Goal: Task Accomplishment & Management: Use online tool/utility

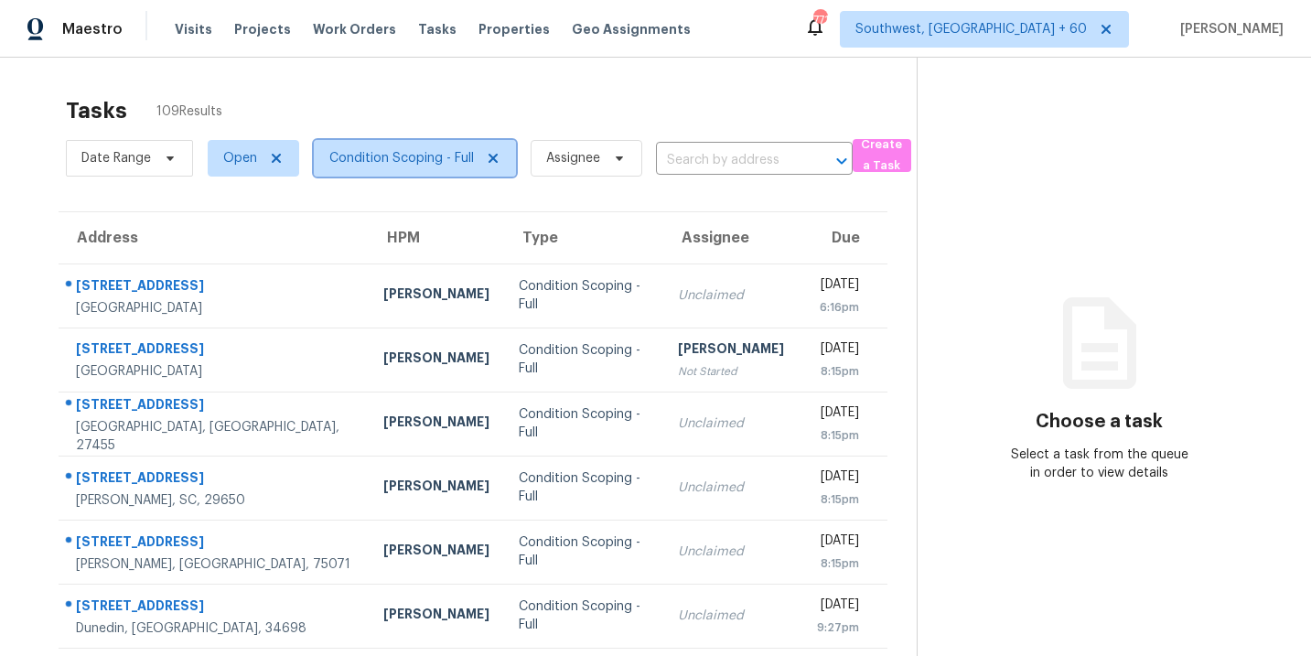
click at [401, 168] on span "Condition Scoping - Full" at bounding box center [415, 158] width 202 height 37
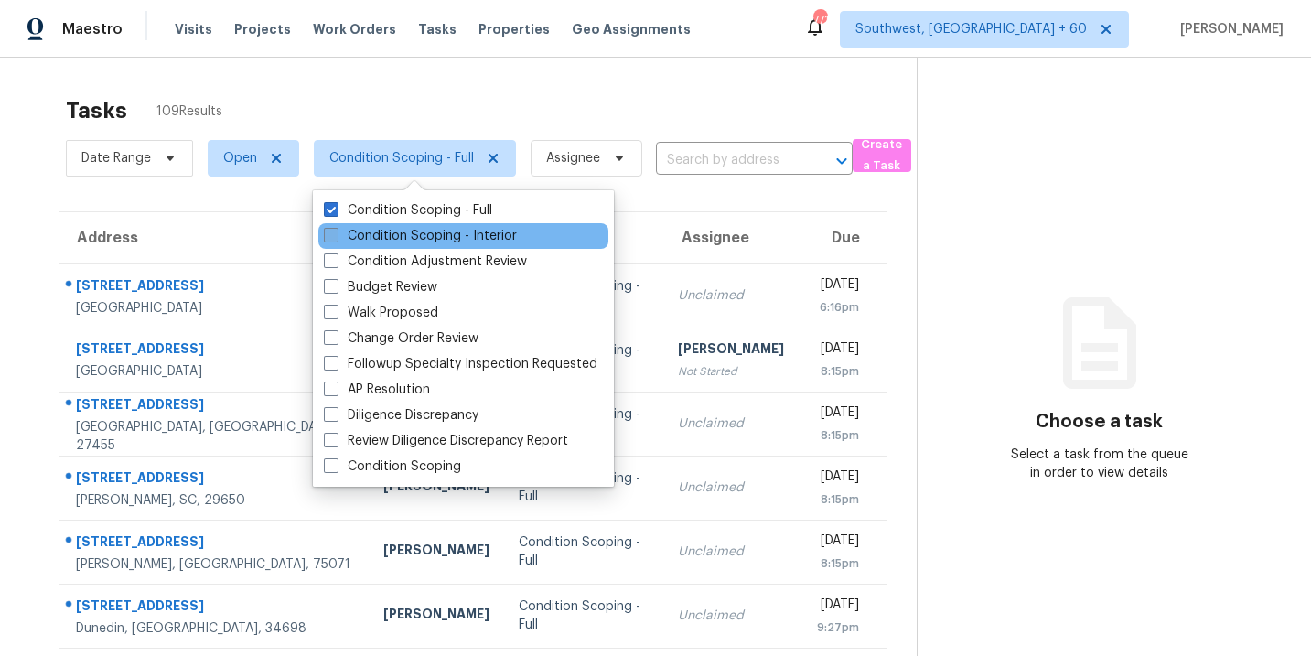
click at [405, 231] on label "Condition Scoping - Interior" at bounding box center [420, 236] width 193 height 18
click at [336, 231] on input "Condition Scoping - Interior" at bounding box center [330, 233] width 12 height 12
checkbox input "true"
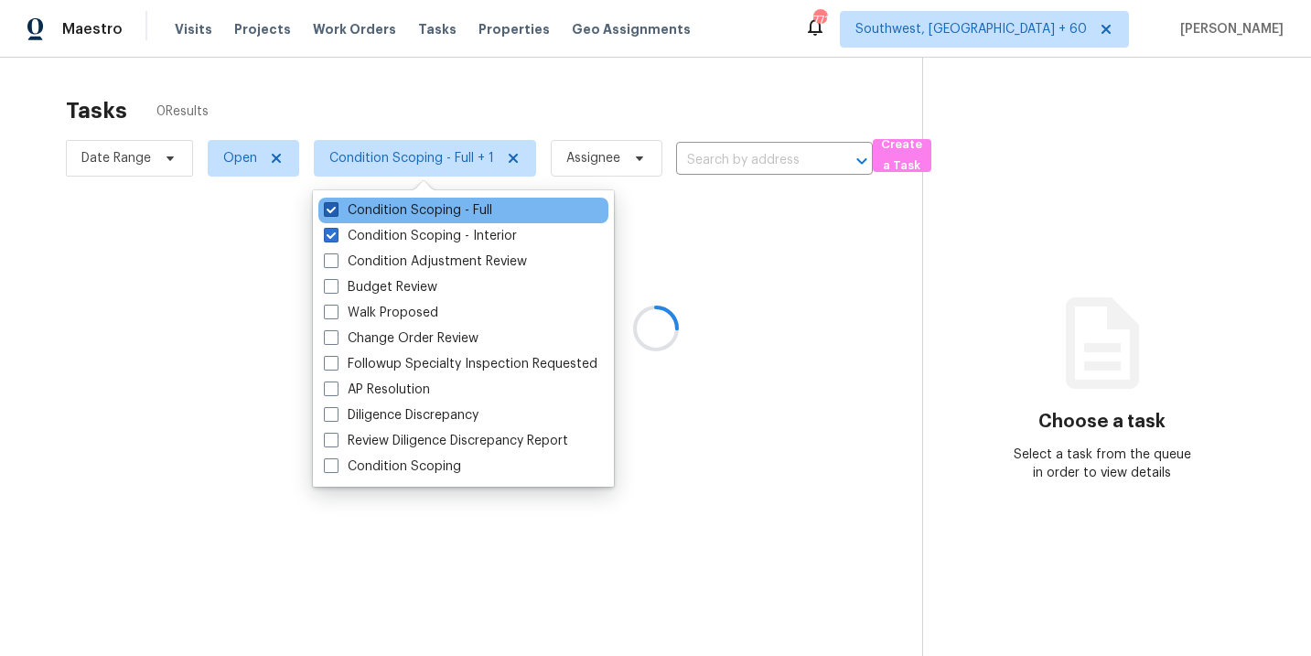
click at [425, 214] on label "Condition Scoping - Full" at bounding box center [408, 210] width 168 height 18
click at [336, 213] on input "Condition Scoping - Full" at bounding box center [330, 207] width 12 height 12
checkbox input "false"
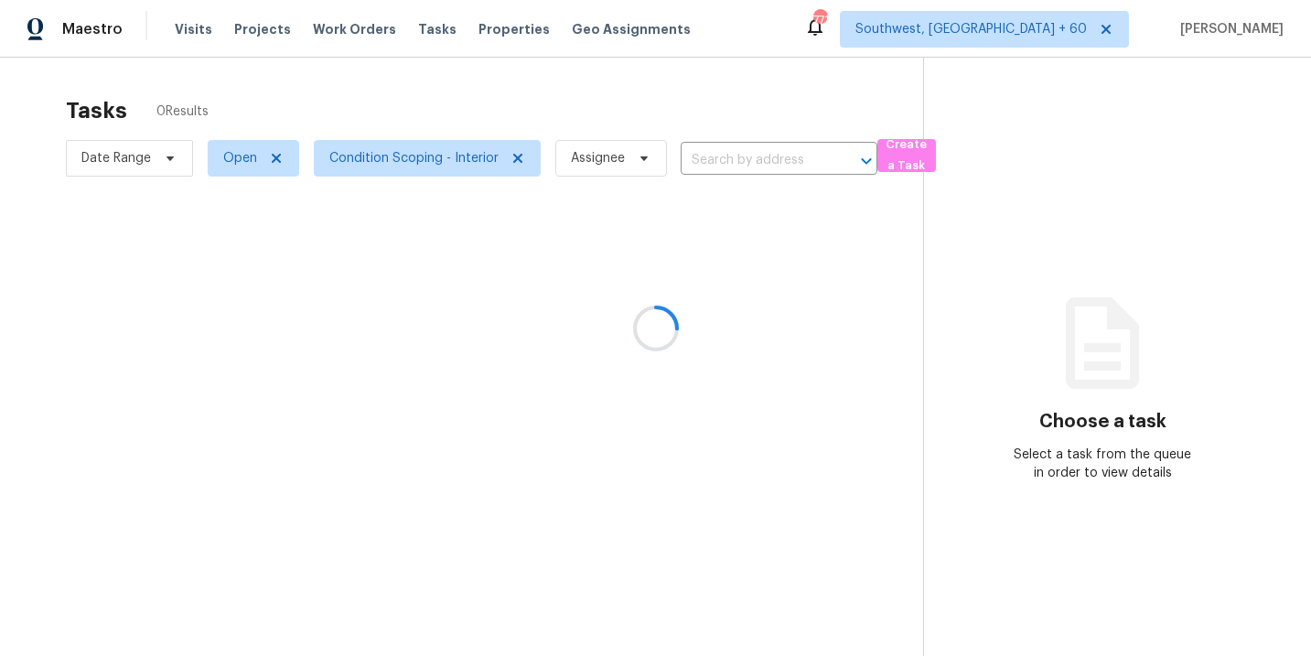
click at [681, 235] on div at bounding box center [655, 328] width 1311 height 656
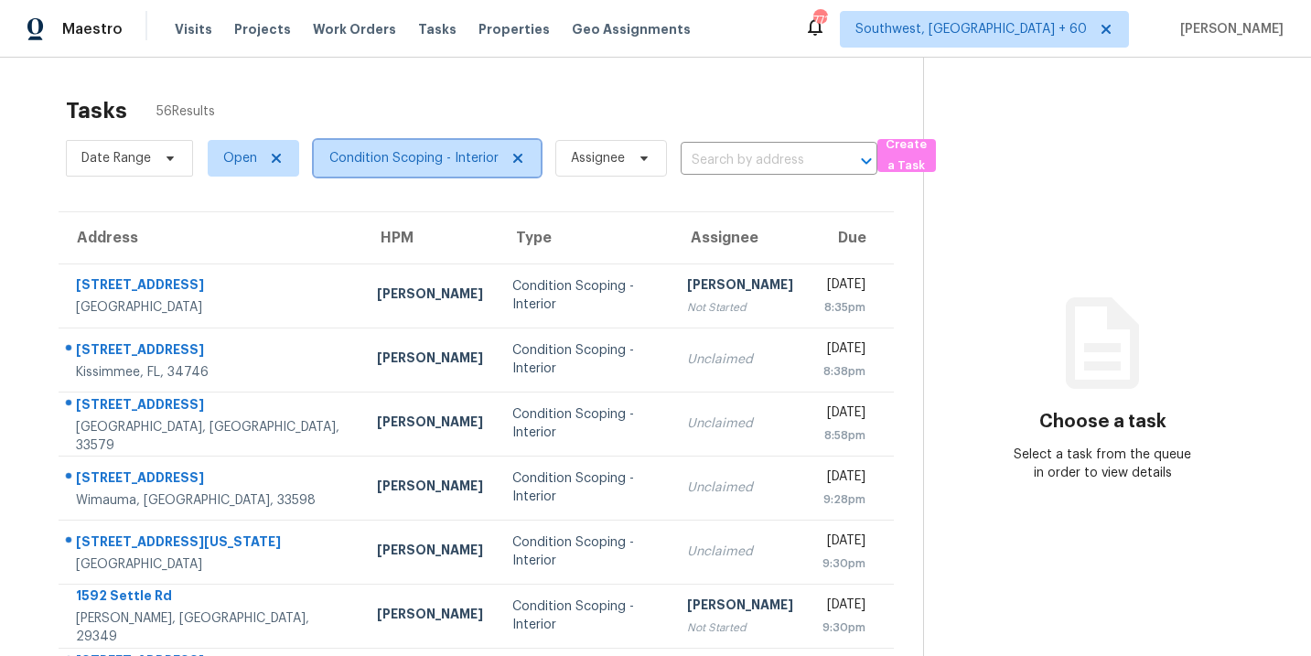
click at [396, 159] on span "Condition Scoping - Interior" at bounding box center [413, 158] width 169 height 18
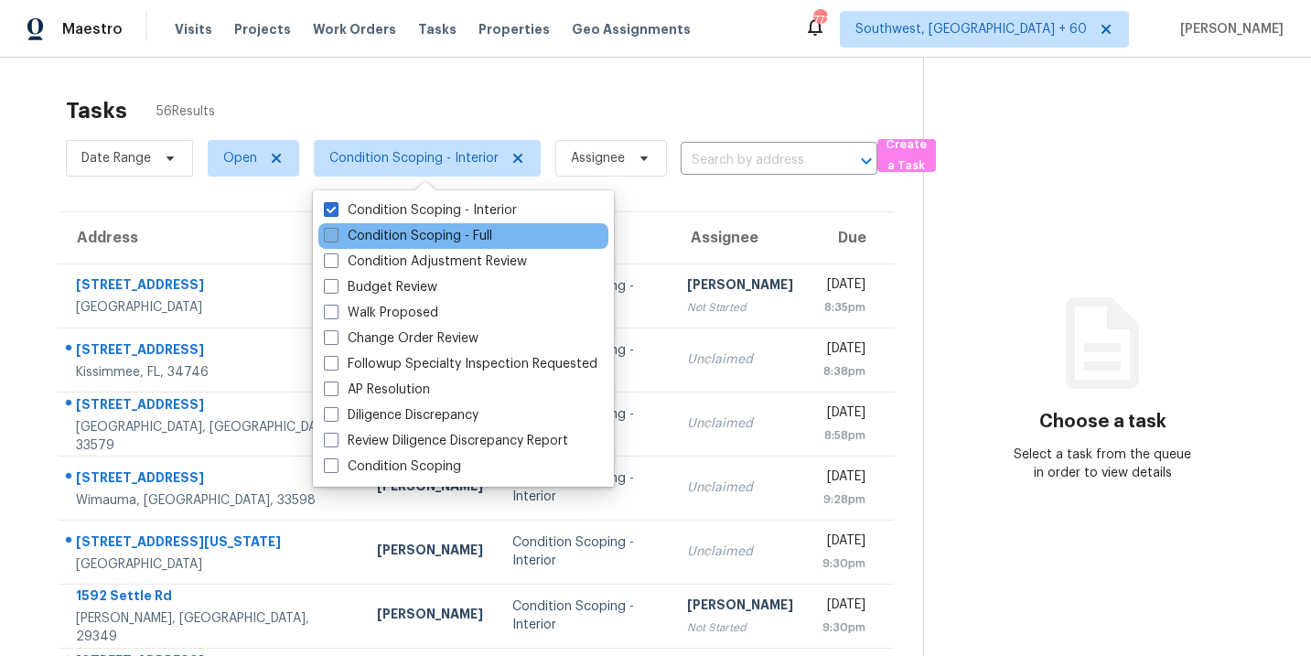
click at [409, 231] on label "Condition Scoping - Full" at bounding box center [408, 236] width 168 height 18
click at [336, 231] on input "Condition Scoping - Full" at bounding box center [330, 233] width 12 height 12
checkbox input "true"
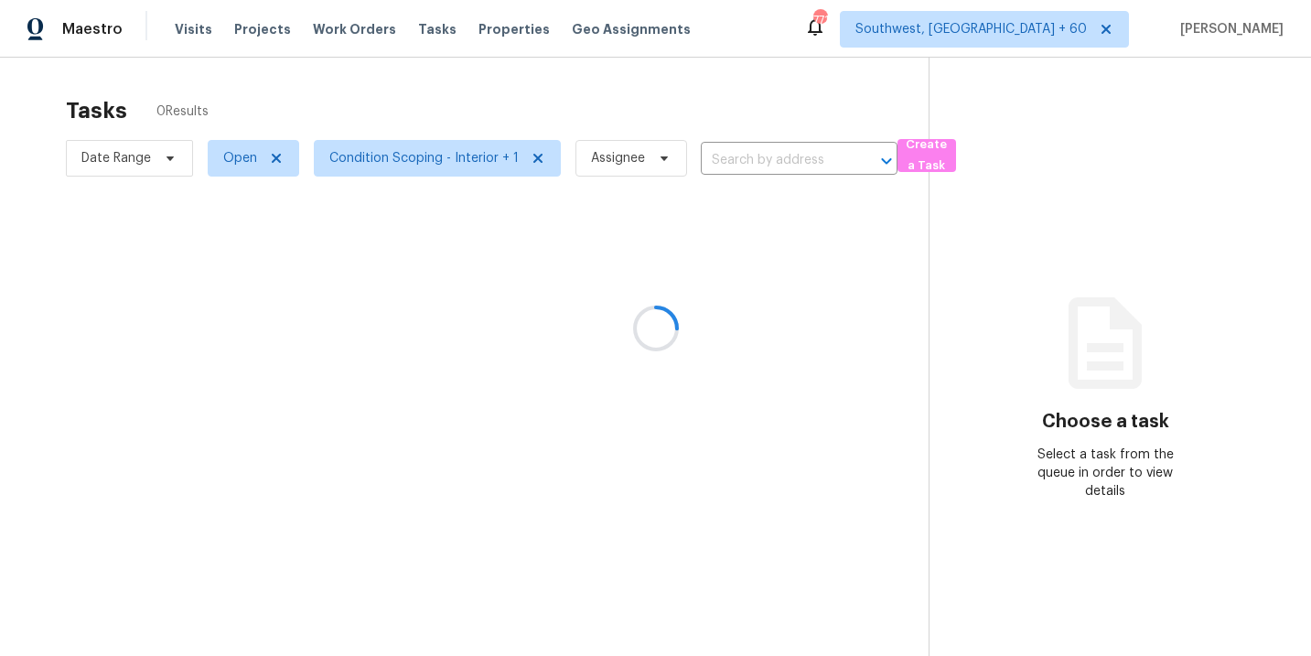
click at [483, 130] on div at bounding box center [655, 328] width 1311 height 656
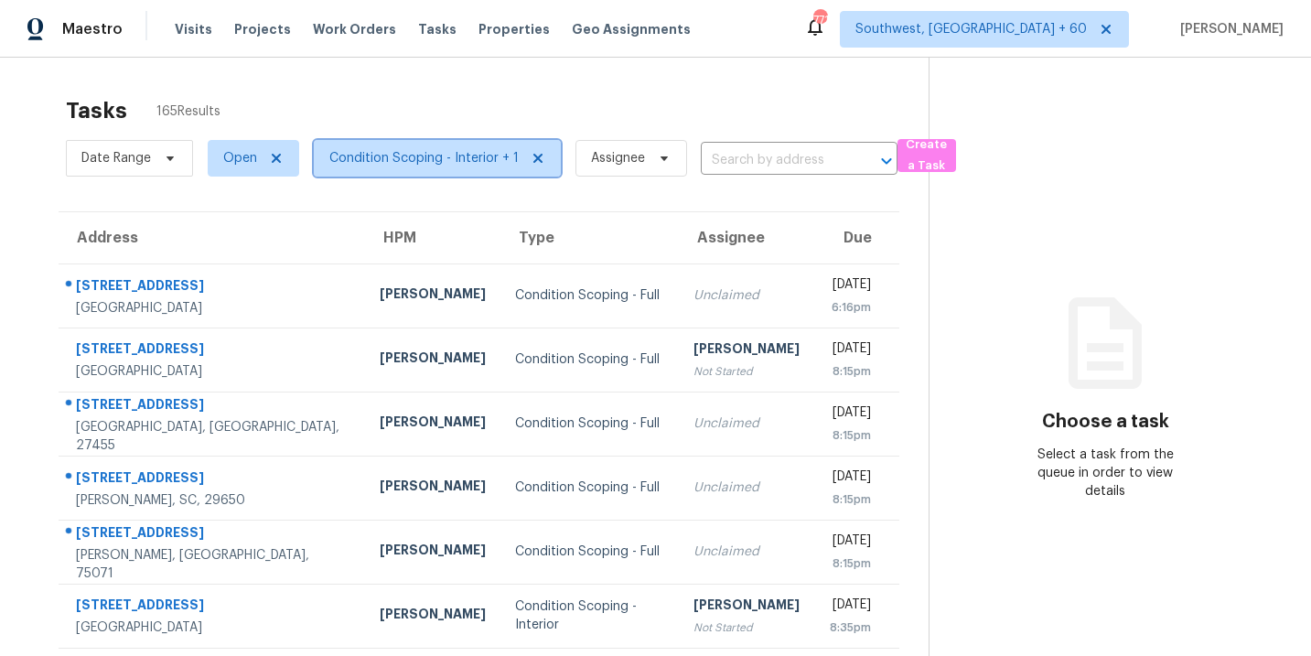
click at [486, 166] on span "Condition Scoping - Interior + 1" at bounding box center [423, 158] width 189 height 18
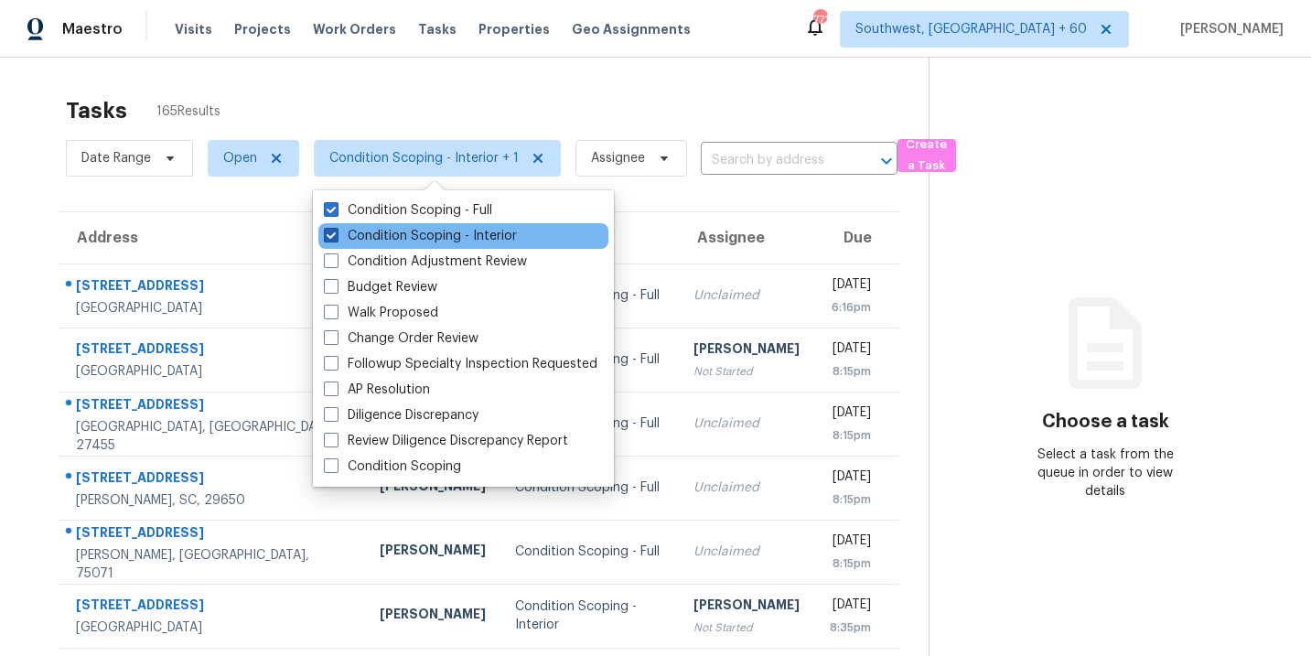
click at [462, 234] on label "Condition Scoping - Interior" at bounding box center [420, 236] width 193 height 18
click at [336, 234] on input "Condition Scoping - Interior" at bounding box center [330, 233] width 12 height 12
checkbox input "false"
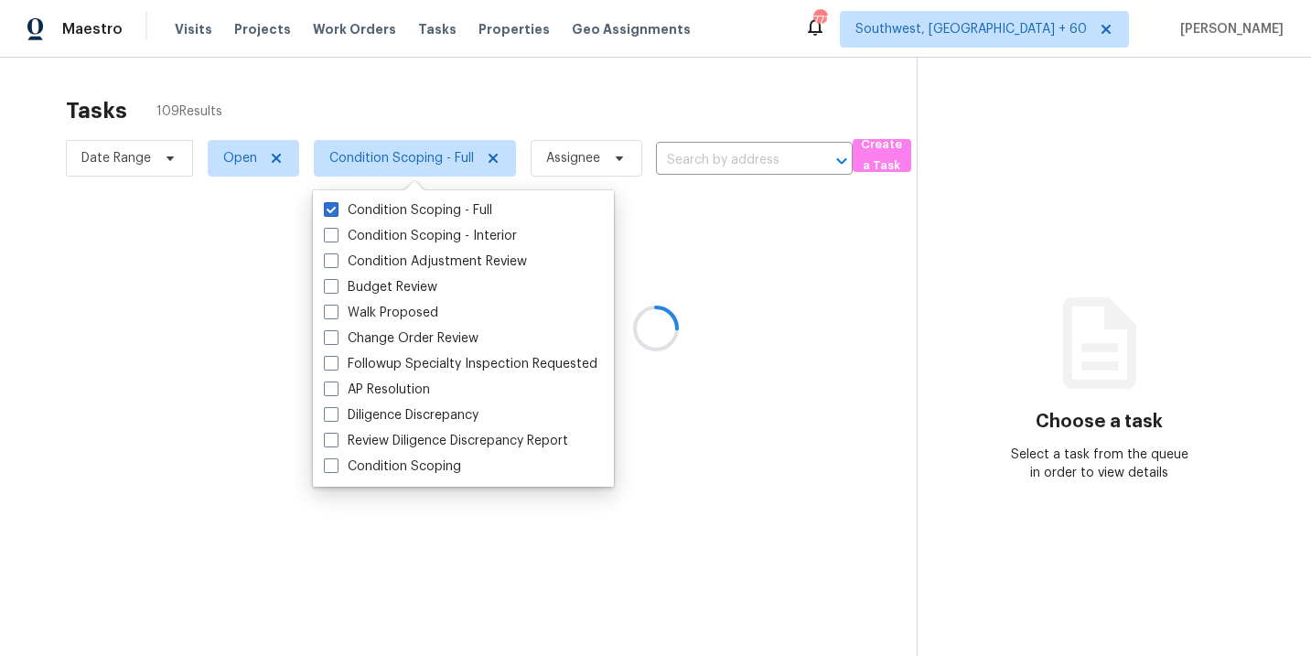
click at [590, 107] on div at bounding box center [655, 328] width 1311 height 656
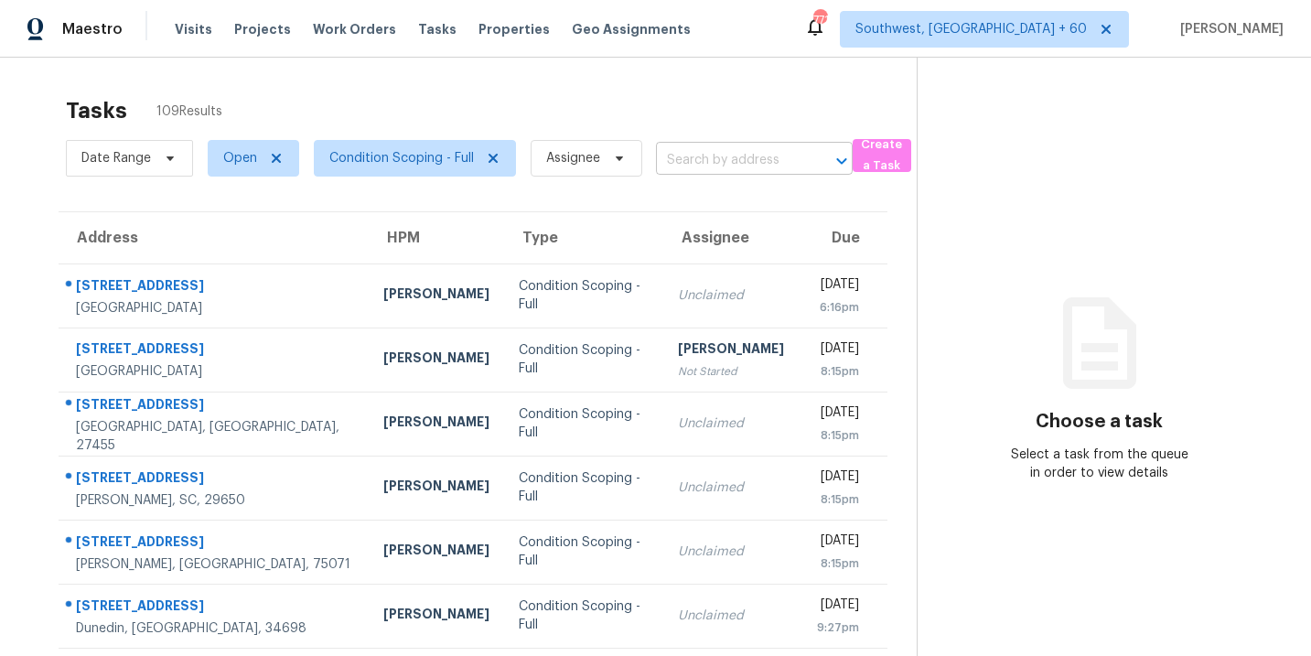
click at [717, 146] on input "text" at bounding box center [728, 160] width 145 height 28
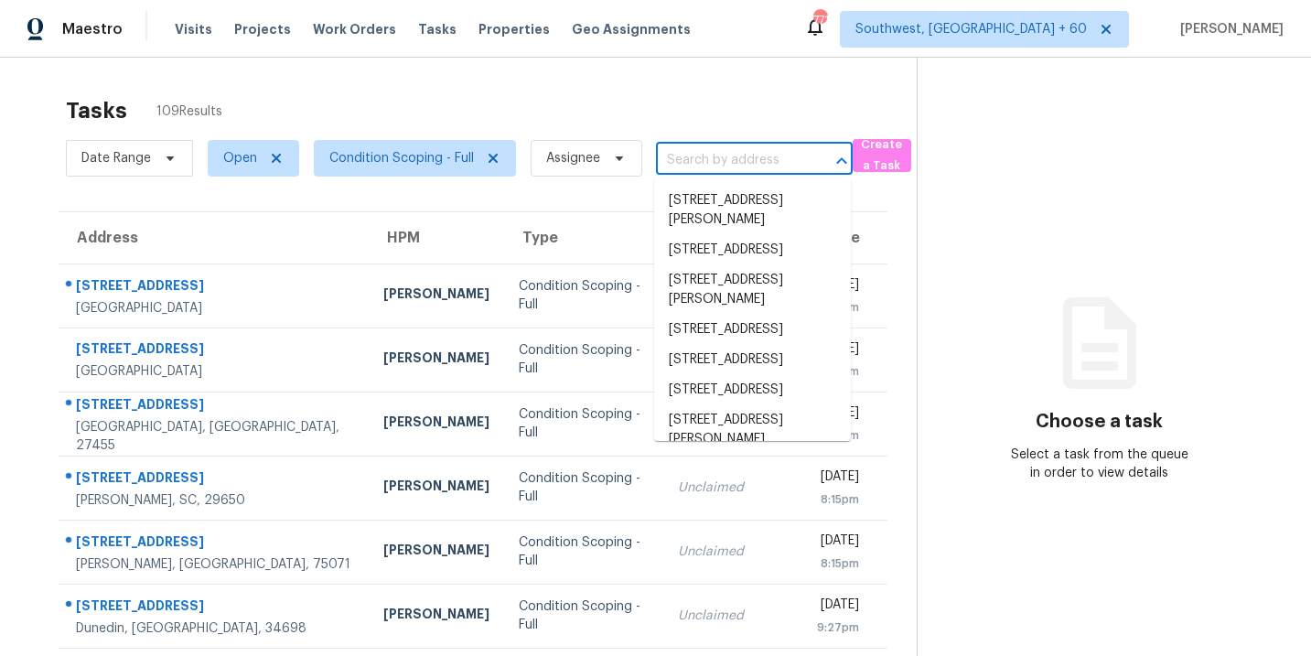
paste input "[STREET_ADDRESS]"
type input "[STREET_ADDRESS]"
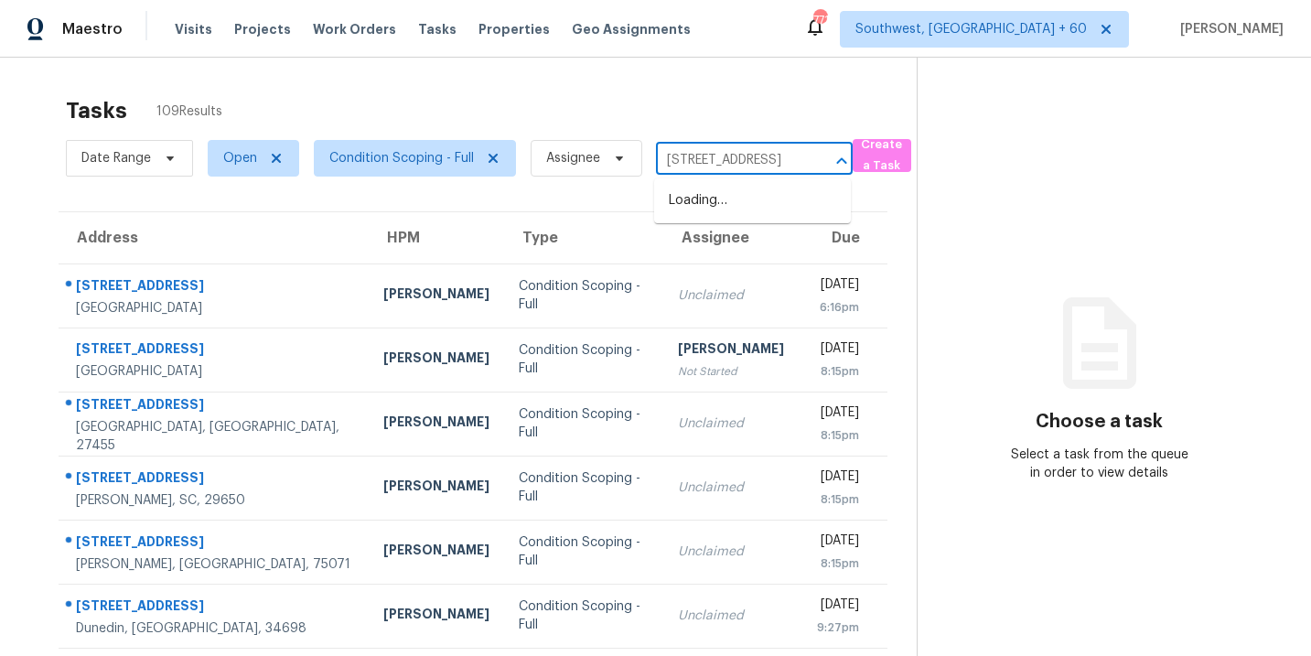
scroll to position [0, 124]
click at [725, 197] on li "[STREET_ADDRESS]" at bounding box center [752, 201] width 197 height 30
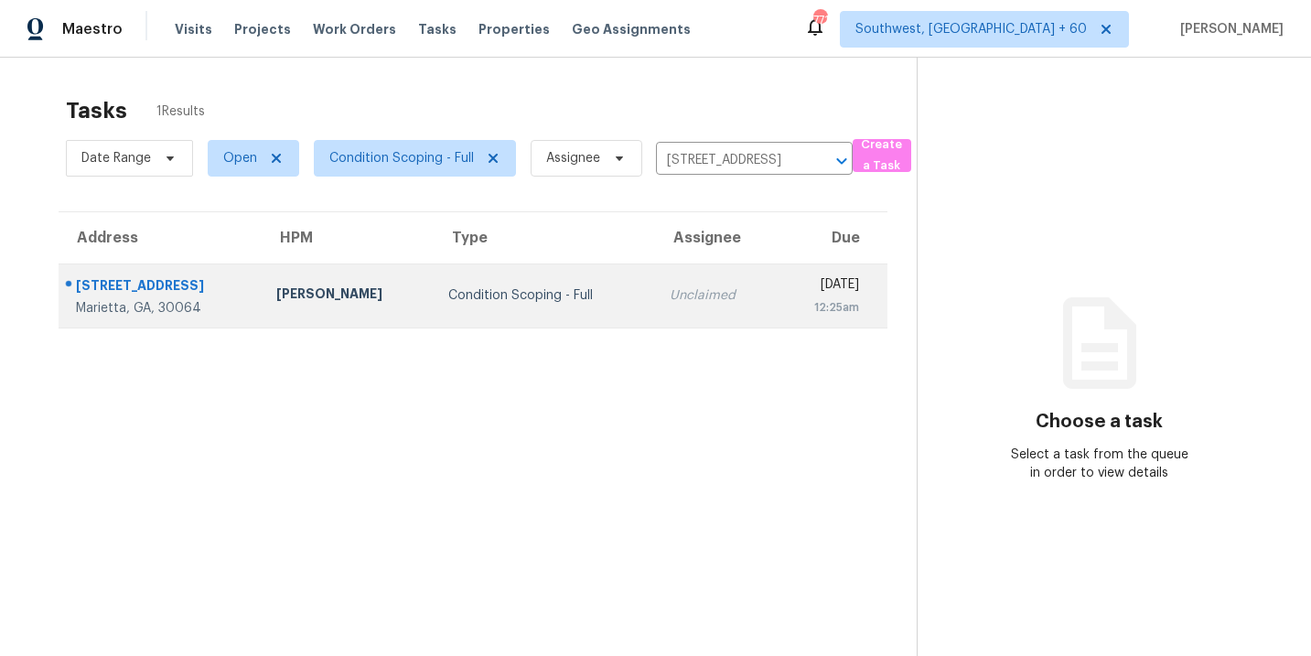
click at [573, 298] on div "Condition Scoping - Full" at bounding box center [543, 295] width 191 height 18
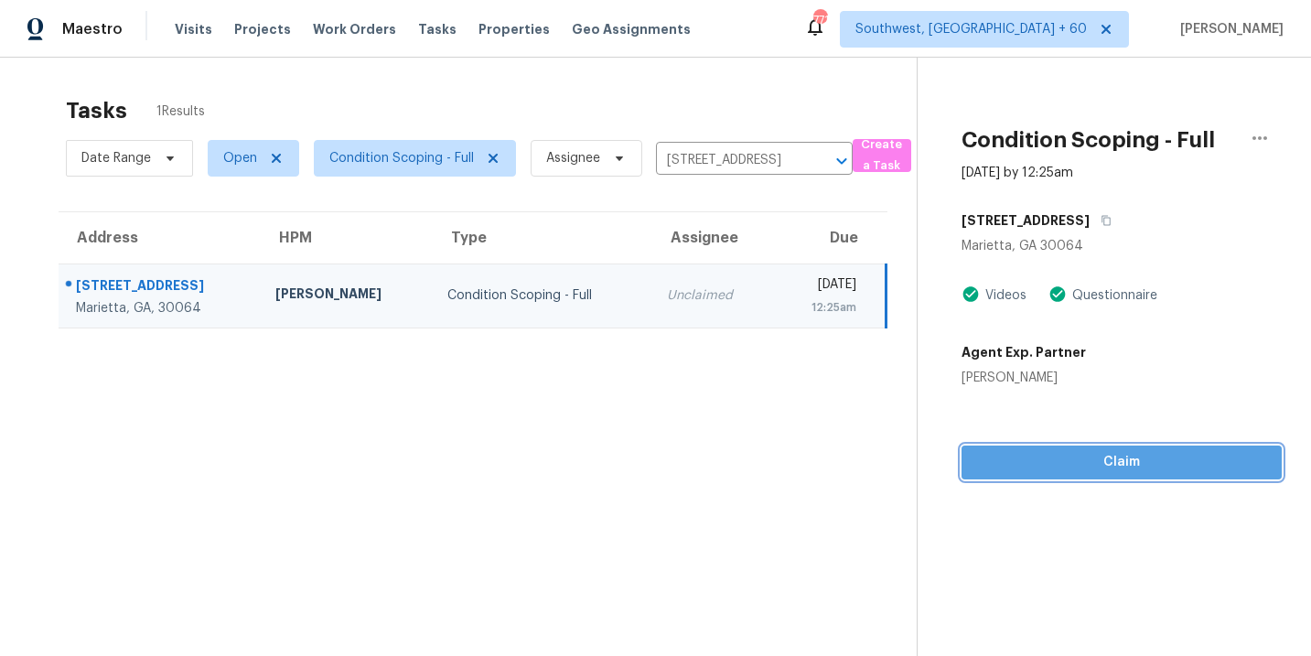
click at [1119, 468] on span "Claim" at bounding box center [1121, 462] width 291 height 23
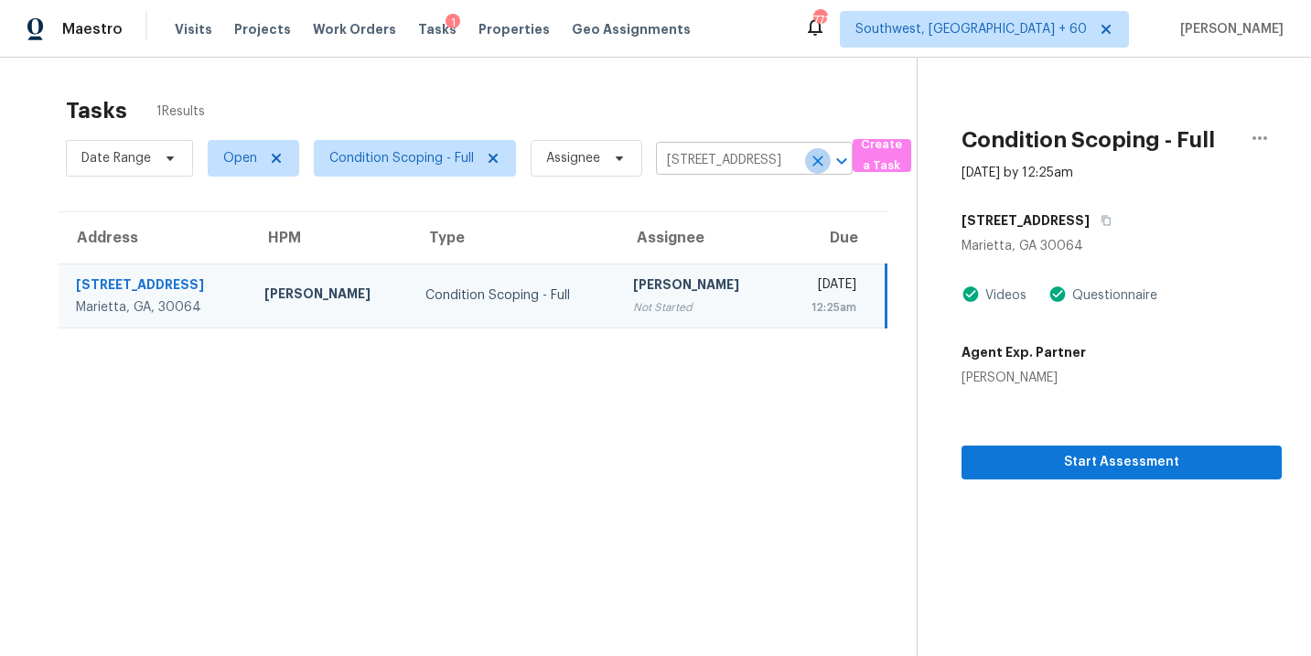
click at [819, 156] on icon "Clear" at bounding box center [818, 161] width 18 height 18
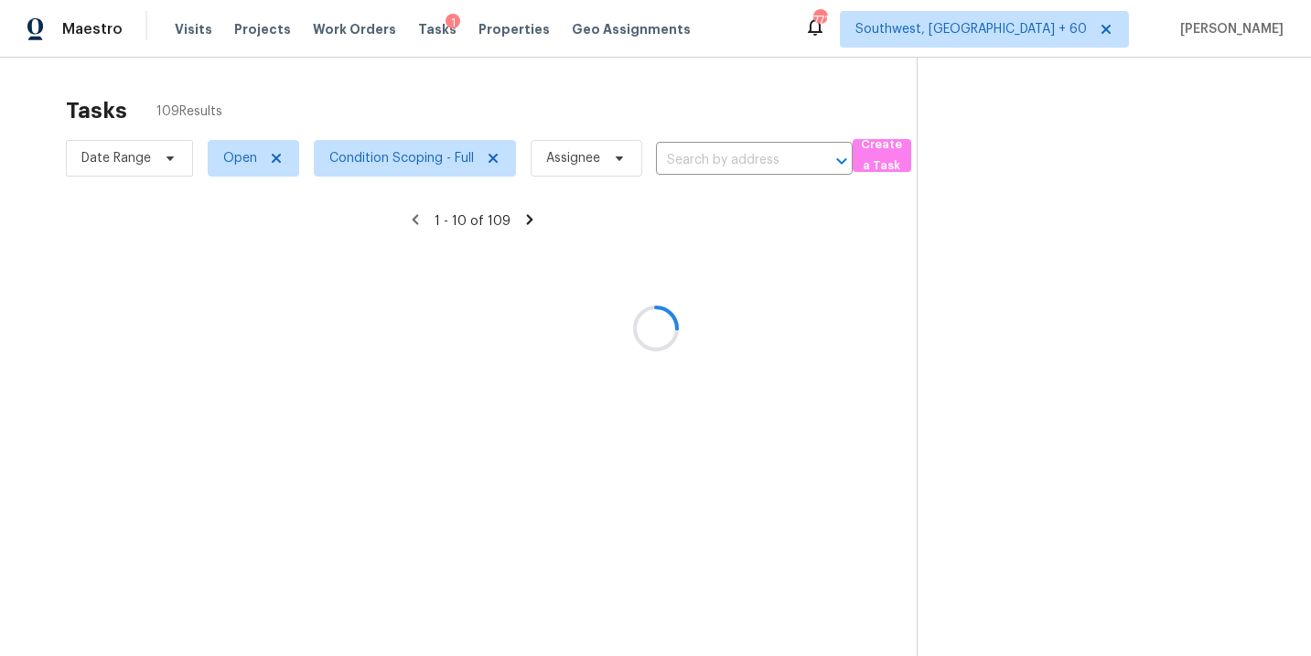
click at [773, 167] on div at bounding box center [655, 328] width 1311 height 656
click at [764, 157] on div at bounding box center [655, 328] width 1311 height 656
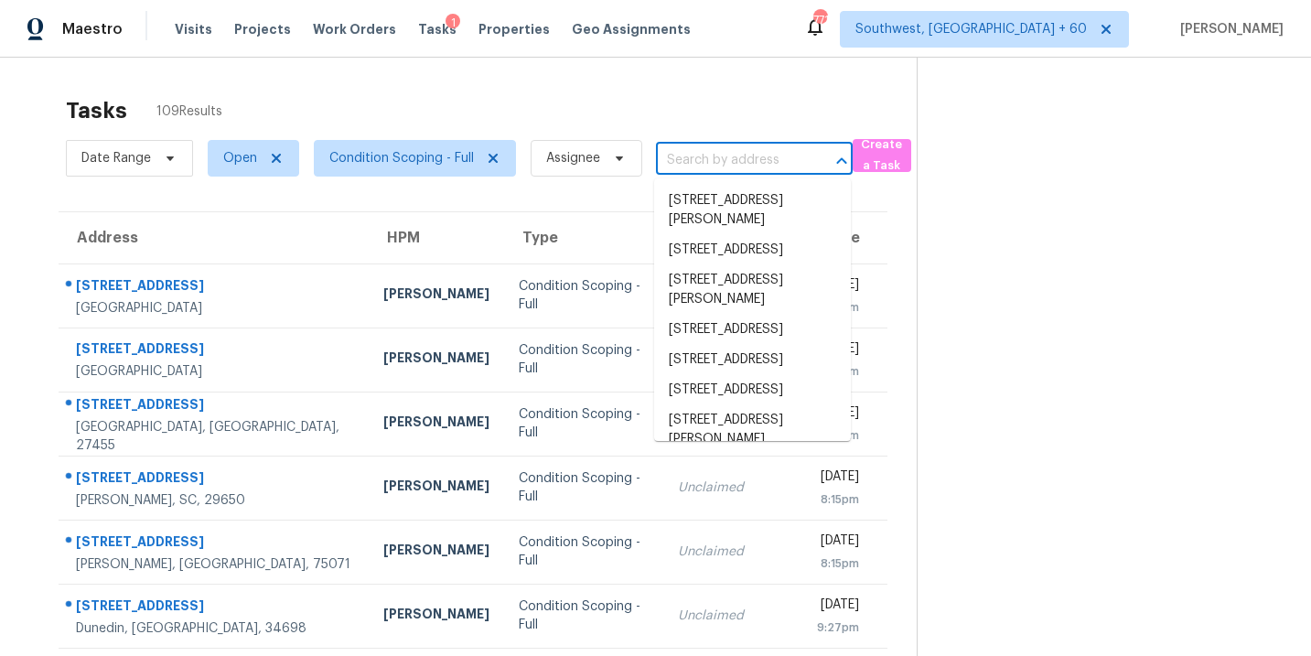
click at [728, 159] on input "text" at bounding box center [728, 160] width 145 height 28
paste input "[STREET_ADDRESS]"
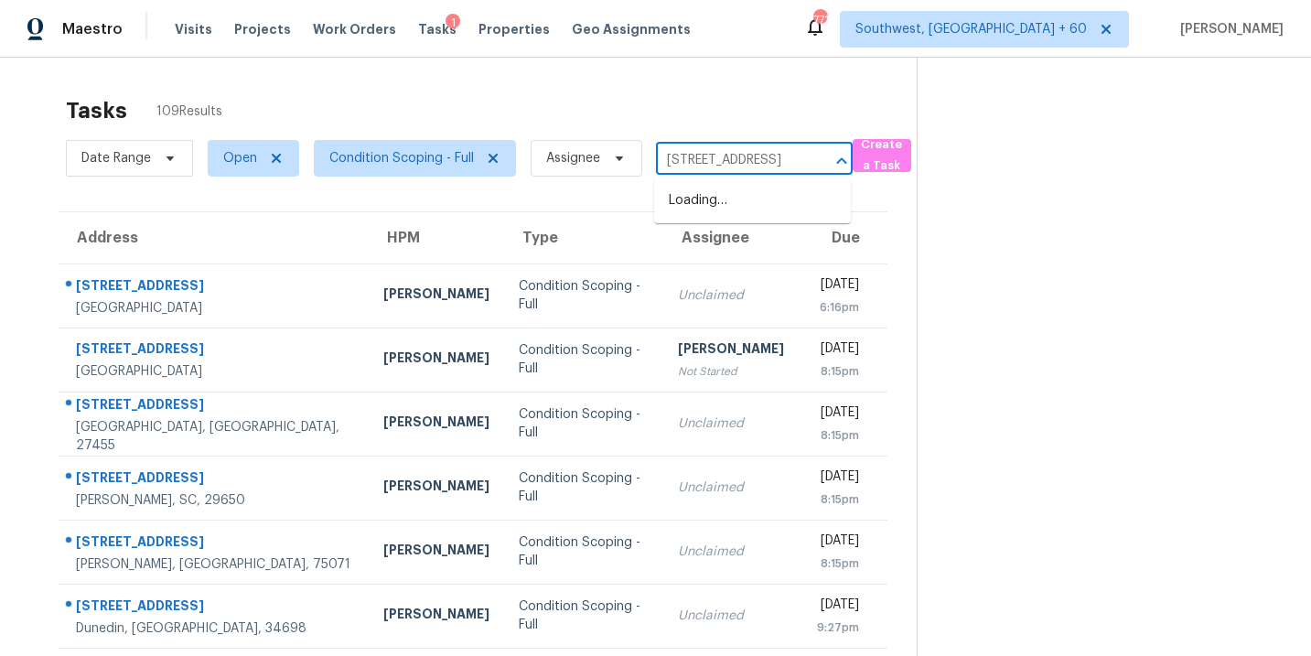
scroll to position [0, 95]
type input "[STREET_ADDRESS]"
click at [747, 132] on div "Tasks 109 Results" at bounding box center [491, 111] width 851 height 48
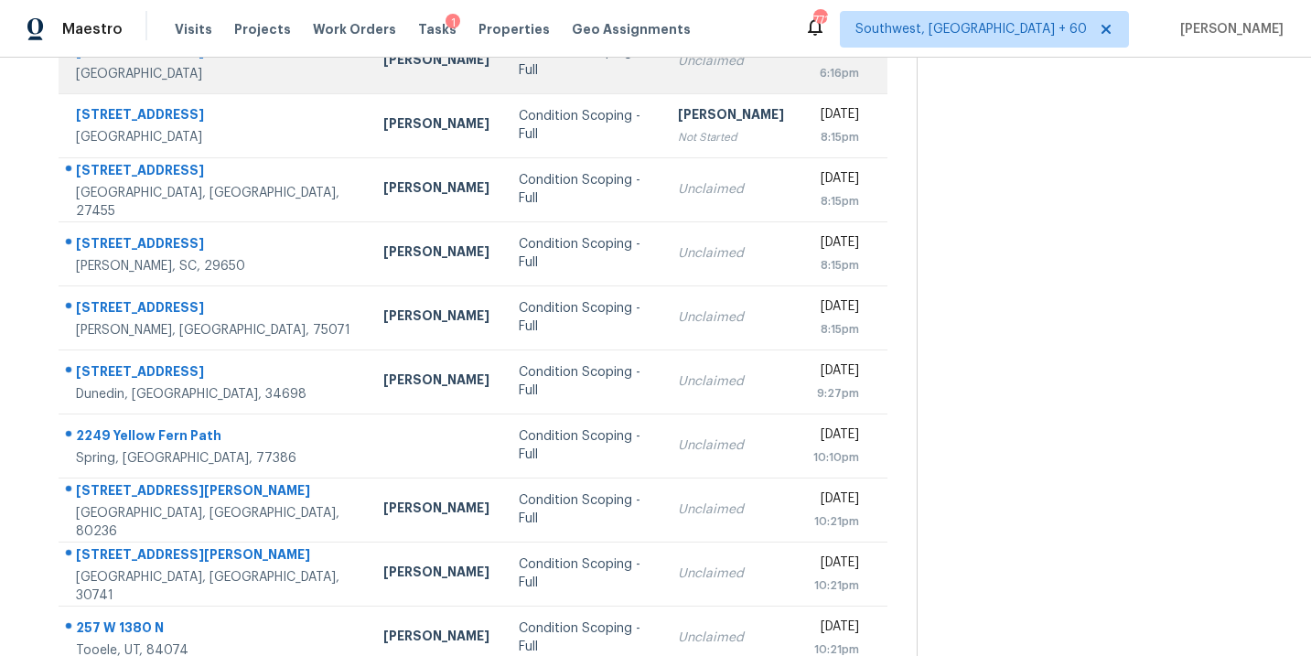
scroll to position [296, 0]
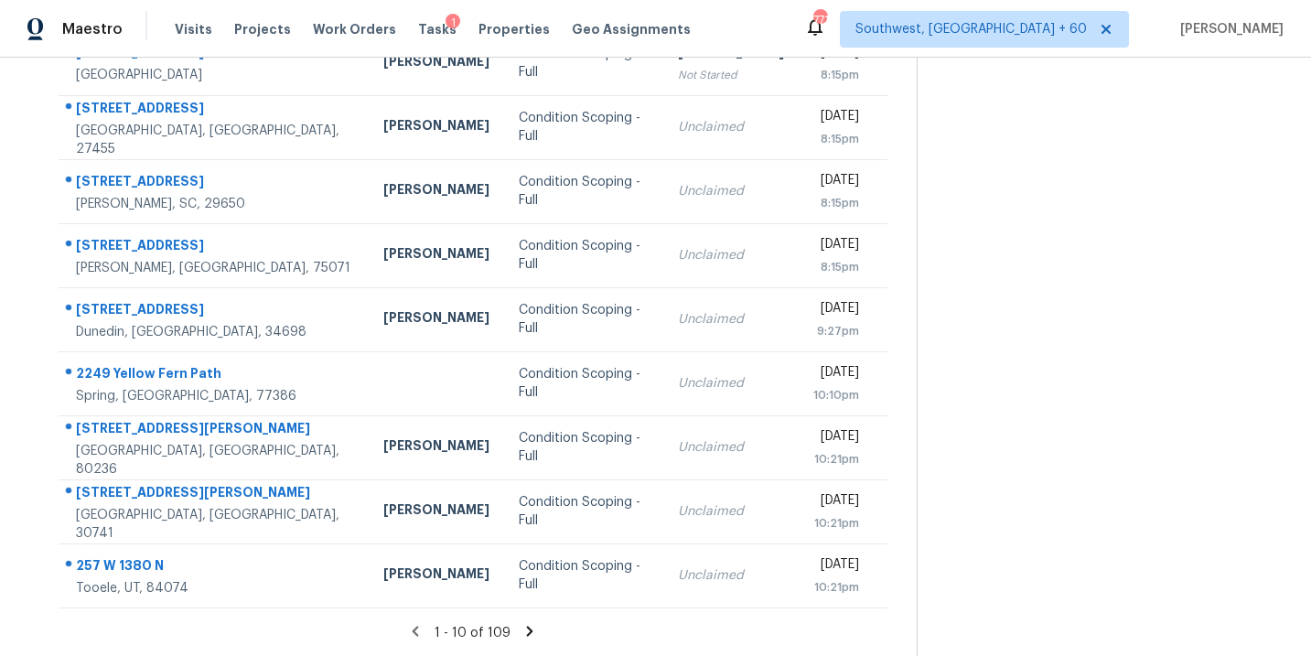
click at [527, 632] on icon at bounding box center [530, 631] width 6 height 10
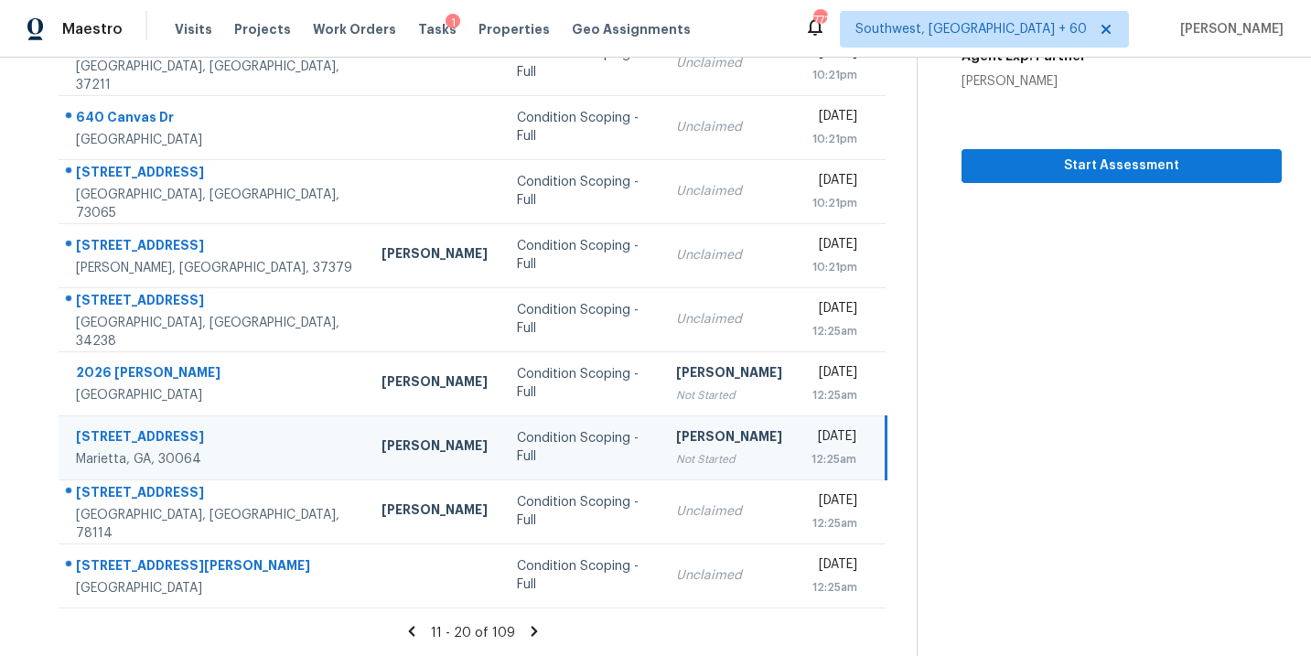
click at [532, 631] on icon at bounding box center [535, 631] width 6 height 10
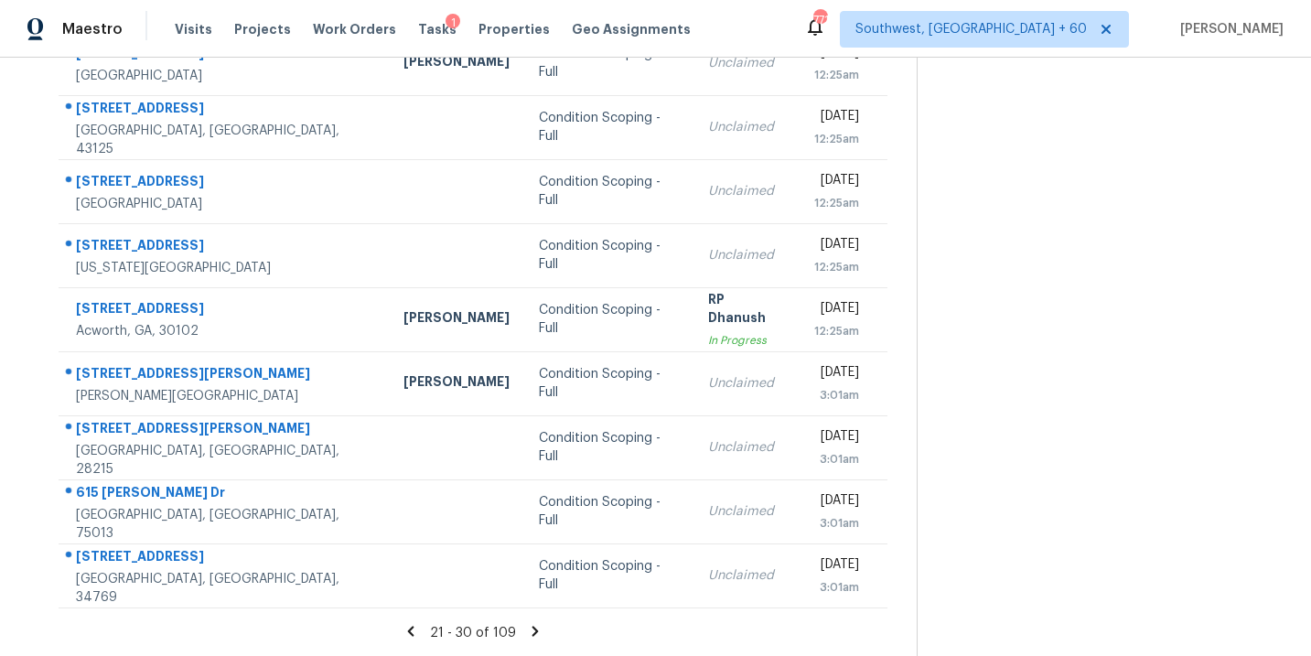
click at [533, 626] on icon at bounding box center [535, 631] width 16 height 16
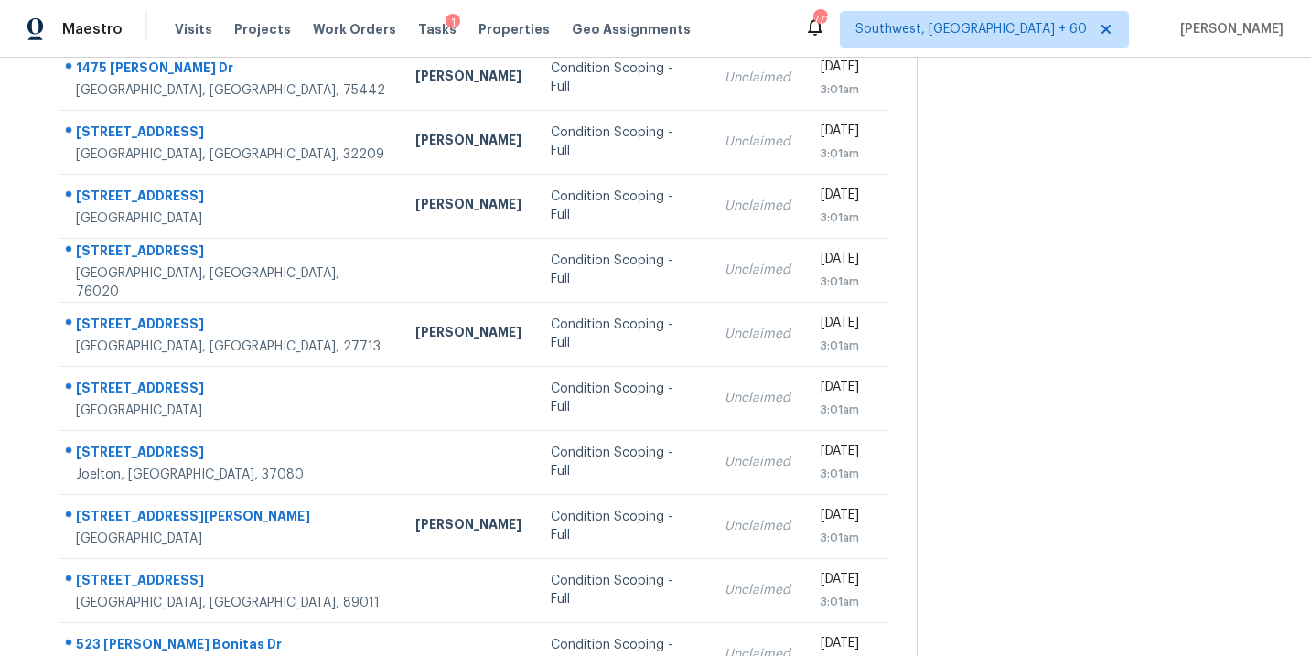
scroll to position [214, 0]
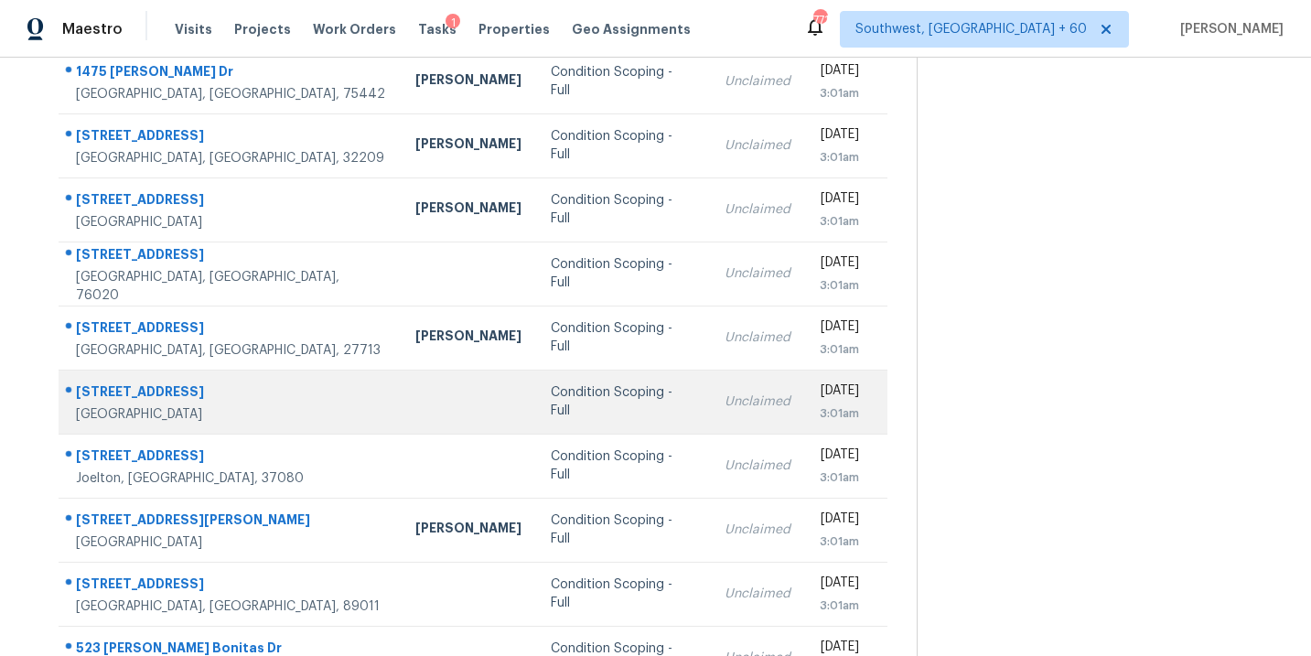
click at [551, 408] on div "Condition Scoping - Full" at bounding box center [623, 401] width 145 height 37
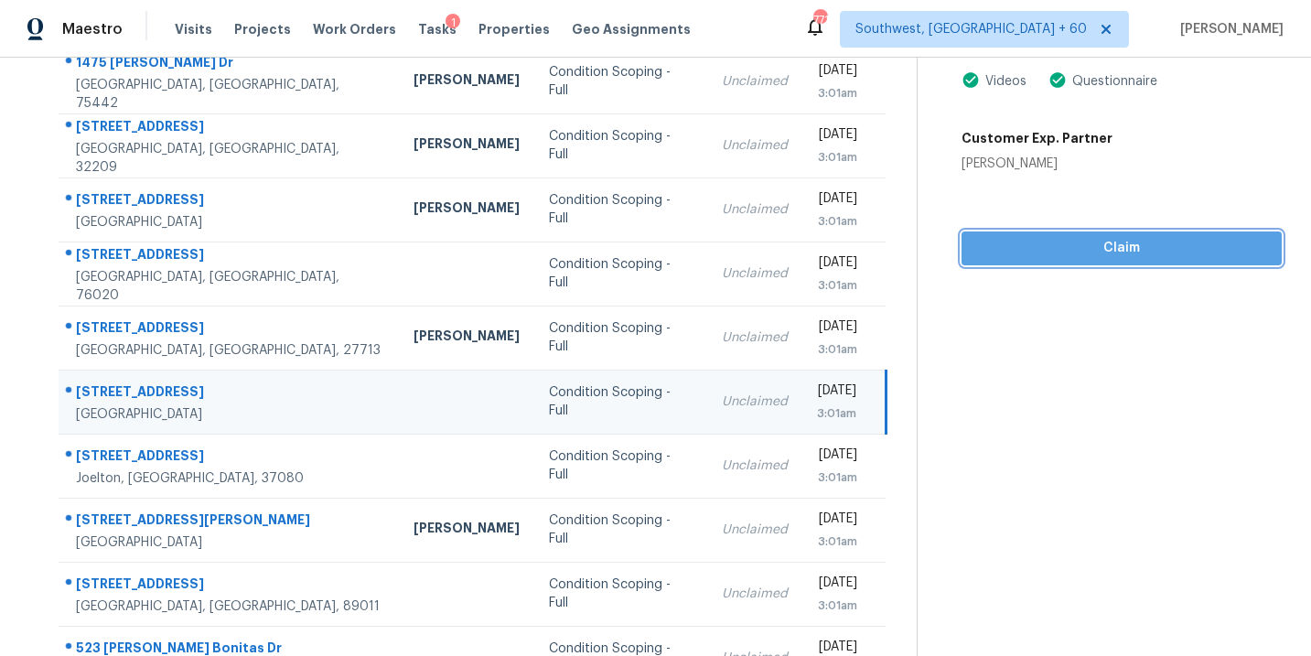
click at [1149, 255] on span "Claim" at bounding box center [1121, 248] width 291 height 23
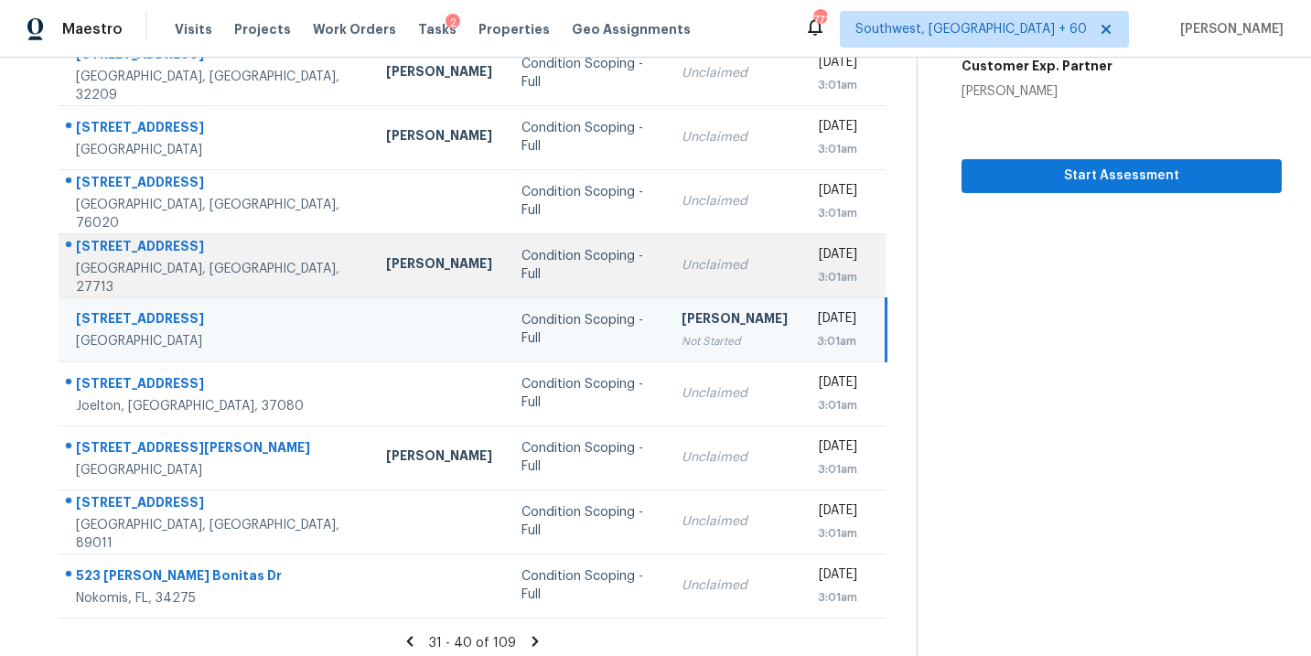
scroll to position [296, 0]
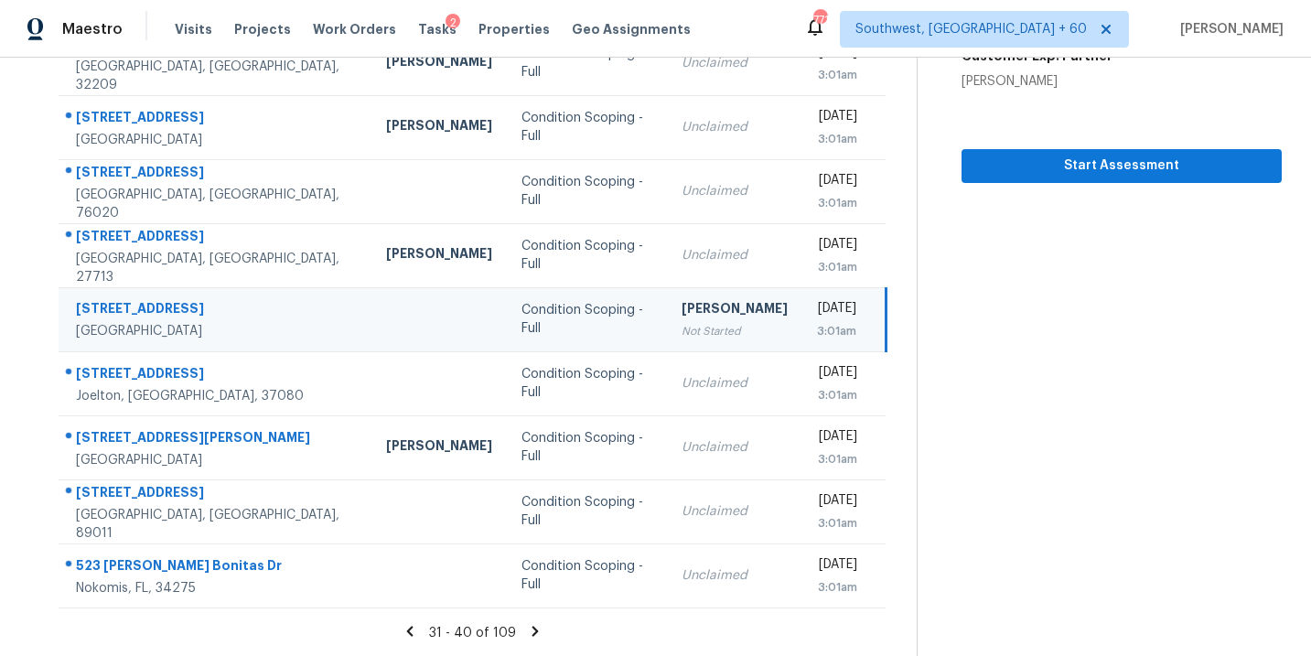
click at [527, 629] on icon at bounding box center [535, 631] width 16 height 16
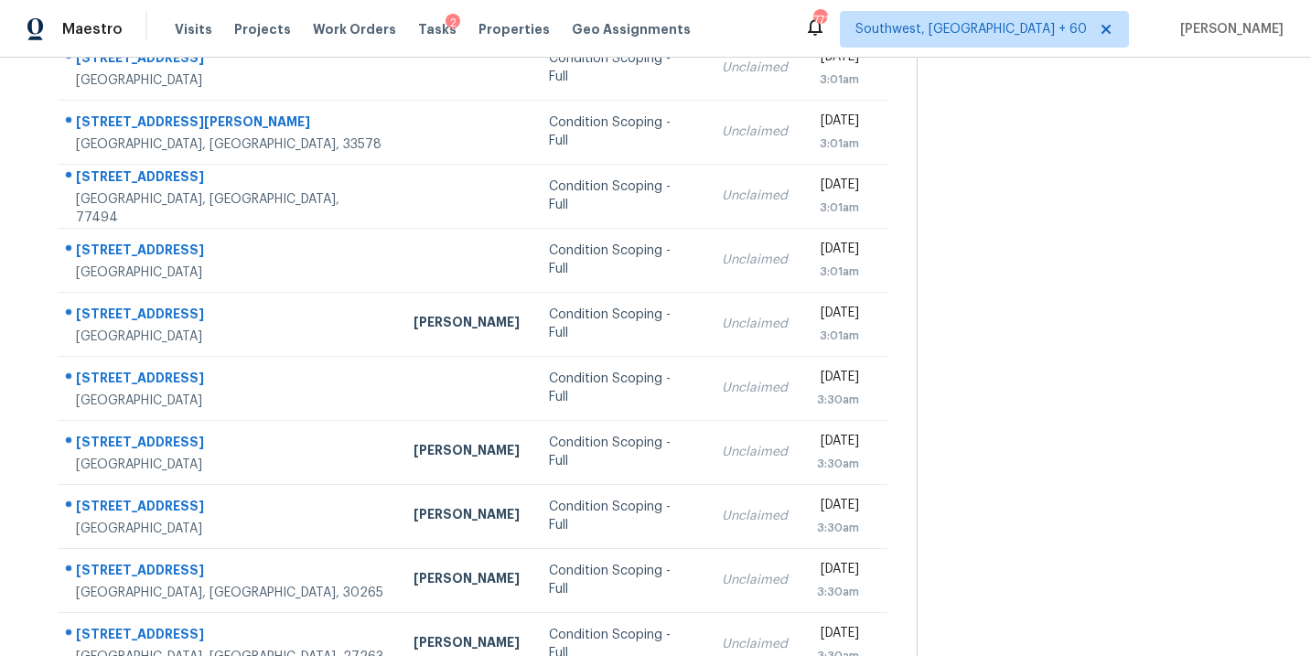
scroll to position [230, 0]
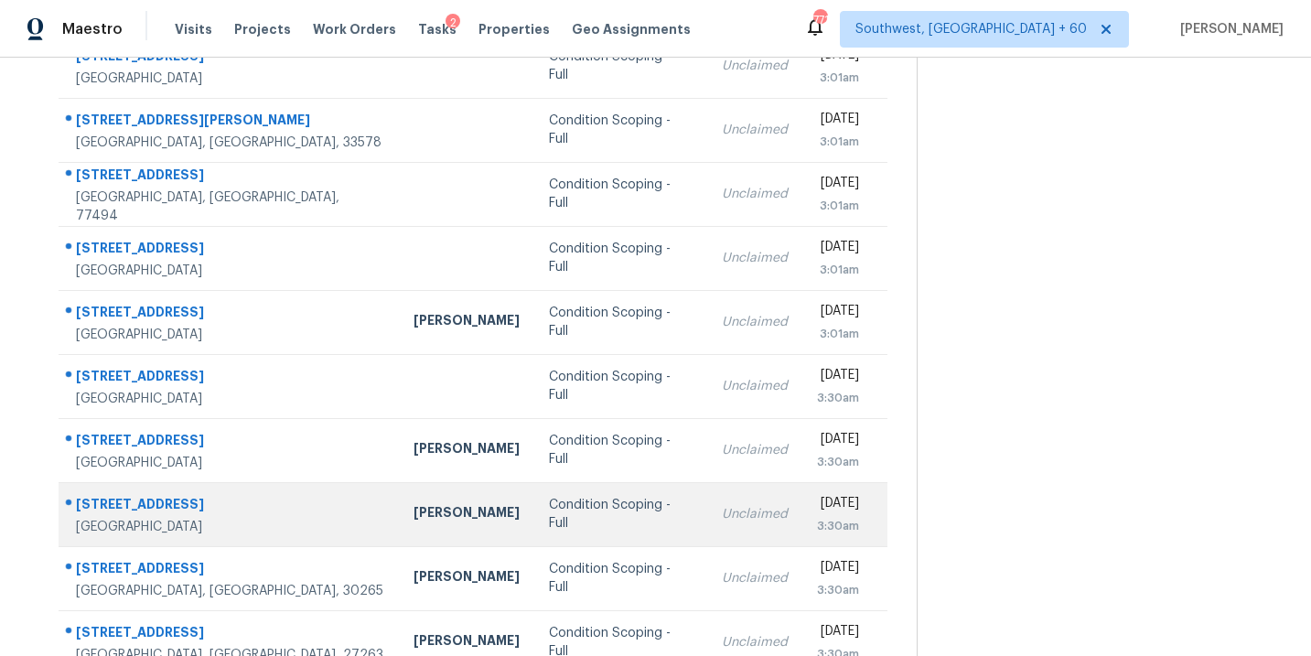
click at [549, 511] on div "Condition Scoping - Full" at bounding box center [621, 514] width 144 height 37
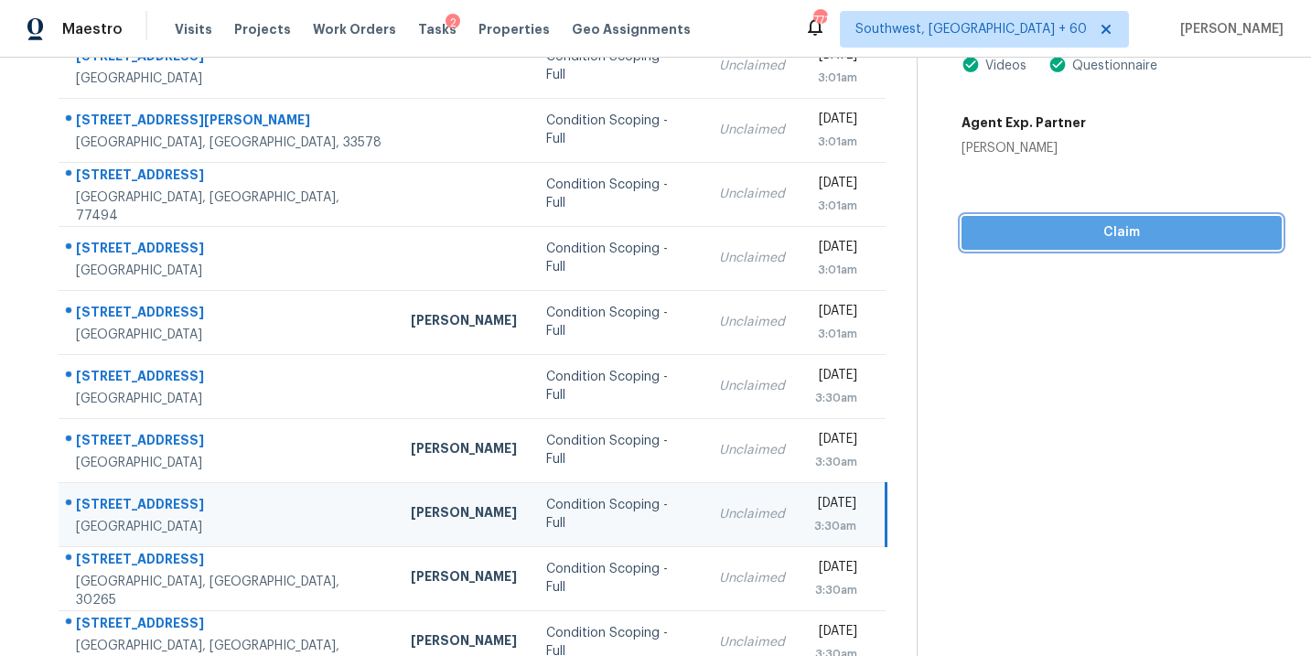
click at [1102, 232] on span "Claim" at bounding box center [1121, 232] width 291 height 23
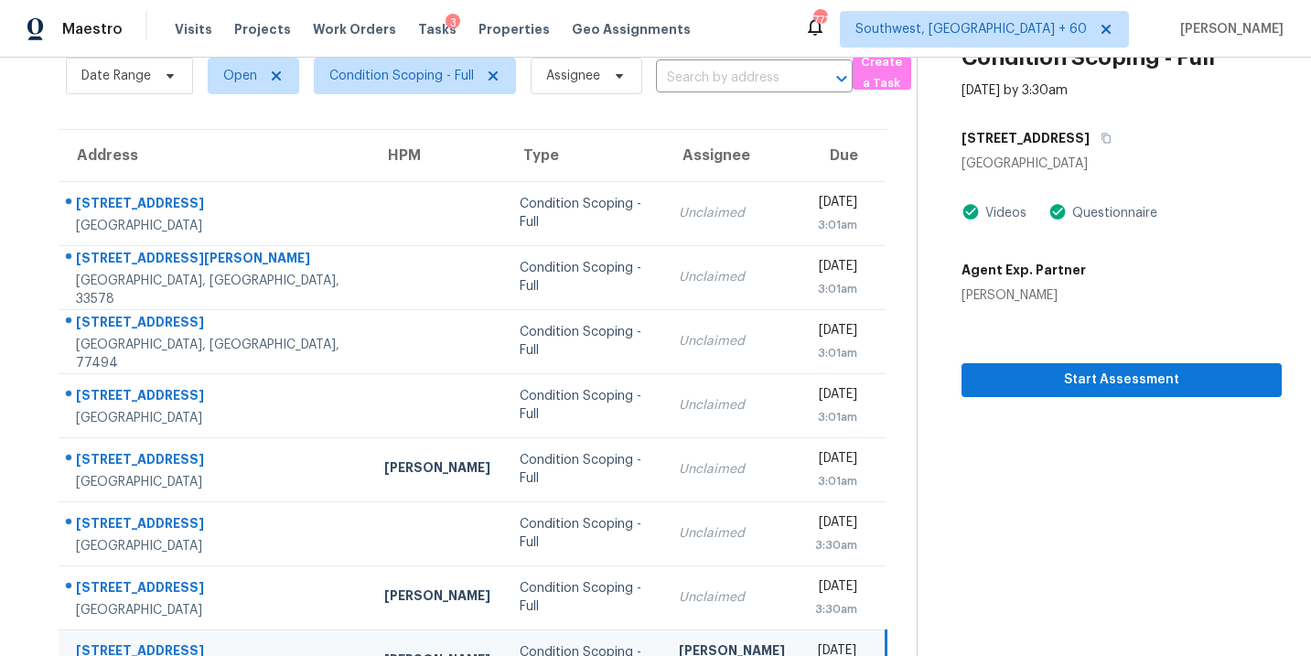
scroll to position [47, 0]
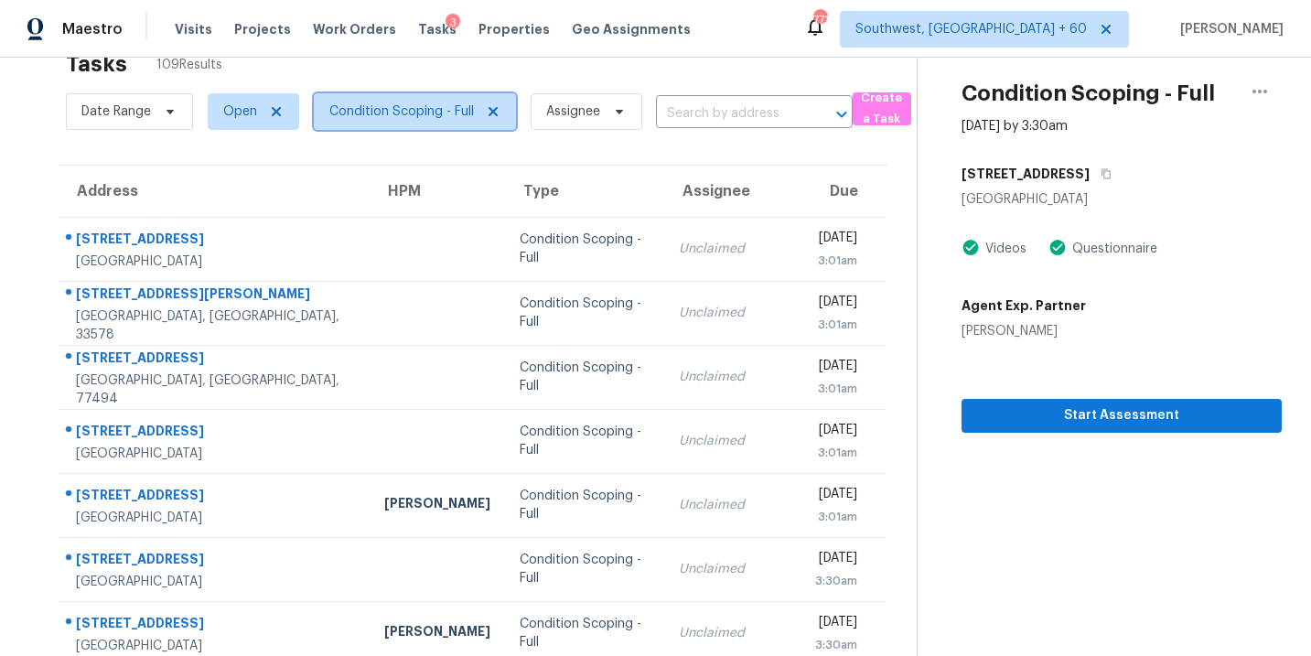
click at [408, 122] on span "Condition Scoping - Full" at bounding box center [415, 111] width 202 height 37
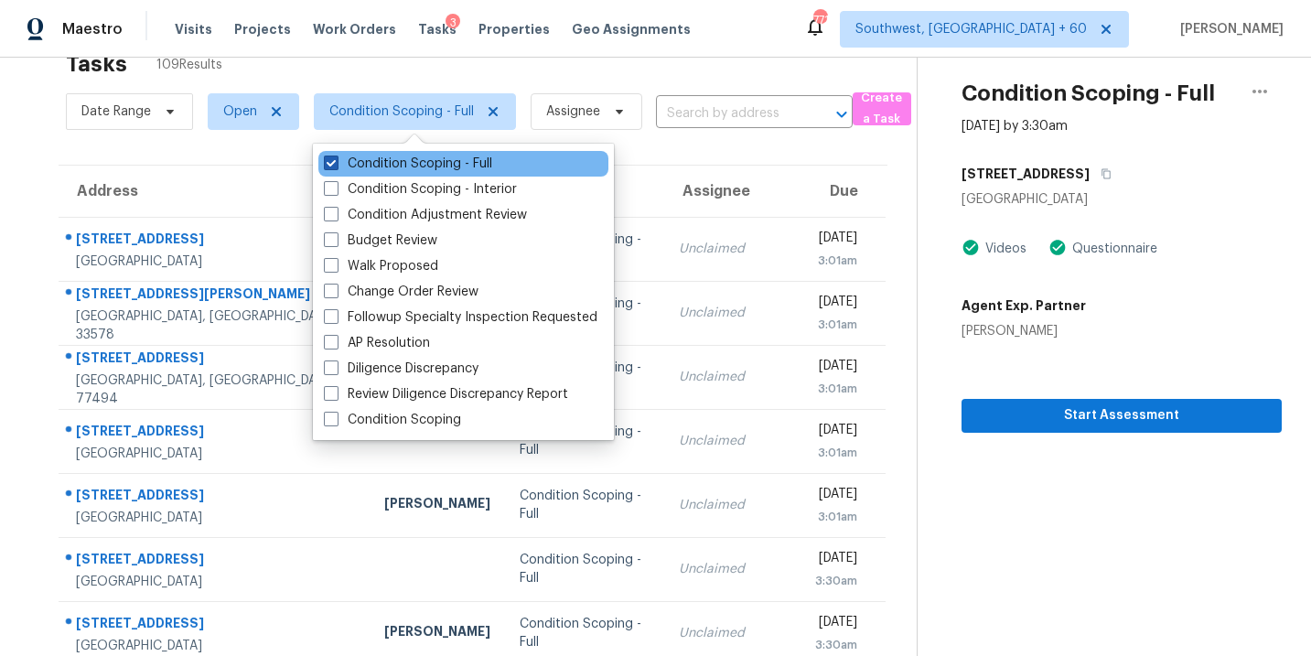
click at [408, 169] on label "Condition Scoping - Full" at bounding box center [408, 164] width 168 height 18
click at [336, 167] on input "Condition Scoping - Full" at bounding box center [330, 161] width 12 height 12
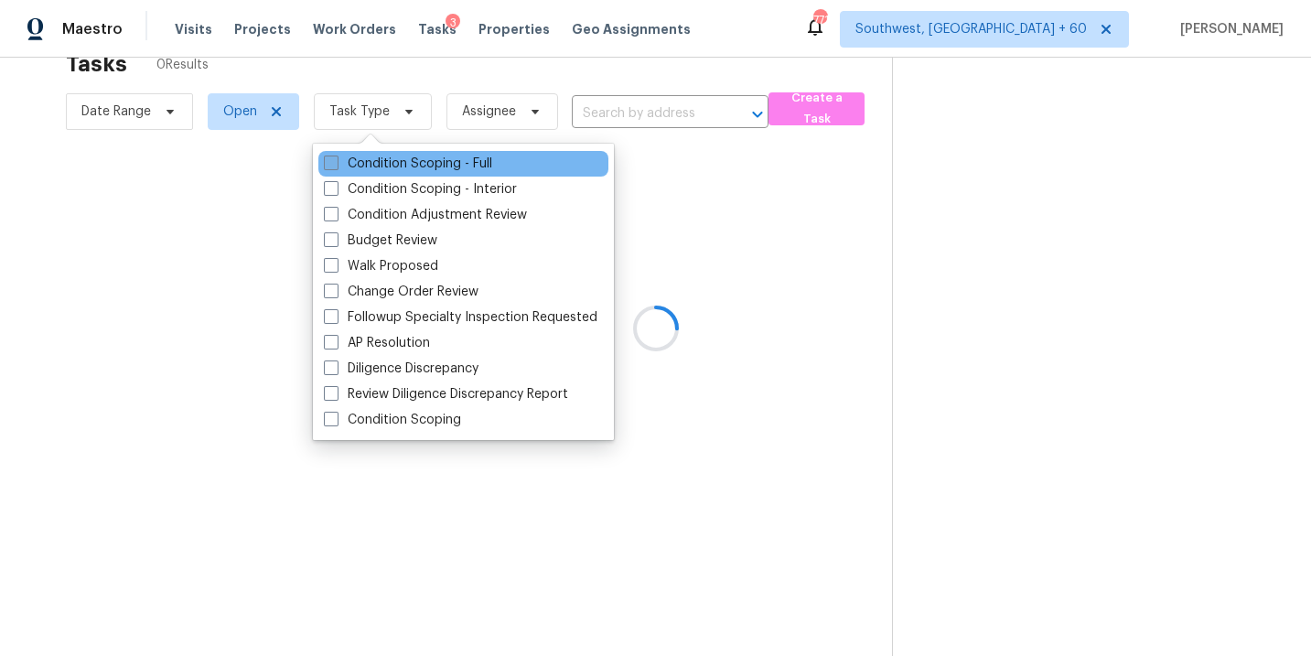
click at [408, 169] on label "Condition Scoping - Full" at bounding box center [408, 164] width 168 height 18
click at [336, 167] on input "Condition Scoping - Full" at bounding box center [330, 161] width 12 height 12
checkbox input "true"
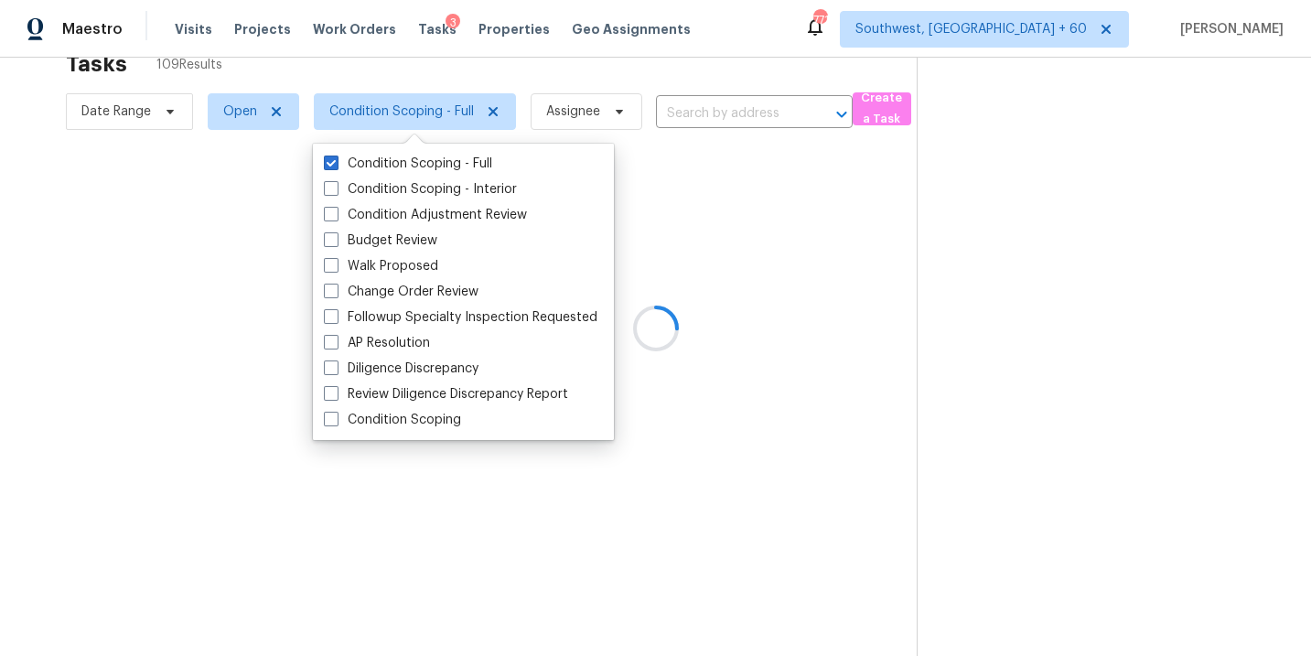
click at [874, 343] on div at bounding box center [655, 328] width 1311 height 656
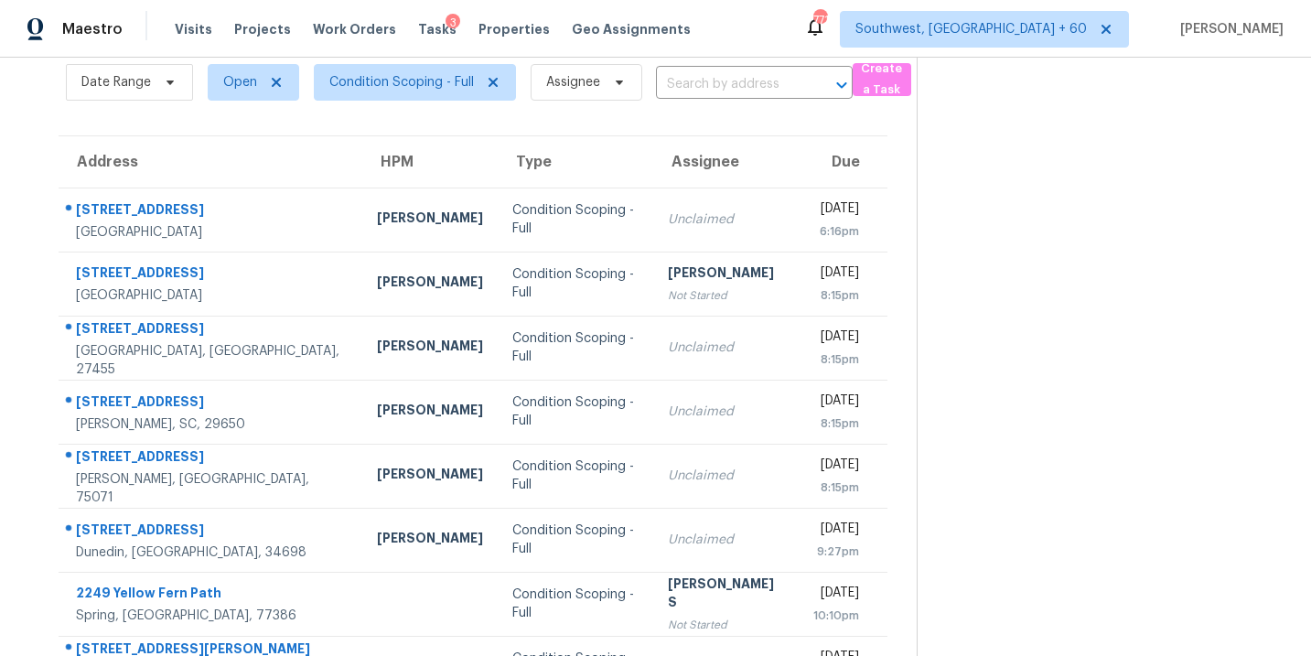
scroll to position [22, 0]
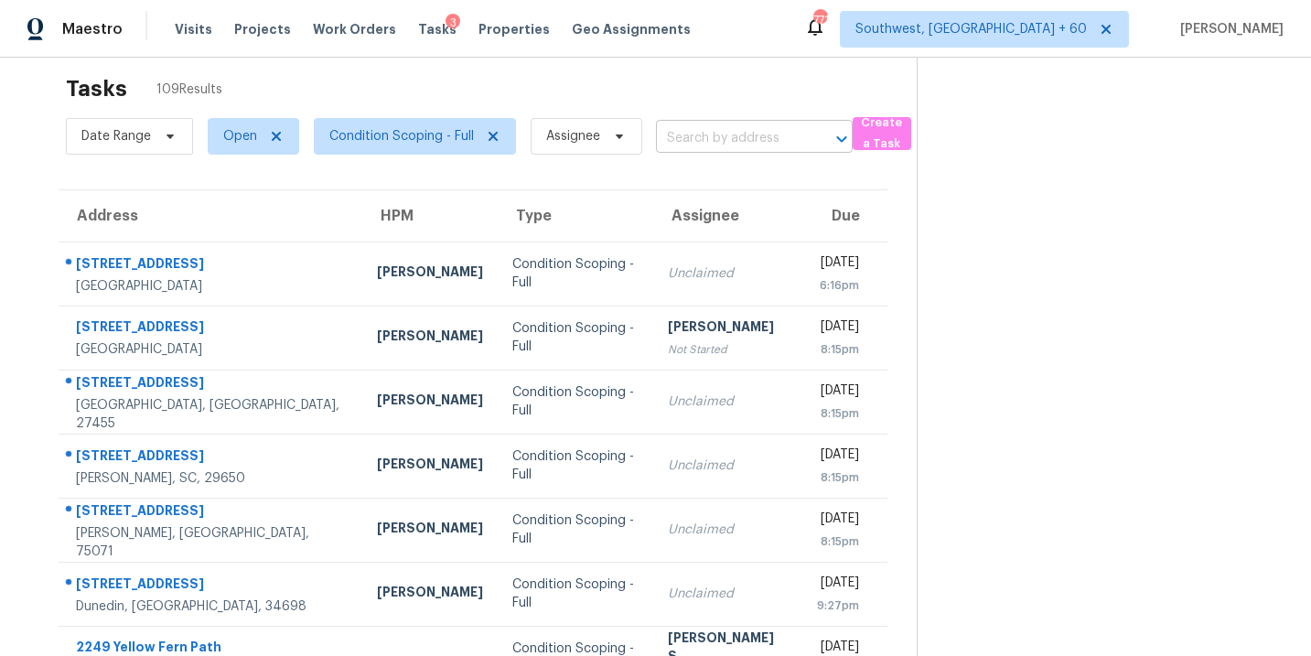
click at [736, 137] on input "text" at bounding box center [728, 138] width 145 height 28
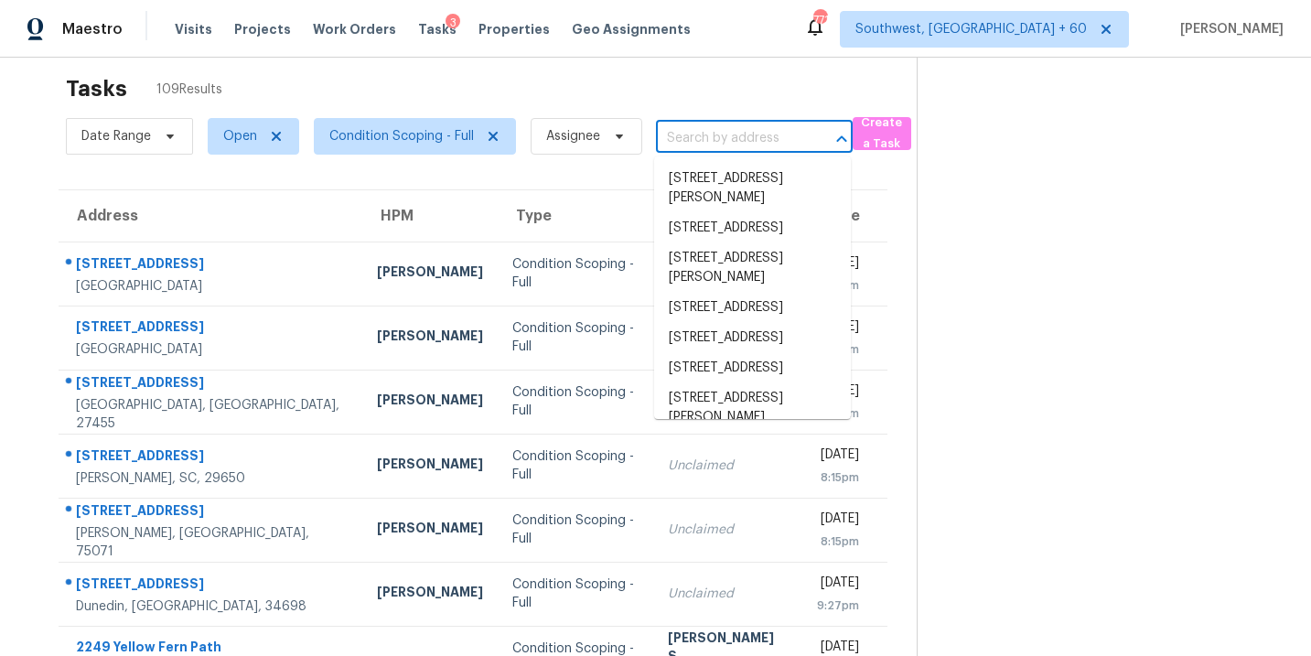
paste input "[STREET_ADDRESS]"
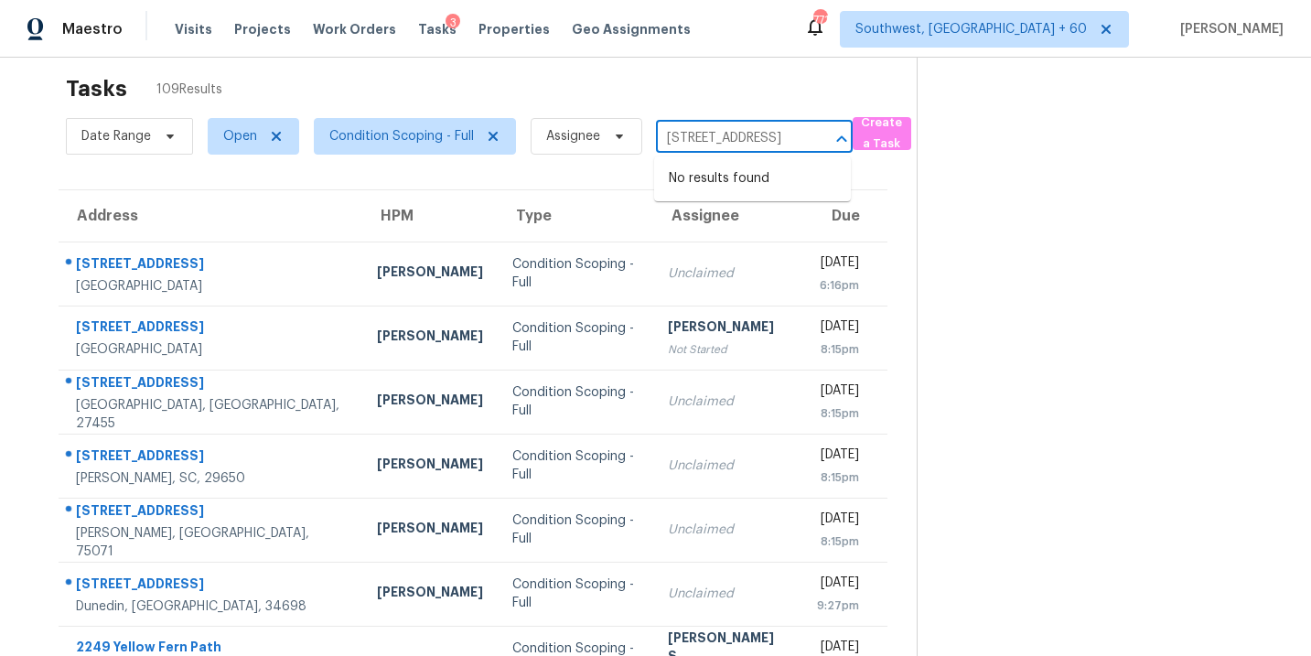
type input "[STREET_ADDRESS]"
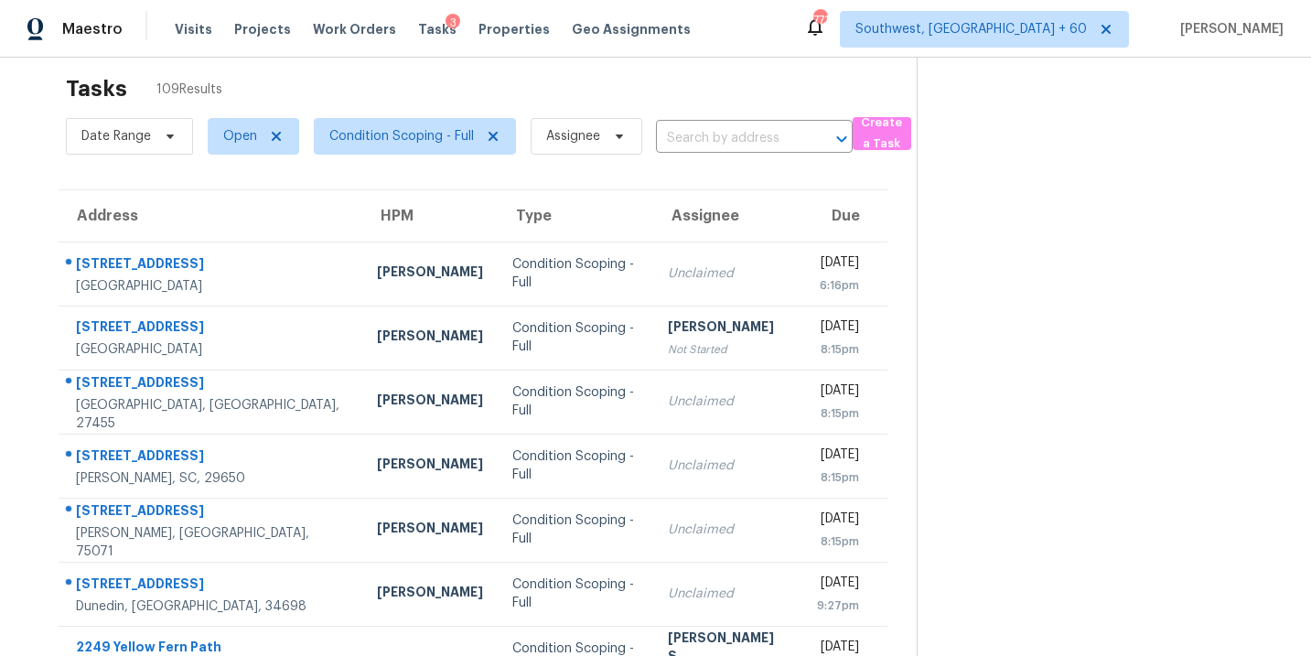
click at [892, 215] on div "Address HPM Type Assignee Due [STREET_ADDRESS] [PERSON_NAME] Condition Scoping …" at bounding box center [473, 536] width 888 height 694
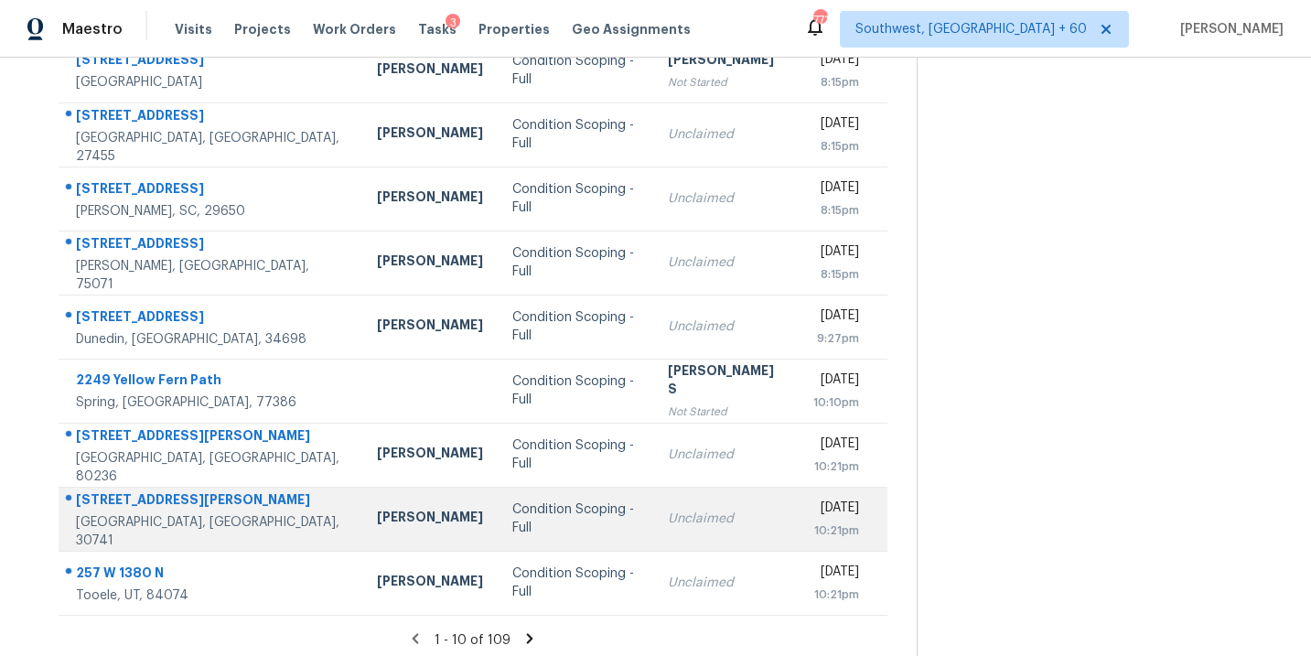
scroll to position [296, 0]
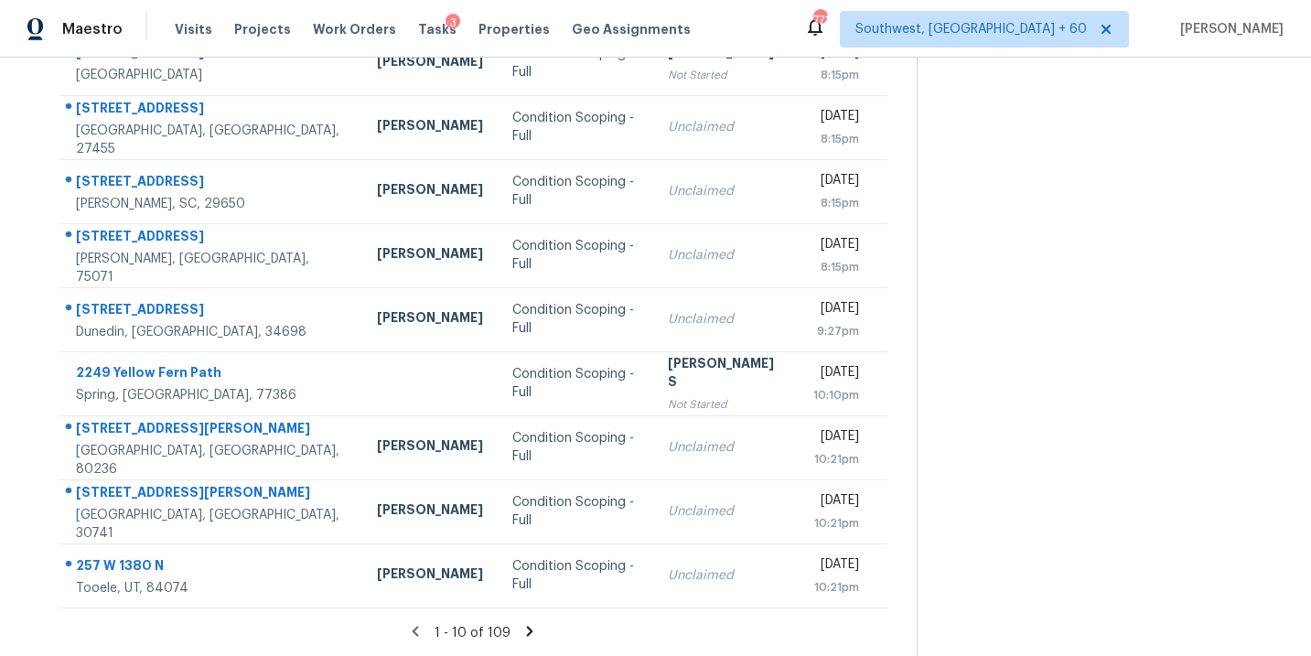
click at [527, 628] on icon at bounding box center [530, 631] width 6 height 10
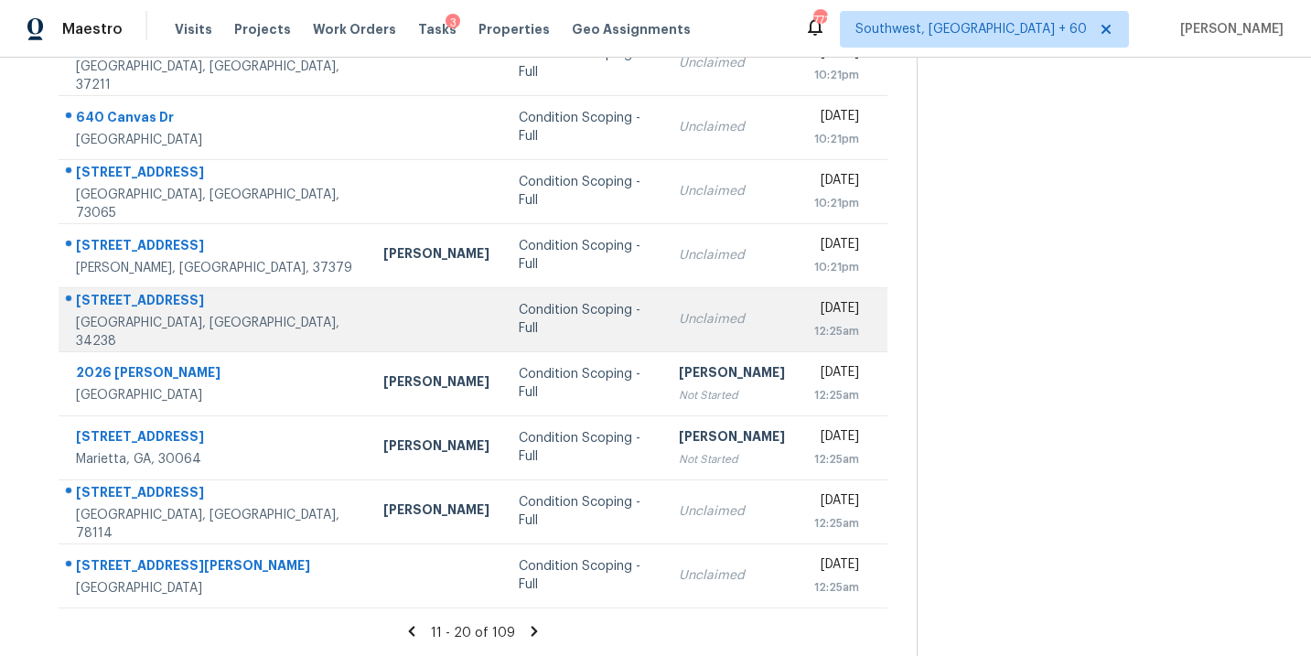
click at [523, 332] on td "Condition Scoping - Full" at bounding box center [584, 319] width 160 height 64
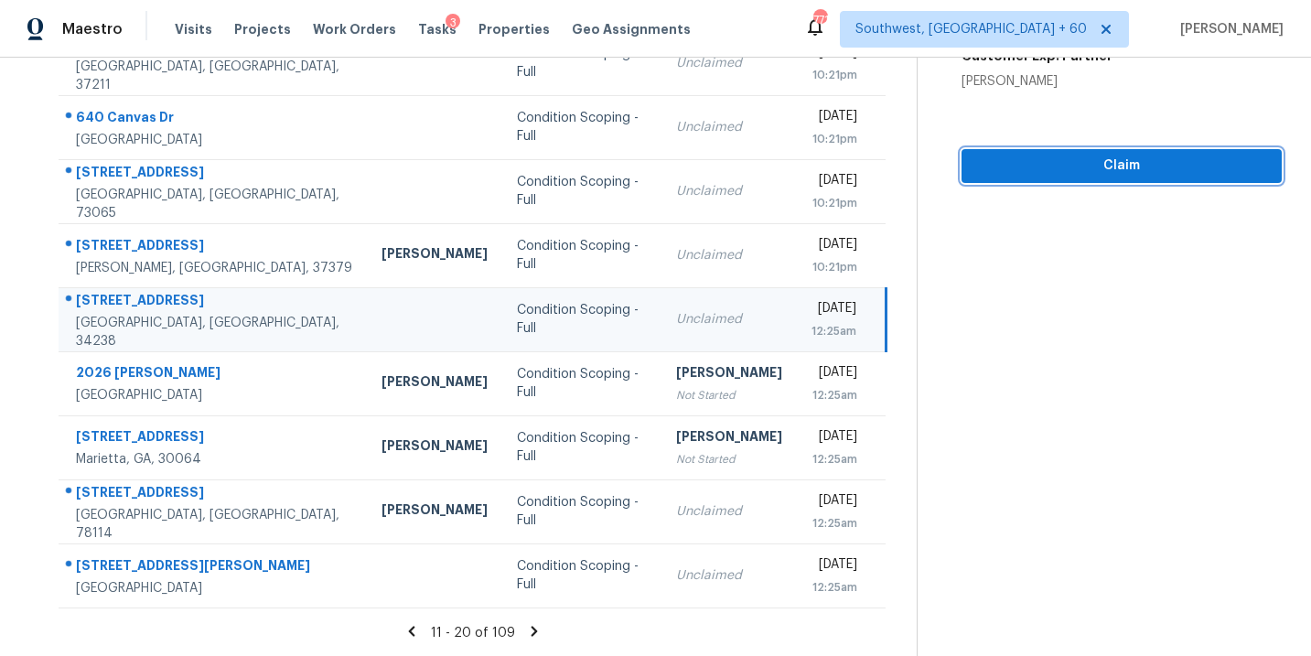
click at [1156, 179] on button "Claim" at bounding box center [1122, 166] width 320 height 34
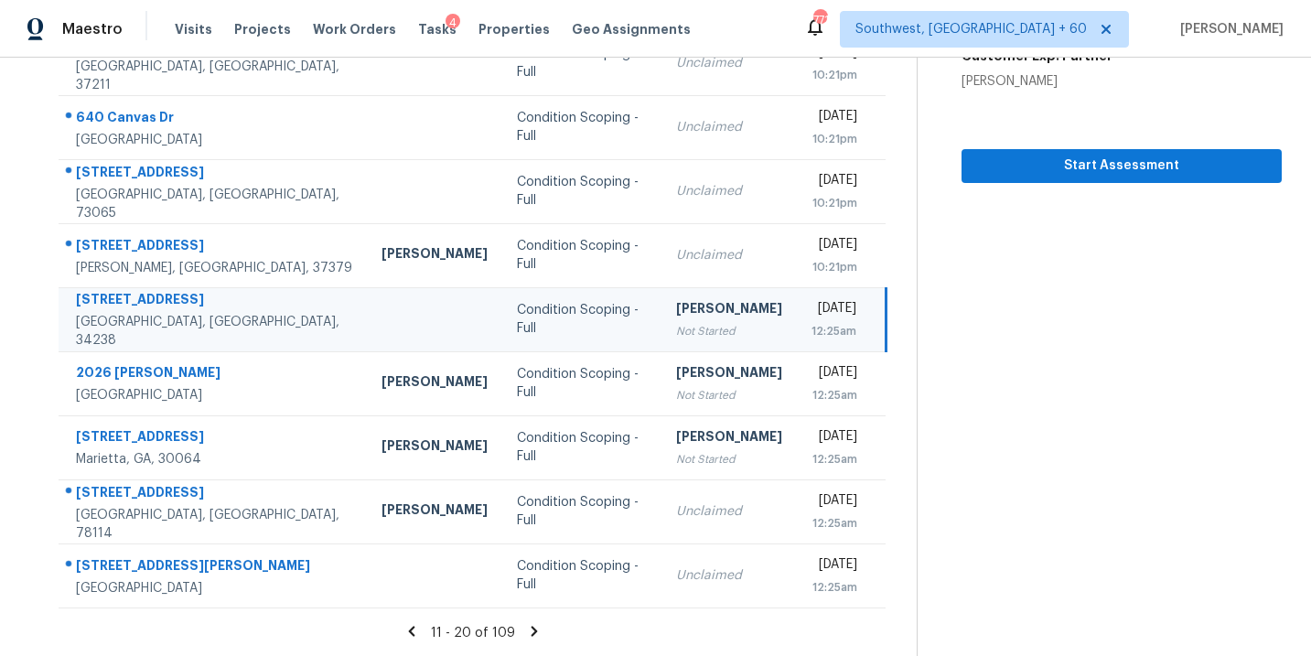
click at [533, 629] on icon at bounding box center [534, 631] width 16 height 16
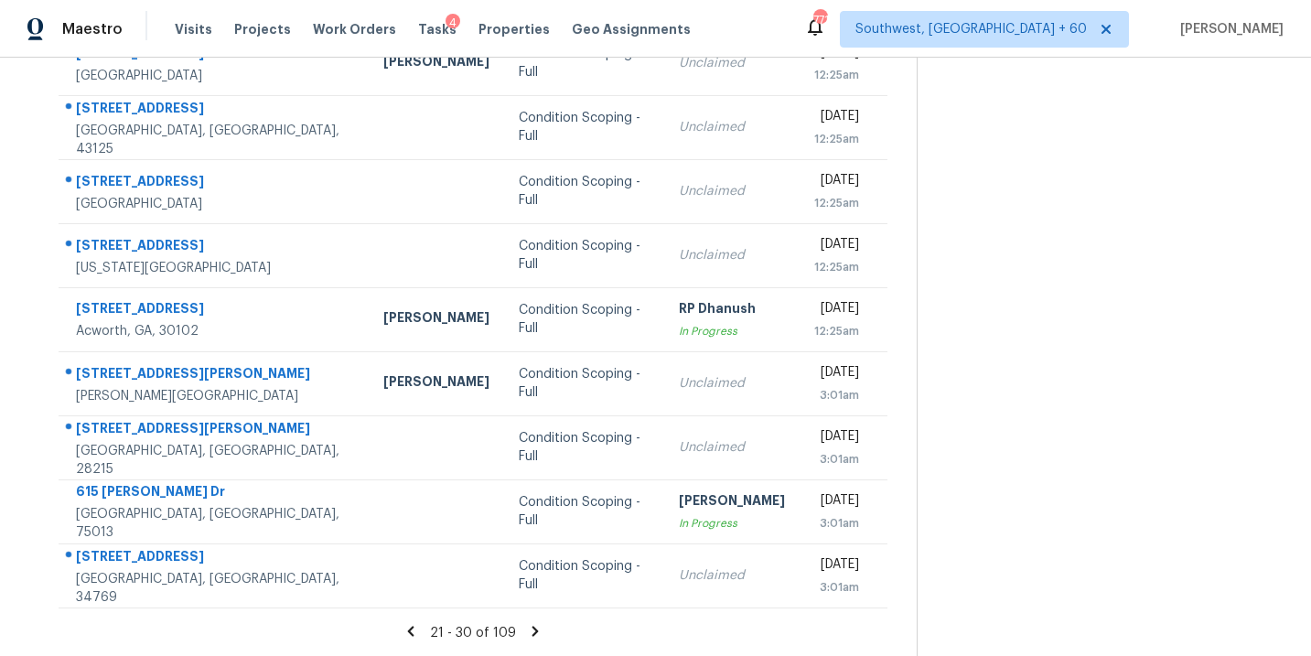
click at [533, 634] on icon at bounding box center [535, 631] width 16 height 16
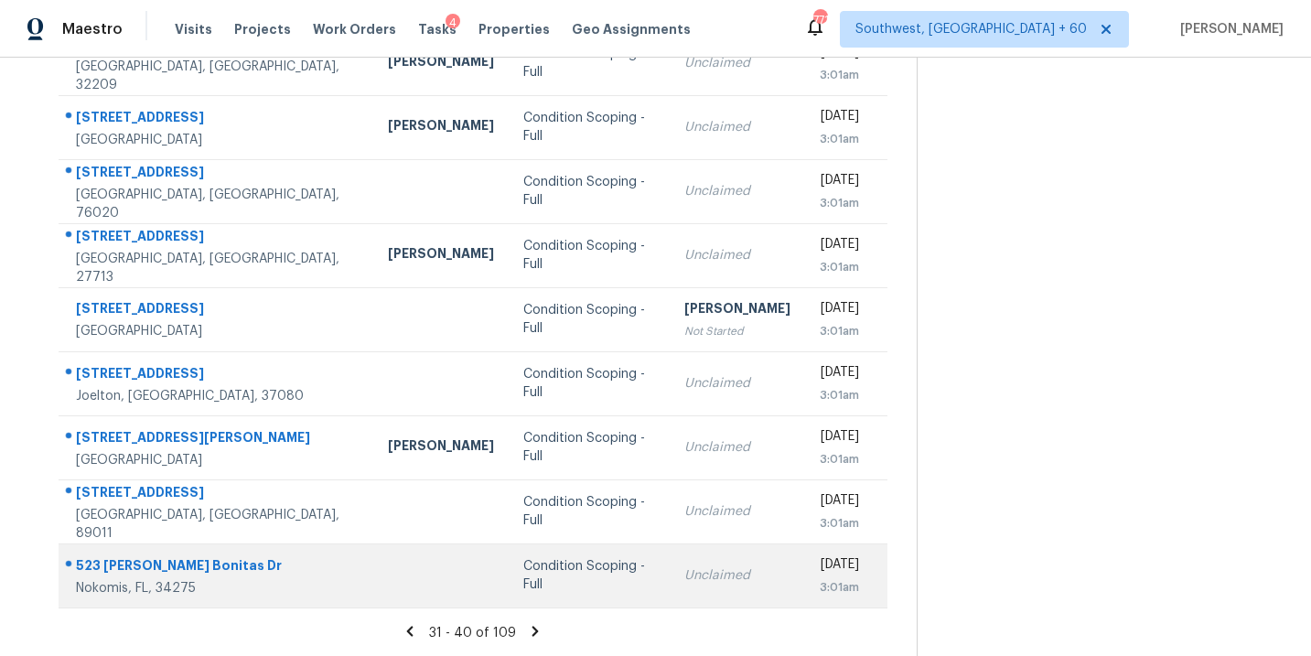
click at [670, 586] on td "Unclaimed" at bounding box center [737, 575] width 135 height 64
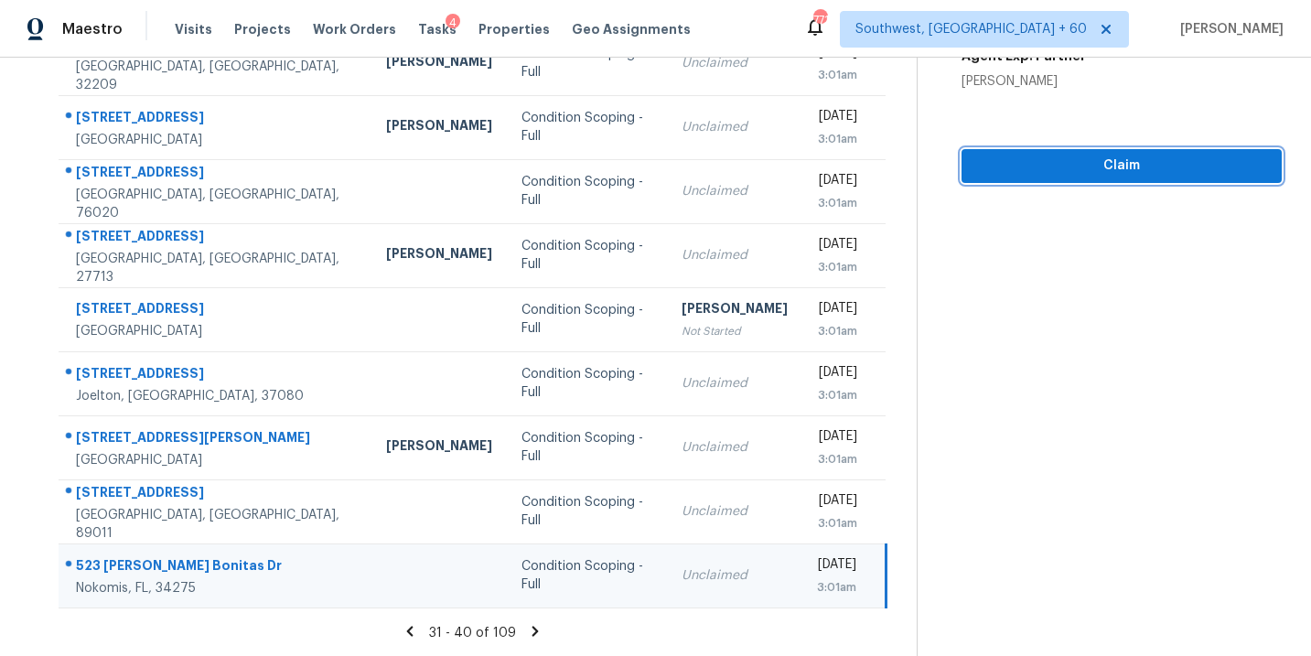
click at [1071, 158] on span "Claim" at bounding box center [1121, 166] width 291 height 23
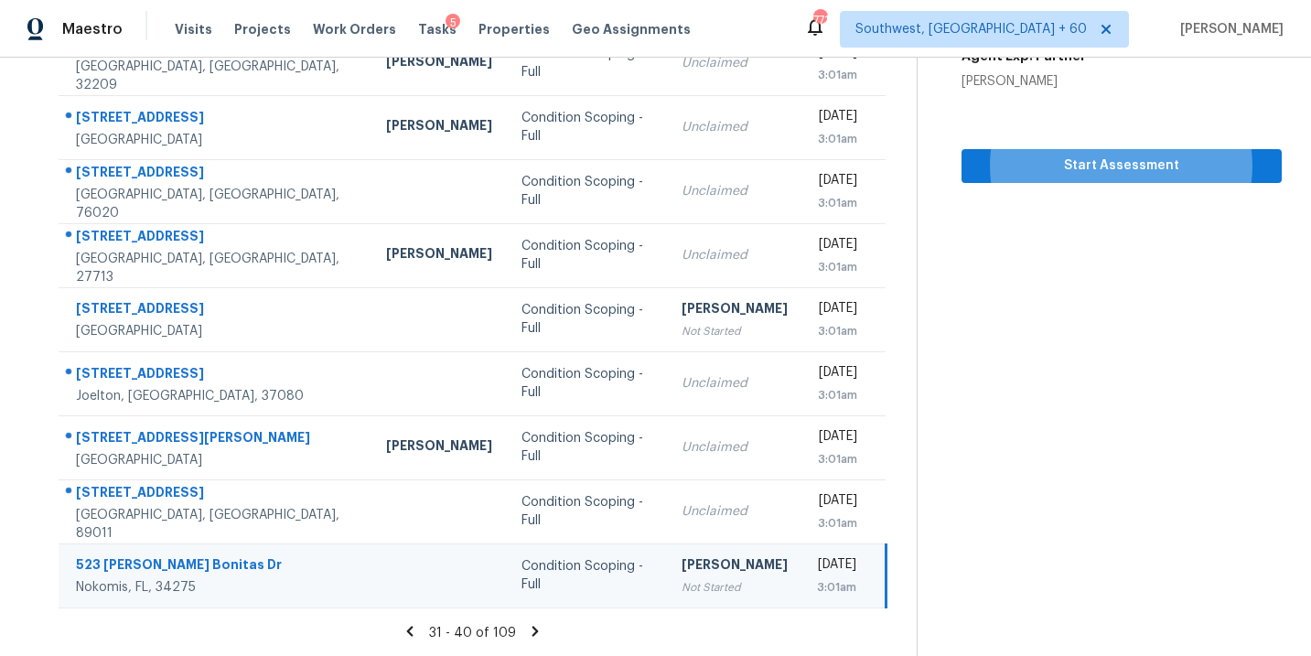
click at [1053, 445] on section "Condition Scoping - Full [DATE] by 3:01am [STREET_ADDRESS][PERSON_NAME][PERSON_…" at bounding box center [1099, 209] width 365 height 896
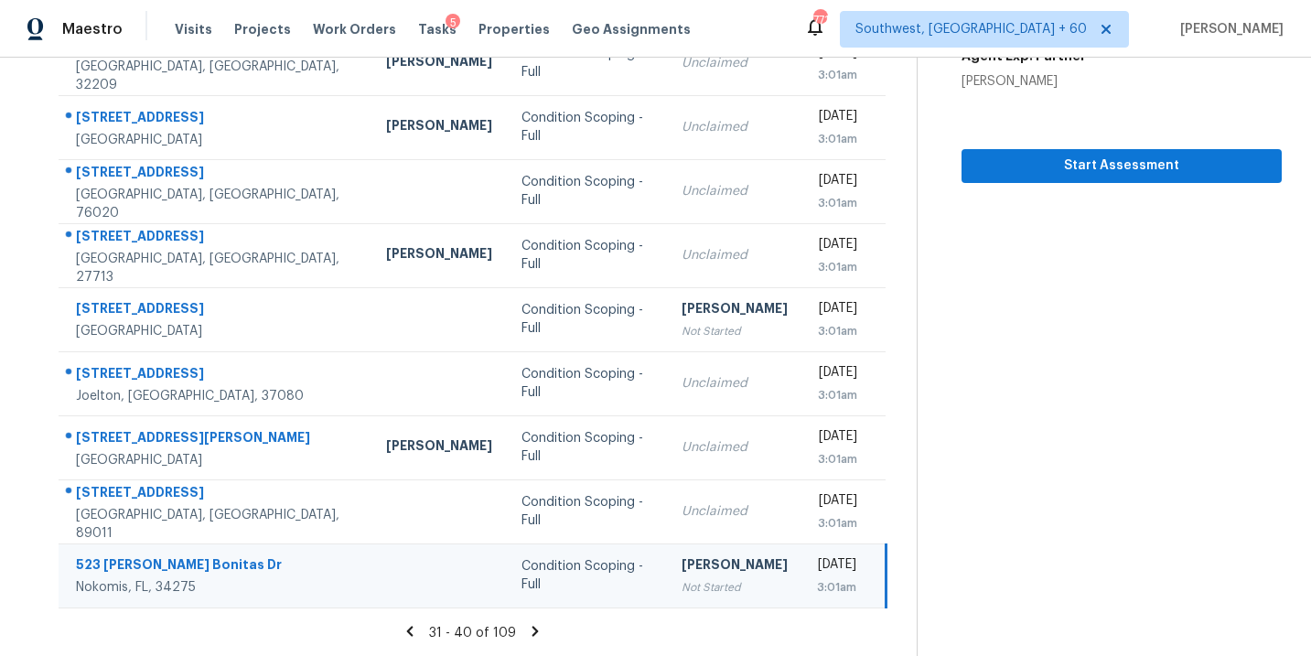
click at [533, 627] on icon at bounding box center [536, 631] width 6 height 10
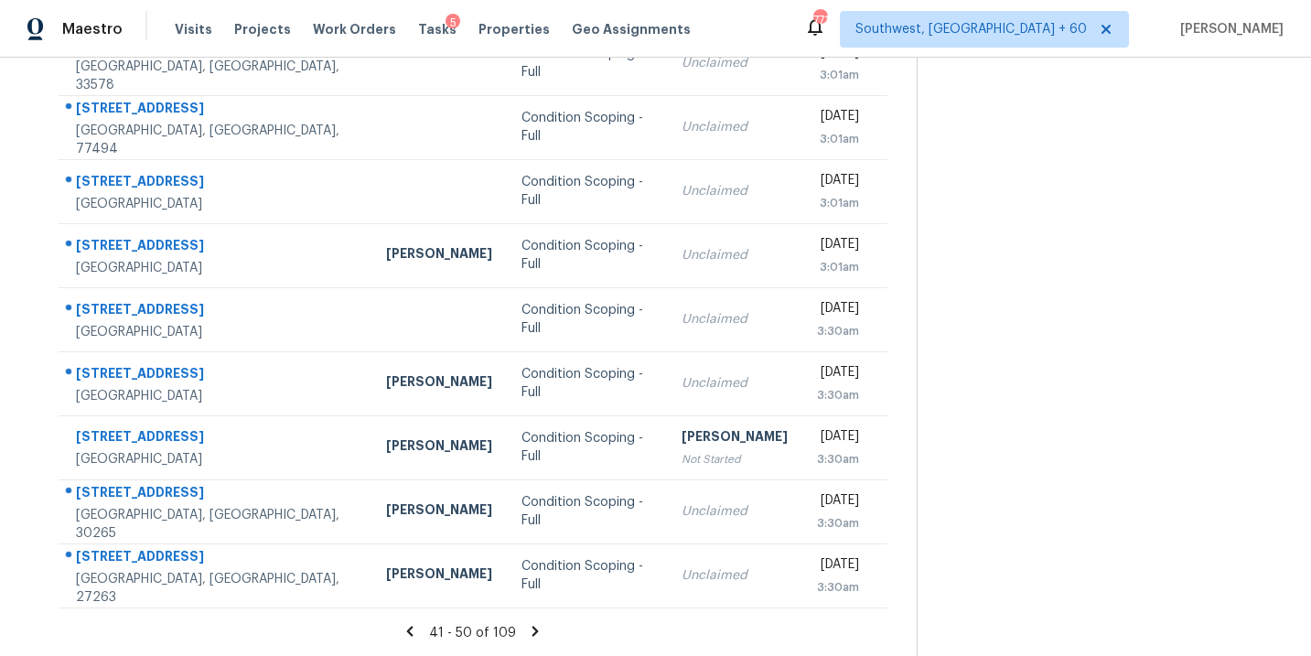
click at [533, 629] on icon at bounding box center [536, 631] width 6 height 10
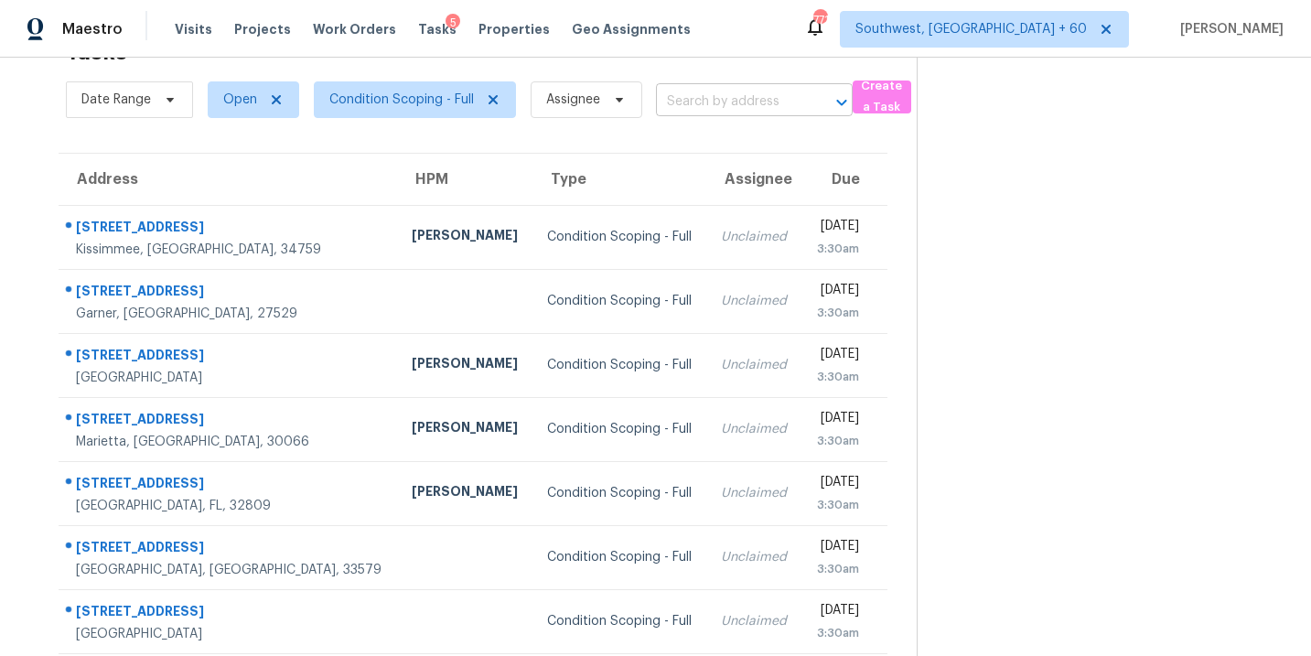
scroll to position [53, 0]
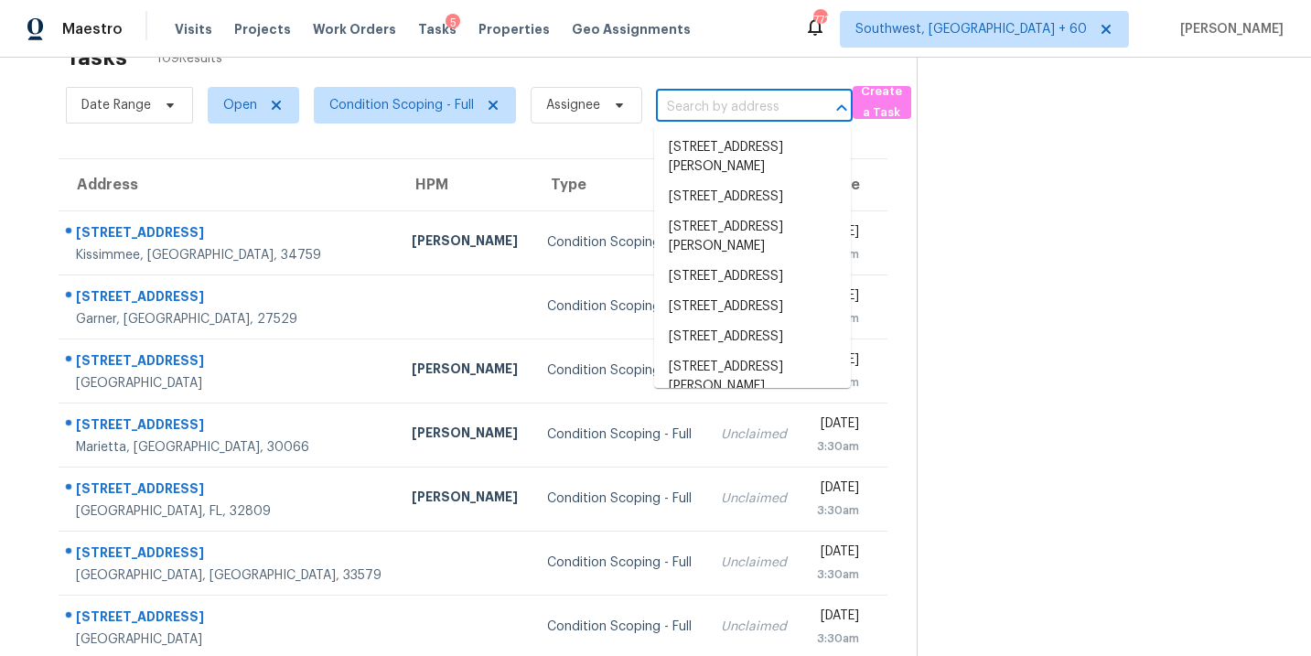
click at [734, 108] on input "text" at bounding box center [728, 107] width 145 height 28
paste input "[STREET_ADDRESS]"
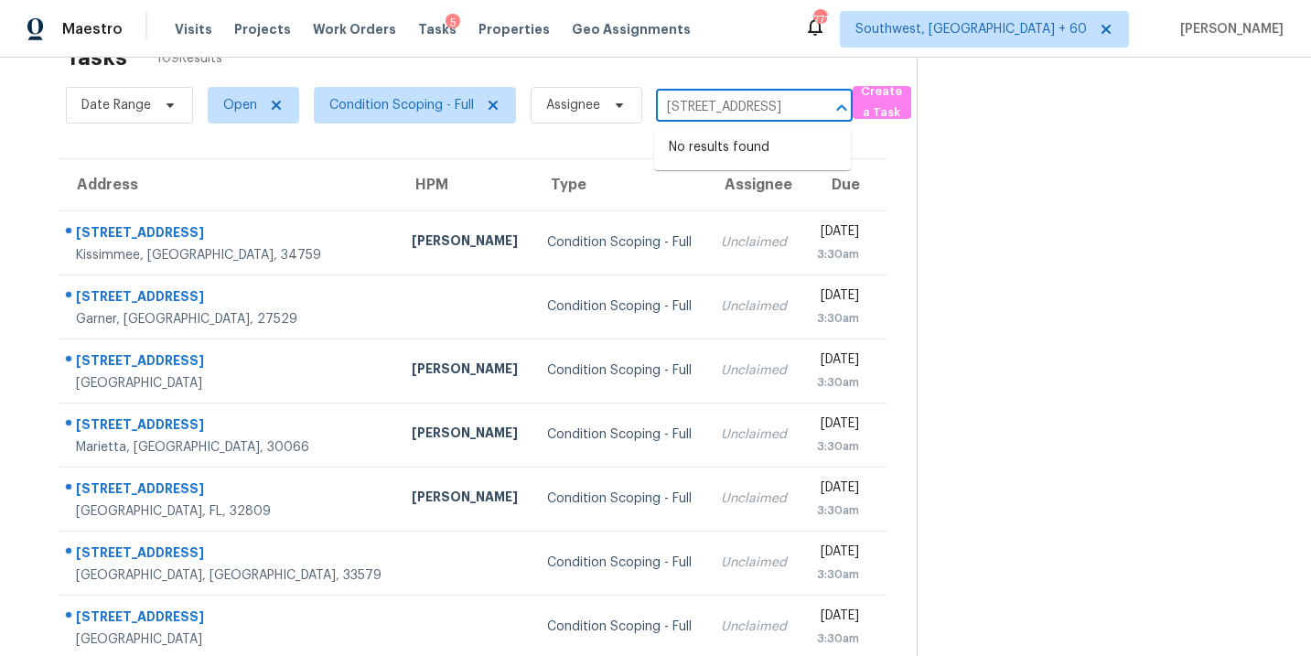
type input "[STREET_ADDRESS]"
click at [1003, 199] on section at bounding box center [1099, 453] width 365 height 896
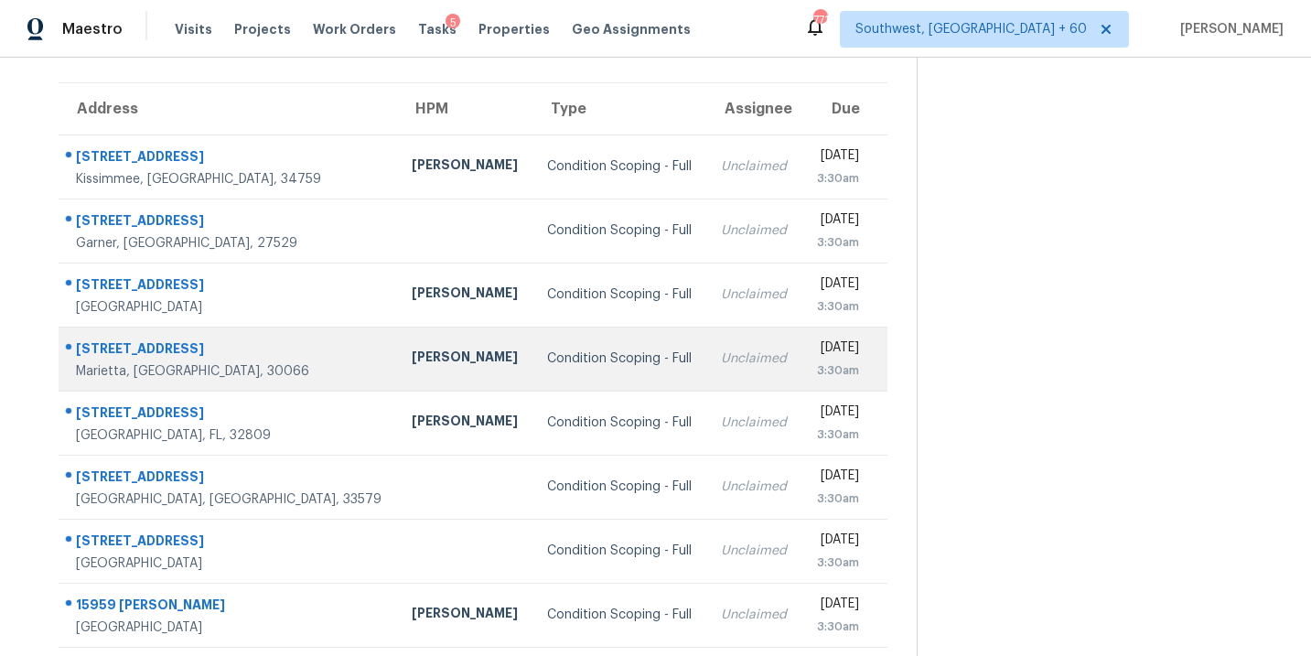
scroll to position [296, 0]
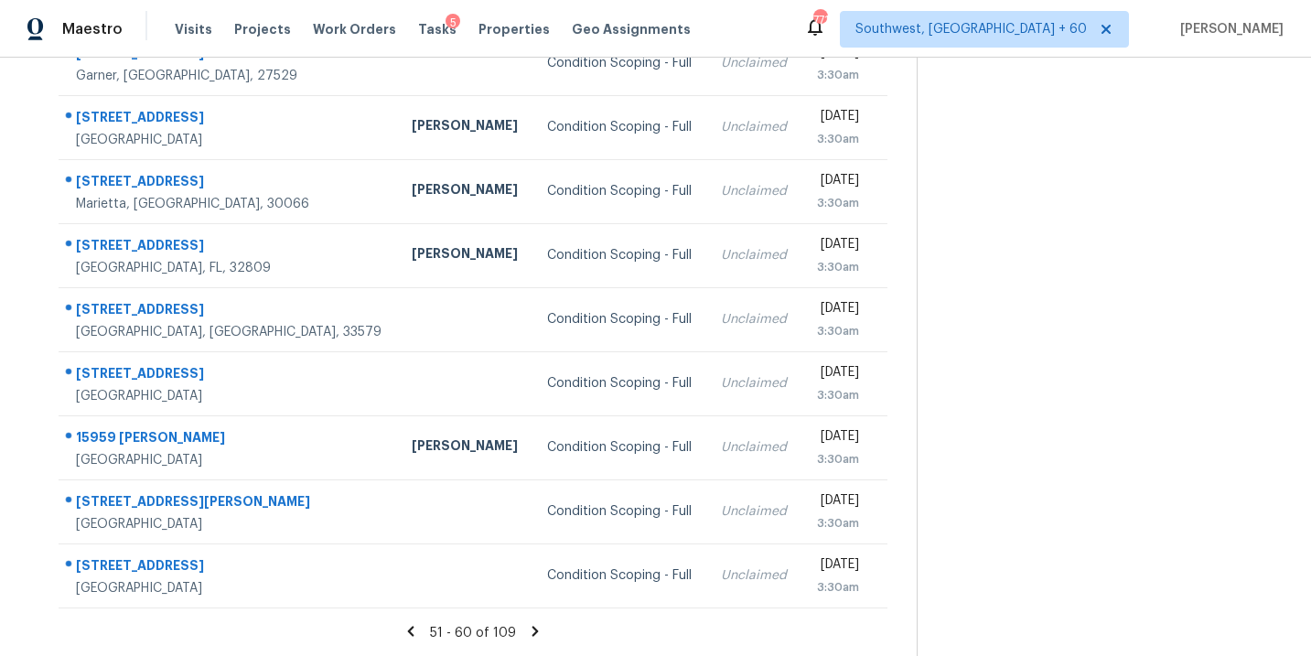
click at [533, 625] on icon at bounding box center [535, 631] width 16 height 16
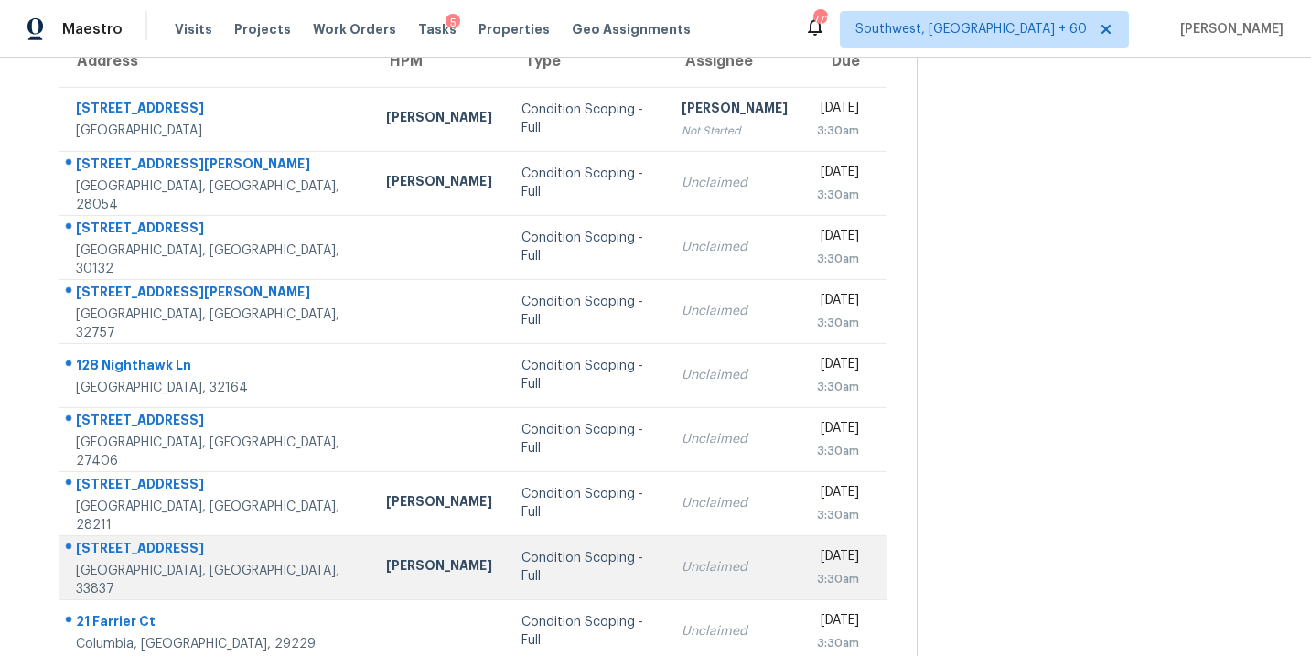
scroll to position [159, 0]
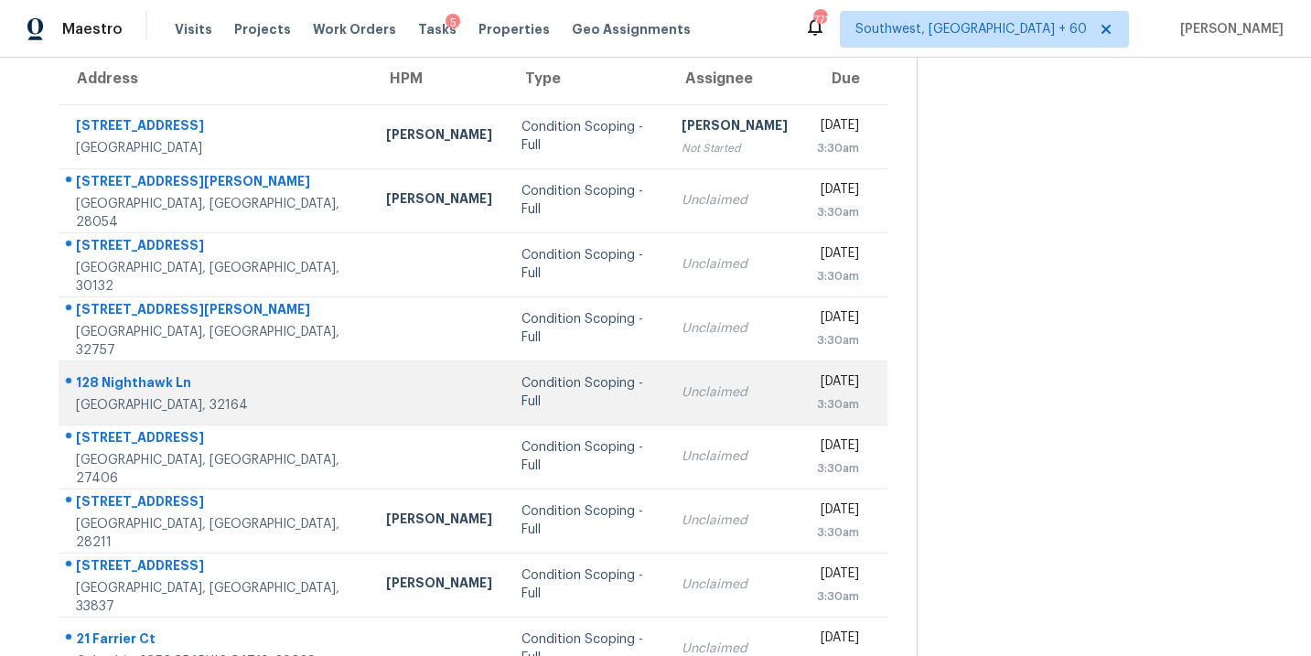
click at [507, 404] on td "Condition Scoping - Full" at bounding box center [587, 392] width 160 height 64
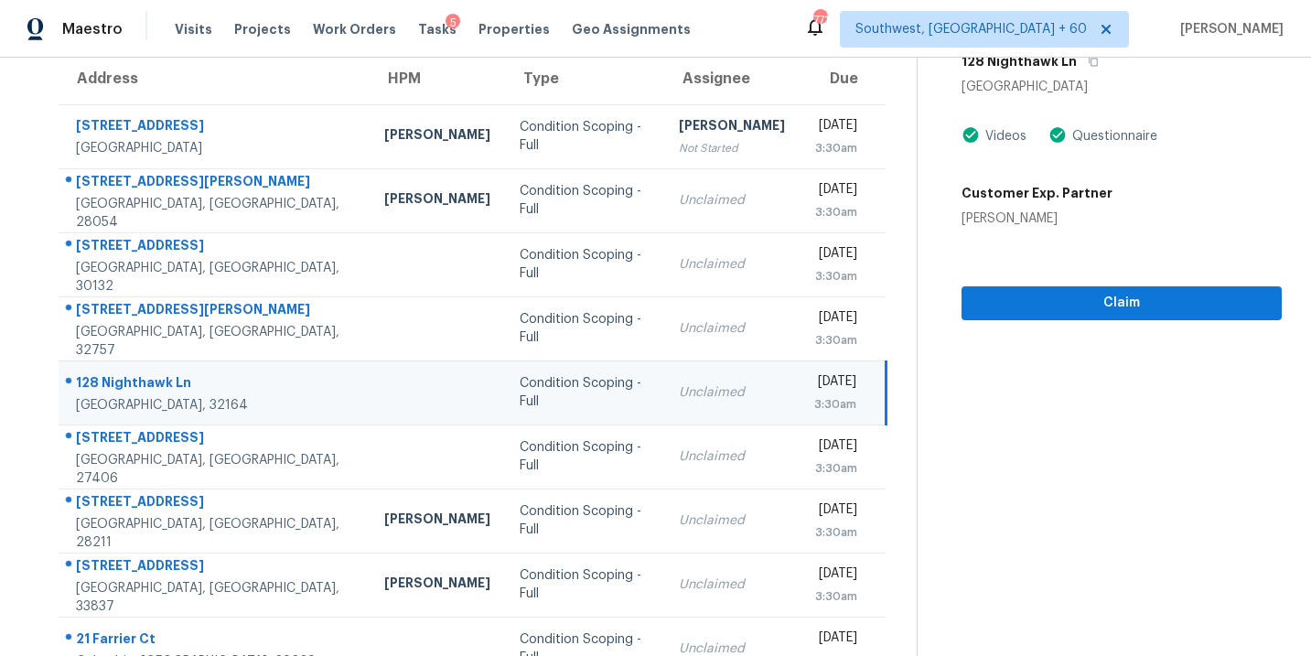
click at [814, 405] on div "3:30am" at bounding box center [835, 404] width 42 height 18
click at [1129, 286] on button "Claim" at bounding box center [1122, 303] width 320 height 34
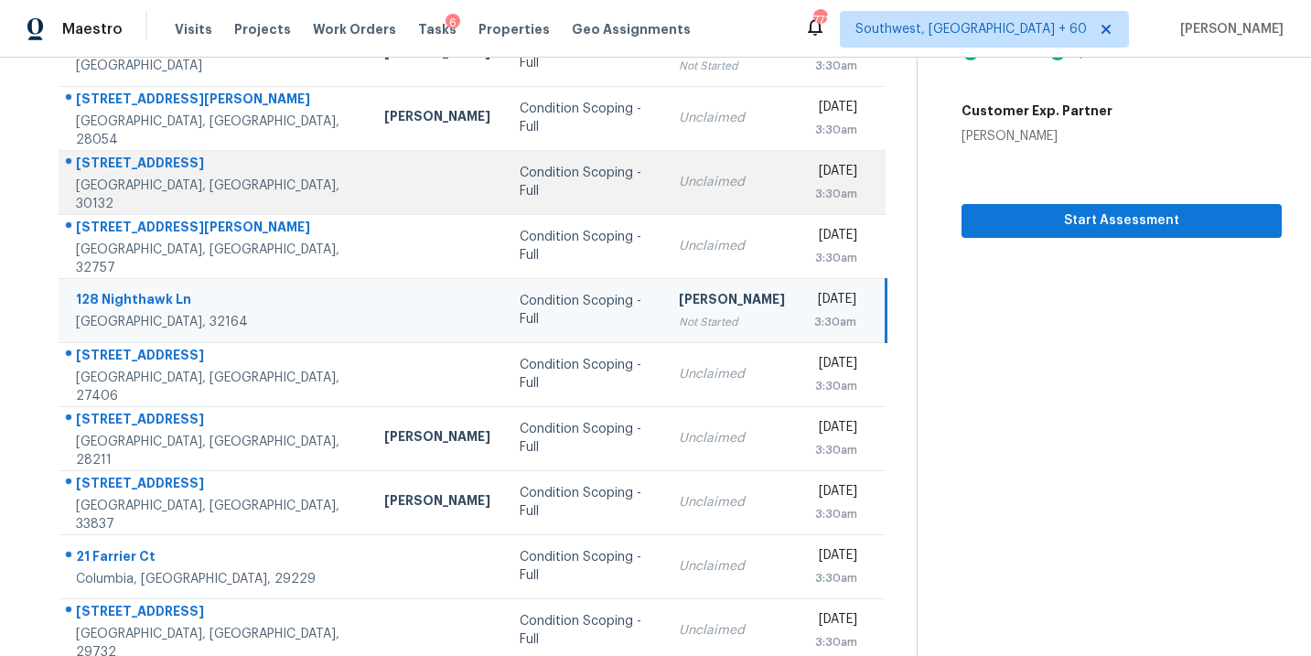
scroll to position [296, 0]
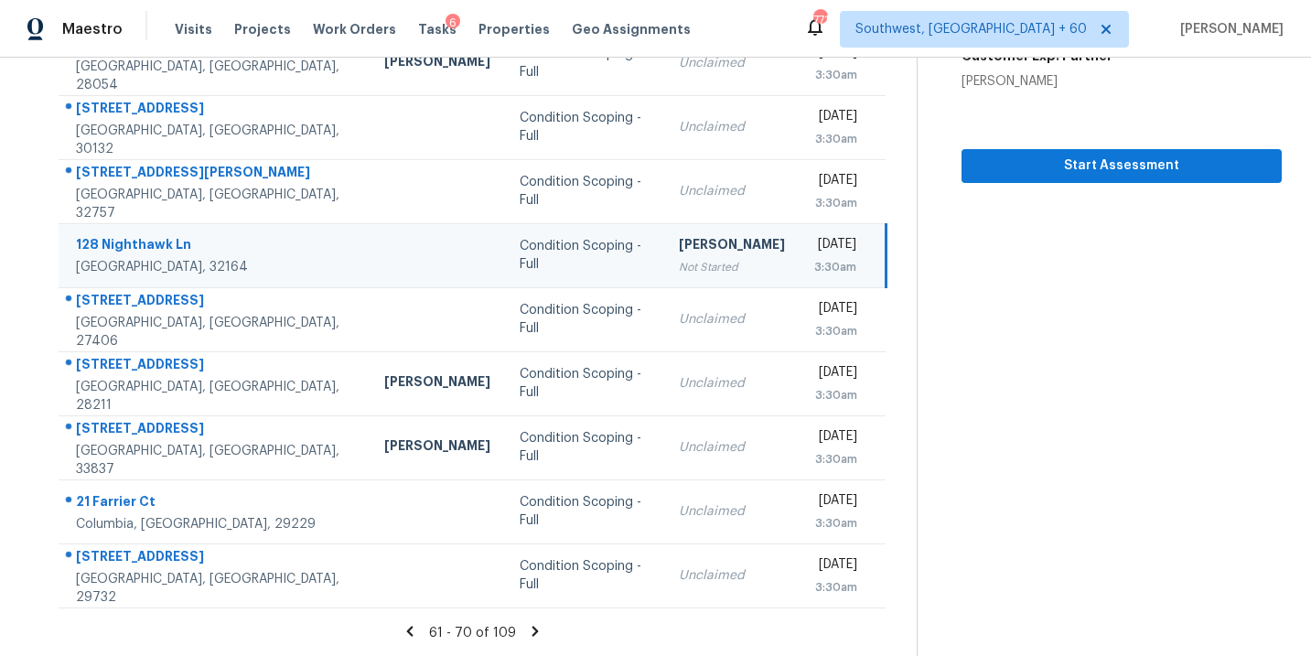
click at [533, 631] on icon at bounding box center [536, 631] width 6 height 10
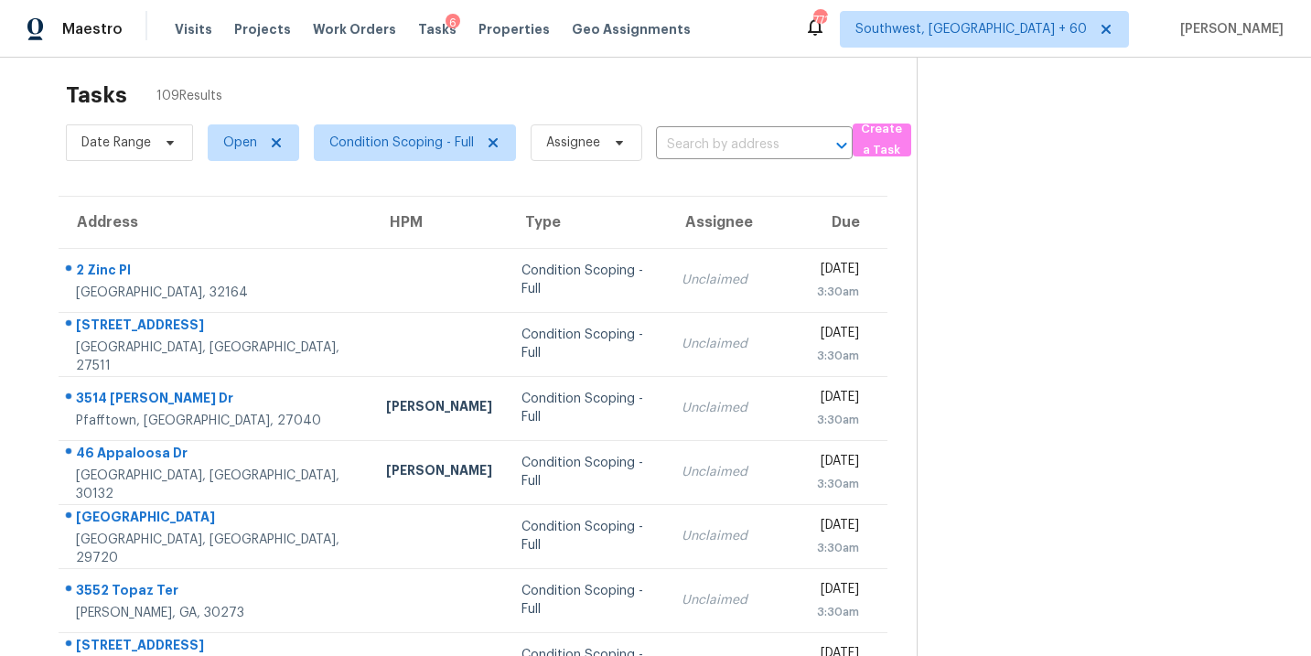
scroll to position [3, 0]
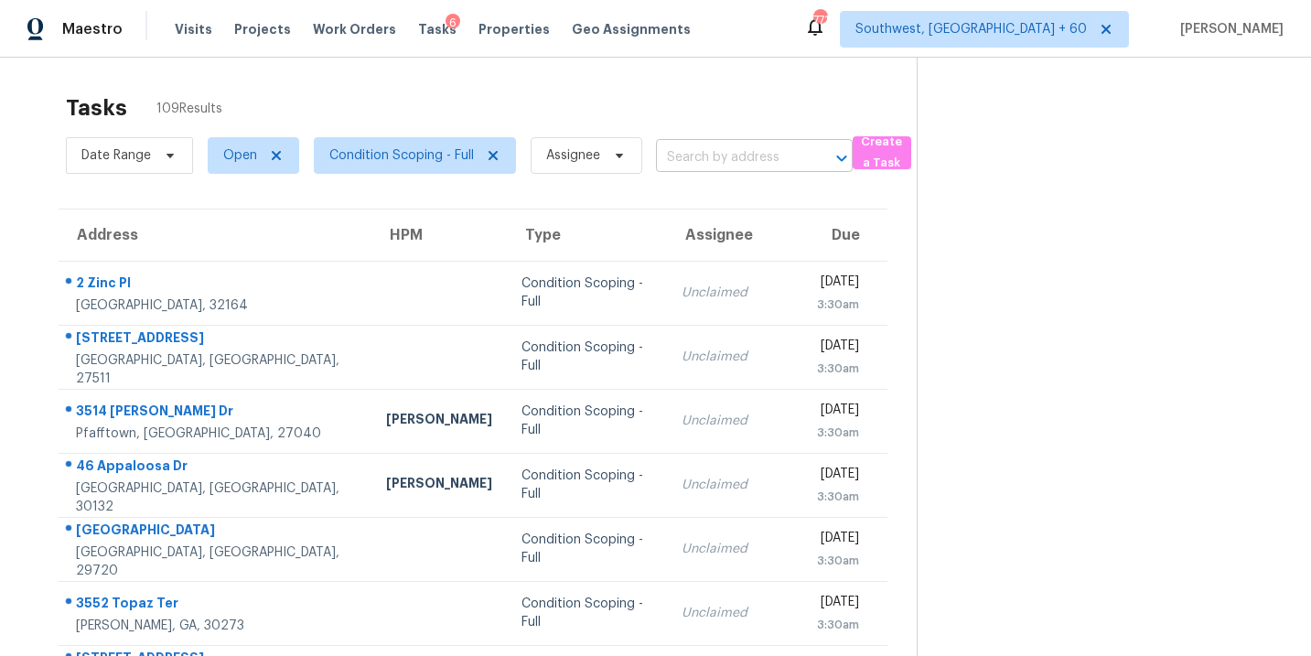
click at [699, 149] on input "text" at bounding box center [728, 158] width 145 height 28
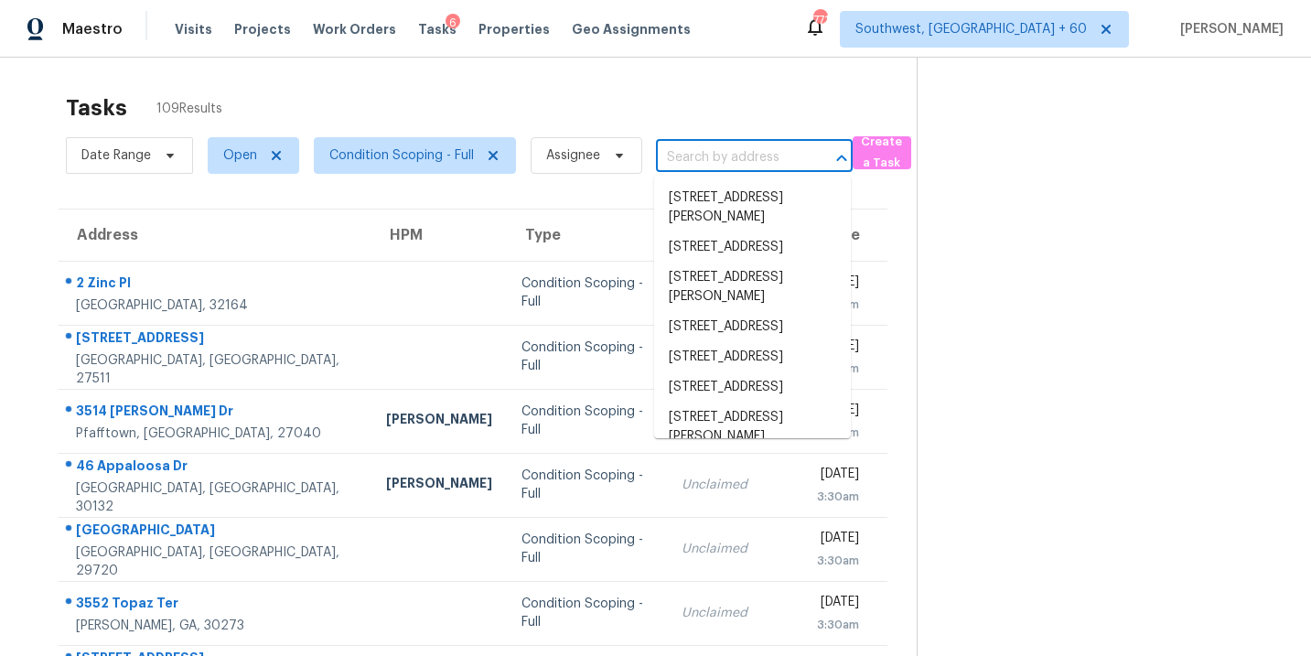
paste input "[STREET_ADDRESS]"
type input "[STREET_ADDRESS]"
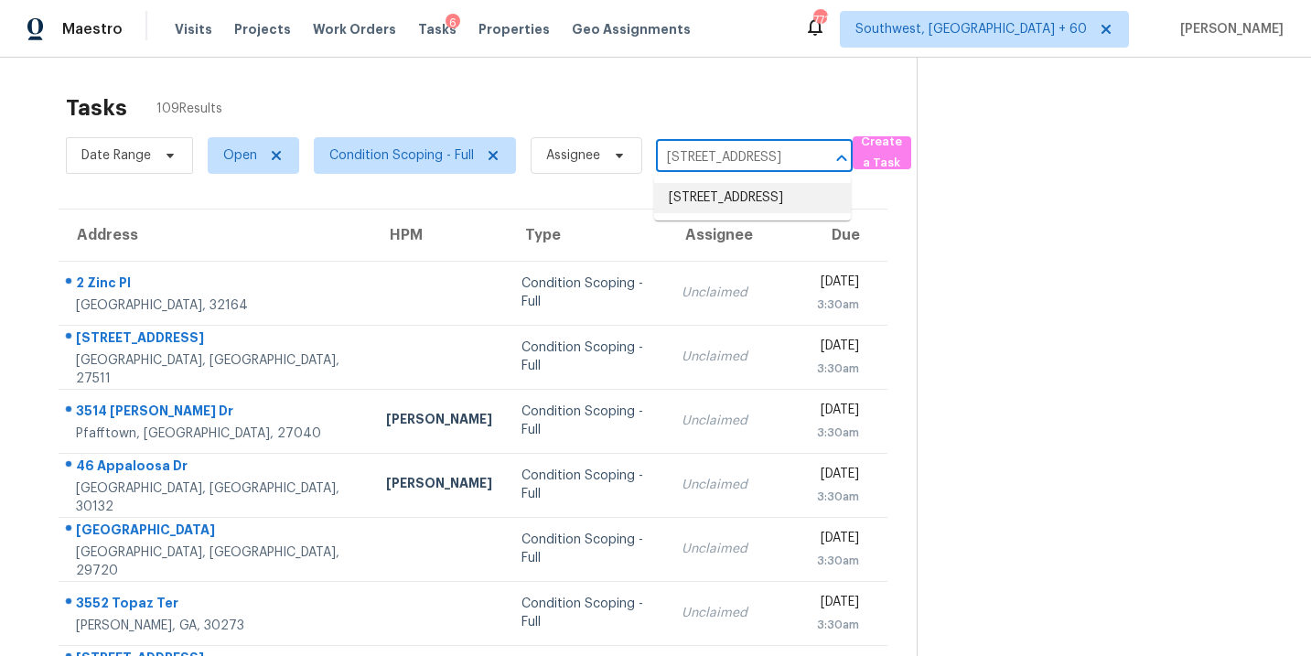
click at [702, 191] on li "[STREET_ADDRESS]" at bounding box center [752, 198] width 197 height 30
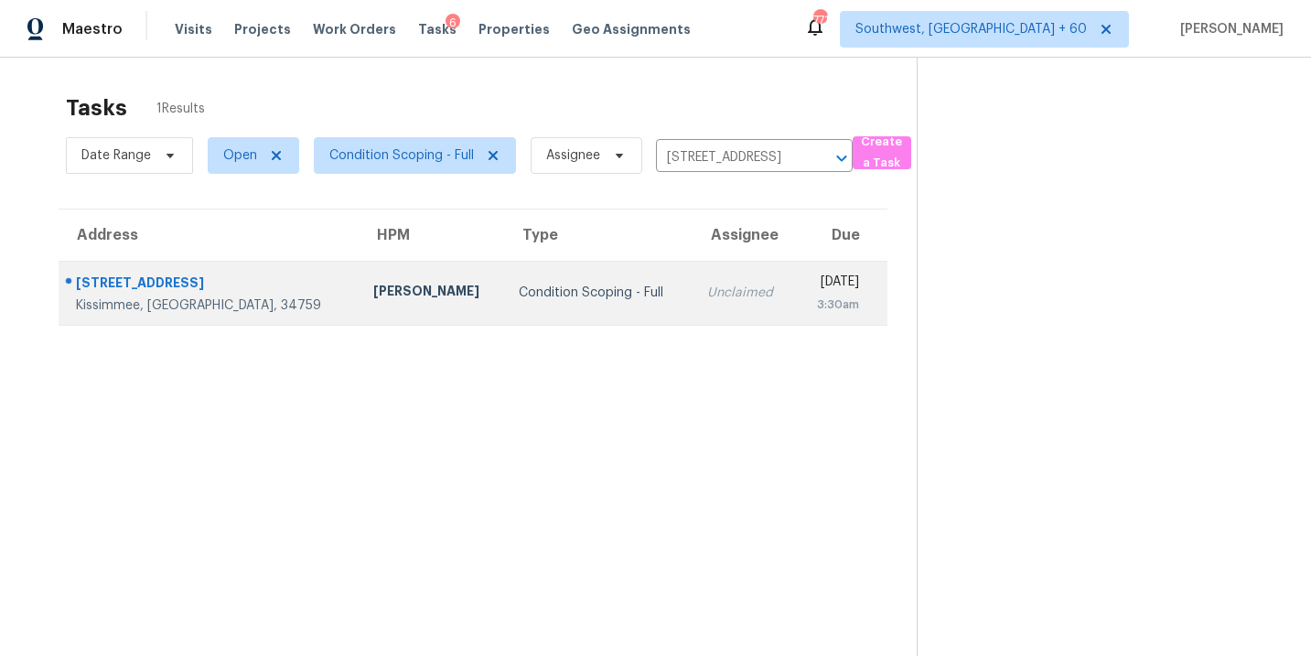
click at [544, 284] on div "Condition Scoping - Full" at bounding box center [598, 293] width 158 height 18
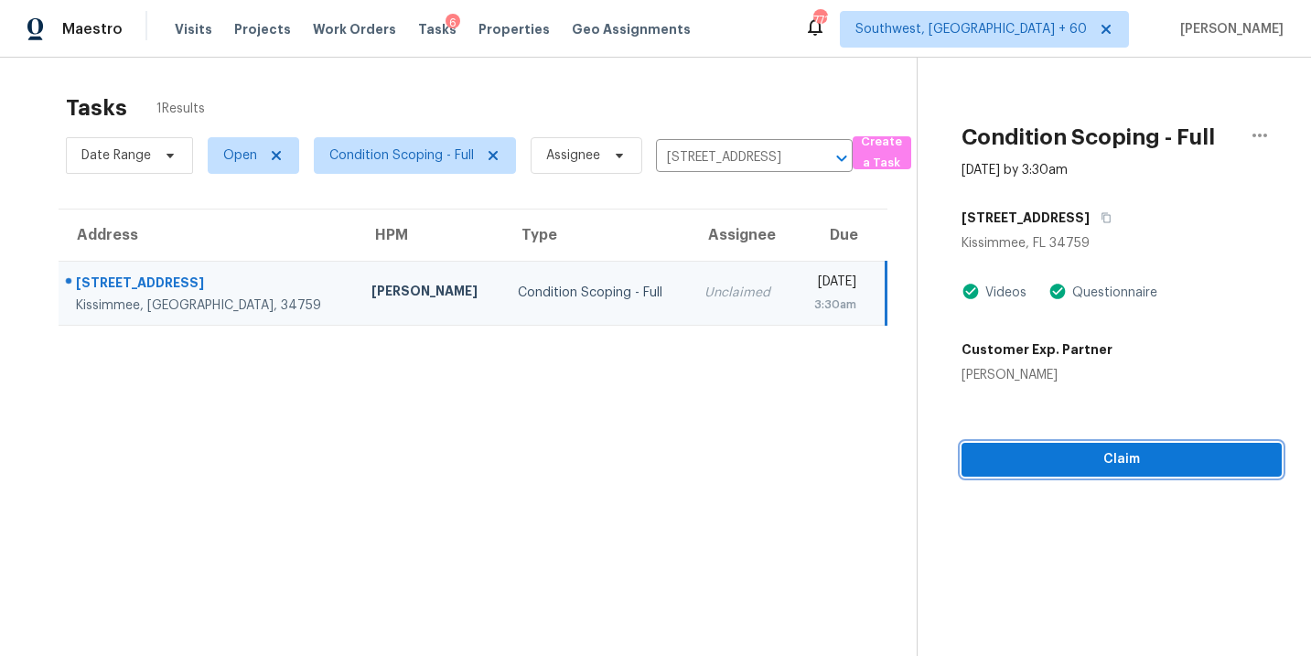
click at [1135, 467] on span "Claim" at bounding box center [1121, 459] width 291 height 23
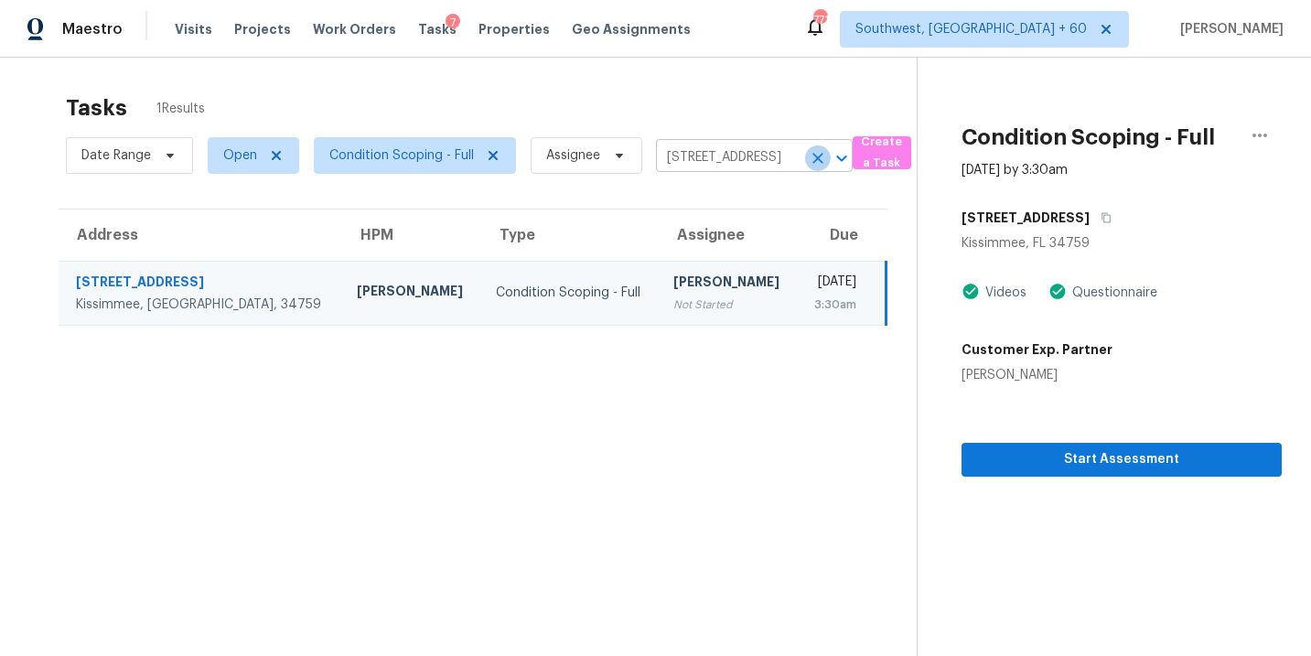
click at [819, 162] on icon "Clear" at bounding box center [818, 158] width 18 height 18
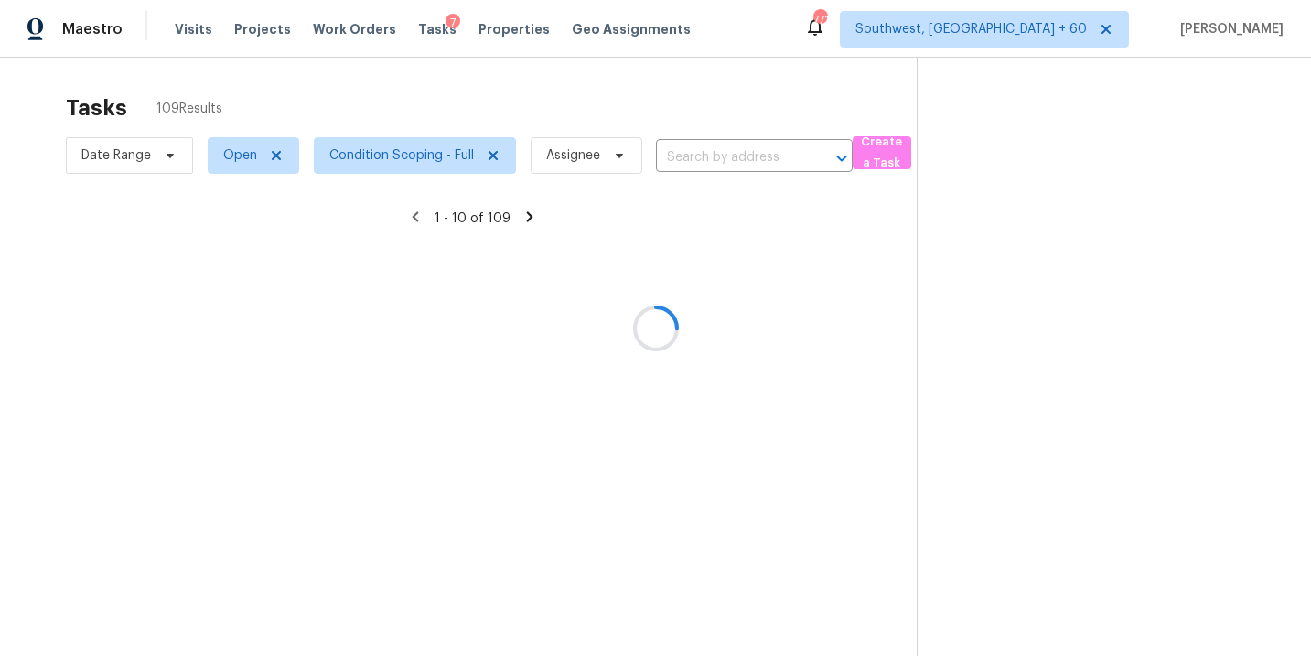
click at [739, 162] on div at bounding box center [655, 328] width 1311 height 656
click at [737, 160] on div at bounding box center [655, 328] width 1311 height 656
click at [736, 160] on div at bounding box center [655, 328] width 1311 height 656
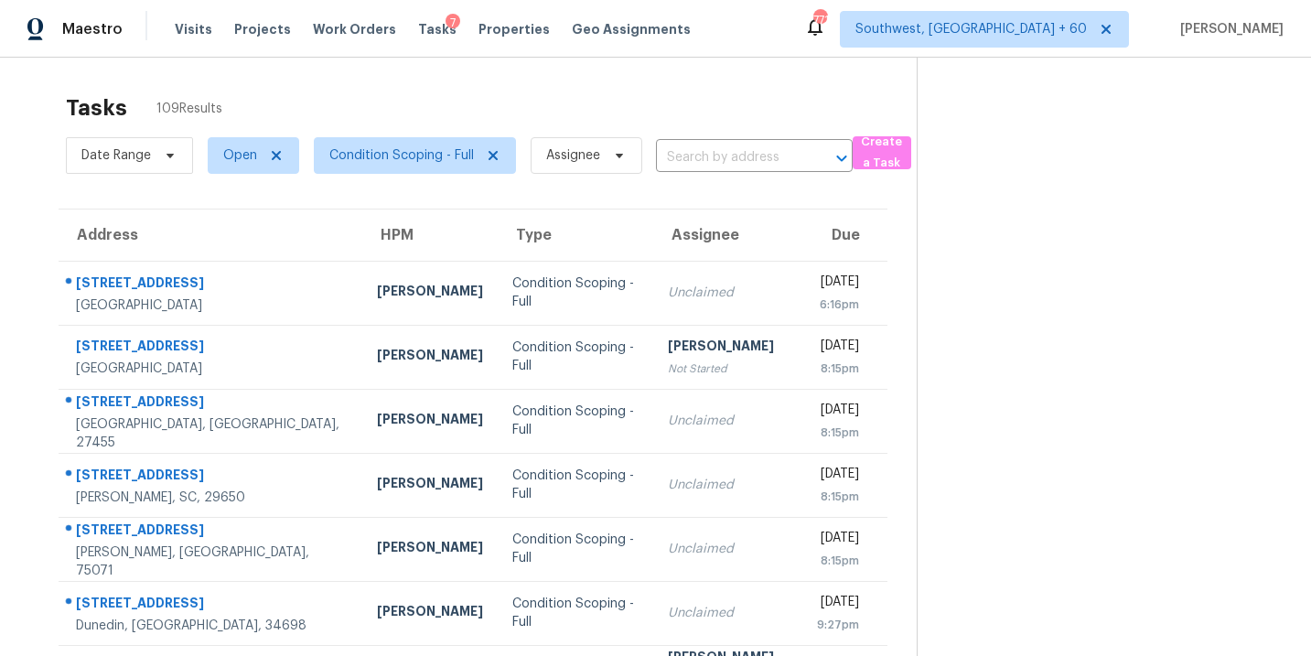
click at [737, 159] on input "text" at bounding box center [728, 158] width 145 height 28
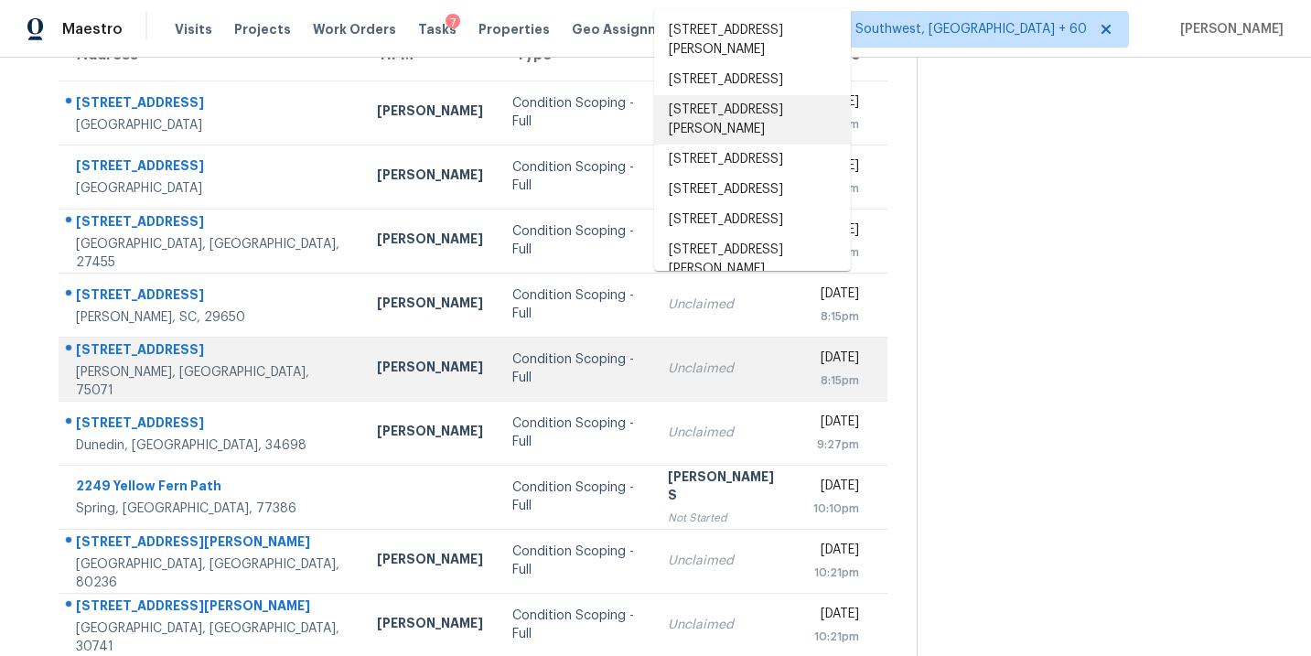
scroll to position [296, 0]
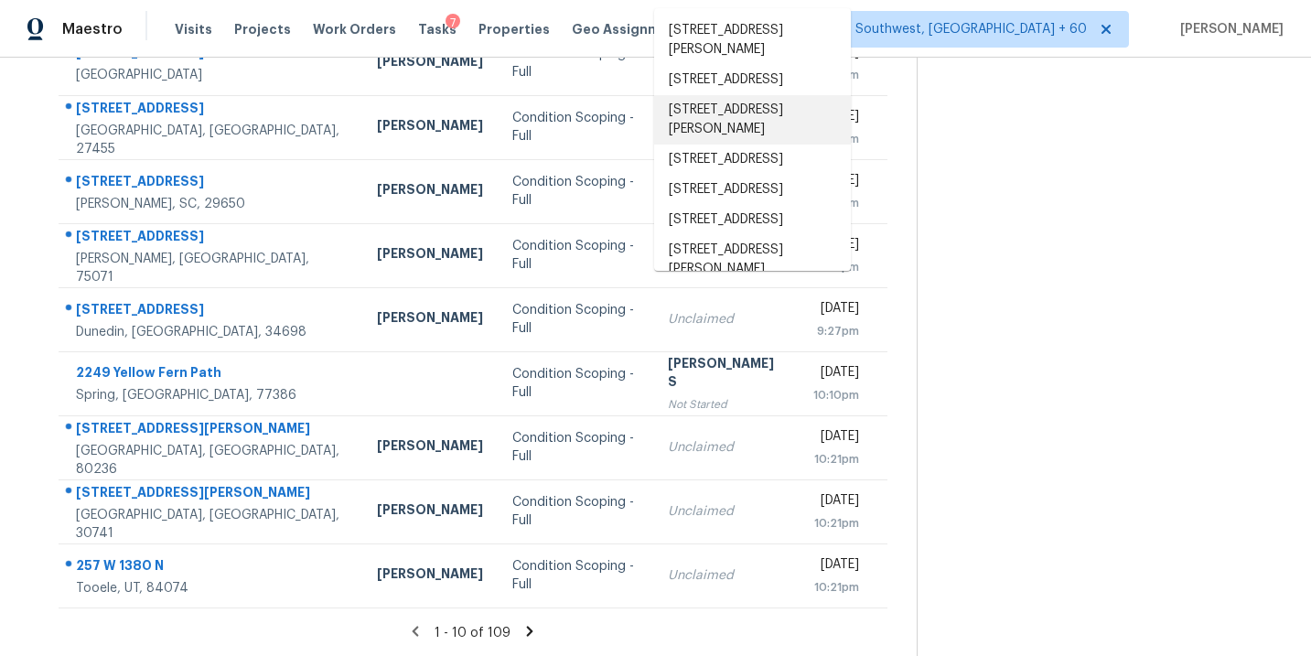
click at [992, 373] on section at bounding box center [1099, 209] width 365 height 896
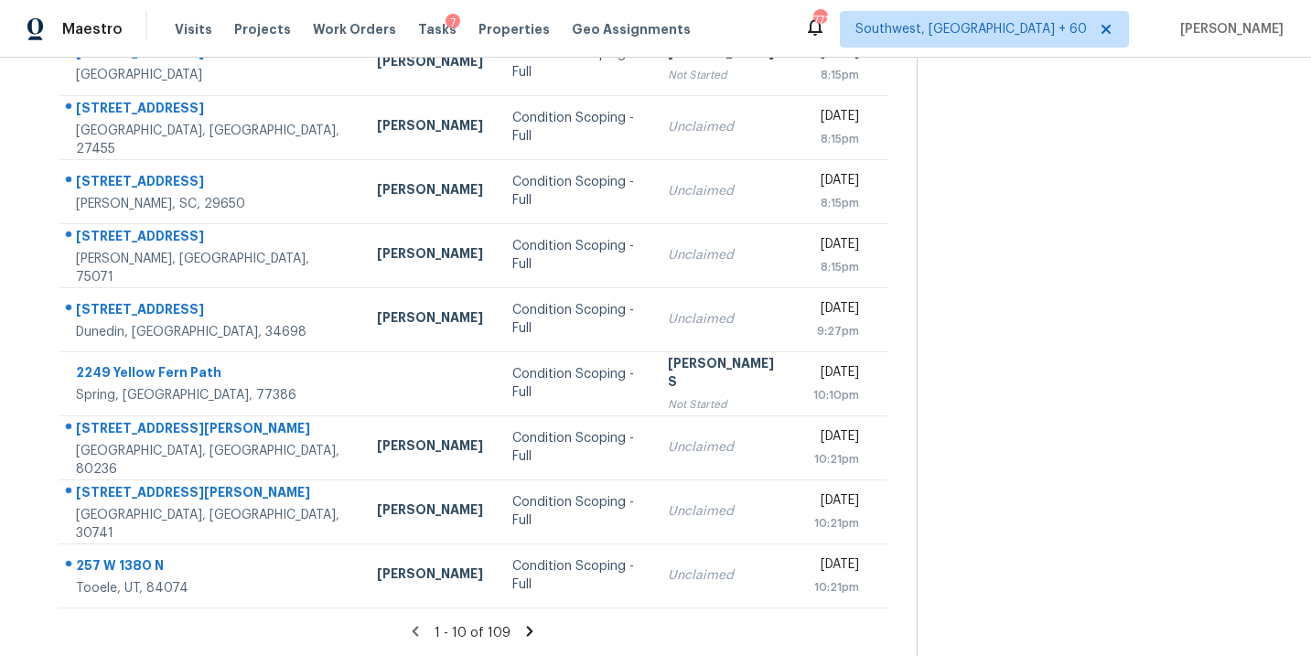
click at [527, 632] on icon at bounding box center [530, 631] width 6 height 10
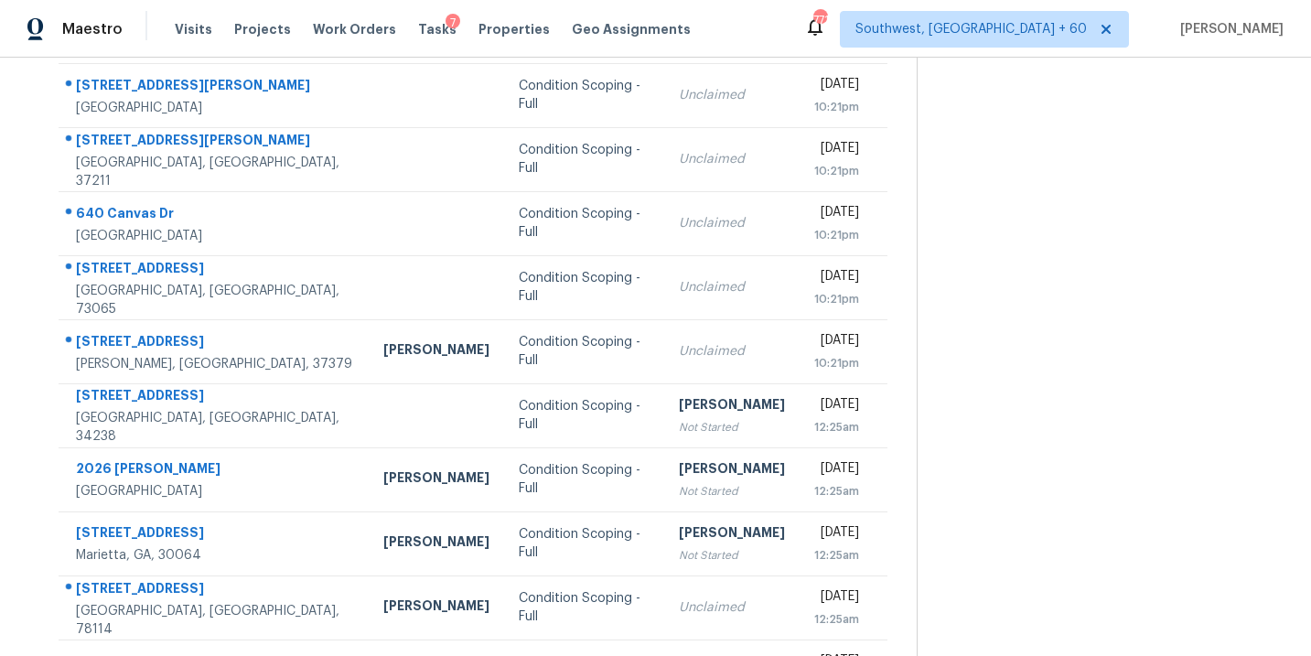
scroll to position [60, 0]
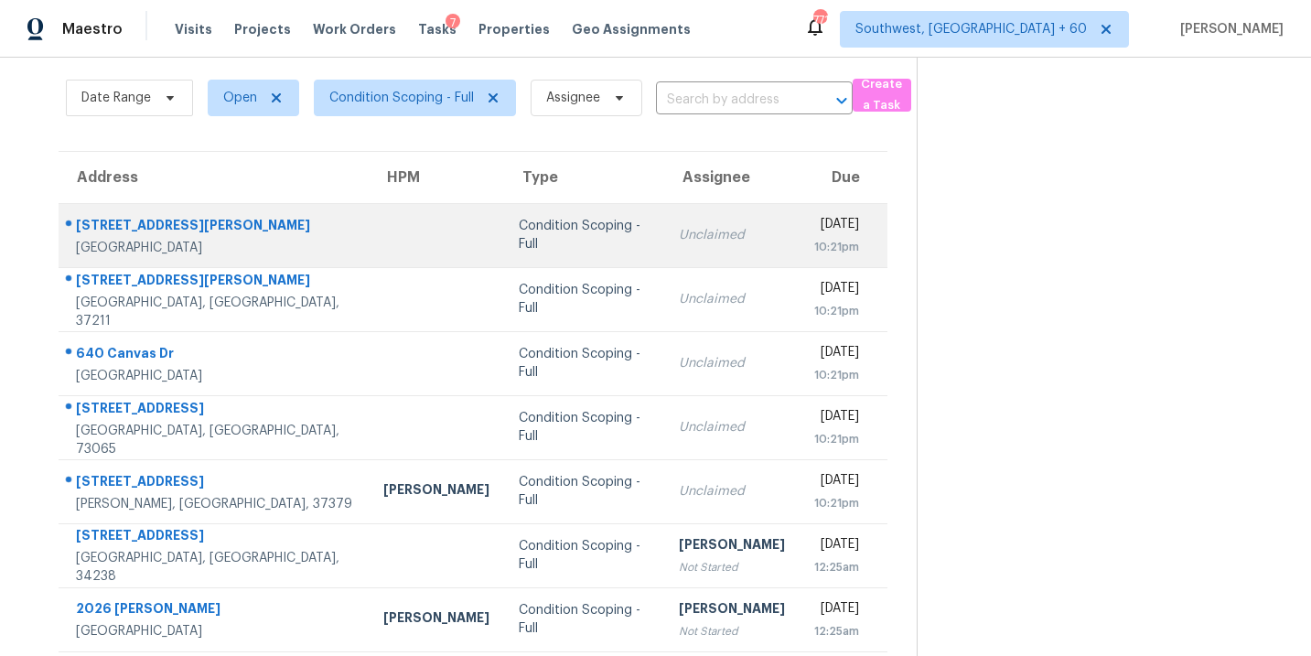
click at [679, 234] on div "Unclaimed" at bounding box center [732, 235] width 106 height 18
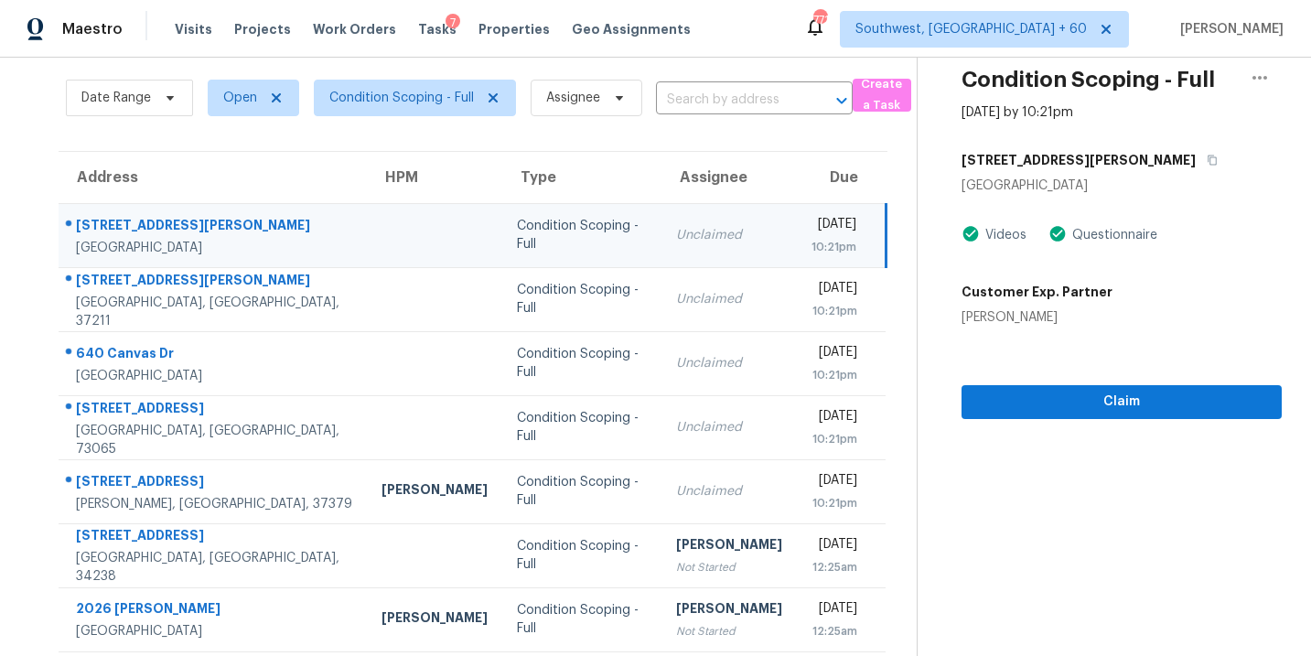
click at [710, 240] on td "Unclaimed" at bounding box center [729, 235] width 135 height 64
click at [1037, 401] on span "Claim" at bounding box center [1121, 402] width 291 height 23
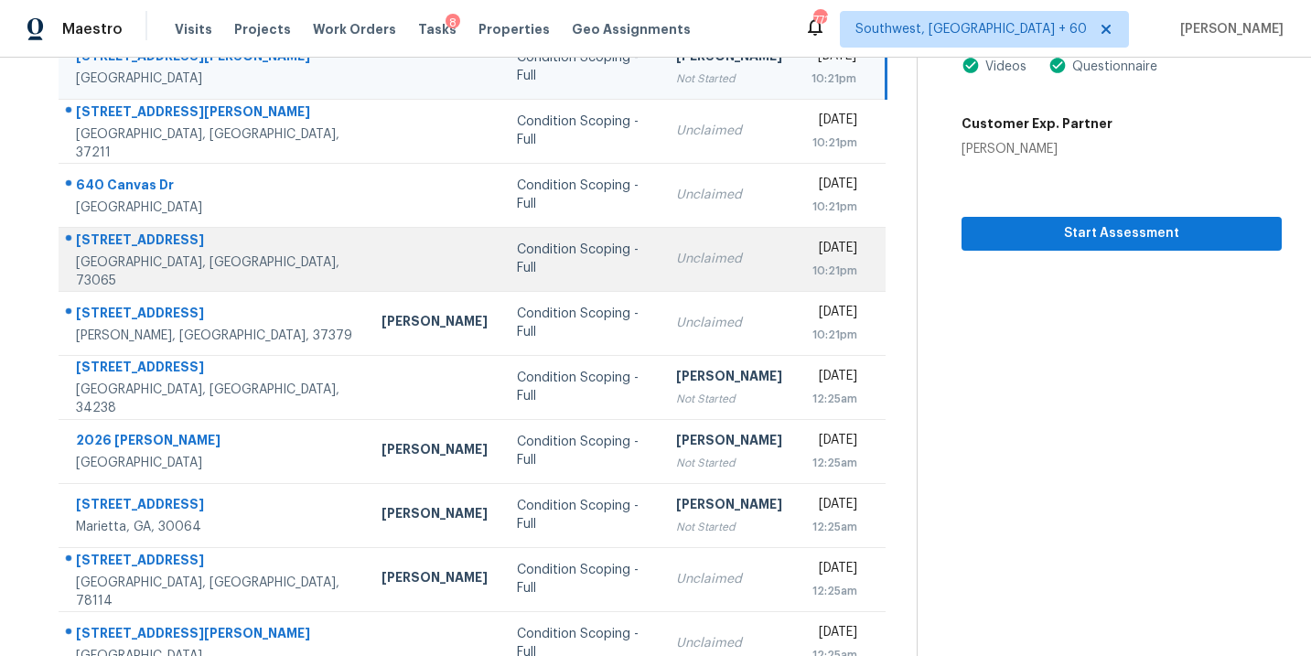
scroll to position [296, 0]
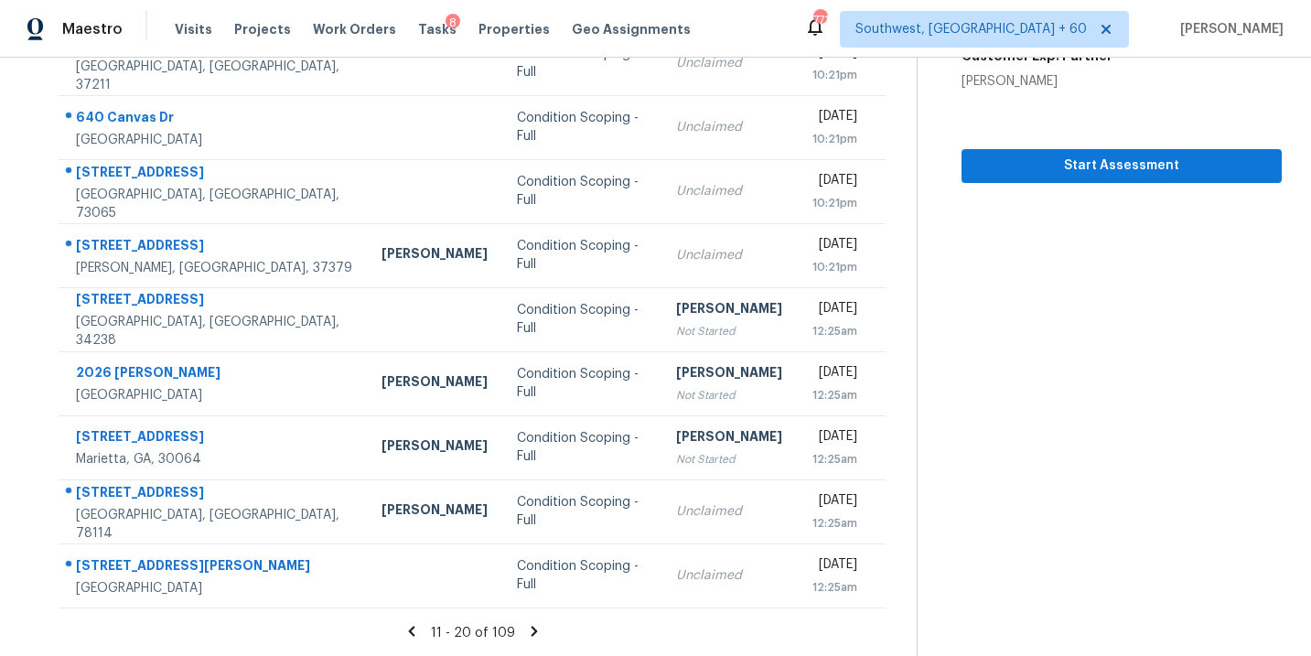
click at [532, 629] on icon at bounding box center [535, 631] width 6 height 10
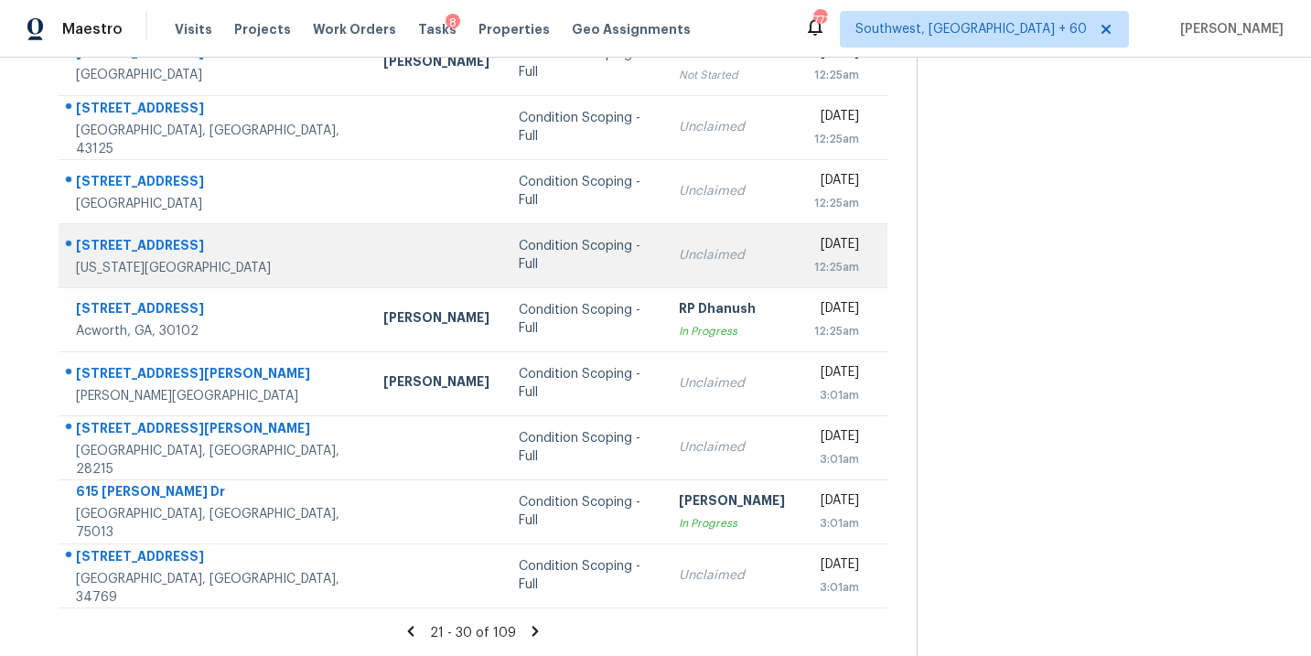
click at [531, 259] on div "Condition Scoping - Full" at bounding box center [584, 255] width 130 height 37
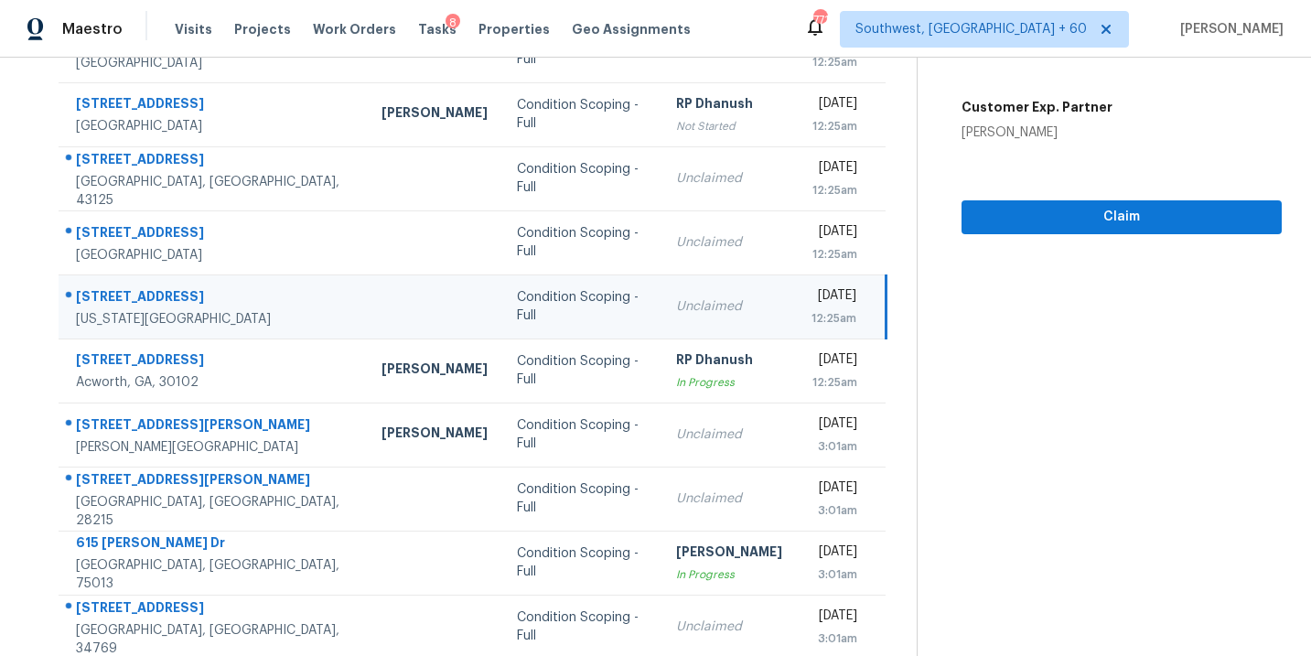
scroll to position [229, 0]
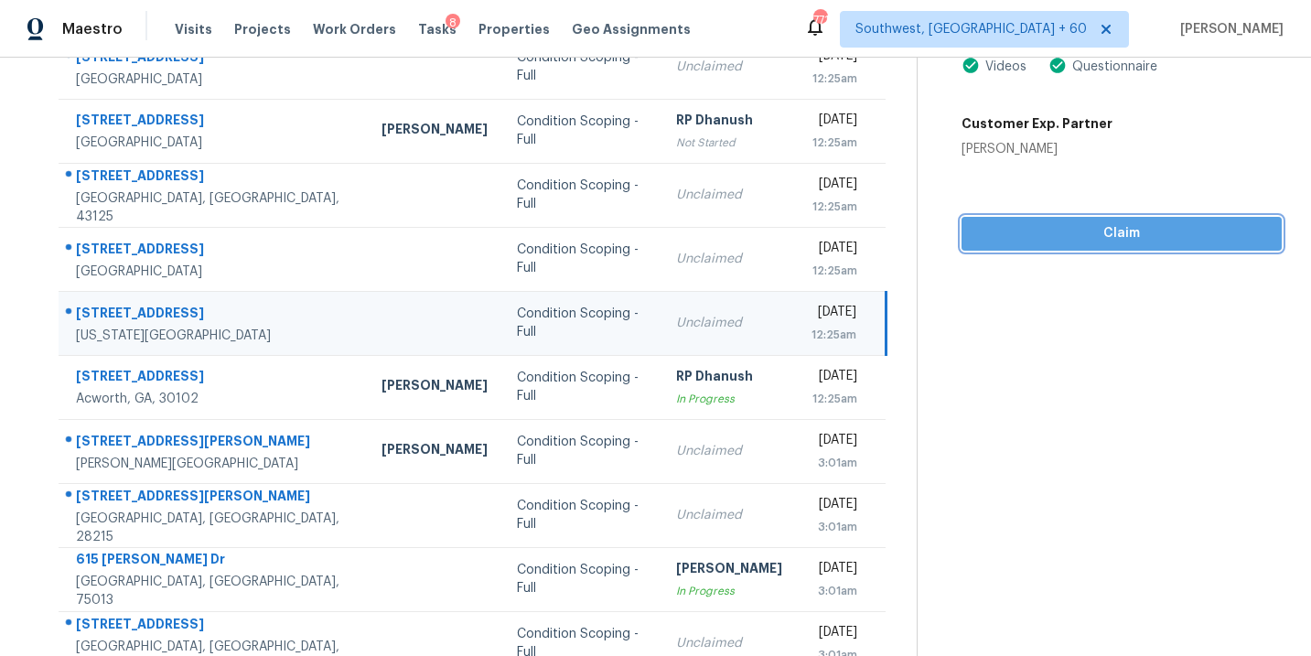
click at [1125, 230] on span "Claim" at bounding box center [1121, 233] width 291 height 23
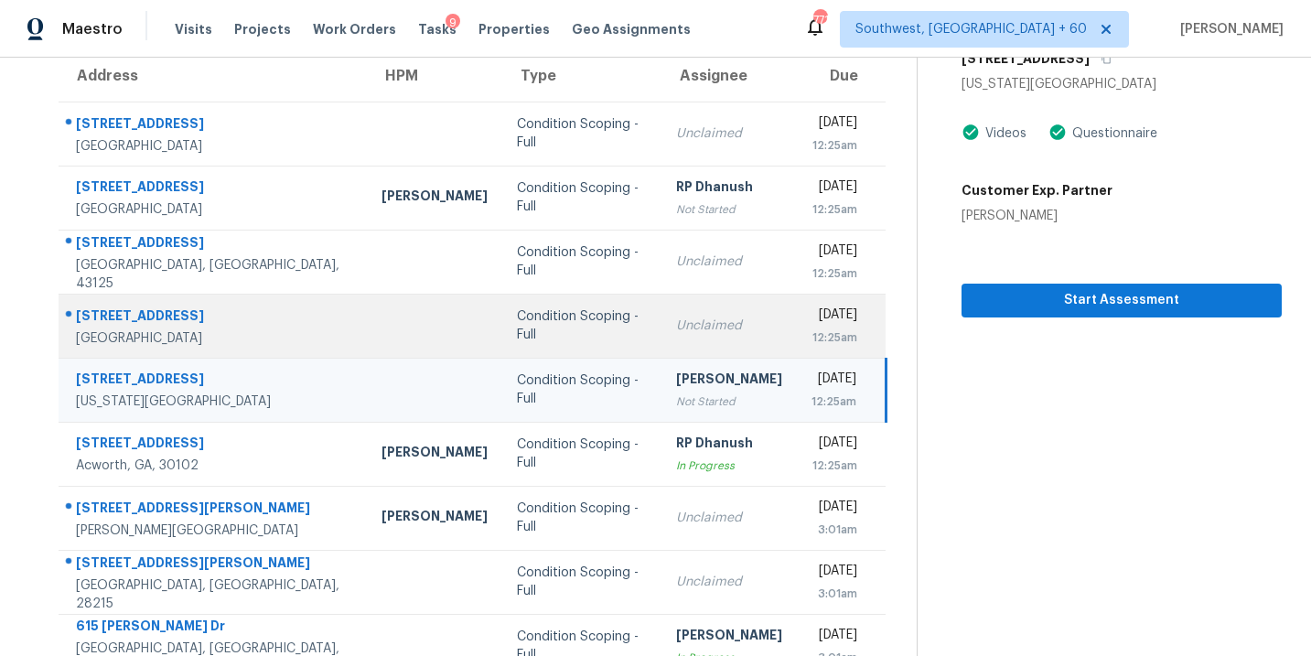
scroll to position [296, 0]
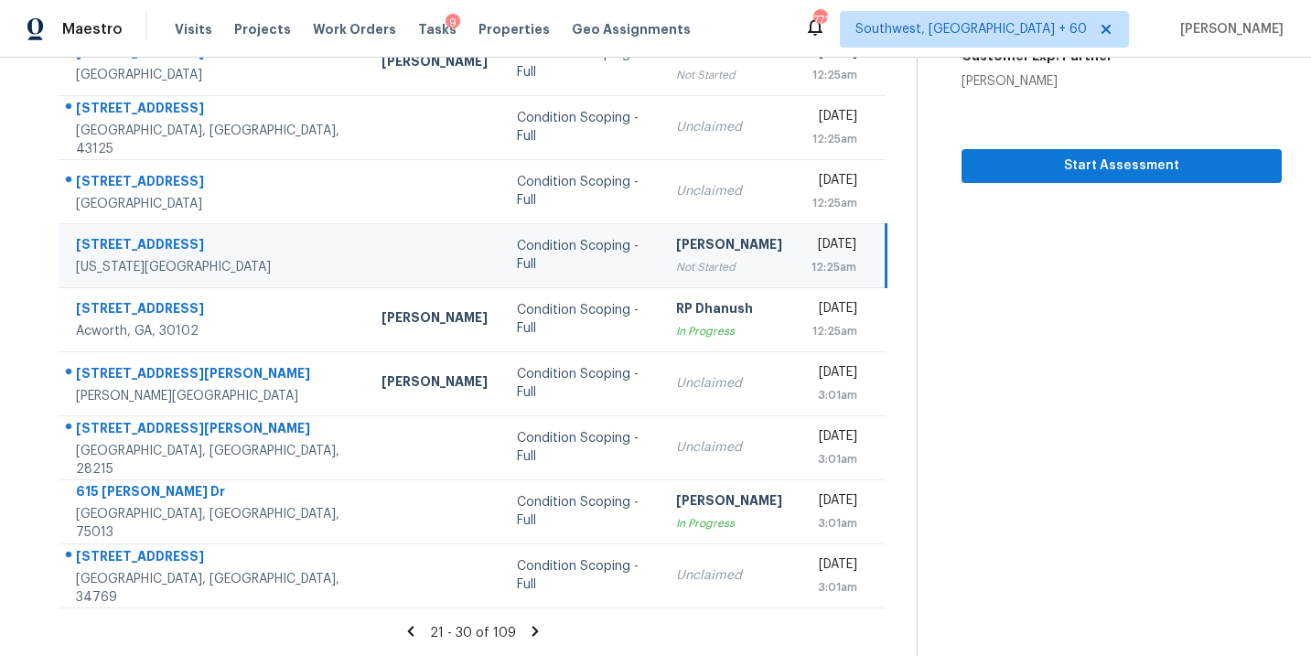
click at [533, 626] on icon at bounding box center [536, 631] width 6 height 10
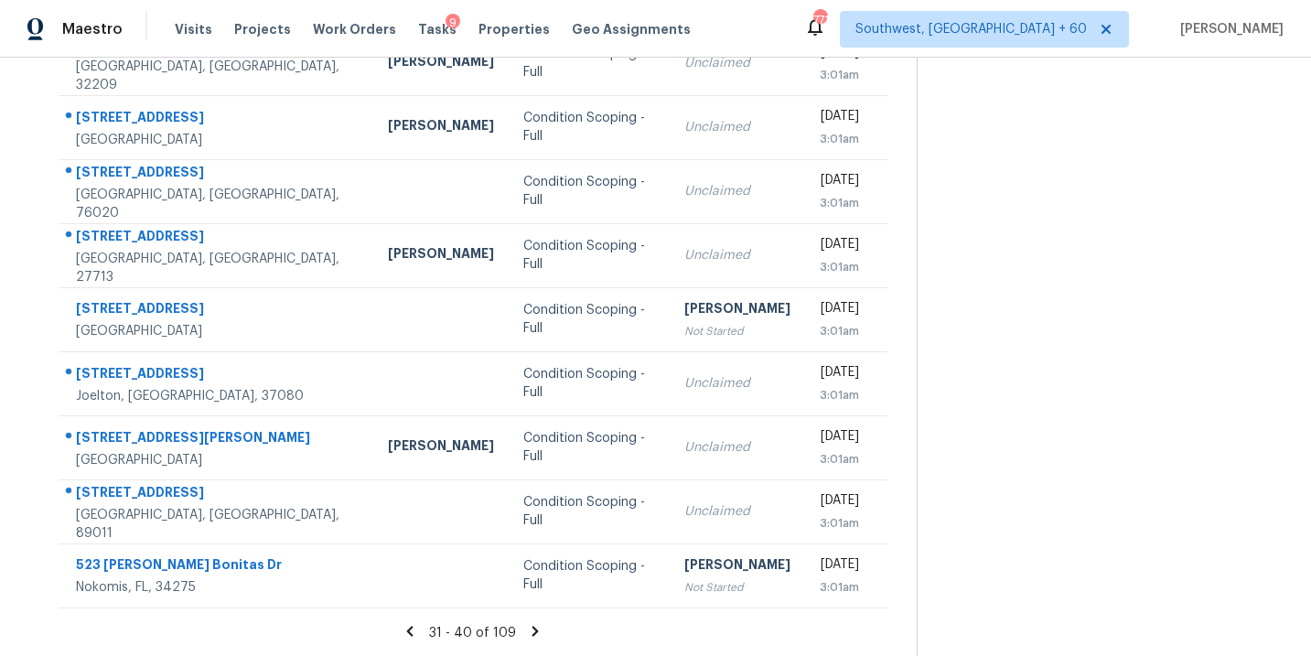
click at [535, 632] on icon at bounding box center [535, 631] width 16 height 16
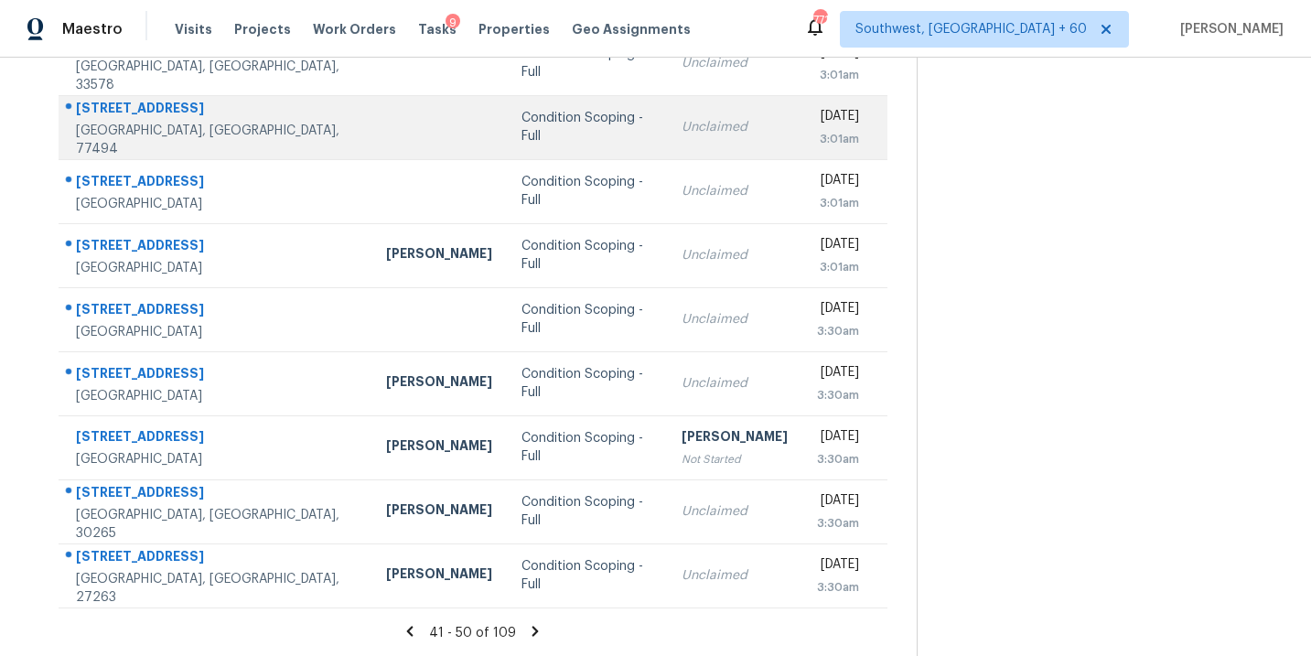
click at [507, 116] on td "Condition Scoping - Full" at bounding box center [587, 127] width 160 height 64
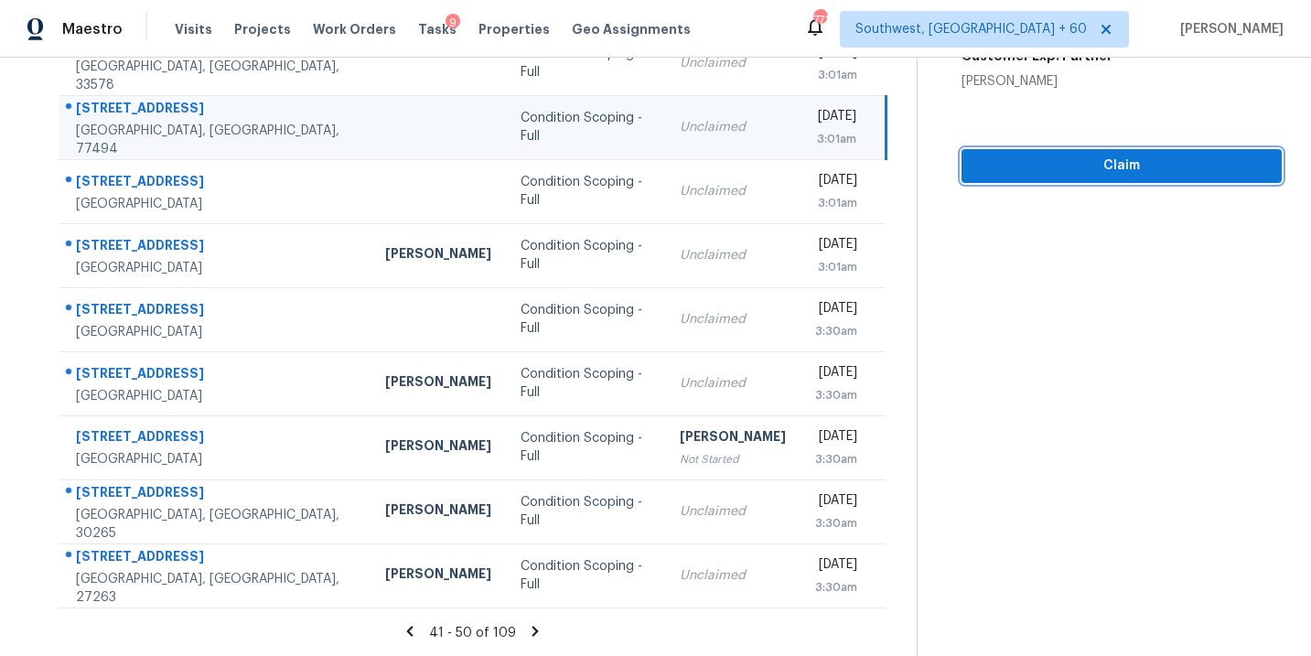
click at [1142, 166] on span "Claim" at bounding box center [1121, 166] width 291 height 23
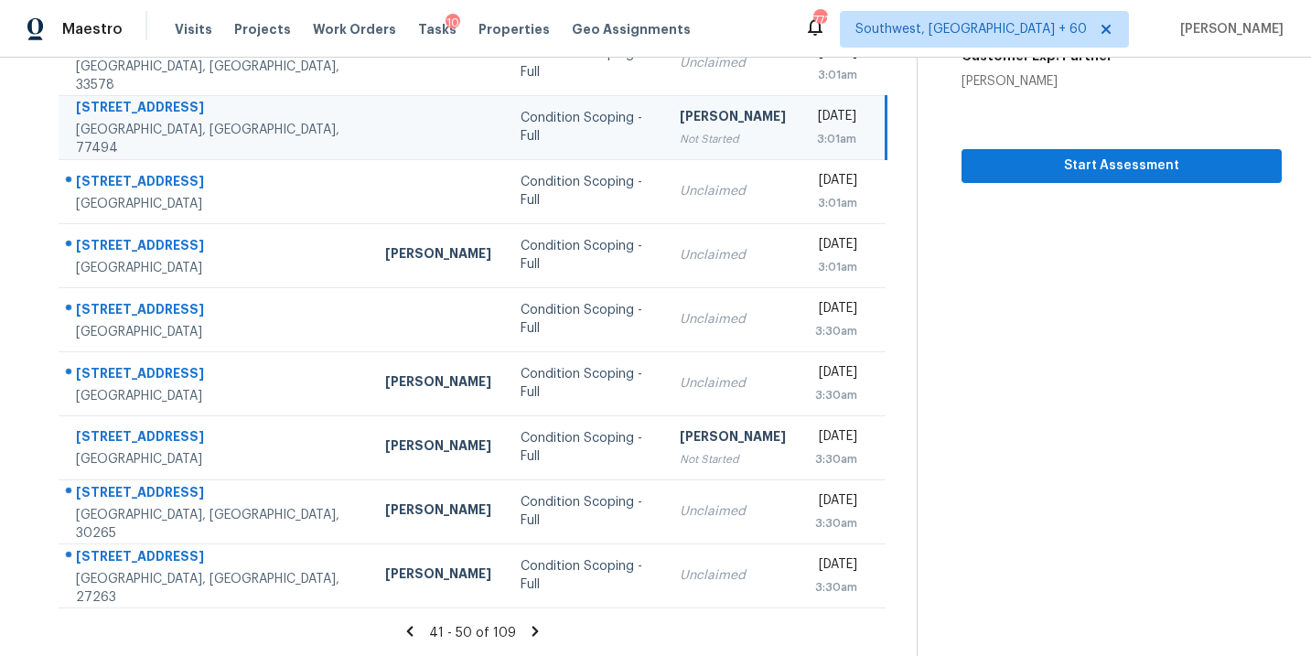
click at [533, 632] on icon at bounding box center [536, 631] width 6 height 10
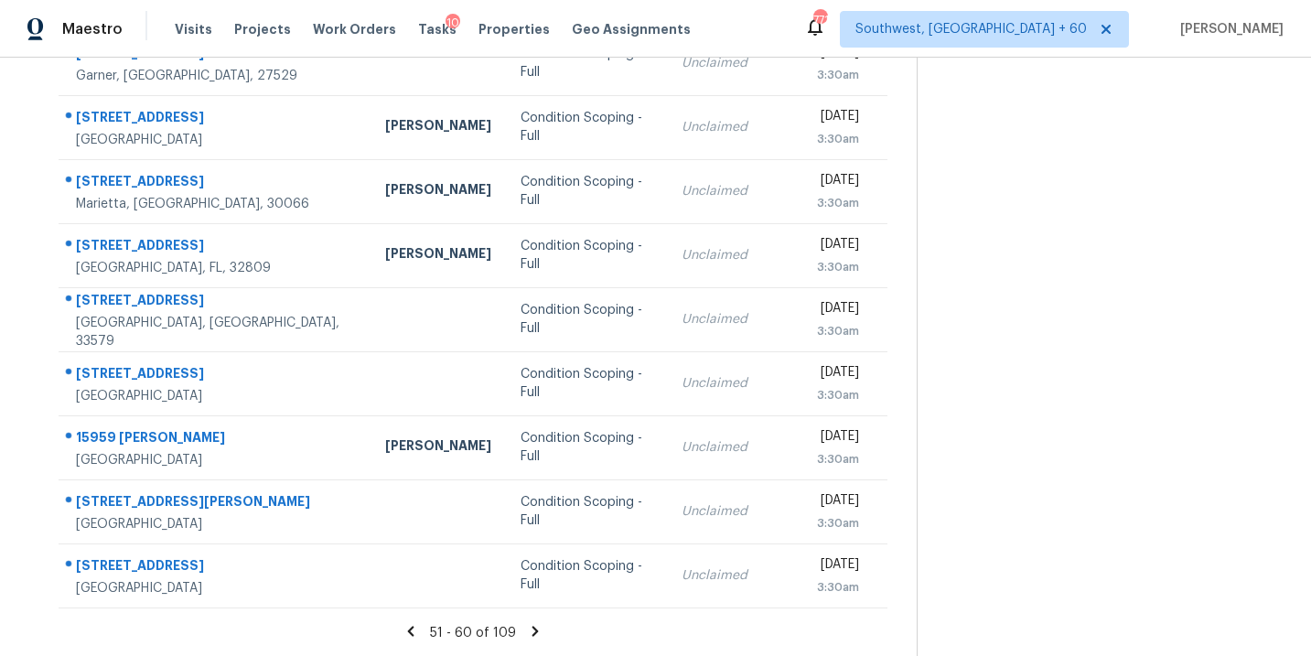
click at [531, 629] on icon at bounding box center [535, 631] width 16 height 16
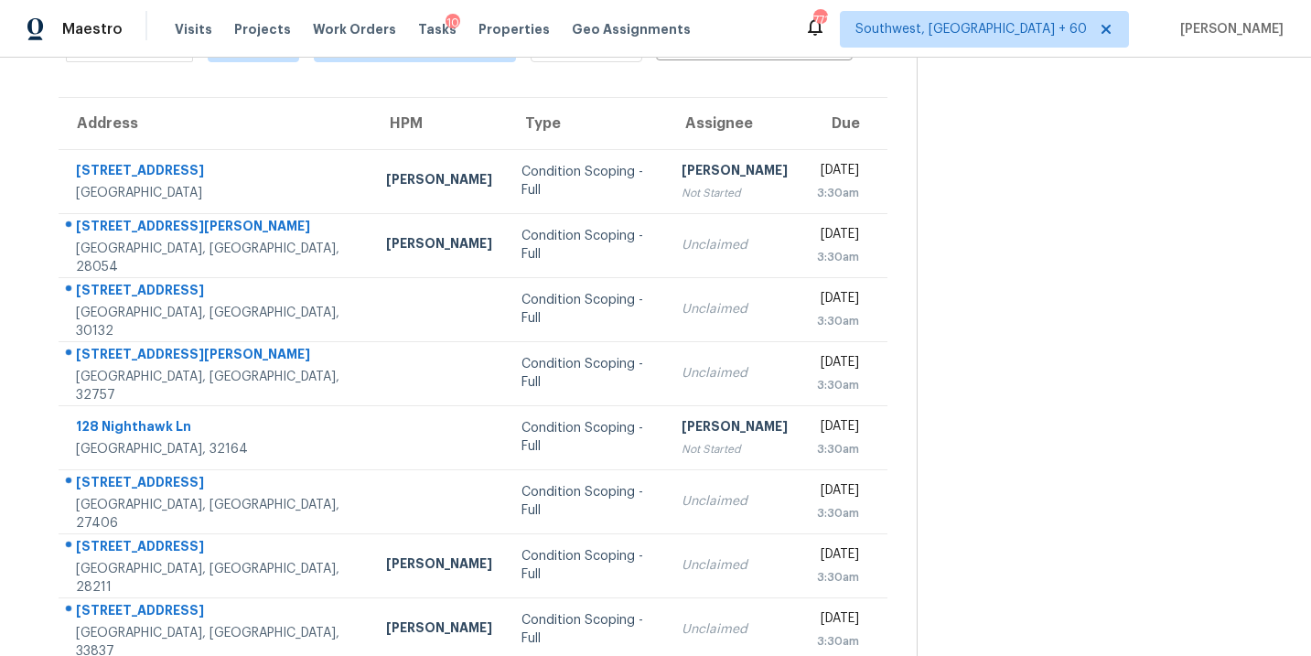
scroll to position [0, 0]
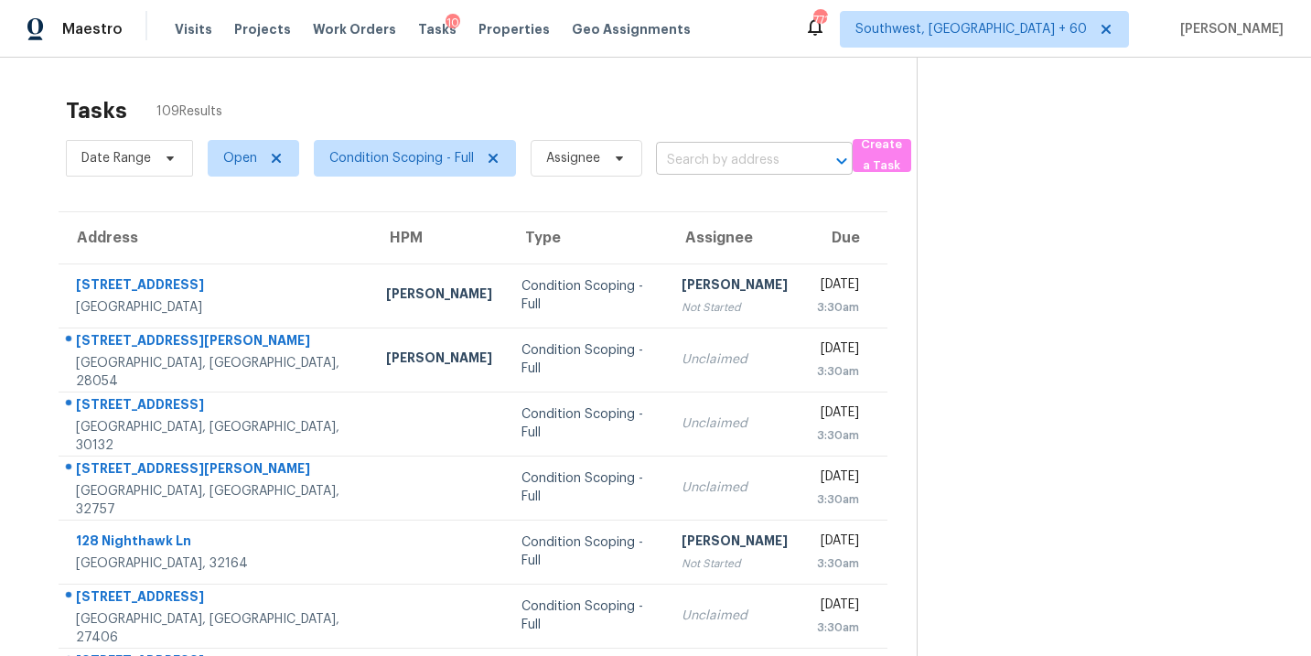
click at [716, 165] on input "text" at bounding box center [728, 160] width 145 height 28
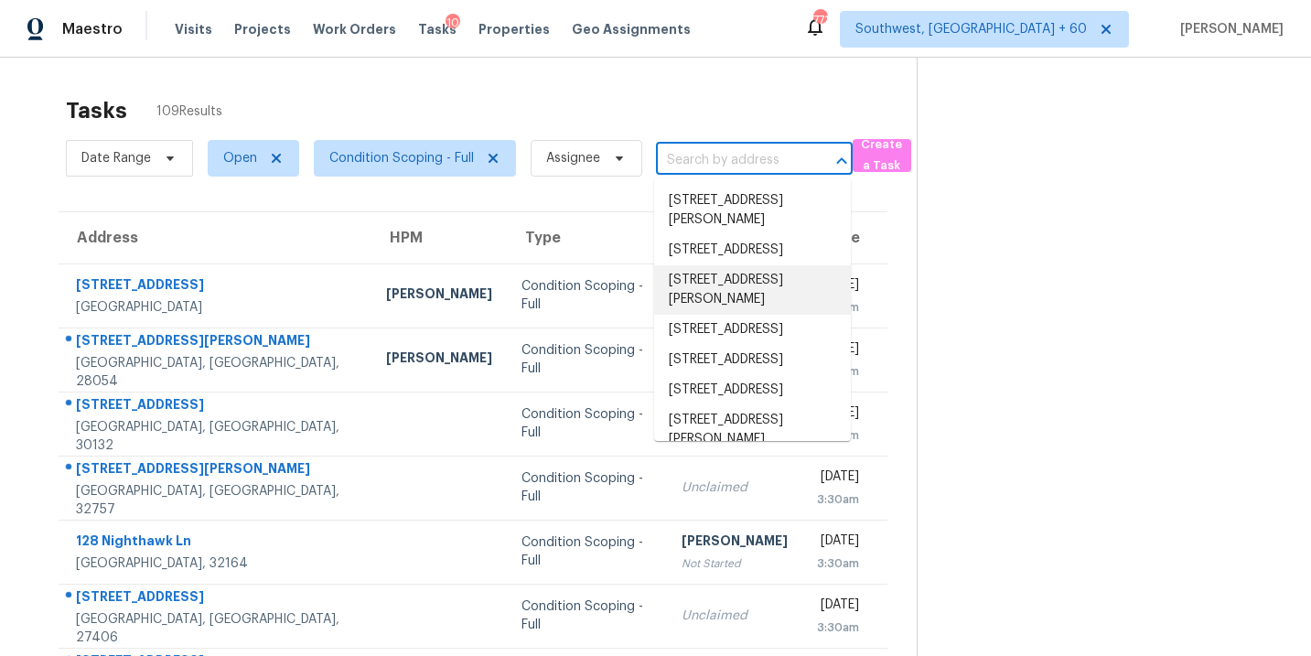
paste input "[STREET_ADDRESS]"
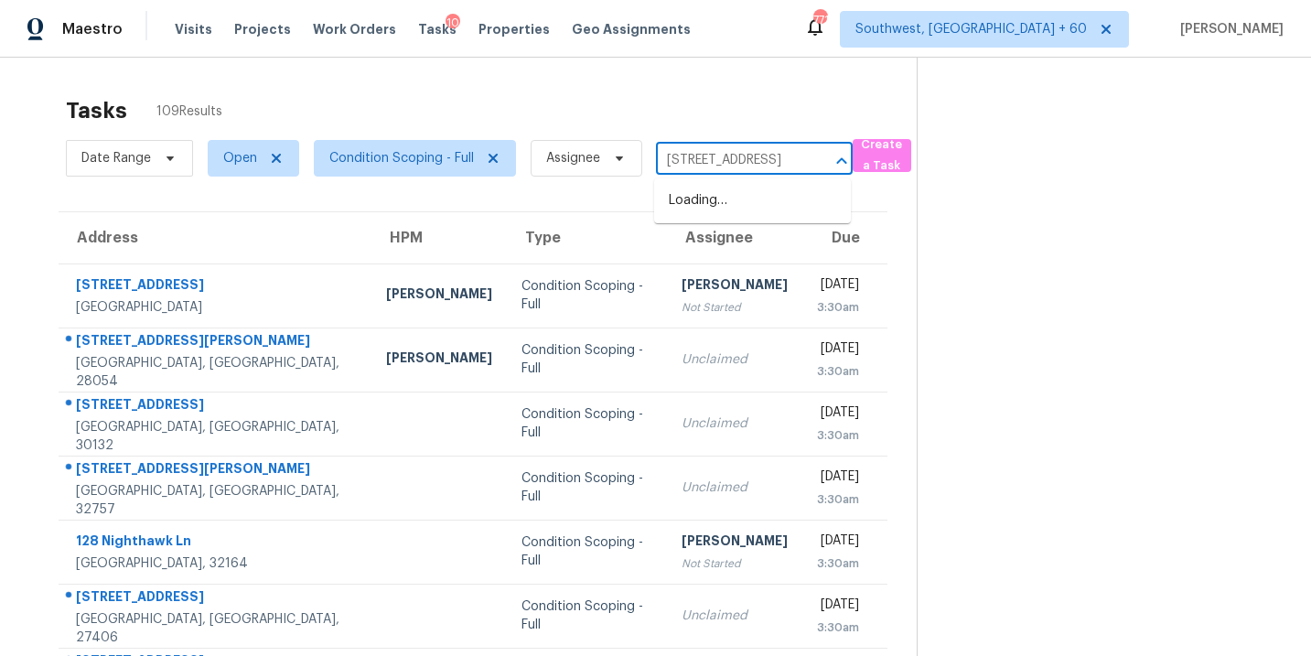
scroll to position [0, 72]
type input "[STREET_ADDRESS]"
click at [1134, 337] on section at bounding box center [1099, 506] width 365 height 896
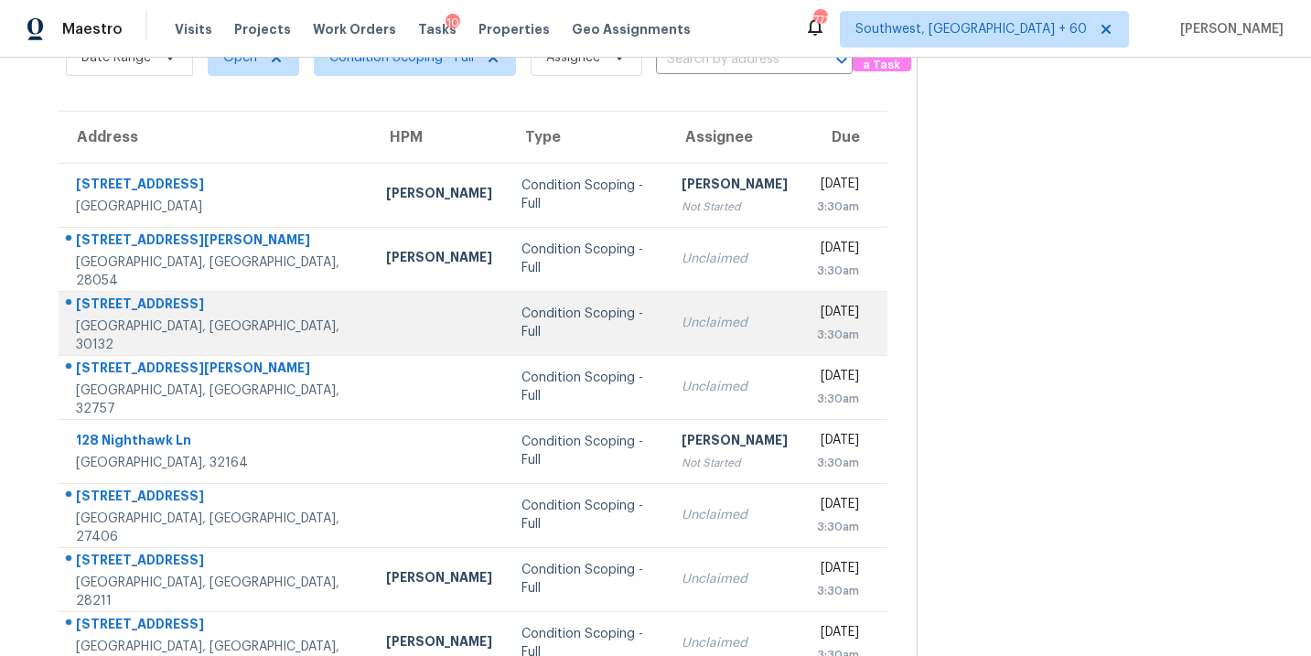
scroll to position [296, 0]
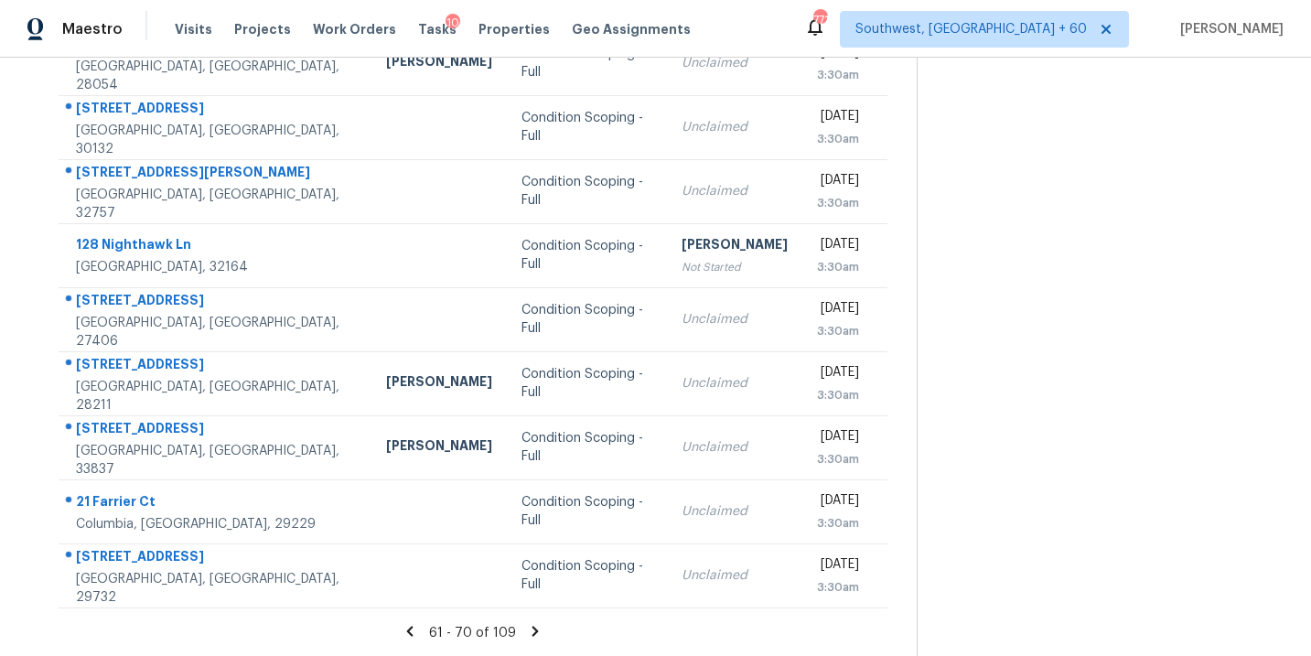
click at [532, 630] on icon at bounding box center [535, 631] width 16 height 16
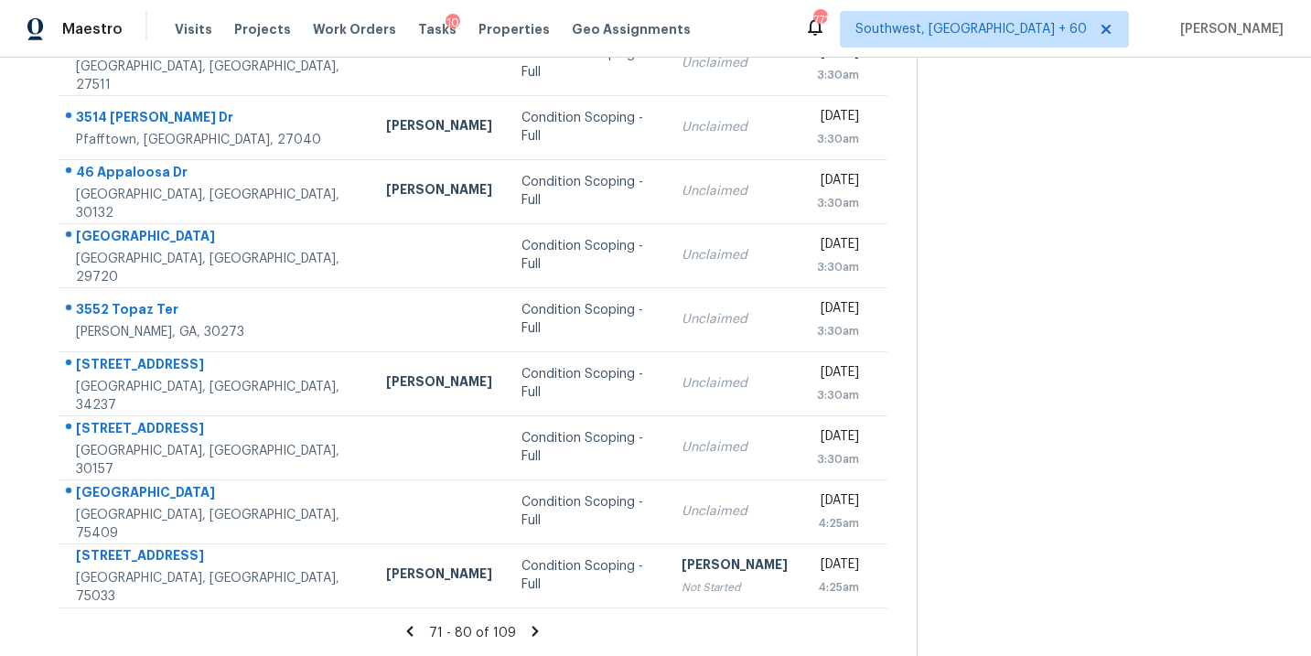
click at [533, 626] on icon at bounding box center [536, 631] width 6 height 10
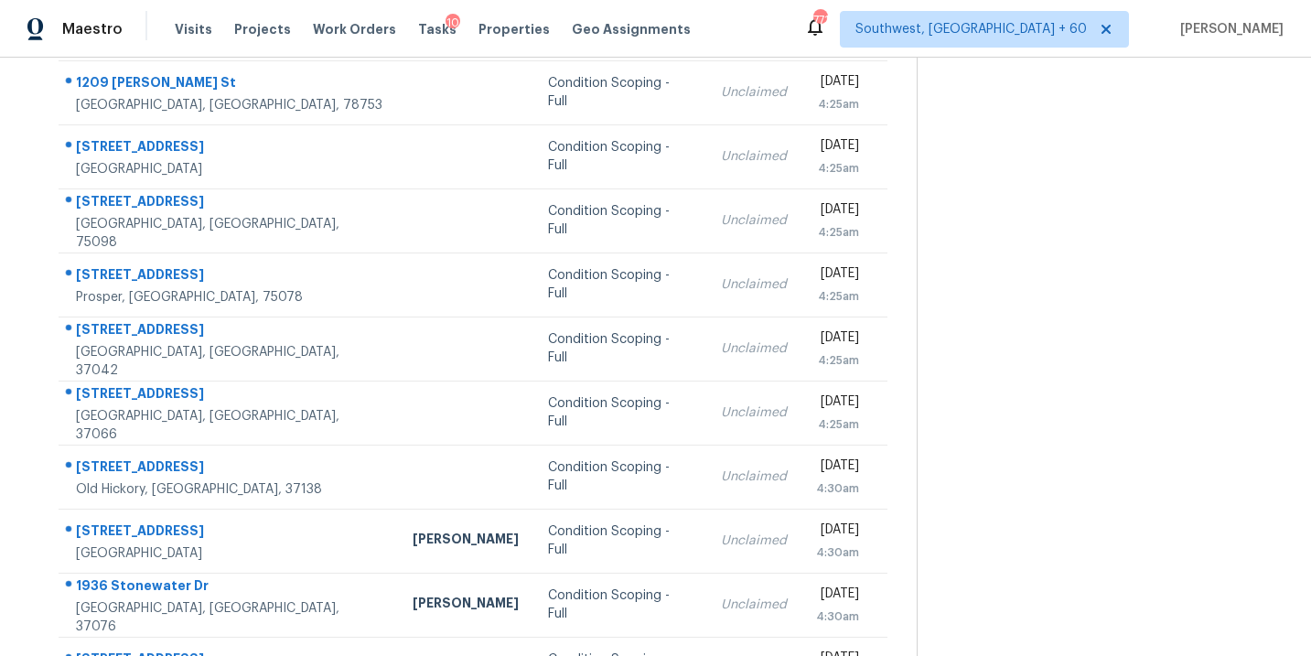
scroll to position [144, 0]
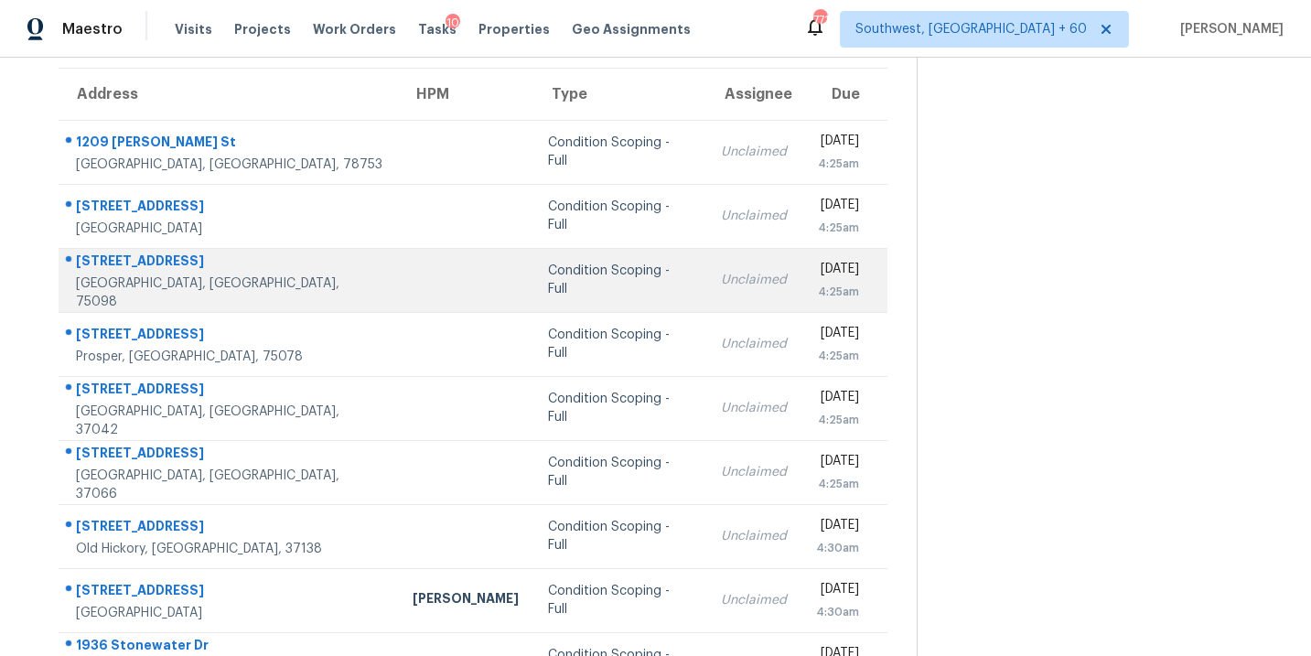
click at [533, 291] on td "Condition Scoping - Full" at bounding box center [619, 280] width 173 height 64
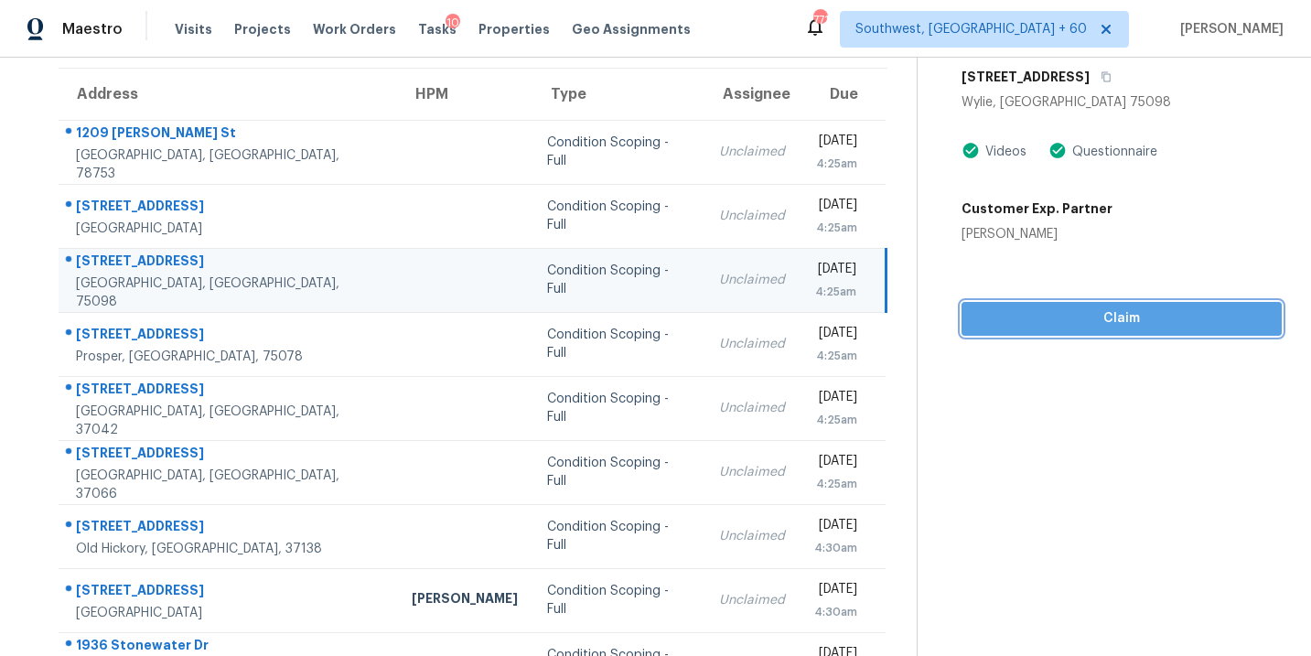
click at [1042, 318] on span "Claim" at bounding box center [1121, 318] width 291 height 23
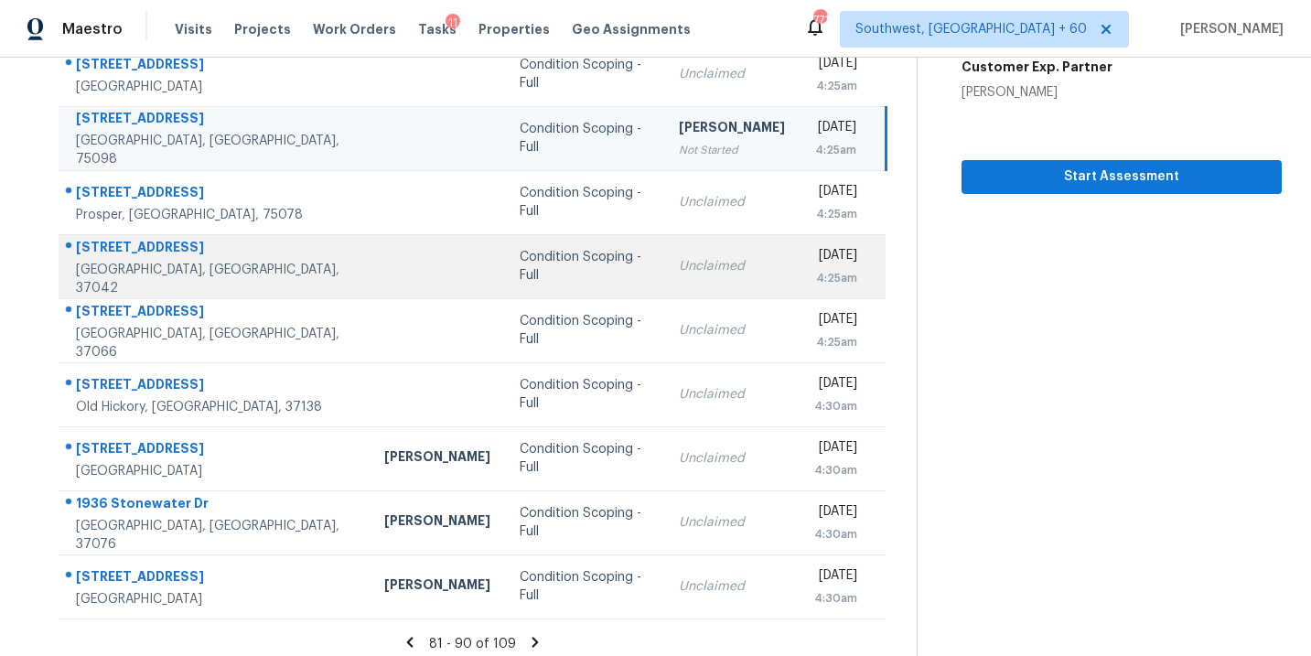
scroll to position [296, 0]
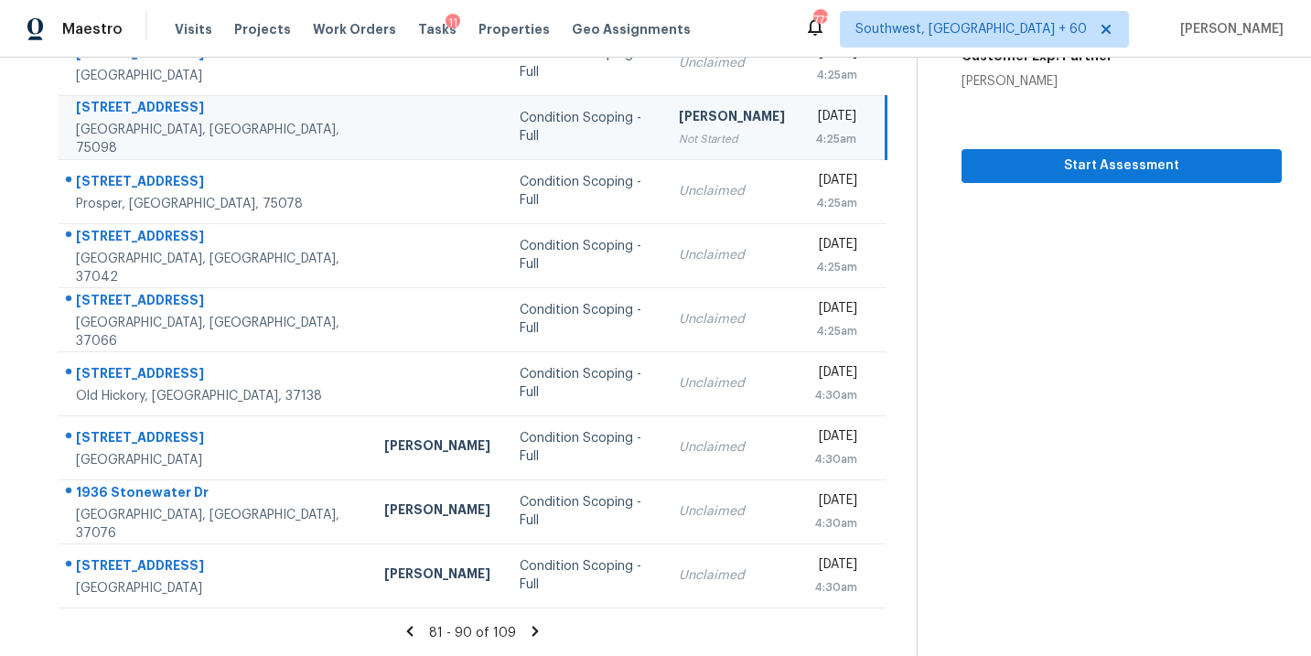
click at [529, 628] on icon at bounding box center [535, 631] width 16 height 16
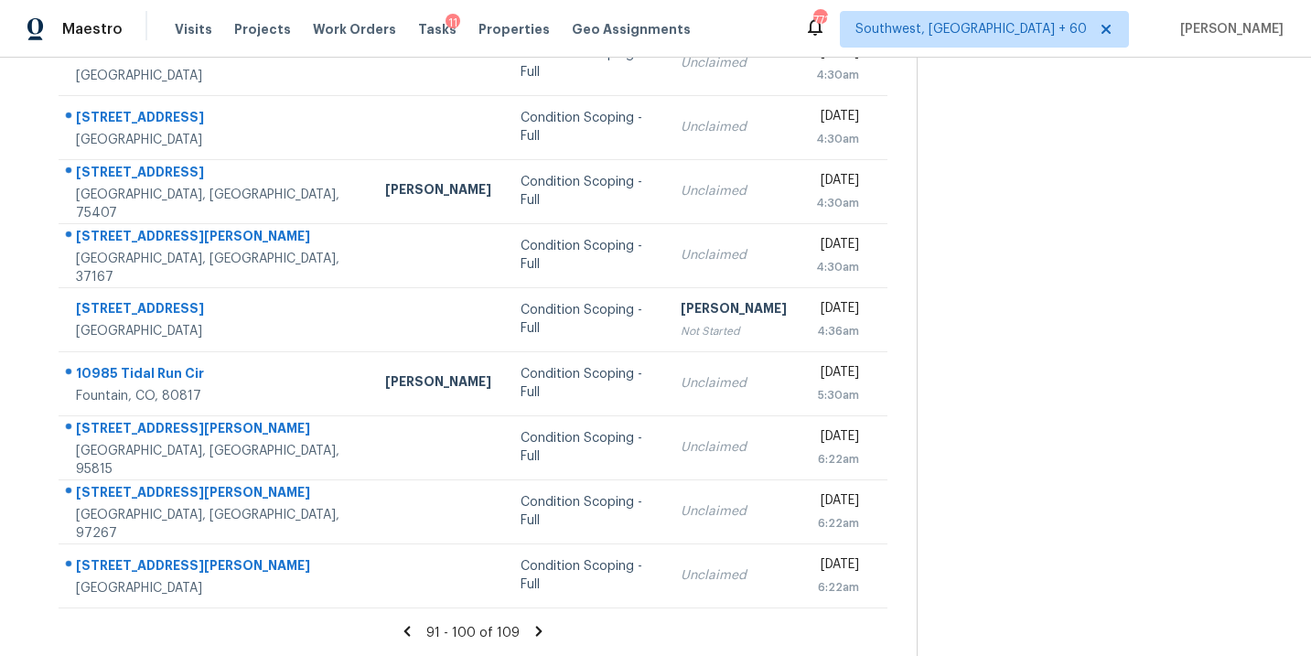
click at [536, 629] on icon at bounding box center [539, 631] width 6 height 10
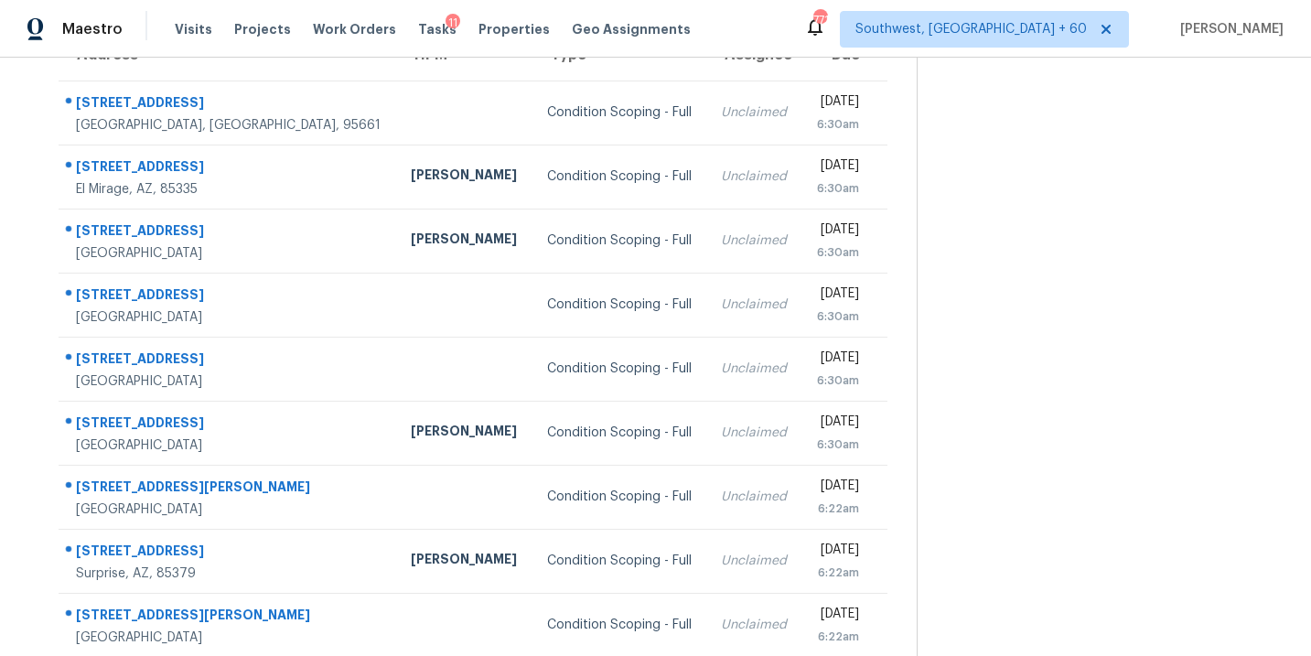
scroll to position [232, 0]
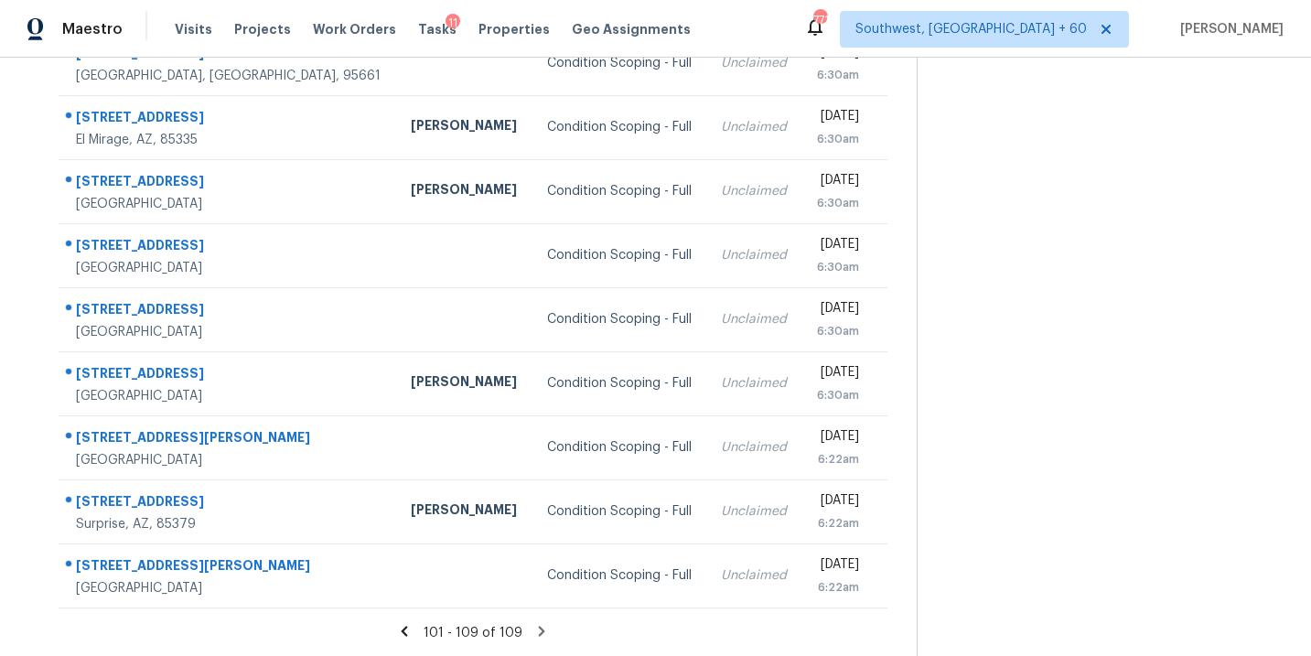
click at [537, 624] on icon at bounding box center [541, 631] width 16 height 16
click at [539, 631] on icon at bounding box center [542, 631] width 6 height 10
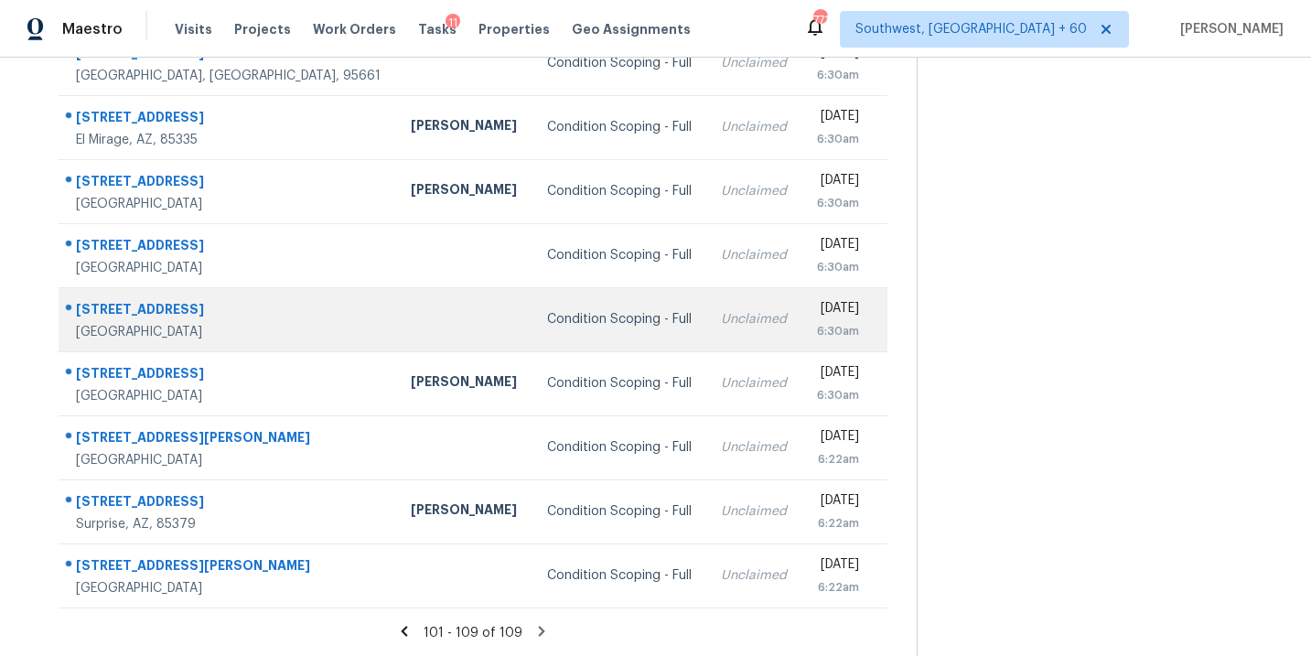
scroll to position [0, 0]
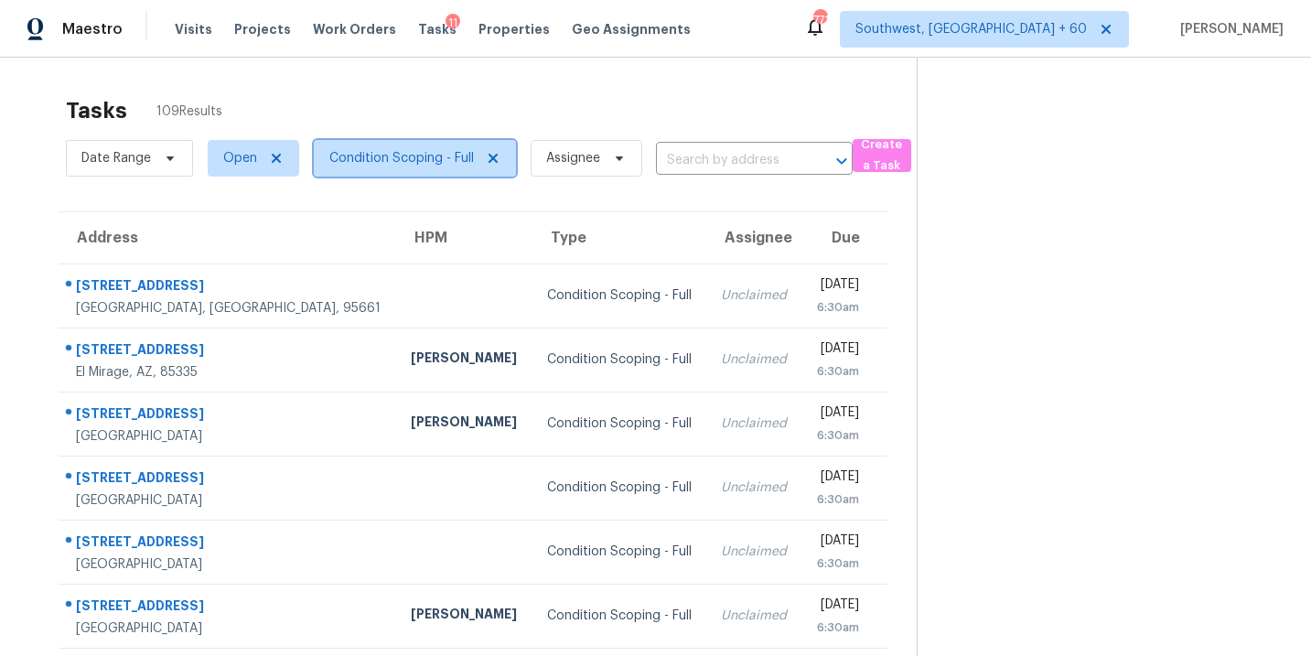
click at [411, 162] on span "Condition Scoping - Full" at bounding box center [401, 158] width 145 height 18
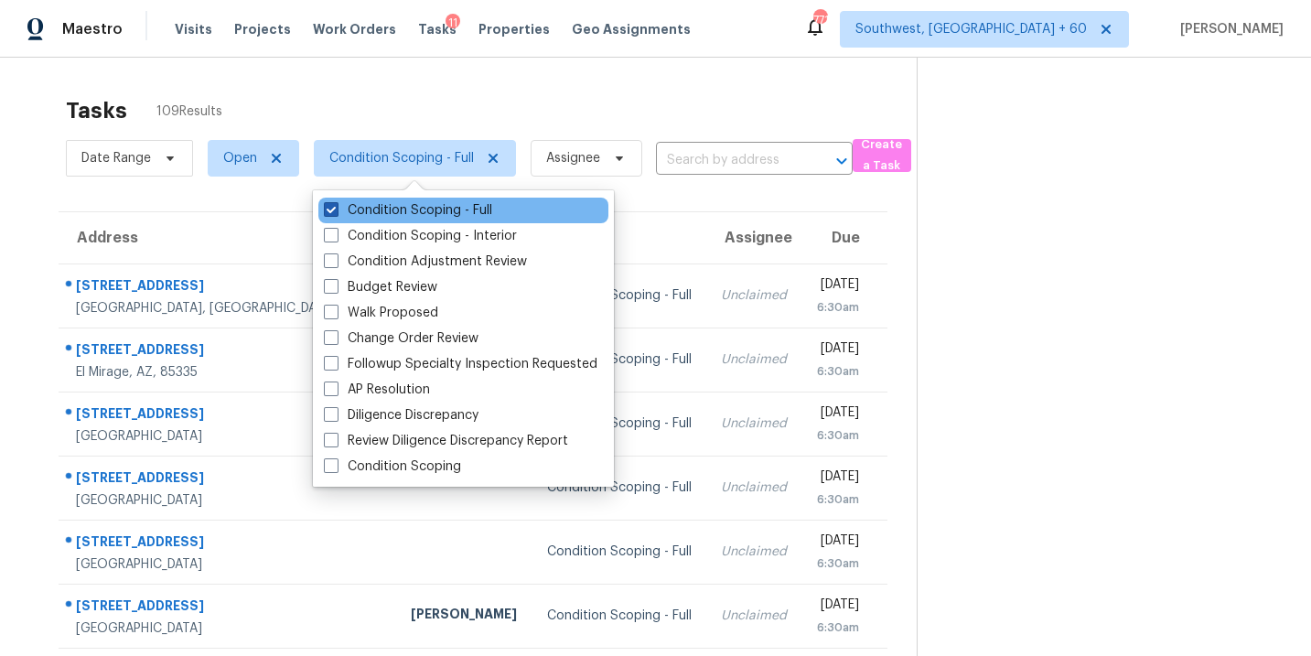
click at [411, 210] on label "Condition Scoping - Full" at bounding box center [408, 210] width 168 height 18
click at [336, 210] on input "Condition Scoping - Full" at bounding box center [330, 207] width 12 height 12
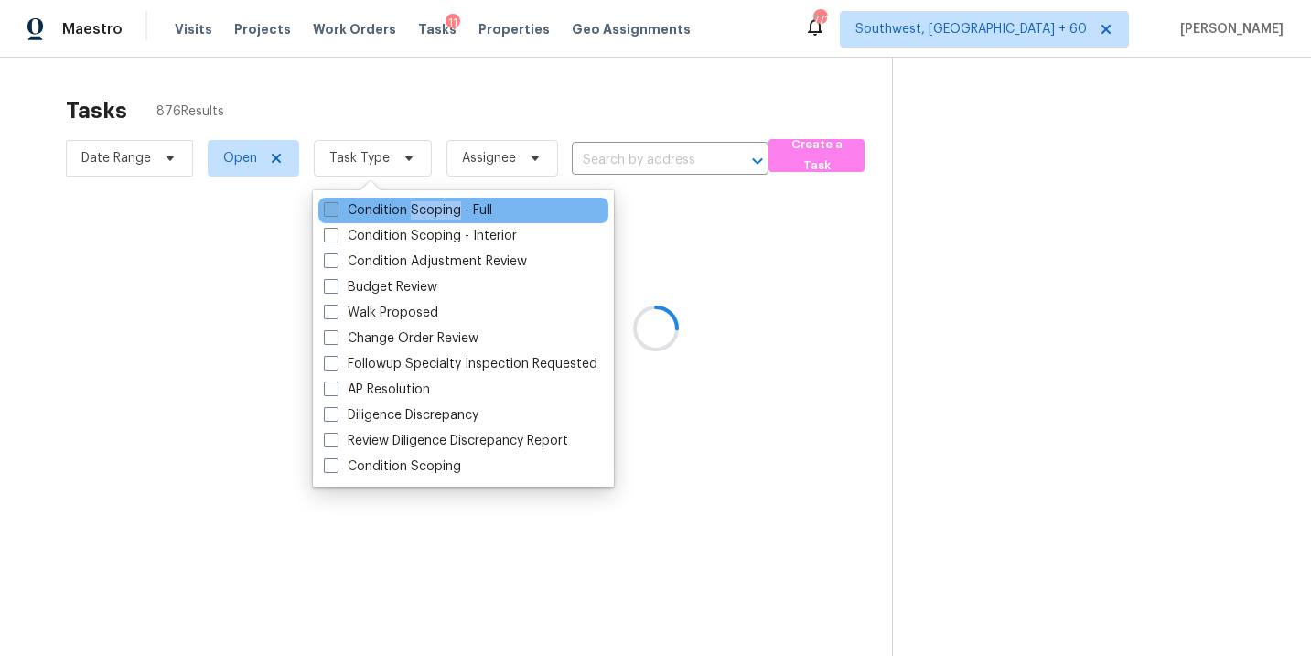
click at [411, 210] on label "Condition Scoping - Full" at bounding box center [408, 210] width 168 height 18
click at [336, 210] on input "Condition Scoping - Full" at bounding box center [330, 207] width 12 height 12
checkbox input "true"
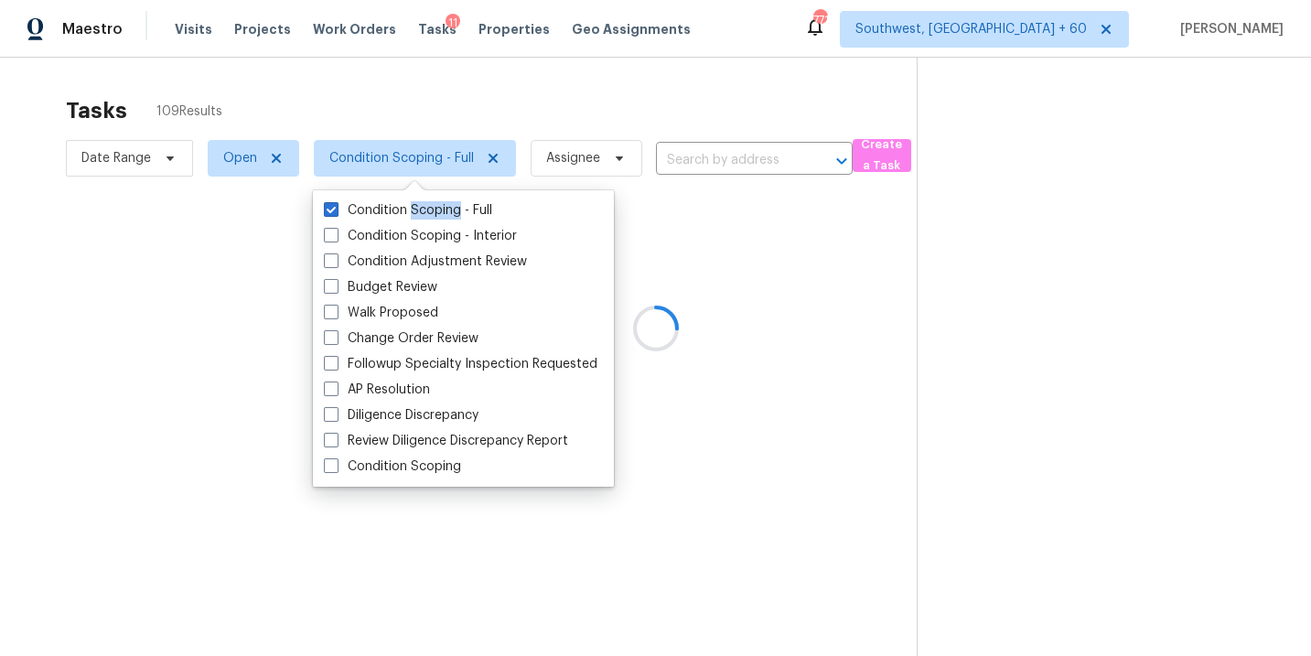
click at [909, 360] on div at bounding box center [655, 328] width 1311 height 656
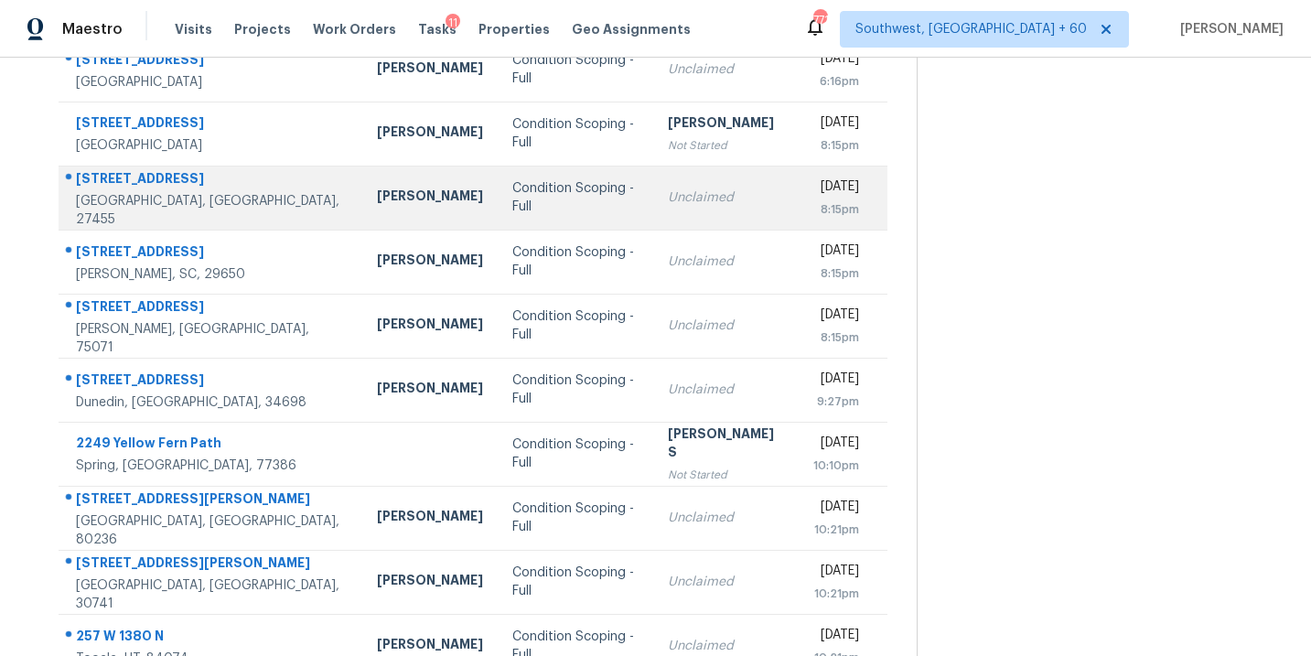
scroll to position [227, 0]
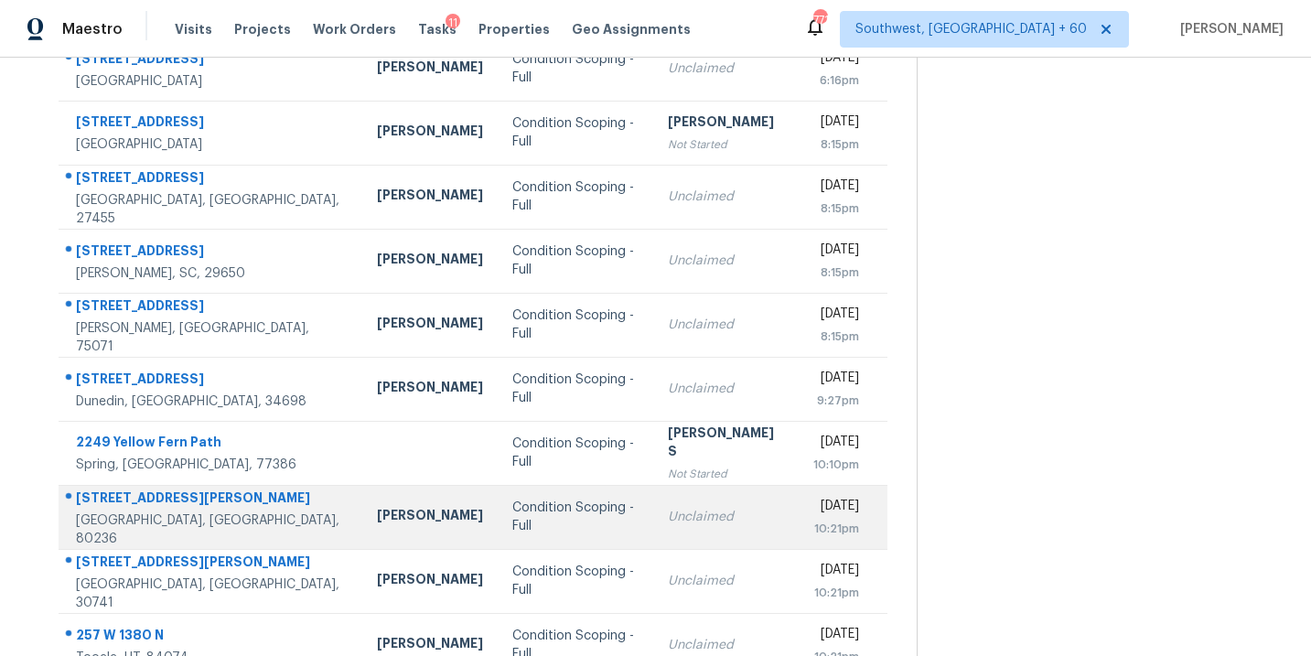
click at [653, 528] on td "Unclaimed" at bounding box center [725, 517] width 145 height 64
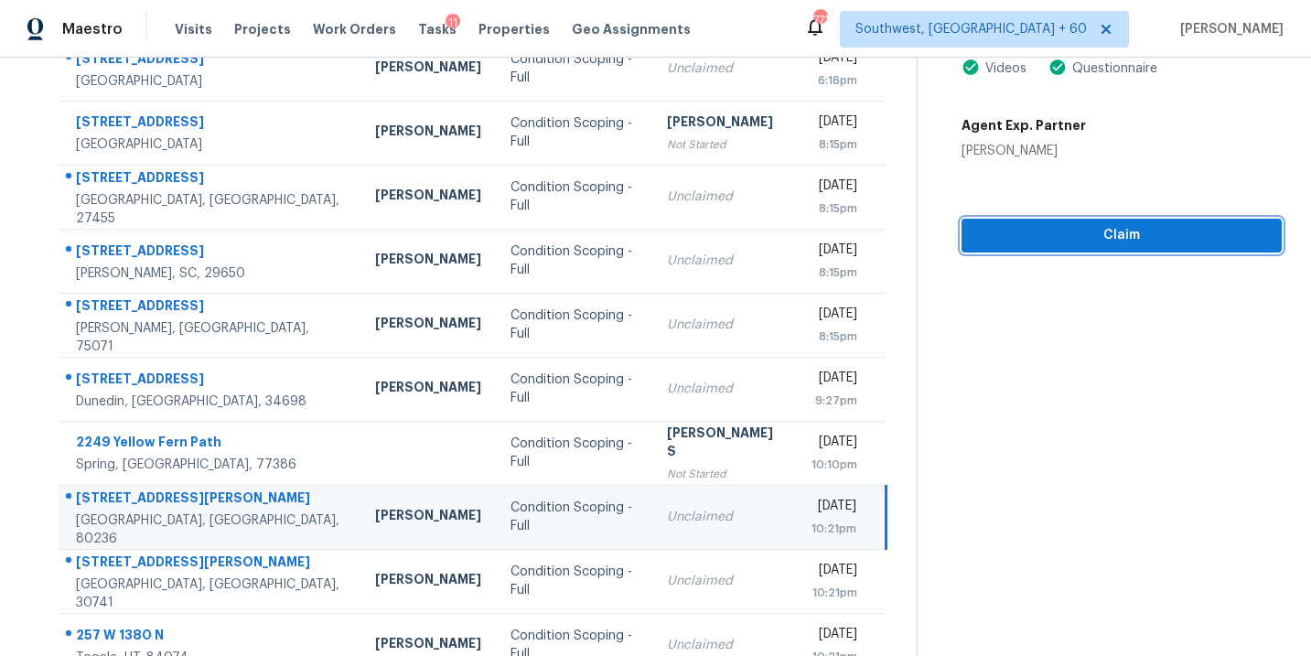
click at [1074, 236] on span "Claim" at bounding box center [1121, 235] width 291 height 23
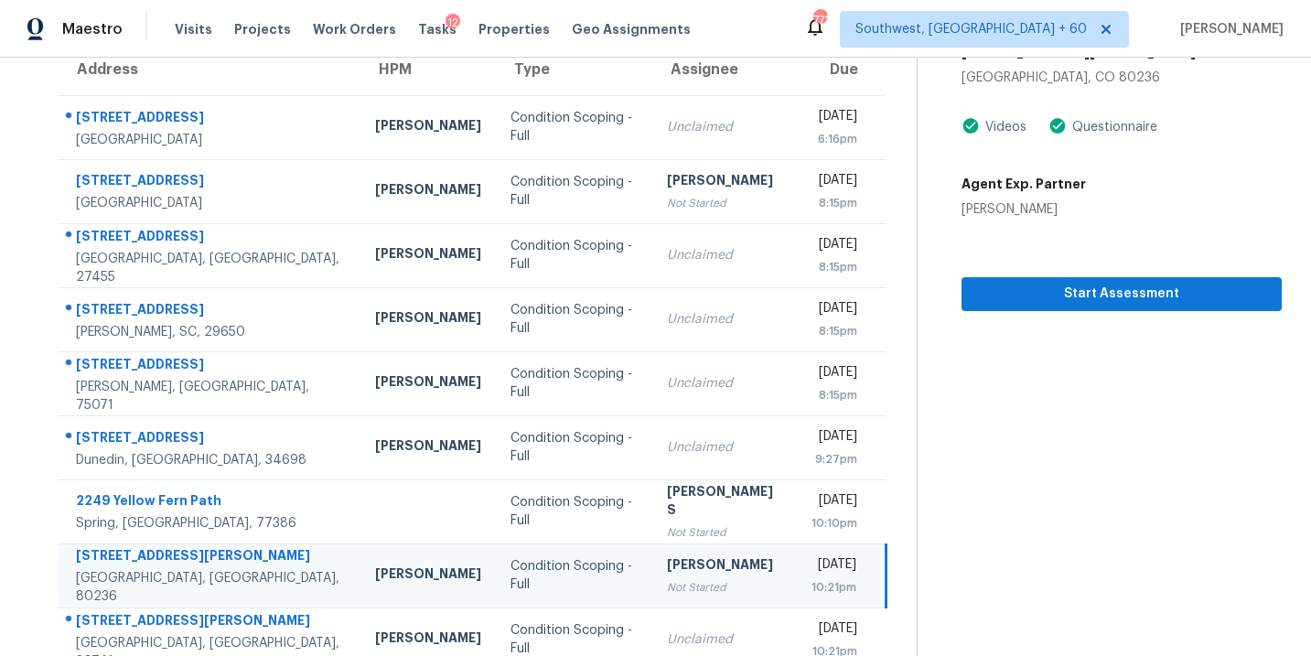
scroll to position [0, 0]
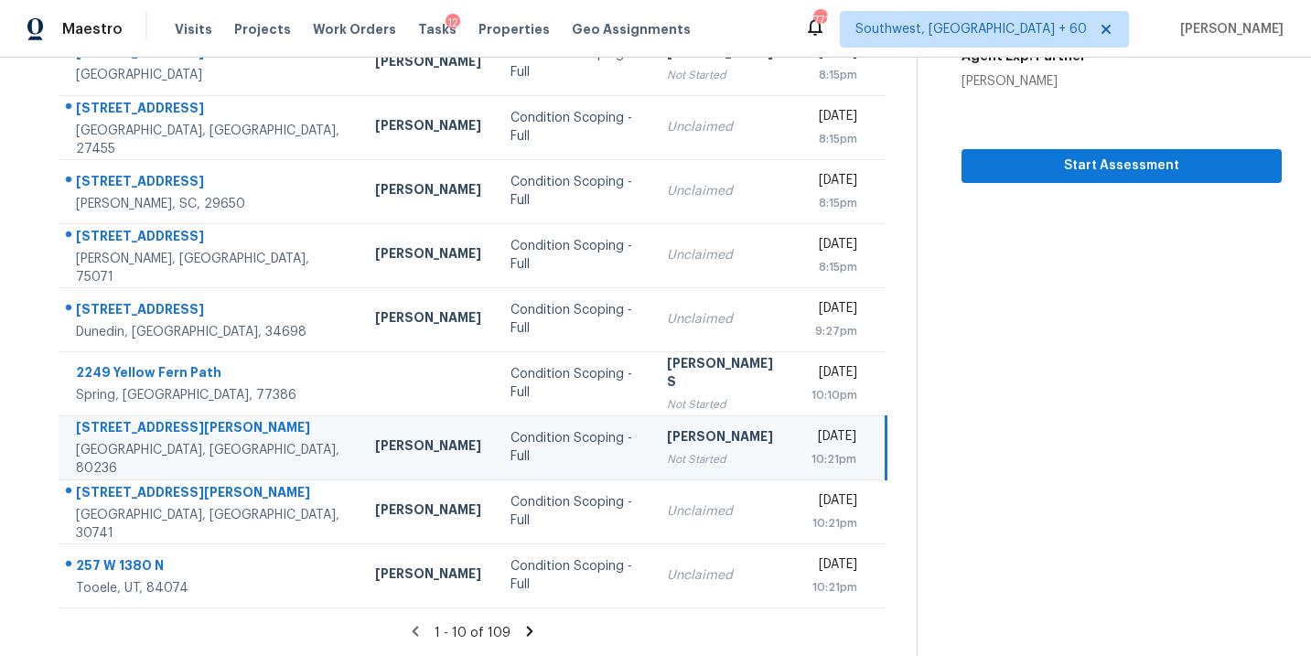
click at [527, 632] on icon at bounding box center [530, 631] width 6 height 10
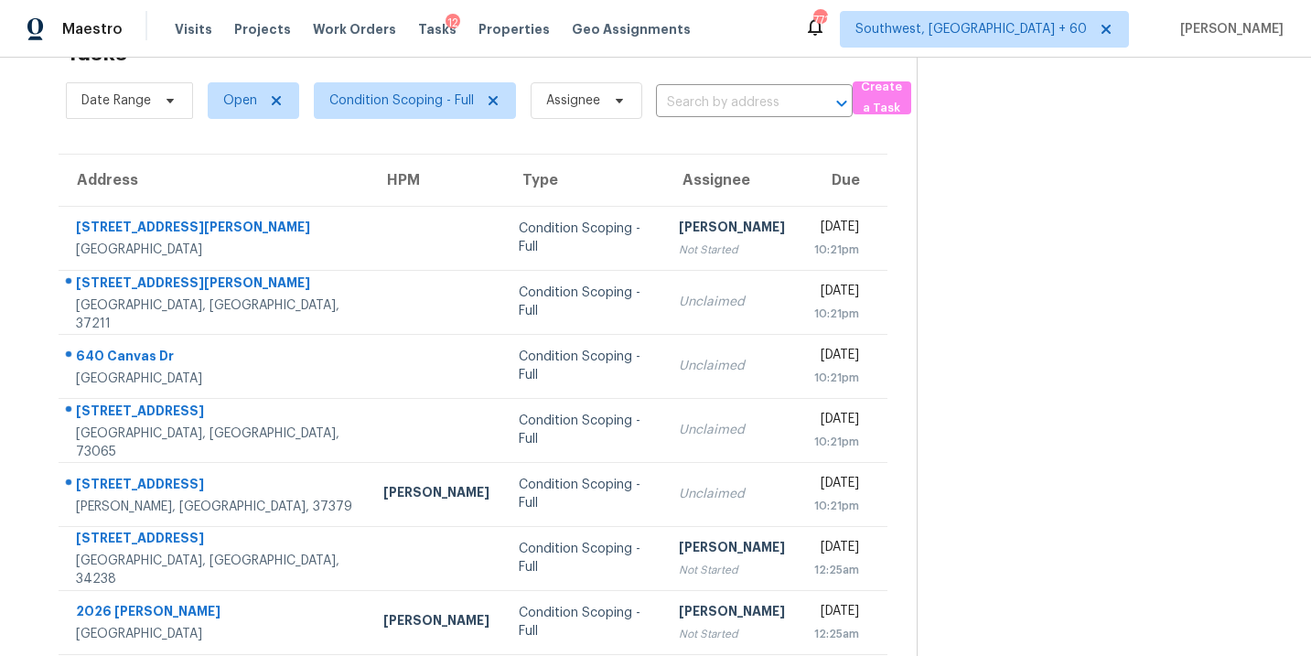
scroll to position [296, 0]
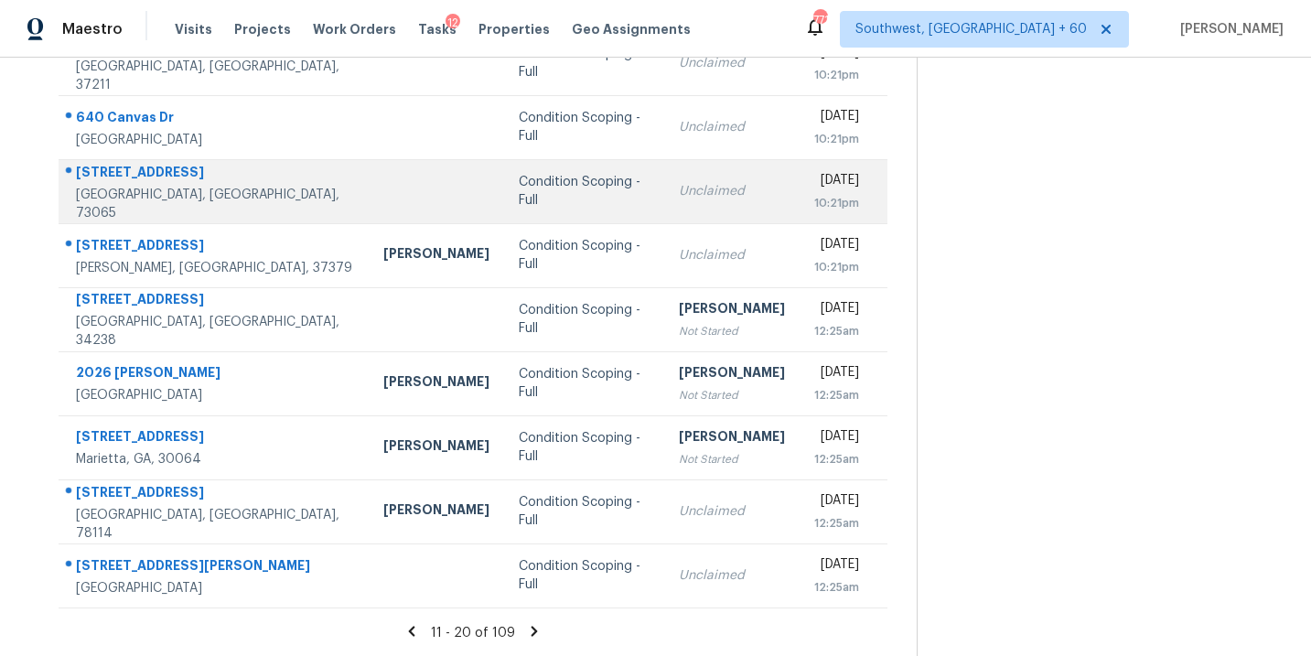
click at [664, 209] on td "Unclaimed" at bounding box center [731, 191] width 135 height 64
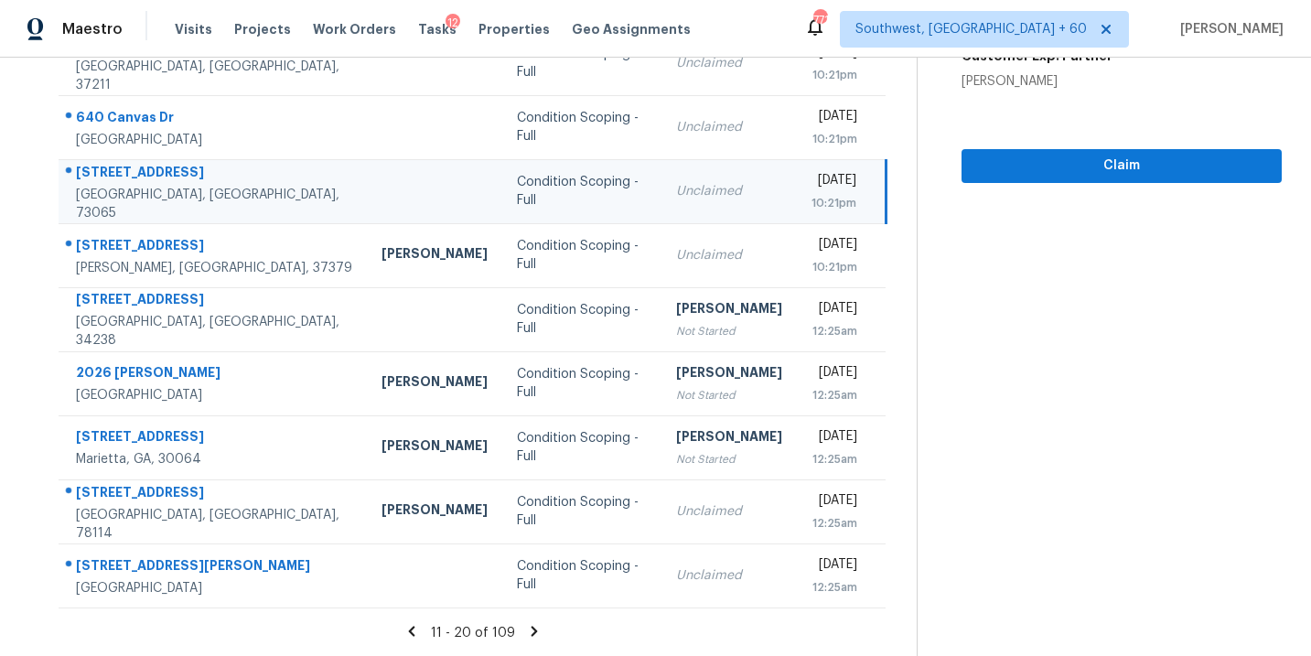
click at [702, 190] on td "Unclaimed" at bounding box center [729, 191] width 135 height 64
click at [1071, 171] on span "Claim" at bounding box center [1121, 166] width 291 height 23
click at [526, 631] on icon at bounding box center [534, 631] width 16 height 16
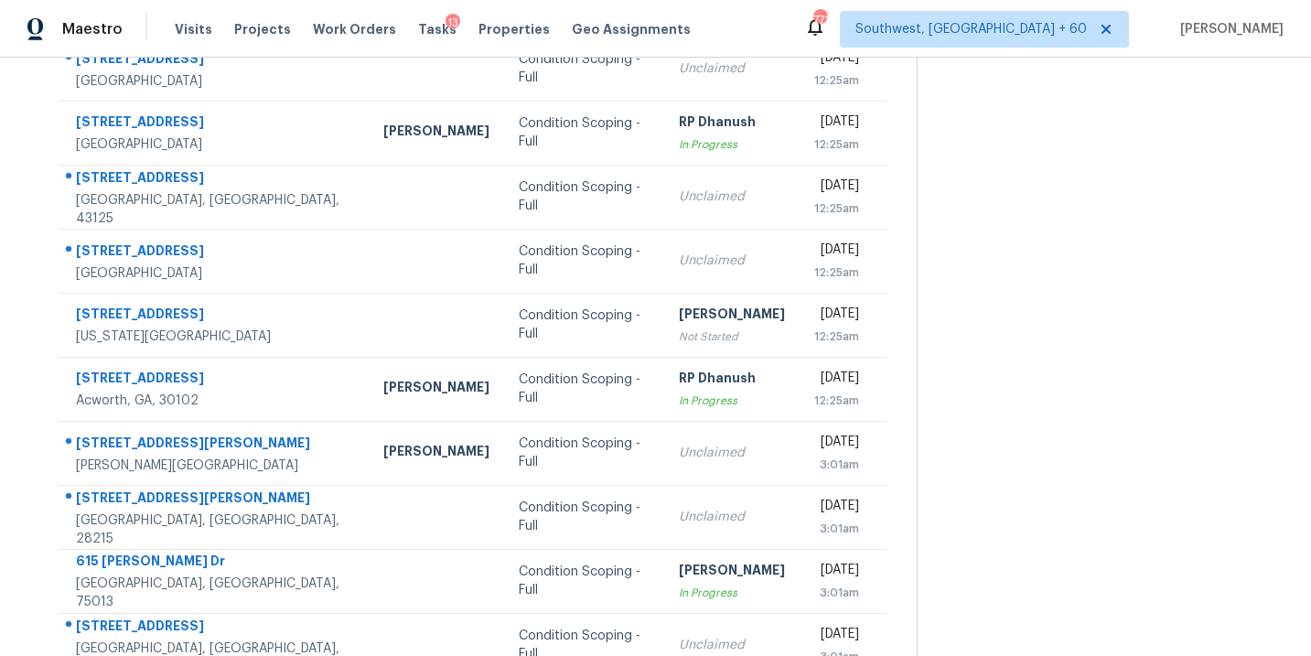
scroll to position [231, 0]
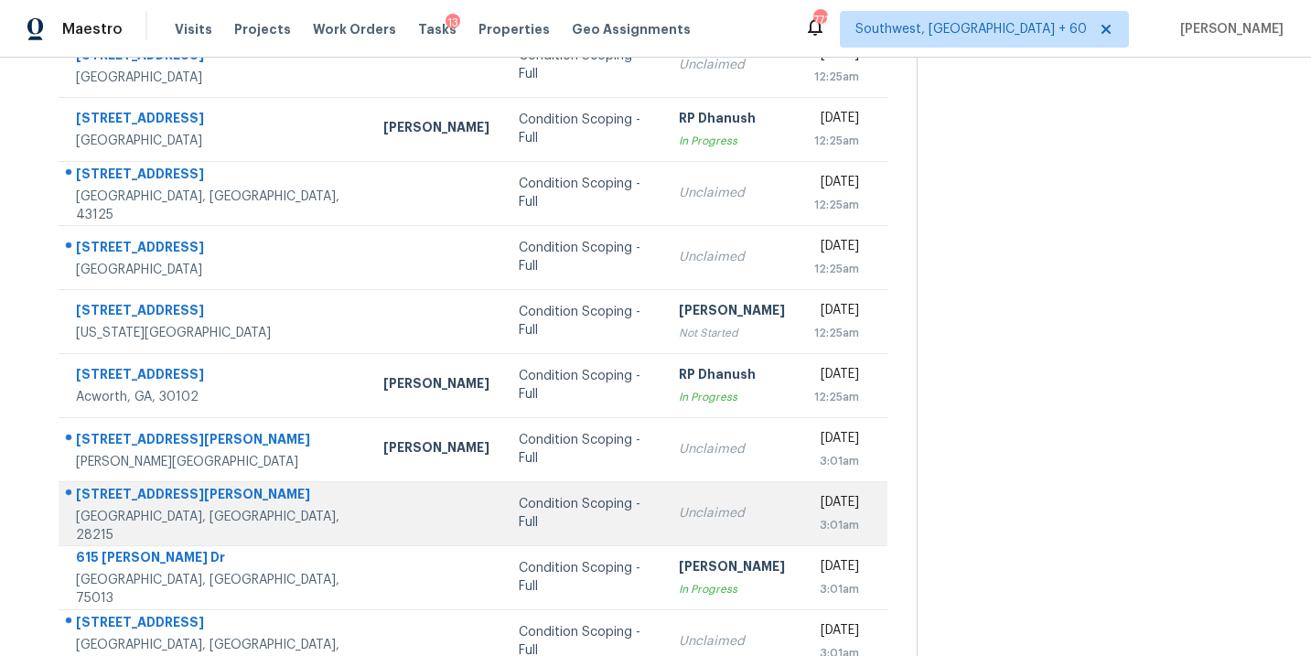
click at [527, 521] on div "Condition Scoping - Full" at bounding box center [584, 513] width 130 height 37
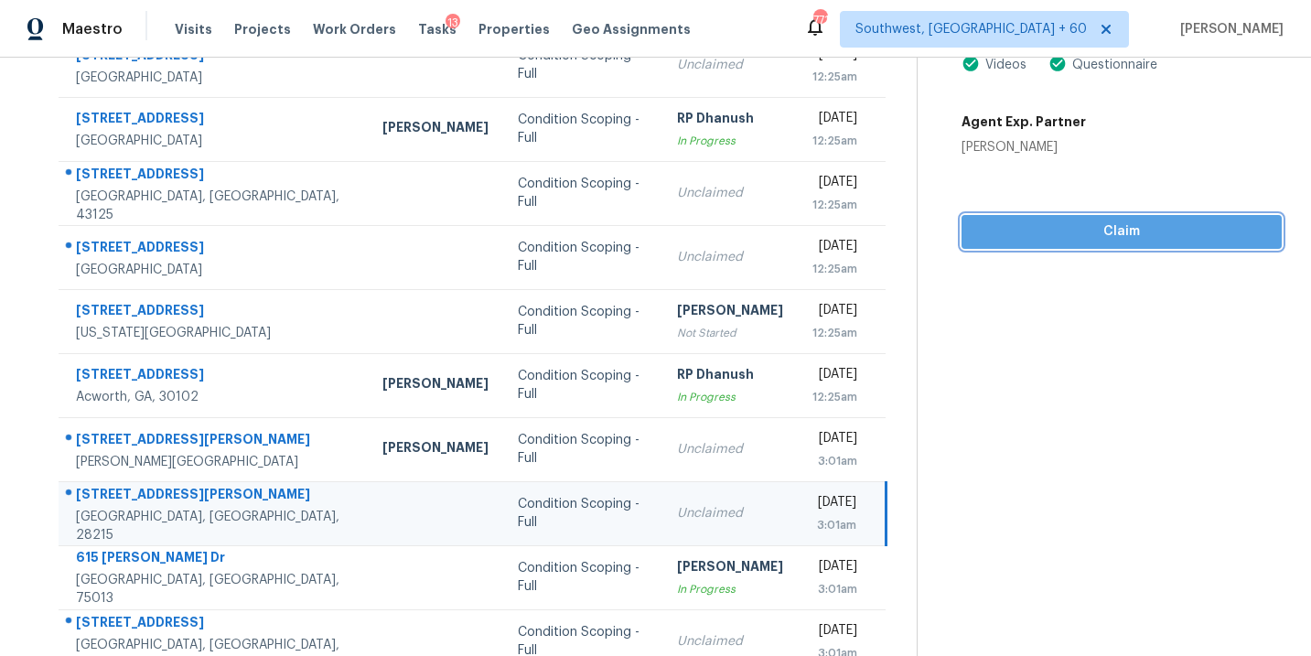
click at [1111, 234] on span "Claim" at bounding box center [1121, 232] width 291 height 23
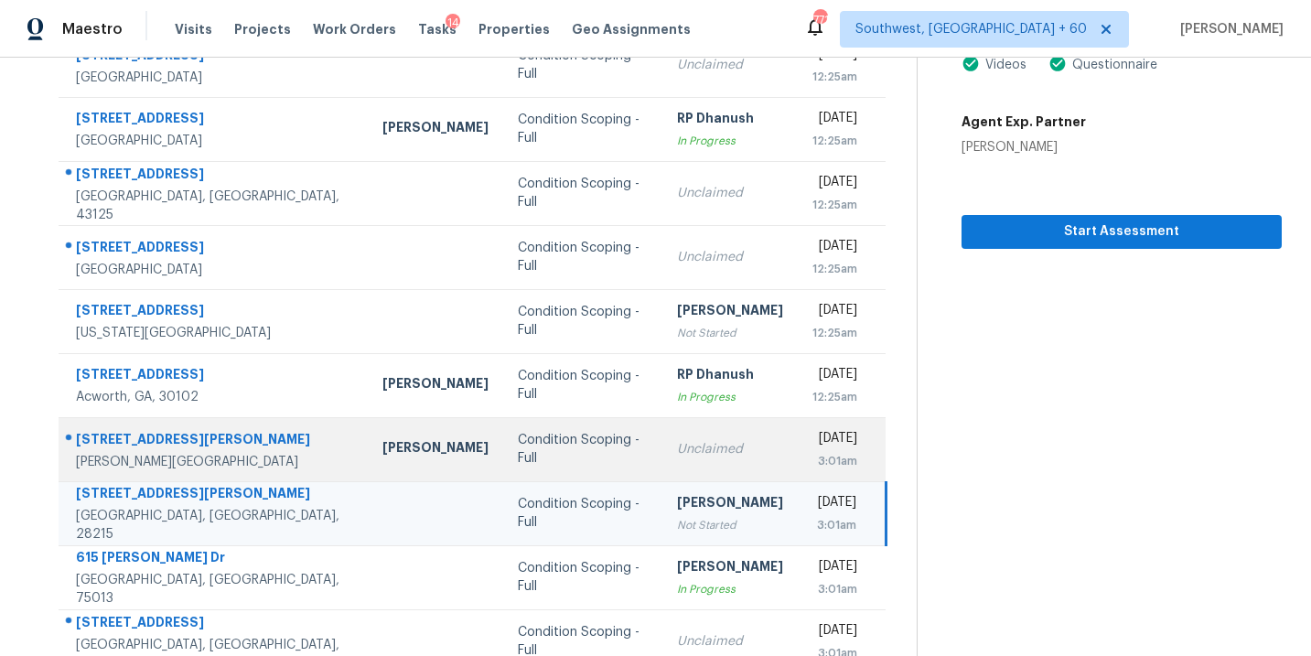
scroll to position [296, 0]
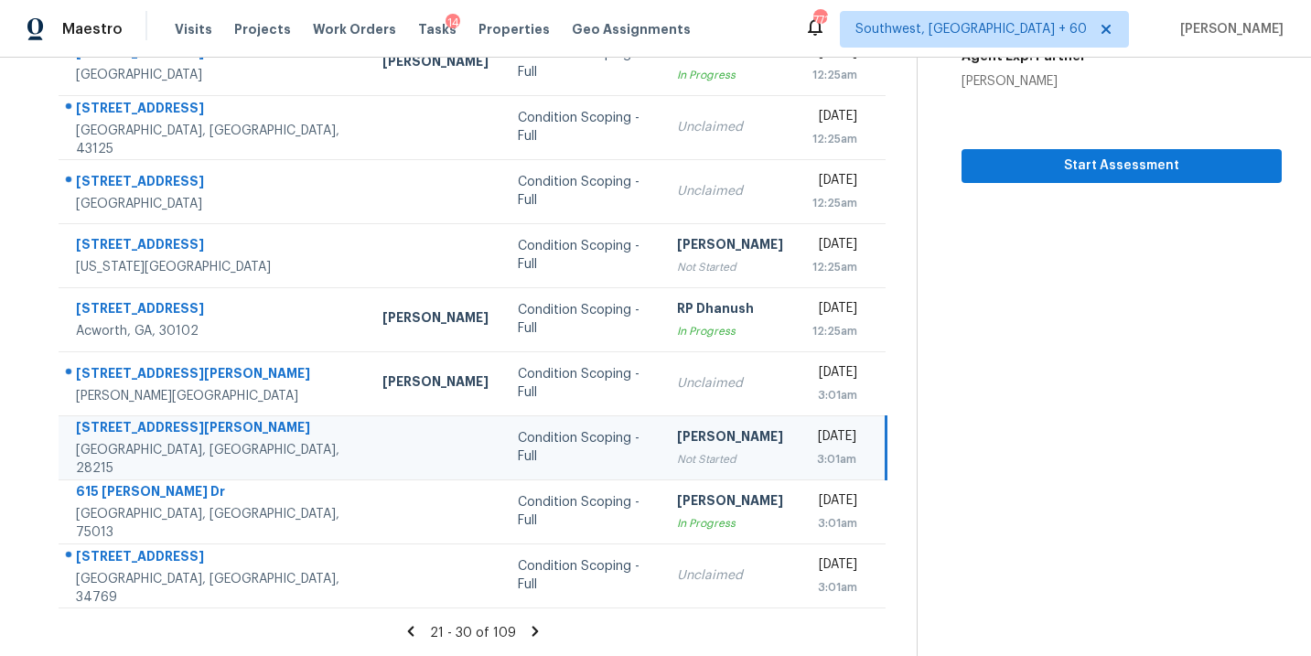
click at [530, 629] on icon at bounding box center [535, 631] width 16 height 16
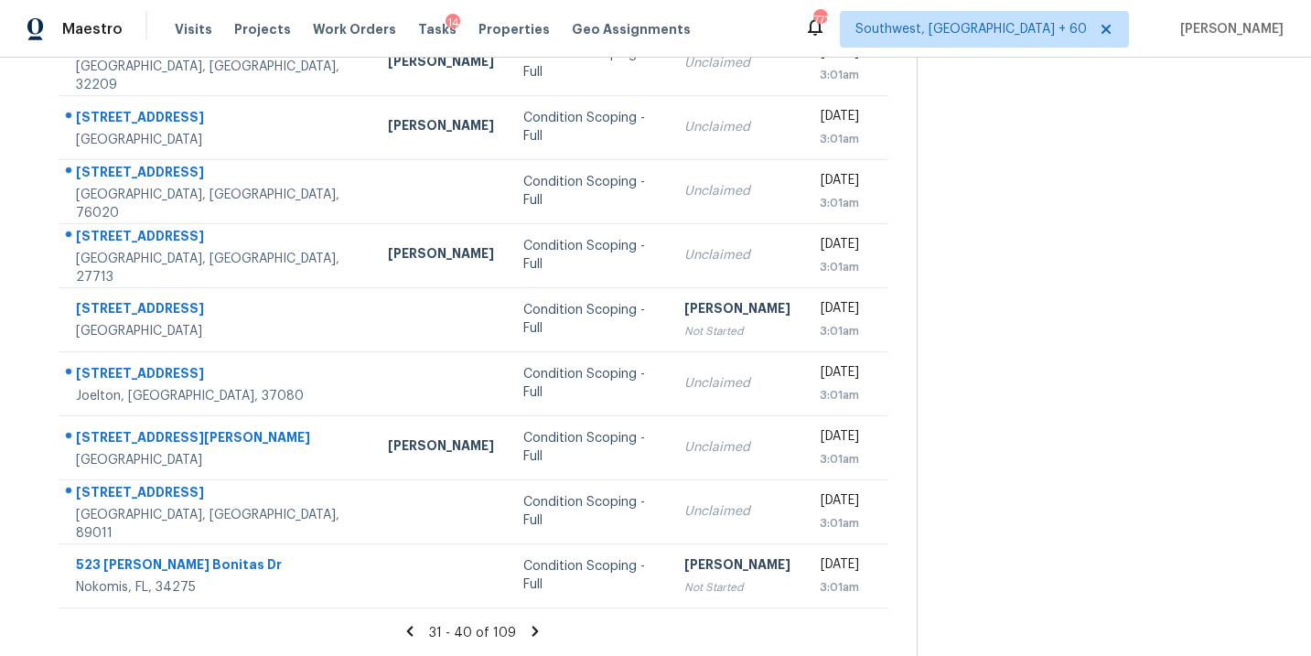
click at [533, 630] on icon at bounding box center [536, 631] width 6 height 10
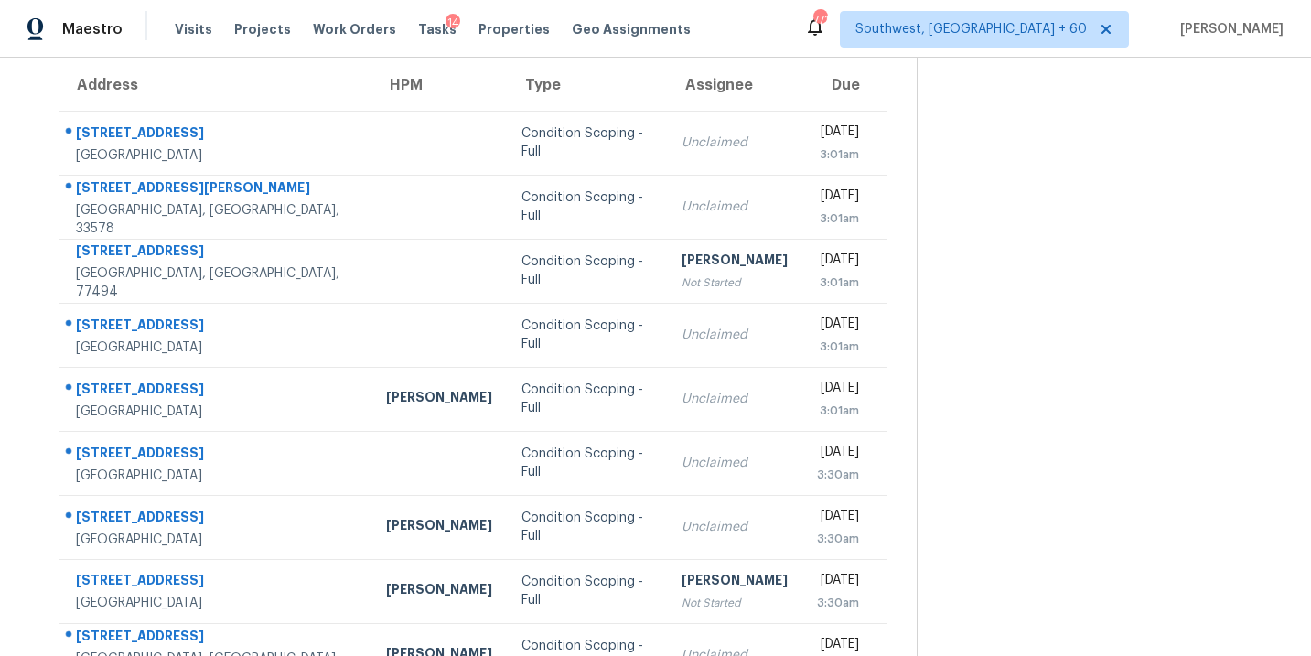
scroll to position [151, 0]
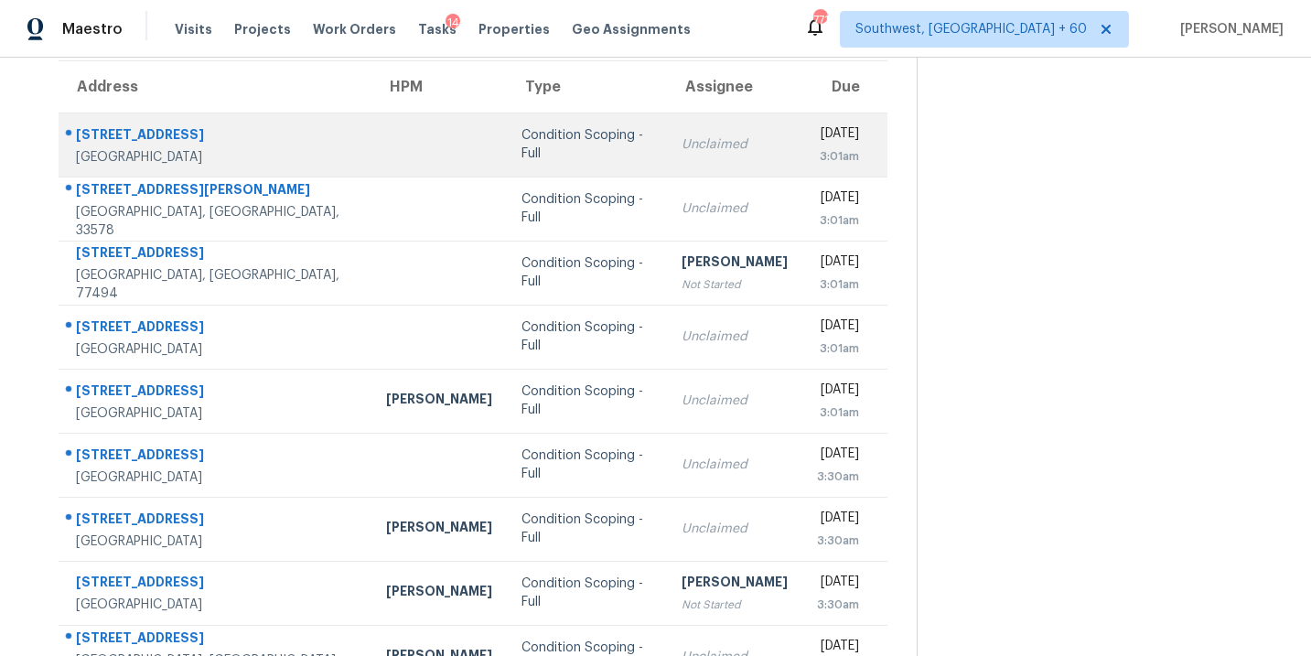
click at [529, 150] on div "Condition Scoping - Full" at bounding box center [587, 144] width 131 height 37
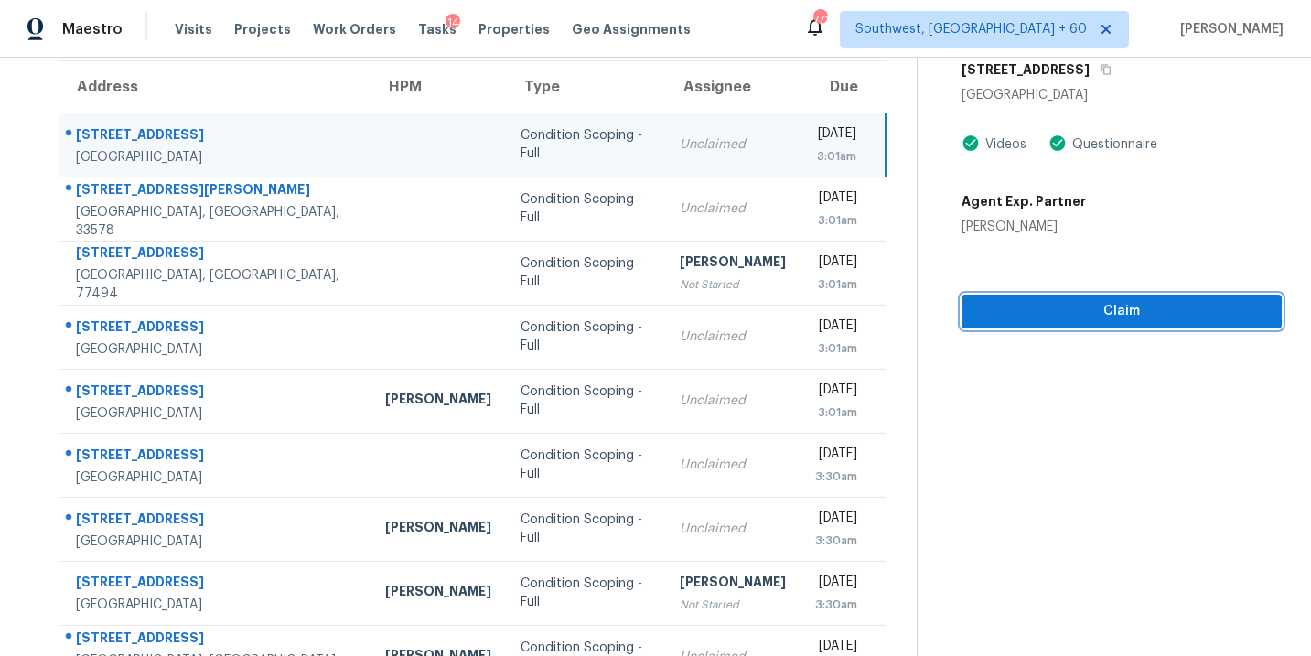
click at [1140, 315] on span "Claim" at bounding box center [1121, 311] width 291 height 23
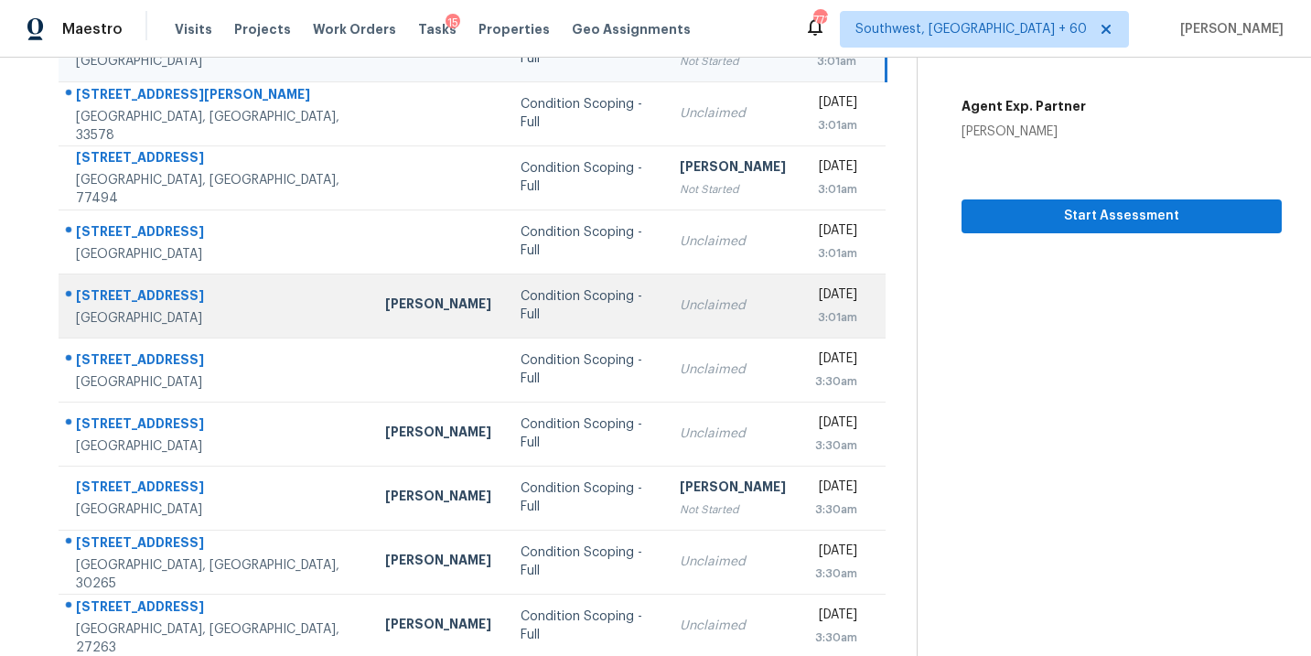
scroll to position [296, 0]
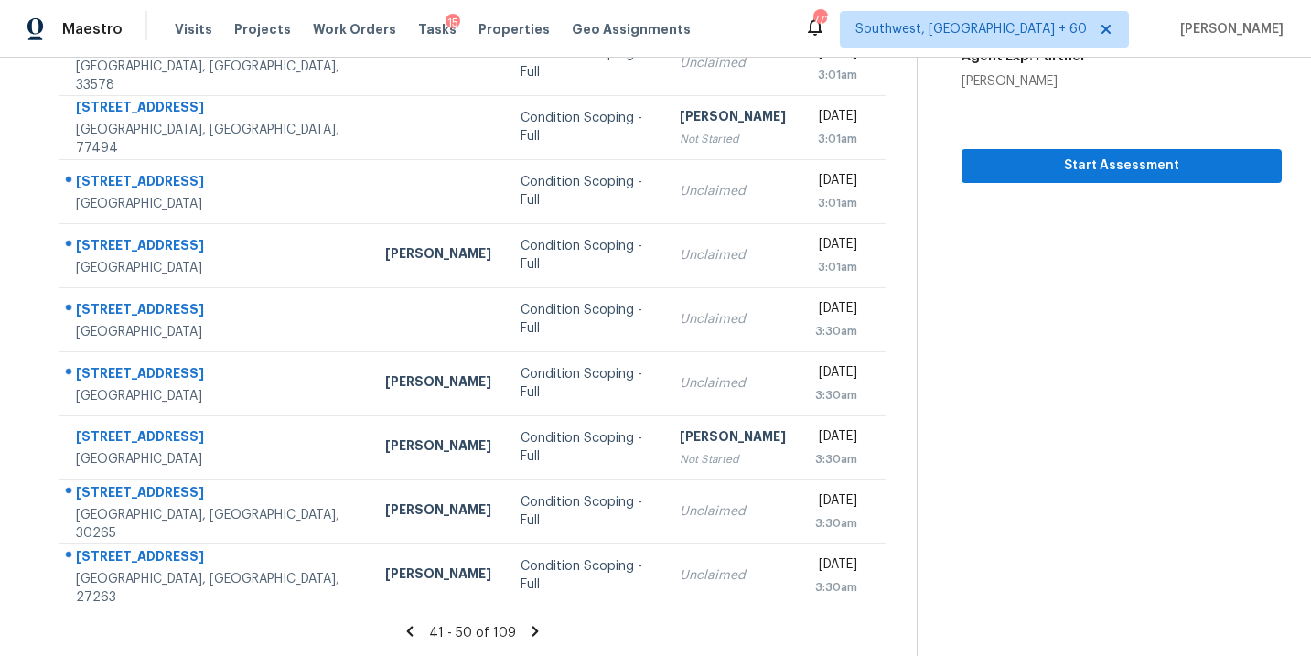
click at [528, 618] on section "Tasks 109 Results Date Range Open Condition Scoping - Full Assignee ​ Create a …" at bounding box center [473, 223] width 888 height 866
click at [533, 642] on section "Tasks 109 Results Date Range Open Condition Scoping - Full Assignee ​ Create a …" at bounding box center [473, 223] width 888 height 866
click at [533, 626] on icon at bounding box center [535, 631] width 16 height 16
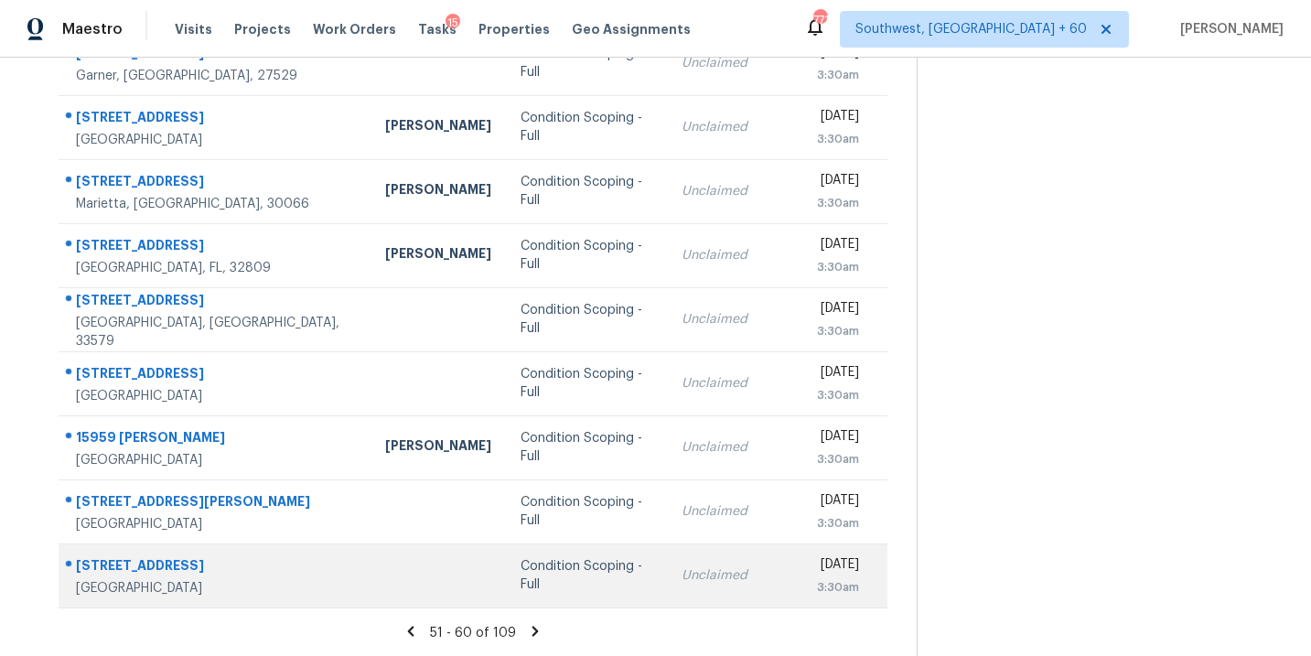
click at [506, 561] on td "Condition Scoping - Full" at bounding box center [586, 575] width 161 height 64
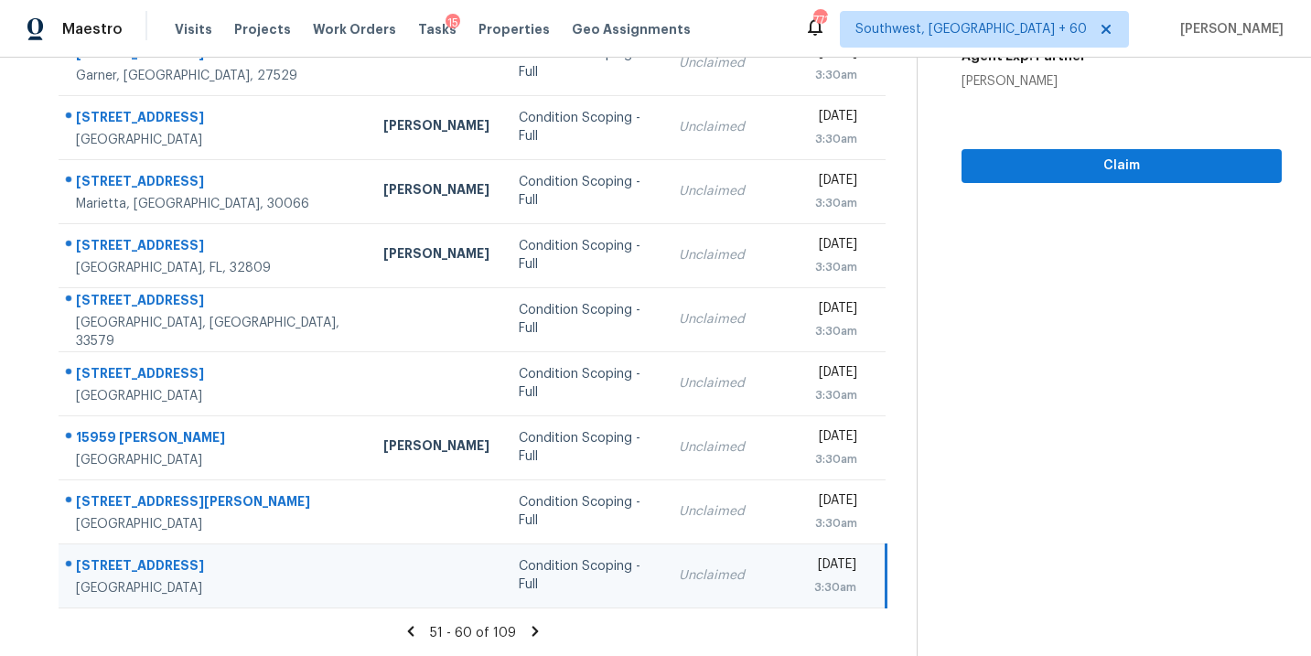
click at [814, 575] on div "[DATE]" at bounding box center [835, 566] width 42 height 23
click at [1149, 159] on span "Claim" at bounding box center [1121, 166] width 291 height 23
click at [533, 632] on icon at bounding box center [536, 631] width 6 height 10
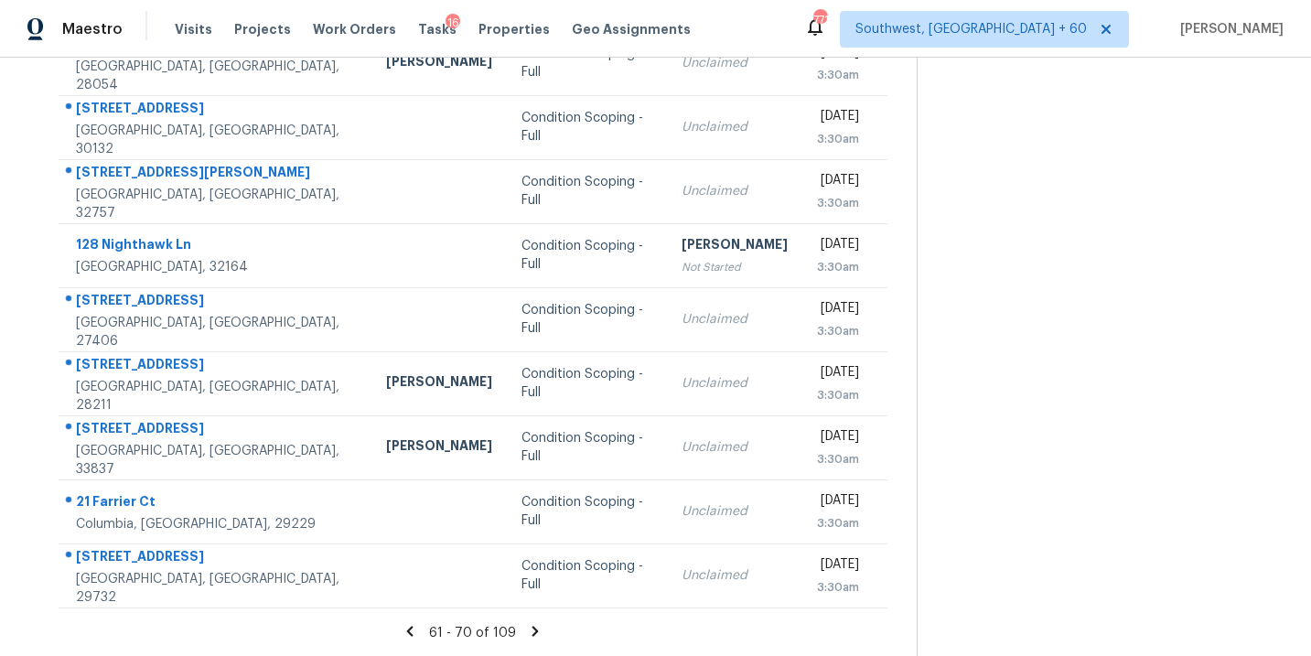
click at [534, 631] on icon at bounding box center [535, 631] width 16 height 16
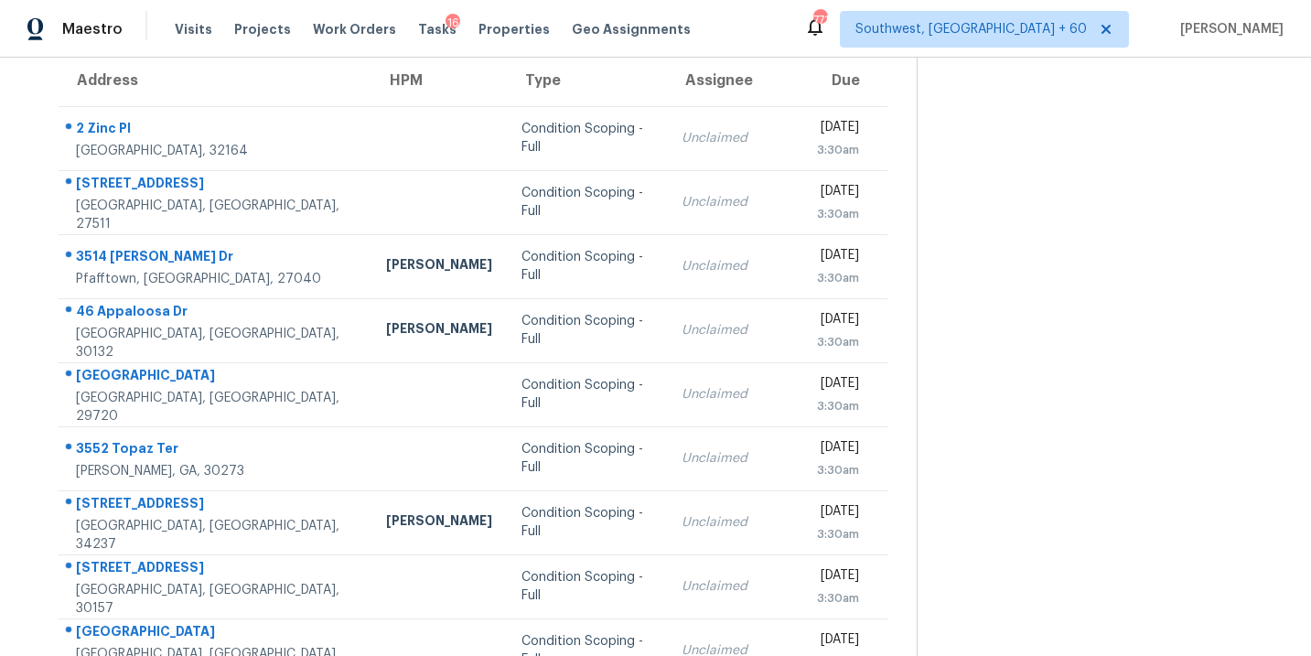
scroll to position [150, 0]
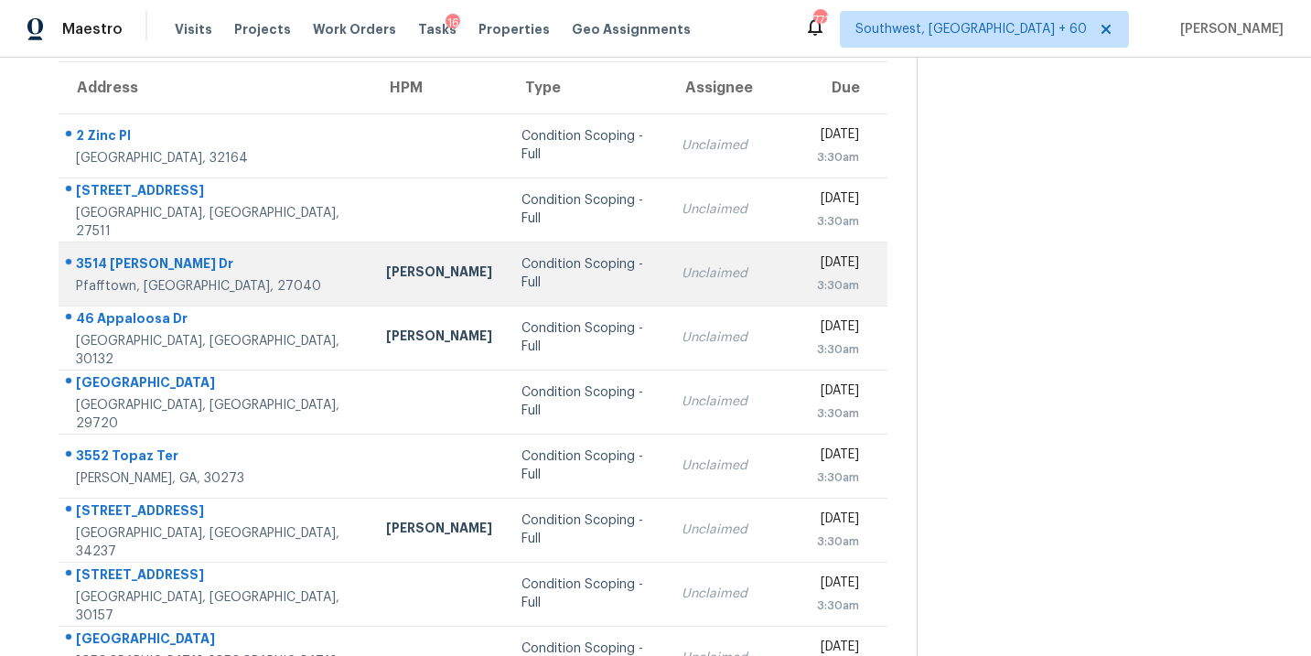
click at [522, 274] on div "Condition Scoping - Full" at bounding box center [587, 273] width 131 height 37
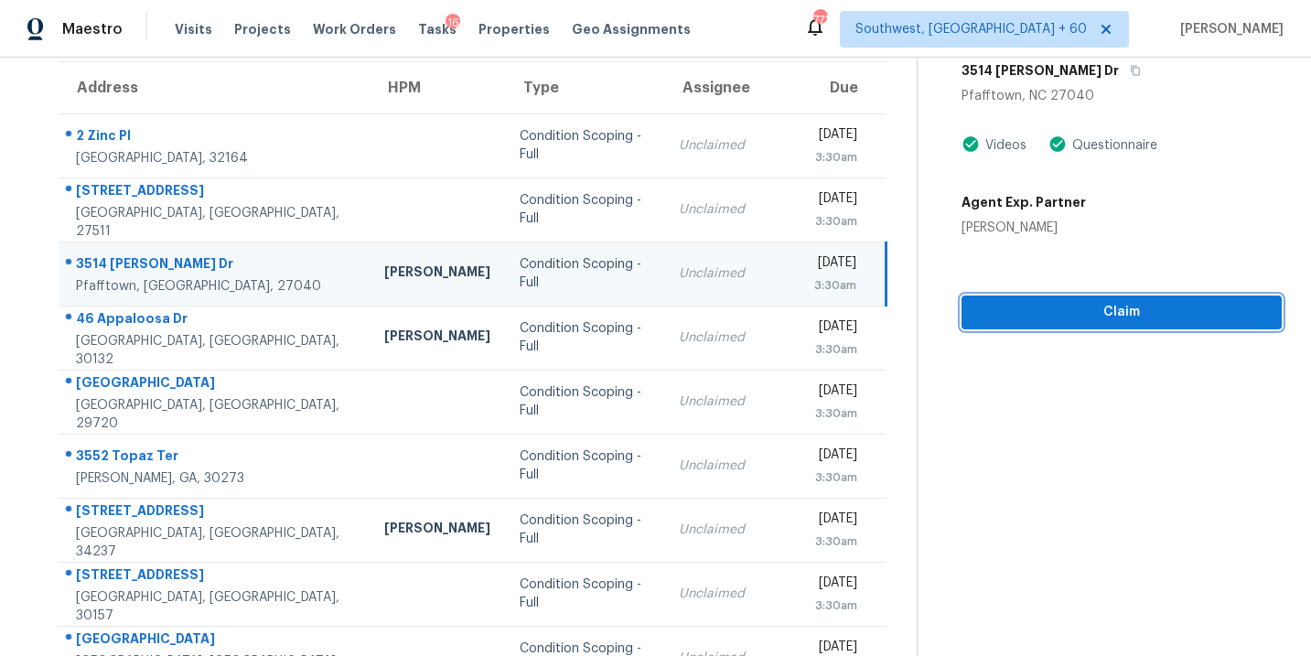
click at [1126, 319] on span "Claim" at bounding box center [1121, 312] width 291 height 23
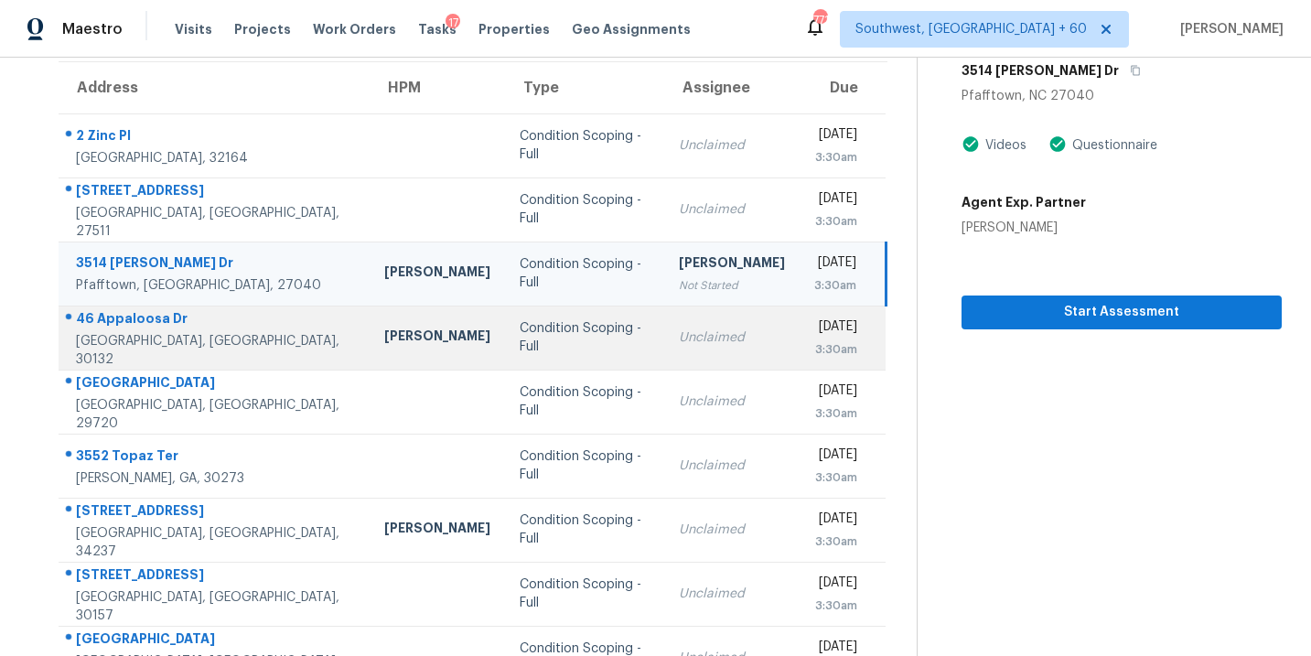
scroll to position [0, 0]
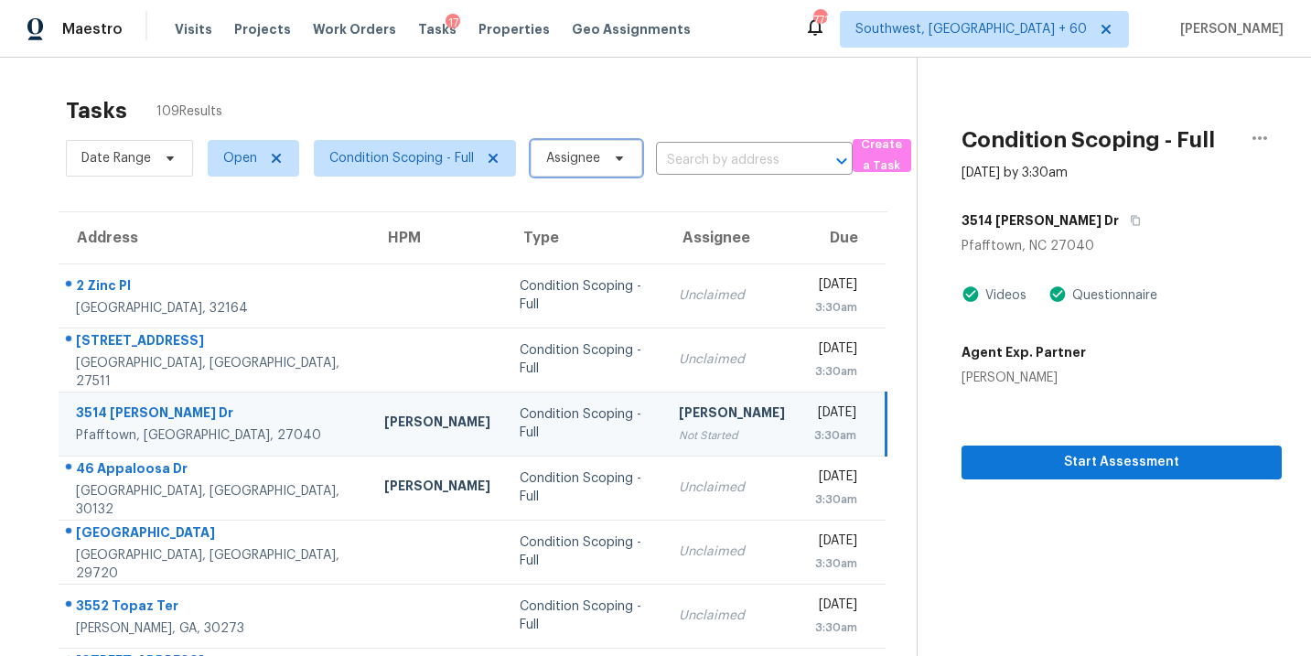
click at [559, 152] on span "Assignee" at bounding box center [573, 158] width 54 height 18
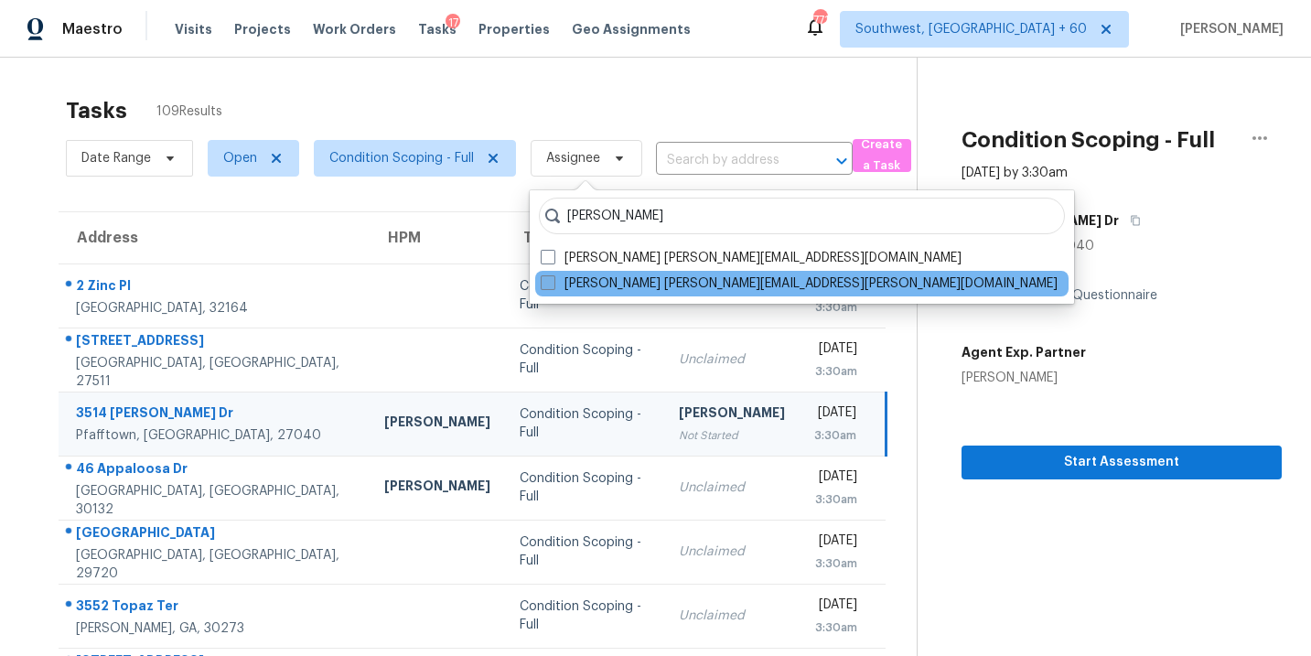
type input "[PERSON_NAME]"
click at [583, 285] on label "[PERSON_NAME] [PERSON_NAME][EMAIL_ADDRESS][PERSON_NAME][DOMAIN_NAME]" at bounding box center [799, 283] width 517 height 18
click at [553, 285] on input "[PERSON_NAME] [PERSON_NAME][EMAIL_ADDRESS][PERSON_NAME][DOMAIN_NAME]" at bounding box center [547, 280] width 12 height 12
checkbox input "true"
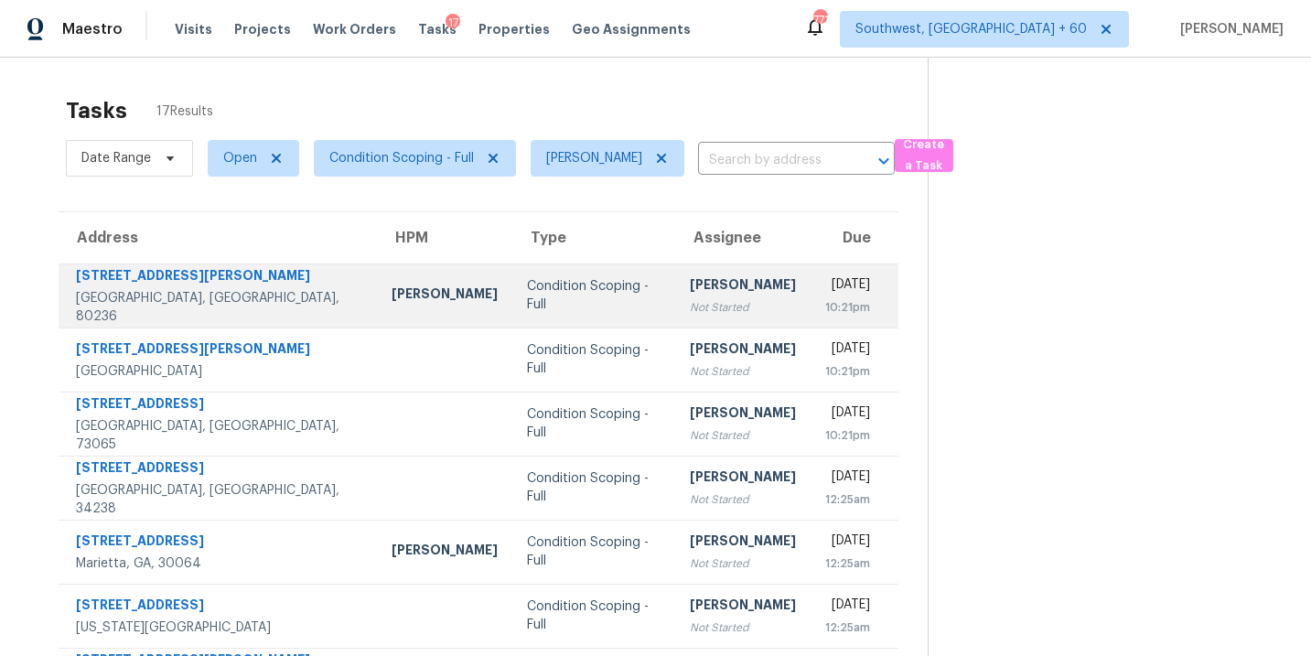
click at [570, 300] on td "Condition Scoping - Full" at bounding box center [593, 296] width 163 height 64
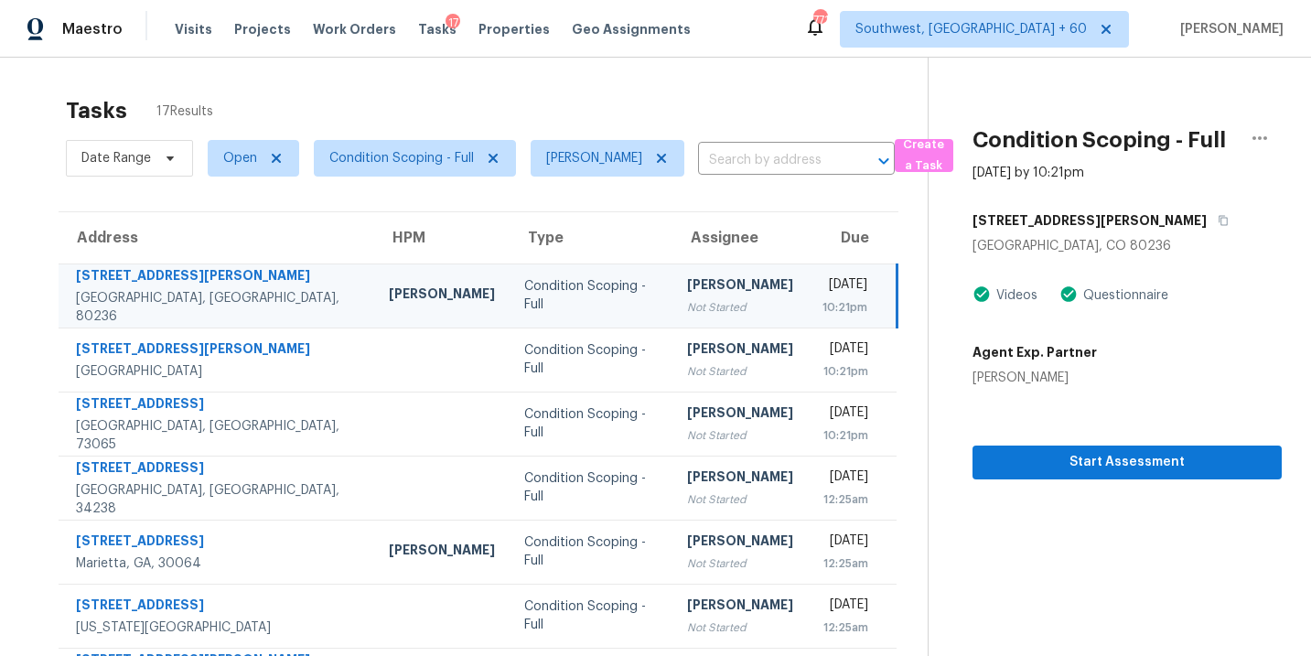
click at [715, 302] on div "Not Started" at bounding box center [740, 307] width 106 height 18
click at [1044, 457] on span "Start Assessment" at bounding box center [1127, 462] width 280 height 23
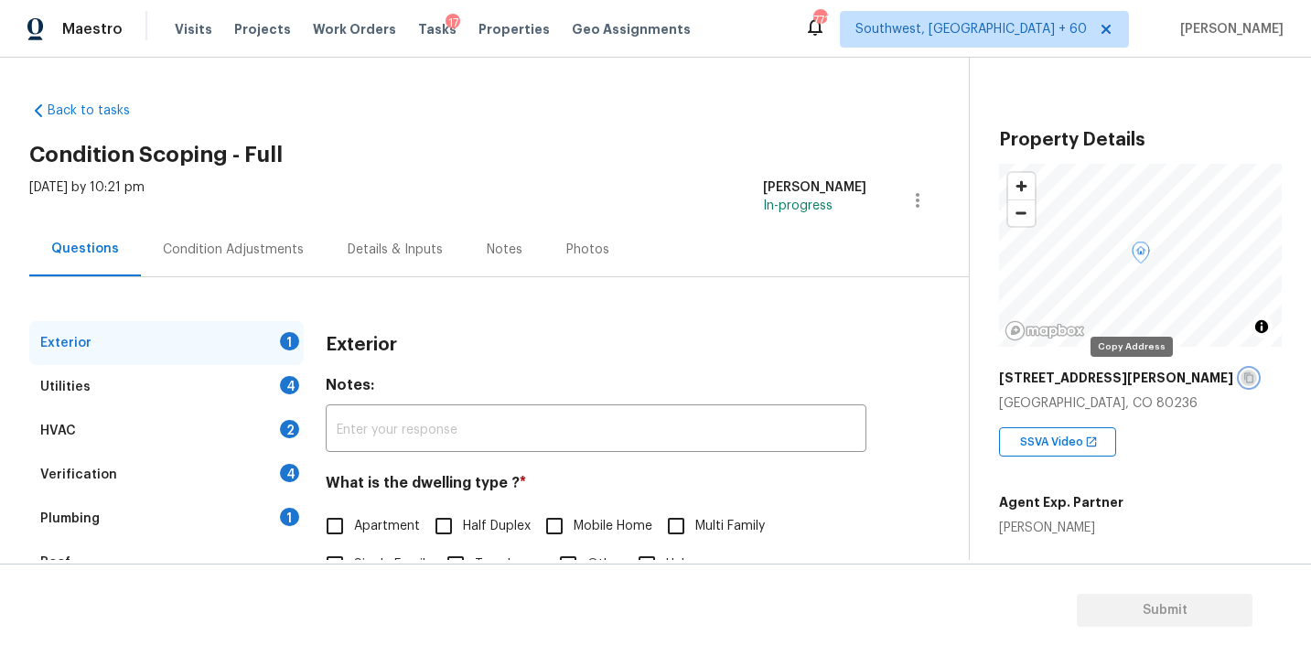
click at [1243, 378] on icon "button" at bounding box center [1248, 377] width 11 height 11
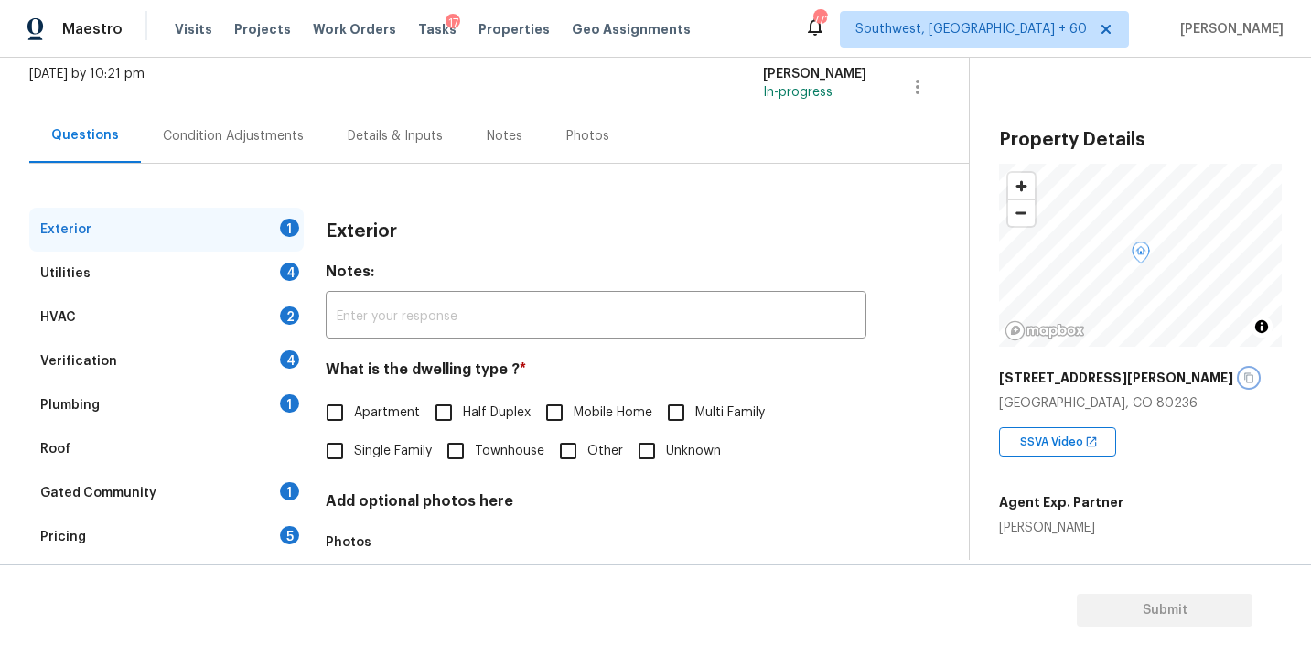
scroll to position [225, 0]
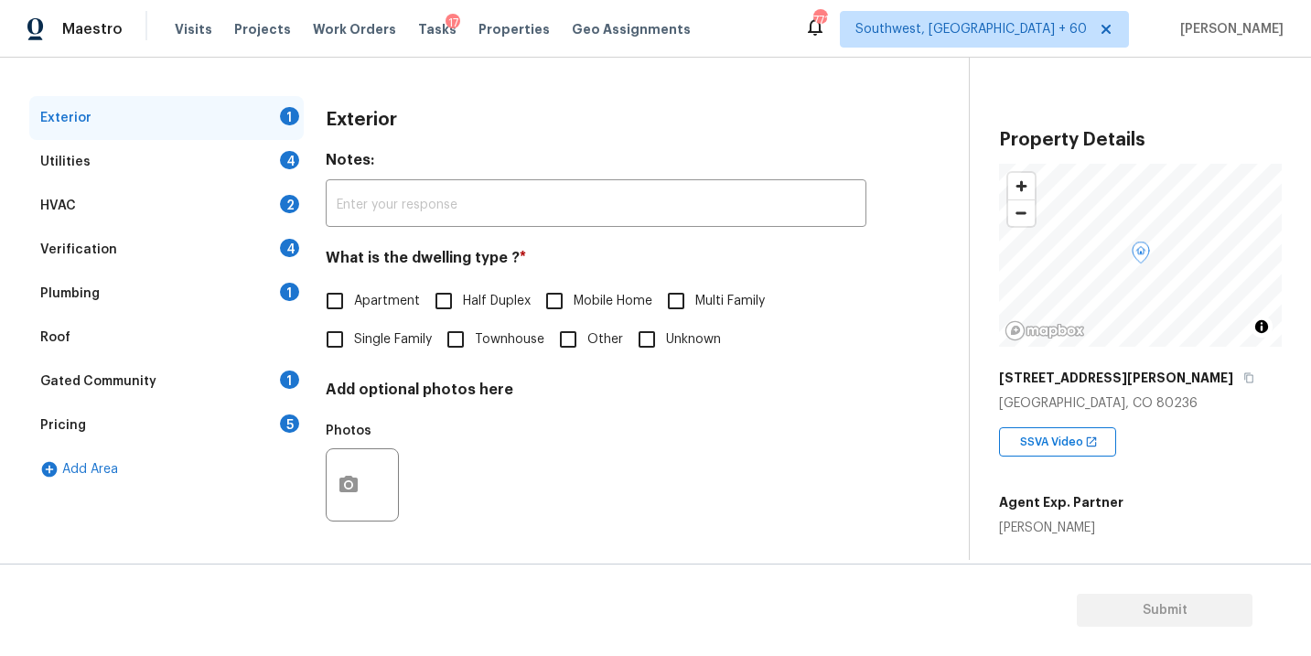
click at [400, 305] on span "Apartment" at bounding box center [387, 301] width 66 height 19
click at [354, 305] on input "Apartment" at bounding box center [335, 301] width 38 height 38
checkbox input "true"
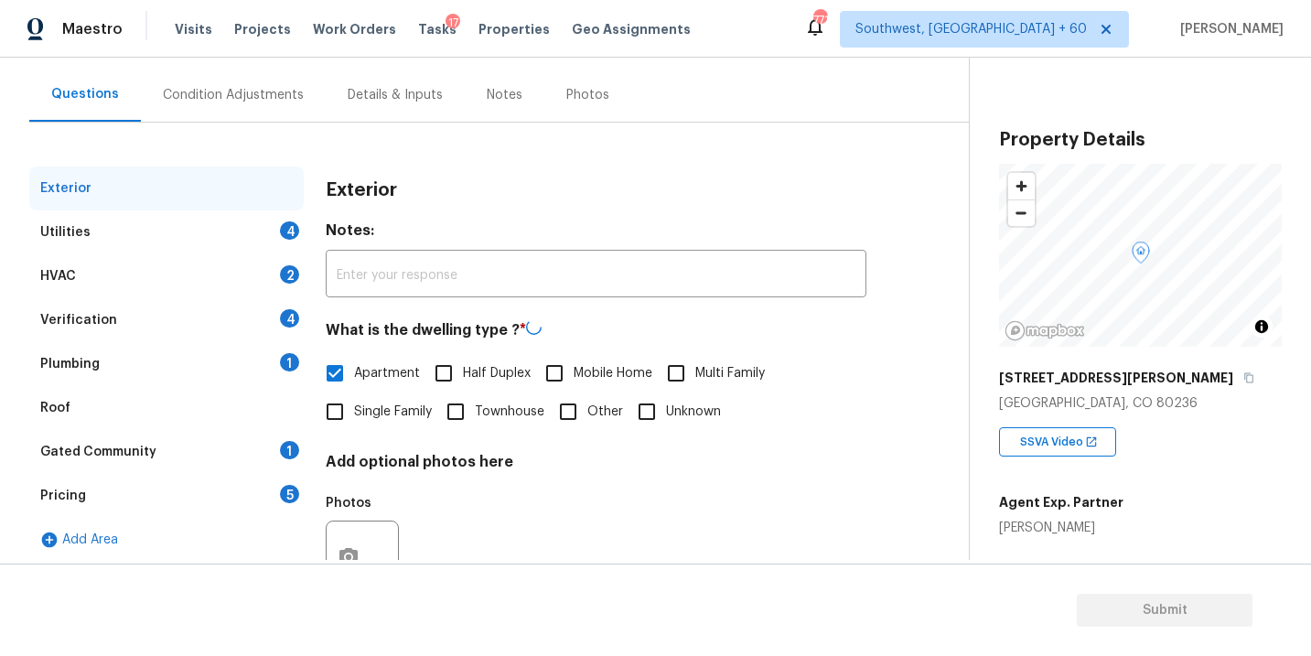
scroll to position [144, 0]
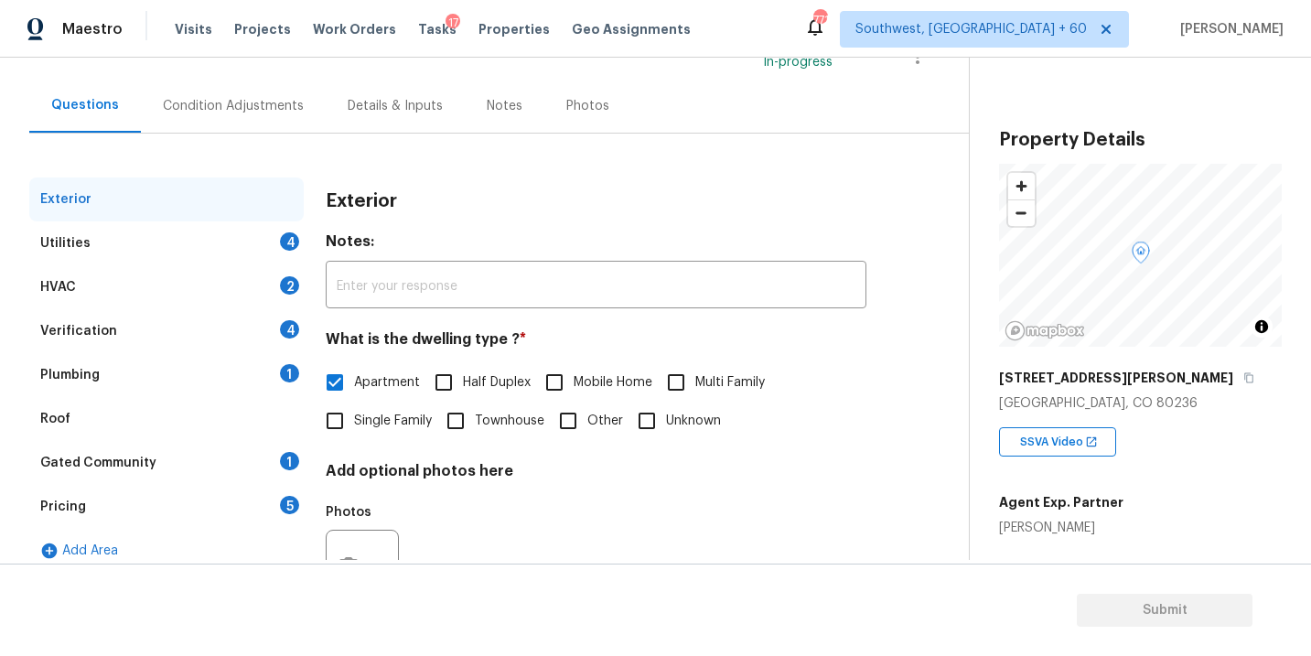
click at [249, 252] on div "Utilities 4" at bounding box center [166, 243] width 274 height 44
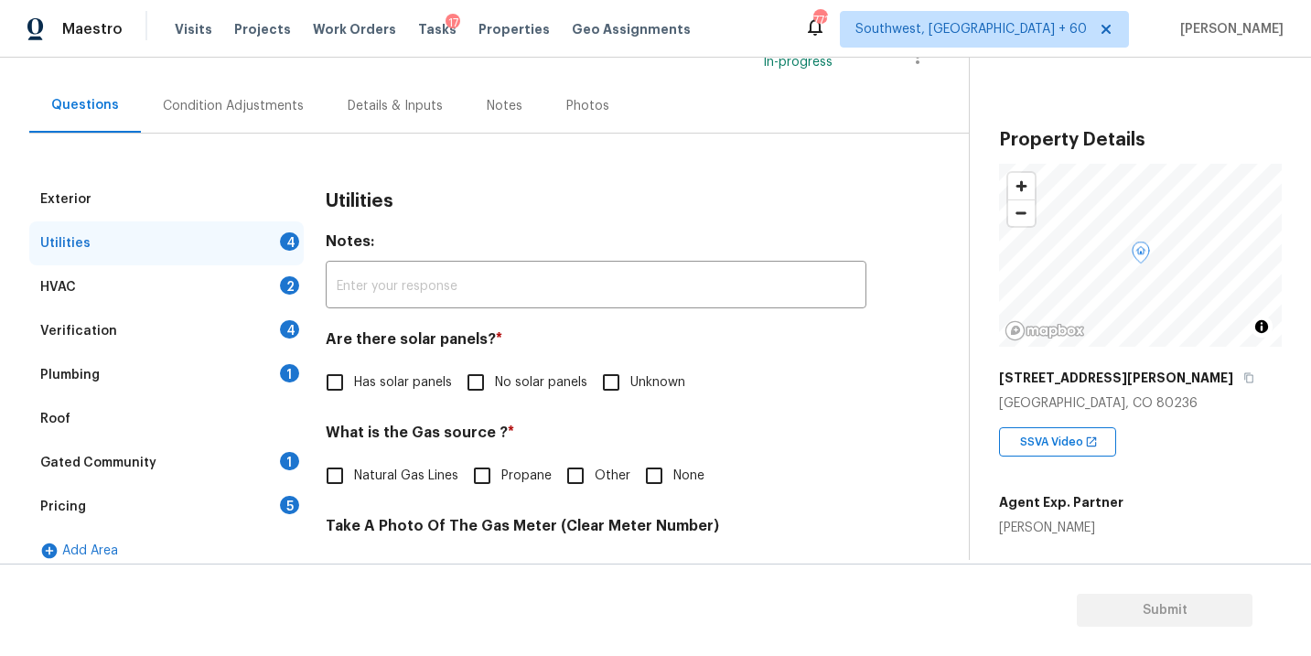
click at [507, 379] on span "No solar panels" at bounding box center [541, 382] width 92 height 19
click at [495, 379] on input "No solar panels" at bounding box center [476, 382] width 38 height 38
checkbox input "true"
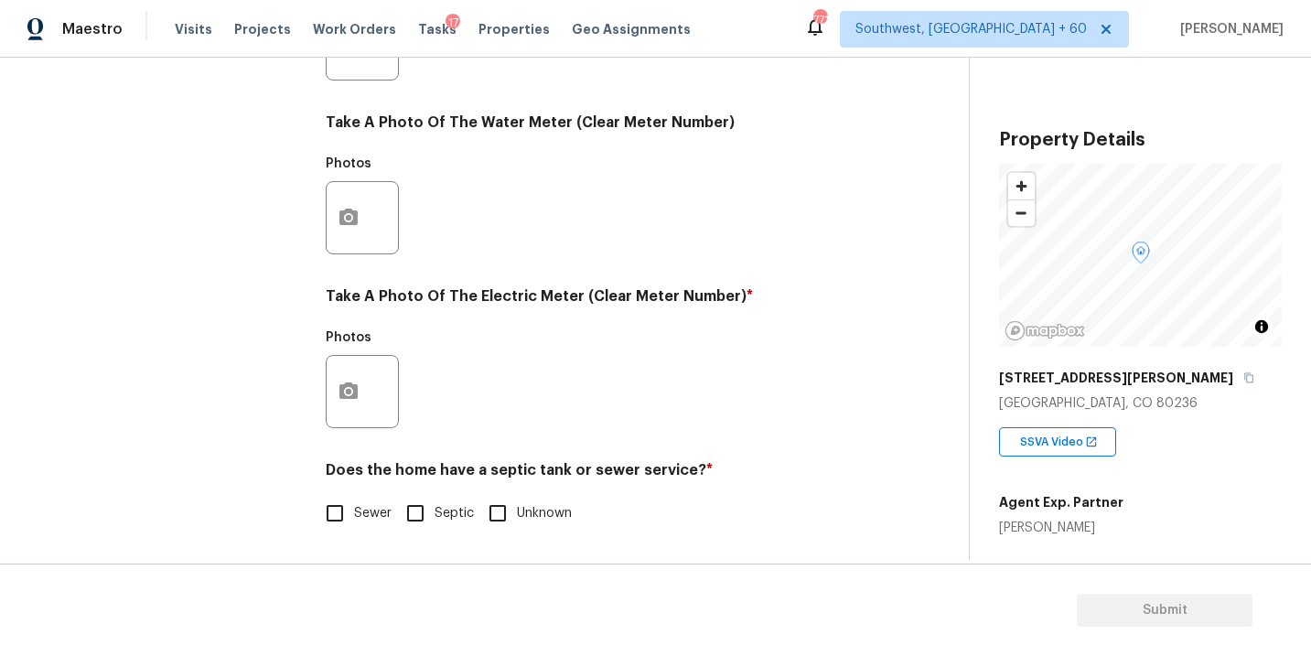
click at [350, 525] on input "Sewer" at bounding box center [335, 513] width 38 height 38
checkbox input "true"
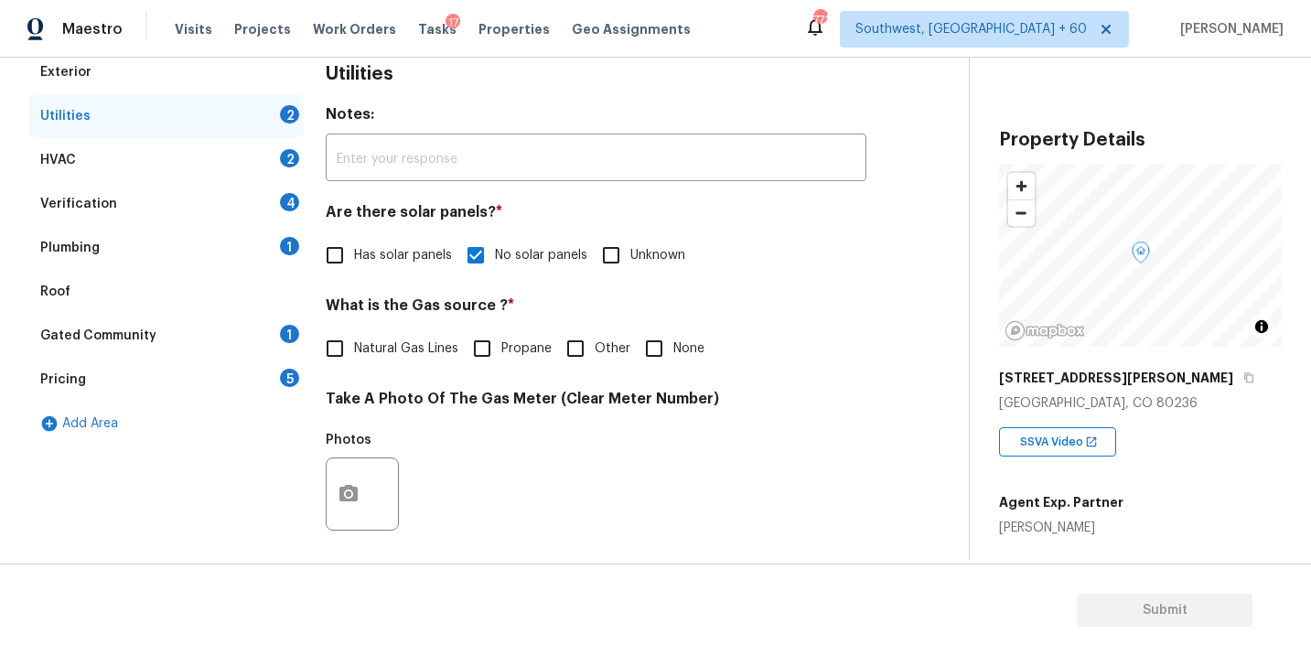
click at [144, 246] on div "Plumbing 1" at bounding box center [166, 248] width 274 height 44
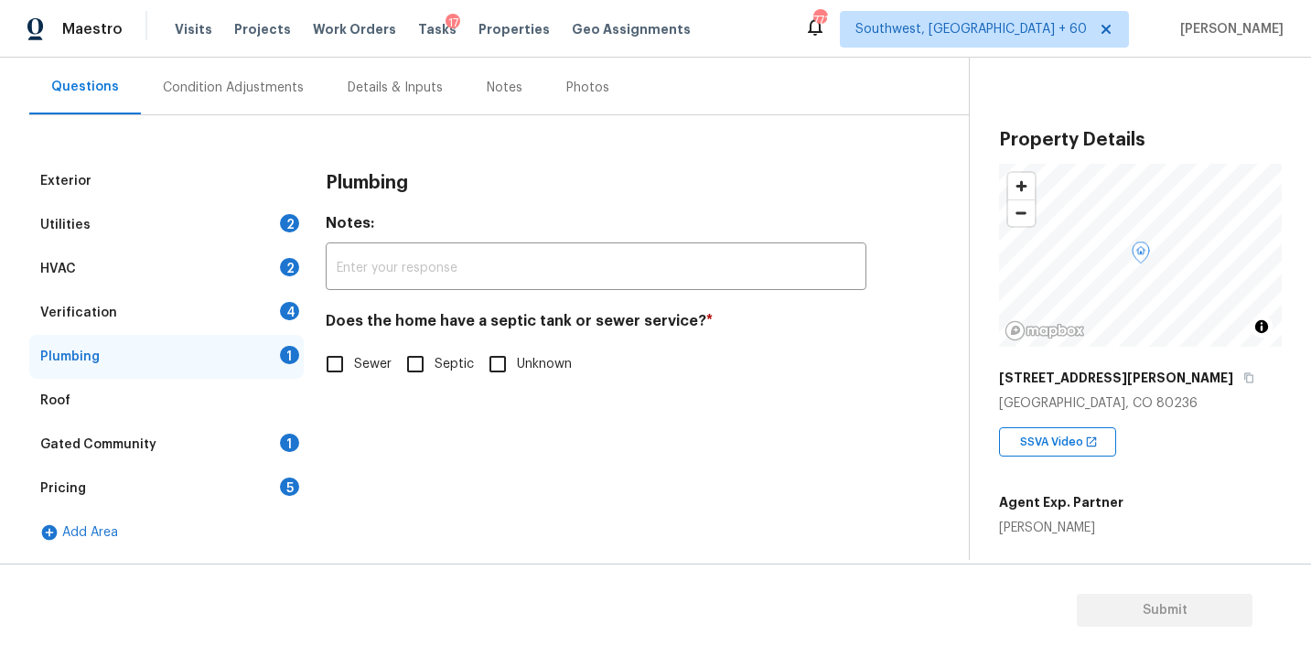
click at [382, 372] on span "Sewer" at bounding box center [373, 364] width 38 height 19
click at [354, 372] on input "Sewer" at bounding box center [335, 364] width 38 height 38
checkbox input "true"
click at [93, 455] on div "Gated Community 1" at bounding box center [166, 445] width 274 height 44
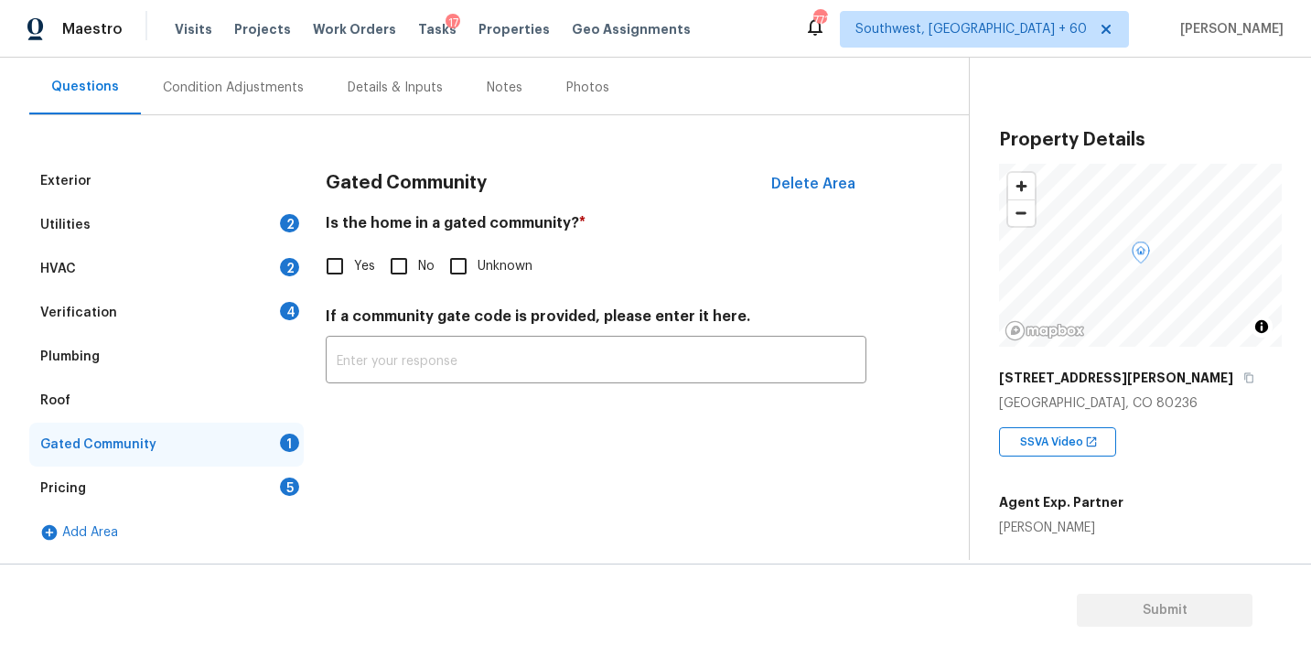
click at [406, 258] on input "No" at bounding box center [399, 266] width 38 height 38
checkbox input "true"
click at [224, 83] on div "Condition Adjustments" at bounding box center [233, 88] width 141 height 18
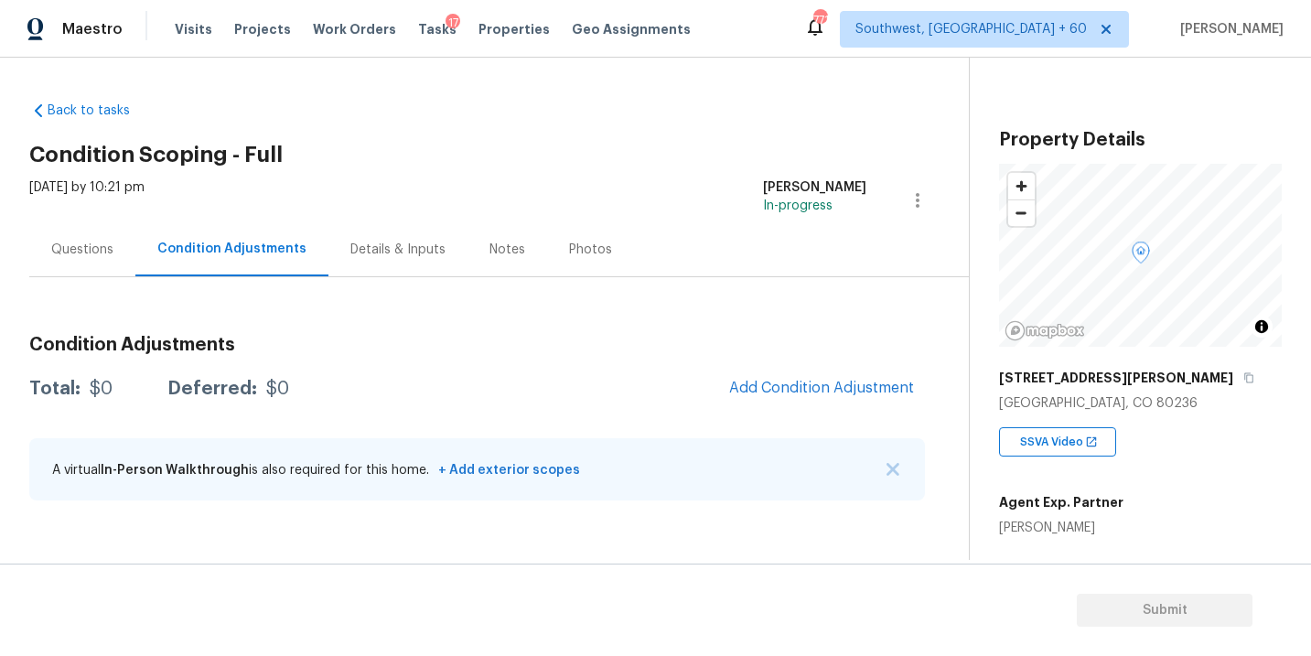
click at [421, 347] on h3 "Condition Adjustments" at bounding box center [477, 345] width 896 height 18
click at [787, 403] on button "Add Condition Adjustment" at bounding box center [821, 388] width 207 height 38
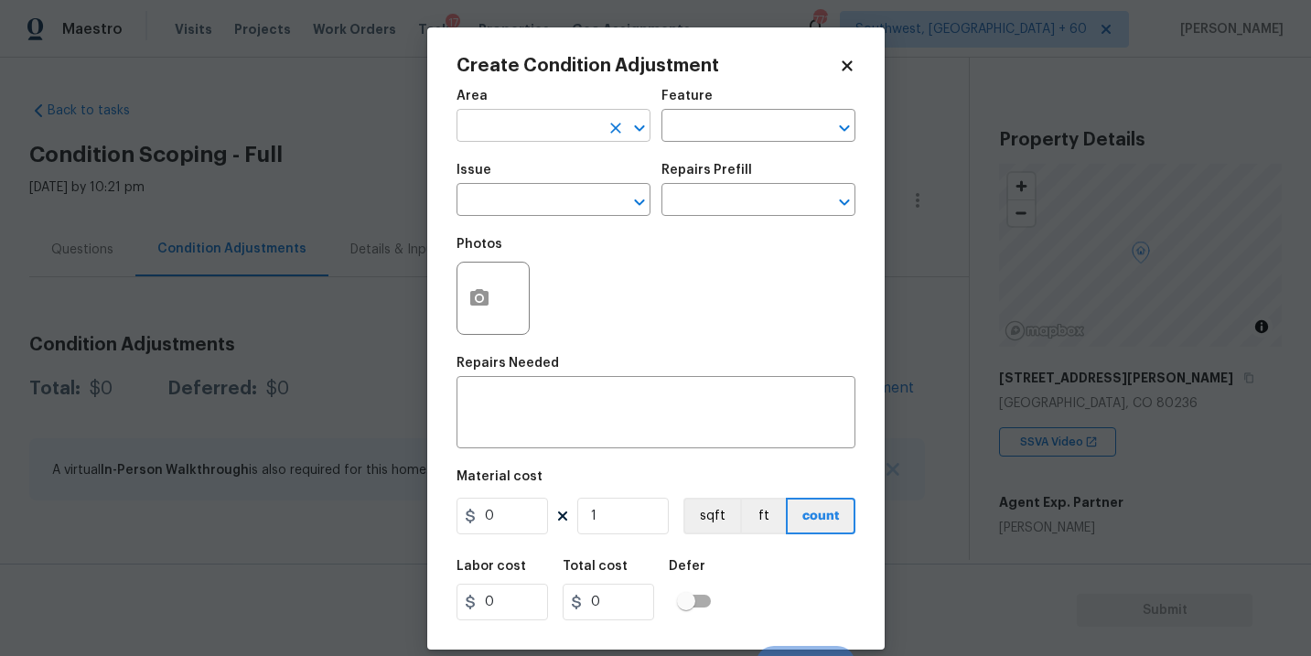
click at [524, 133] on input "text" at bounding box center [528, 127] width 143 height 28
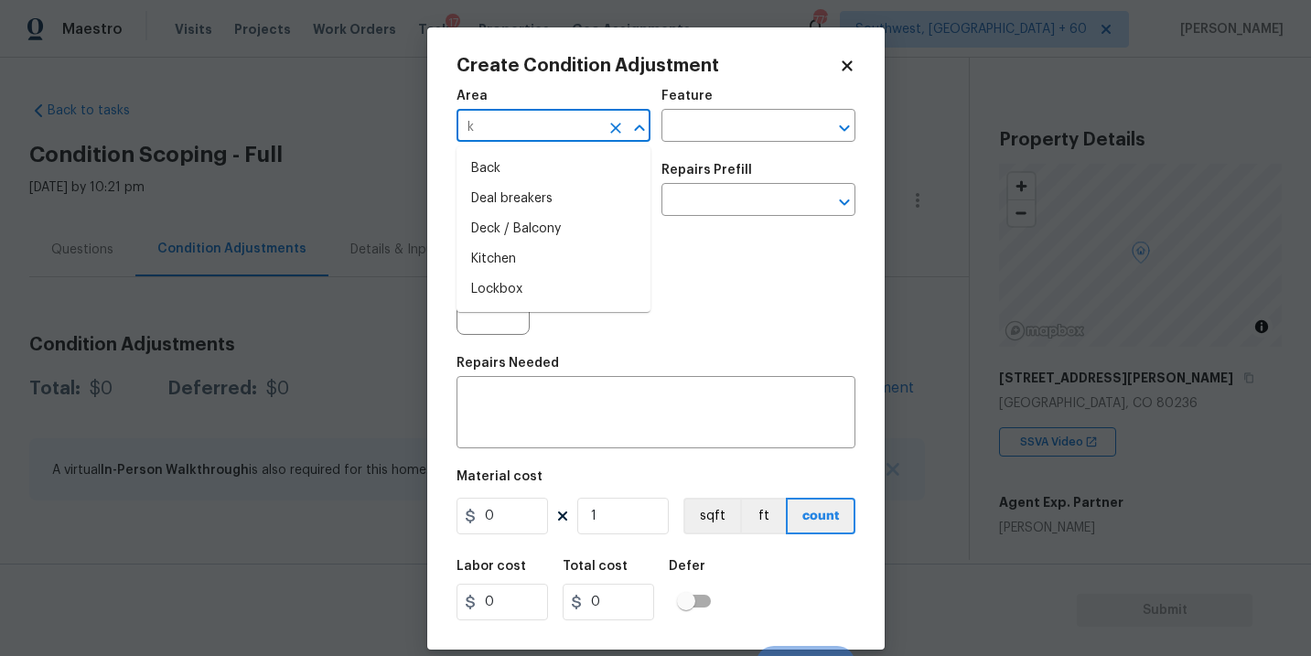
type input "ki"
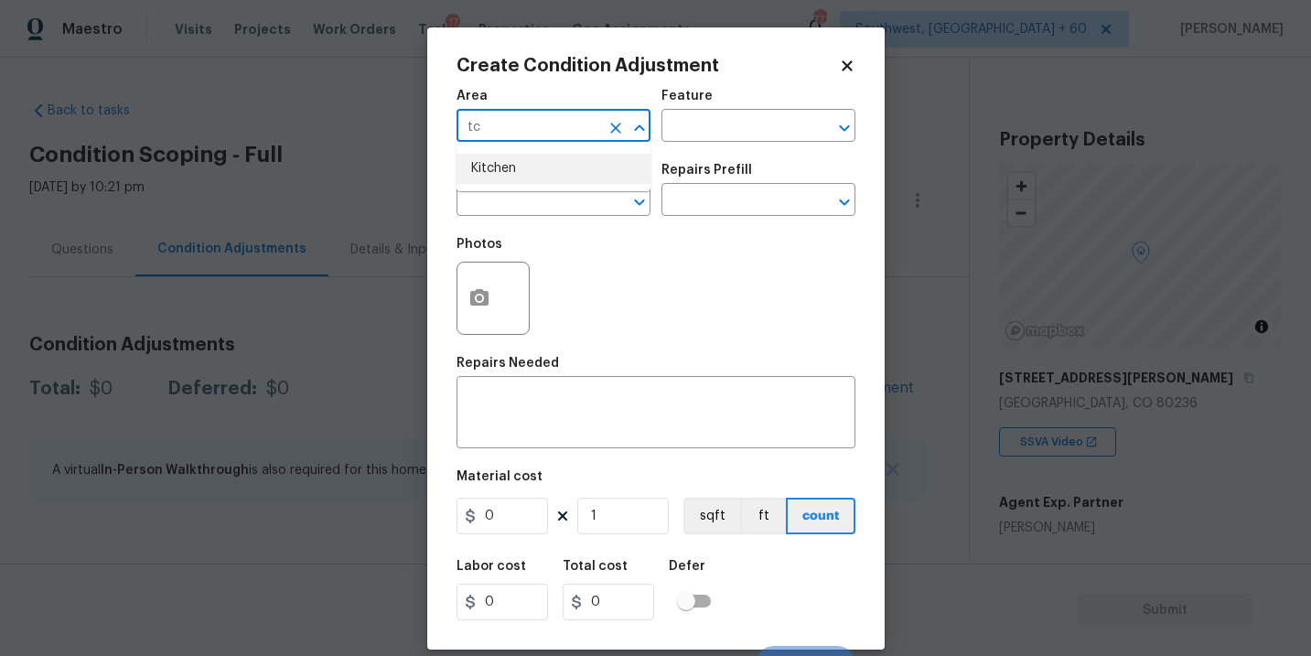
click at [523, 160] on li "Kitchen" at bounding box center [554, 169] width 194 height 30
type input "Kitchen"
click at [672, 134] on input "text" at bounding box center [733, 127] width 143 height 28
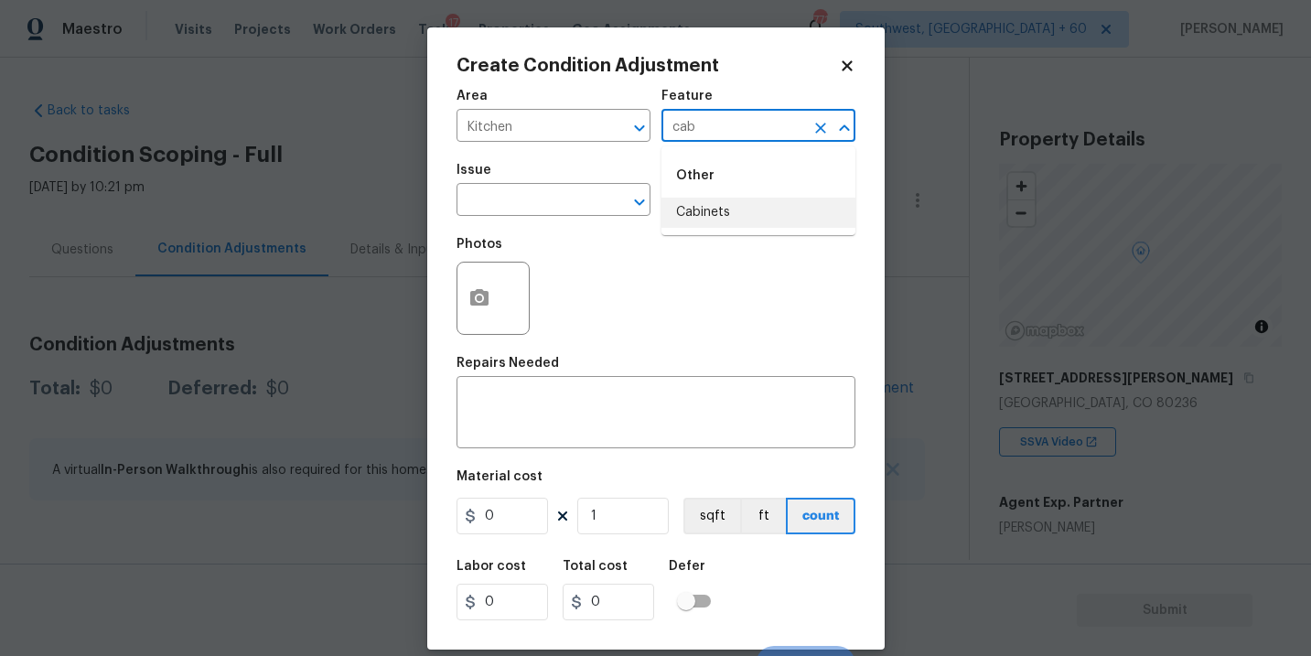
click at [705, 221] on li "Cabinets" at bounding box center [759, 213] width 194 height 30
type input "Cabinets"
click at [554, 193] on input "text" at bounding box center [528, 202] width 143 height 28
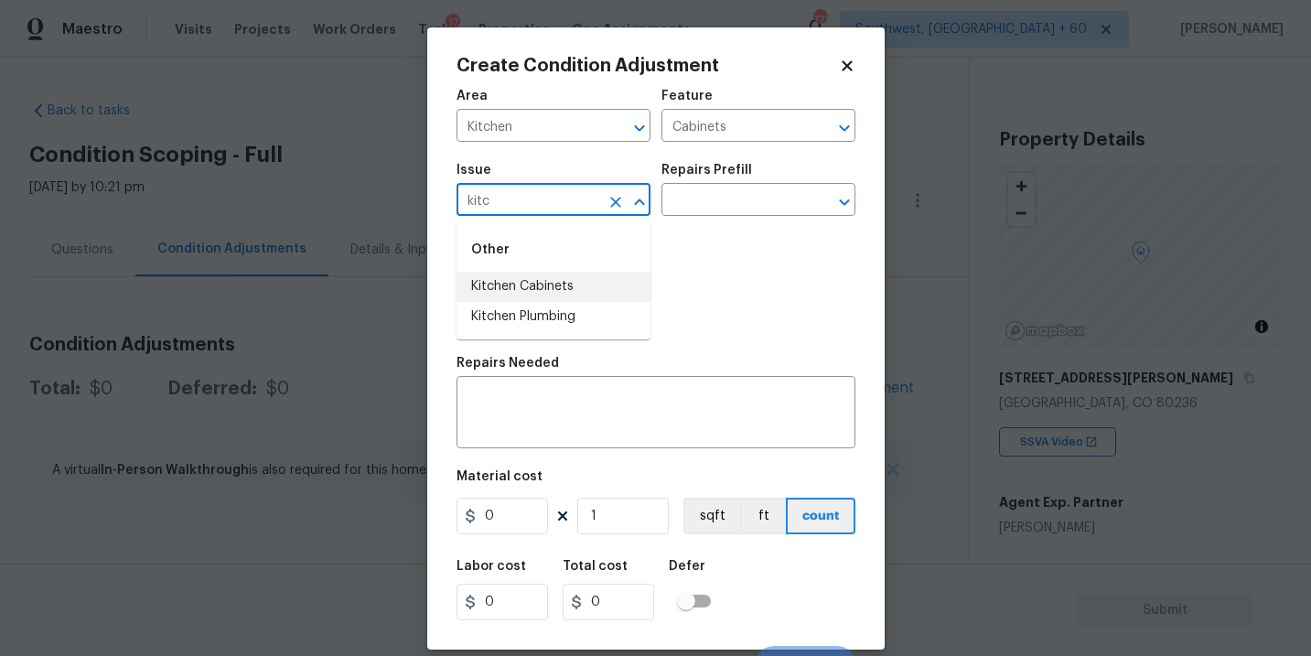
click at [571, 295] on li "Kitchen Cabinets" at bounding box center [554, 287] width 194 height 30
type input "Kitchen Cabinets"
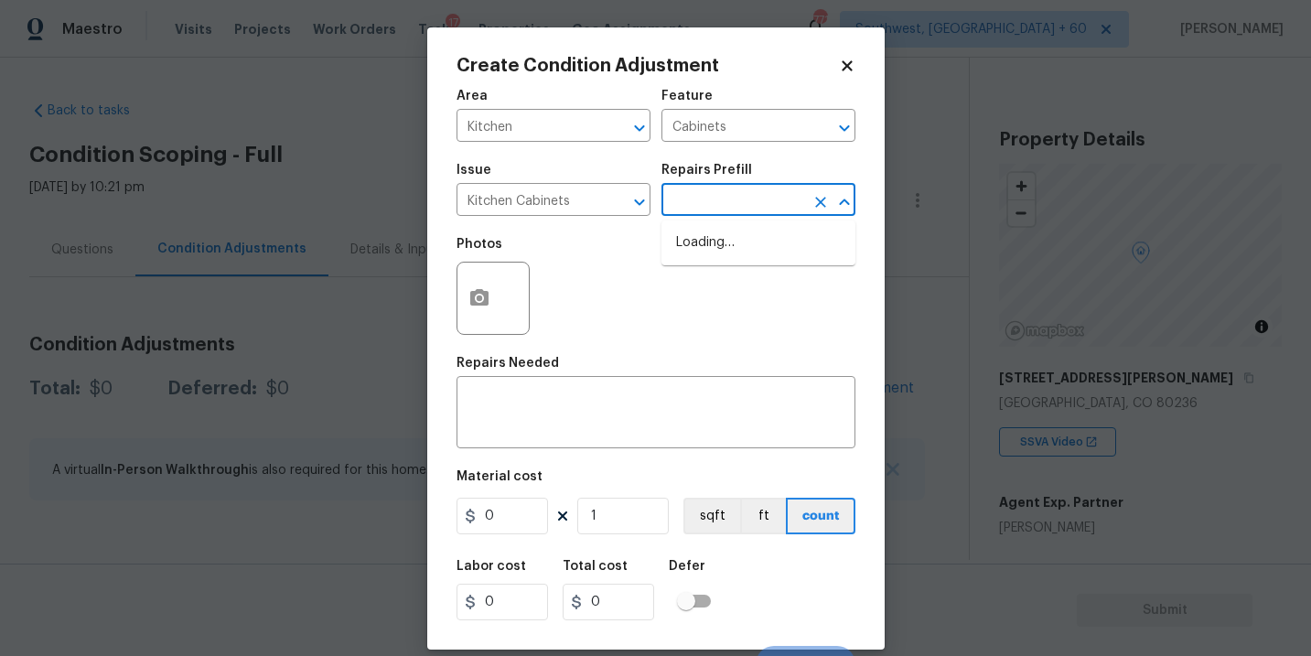
click at [743, 191] on input "text" at bounding box center [733, 202] width 143 height 28
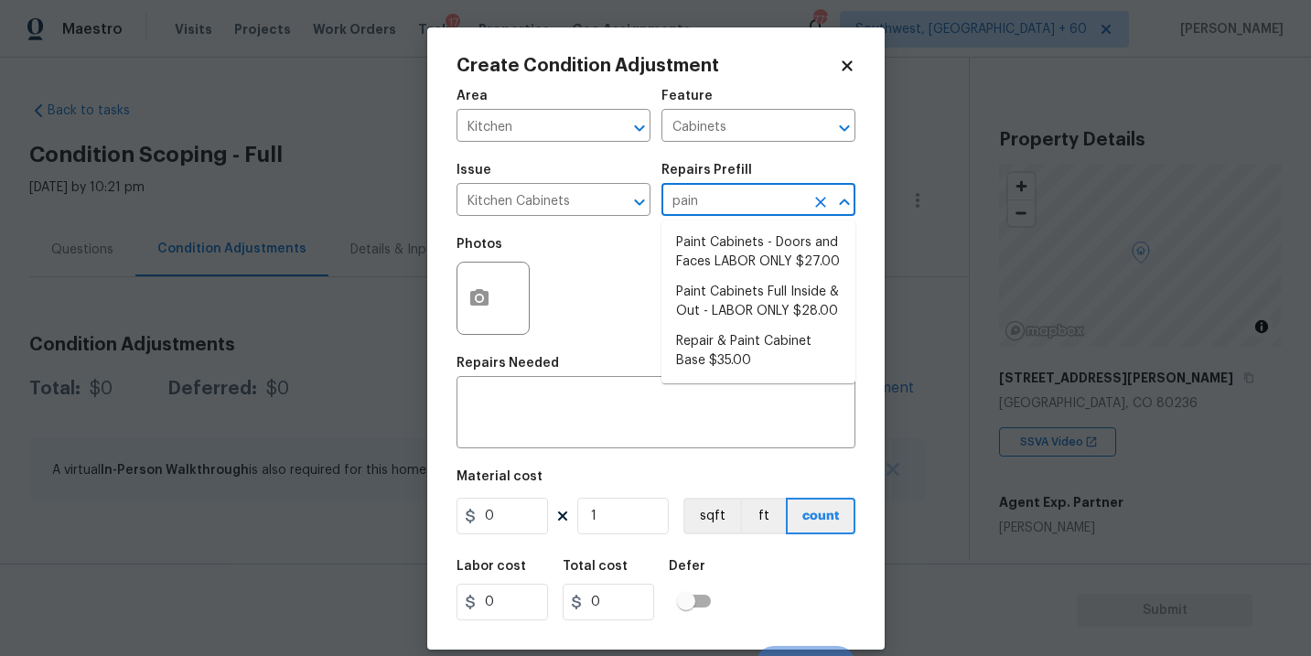
type input "paint"
click at [728, 289] on li "Paint Cabinets Full Inside & Out - LABOR ONLY $28.00" at bounding box center [759, 301] width 194 height 49
type textarea "Prep, sand, mask and apply 2 coats of paint to the kitchen cabinet doors, inter…"
type input "28"
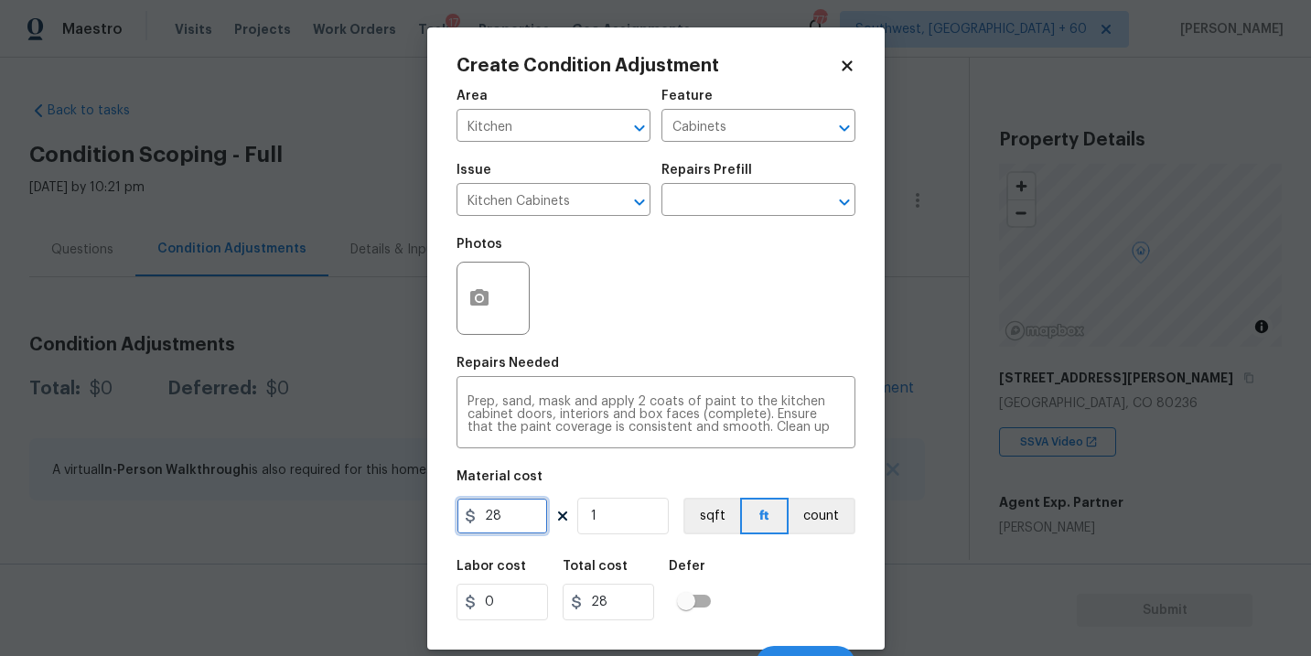
drag, startPoint x: 520, startPoint y: 511, endPoint x: 419, endPoint y: 511, distance: 100.6
click at [419, 511] on div "Create Condition Adjustment Area Kitchen ​ Feature Cabinets ​ Issue Kitchen Cab…" at bounding box center [655, 328] width 1311 height 656
type input "1200"
click at [819, 515] on button "count" at bounding box center [822, 516] width 67 height 37
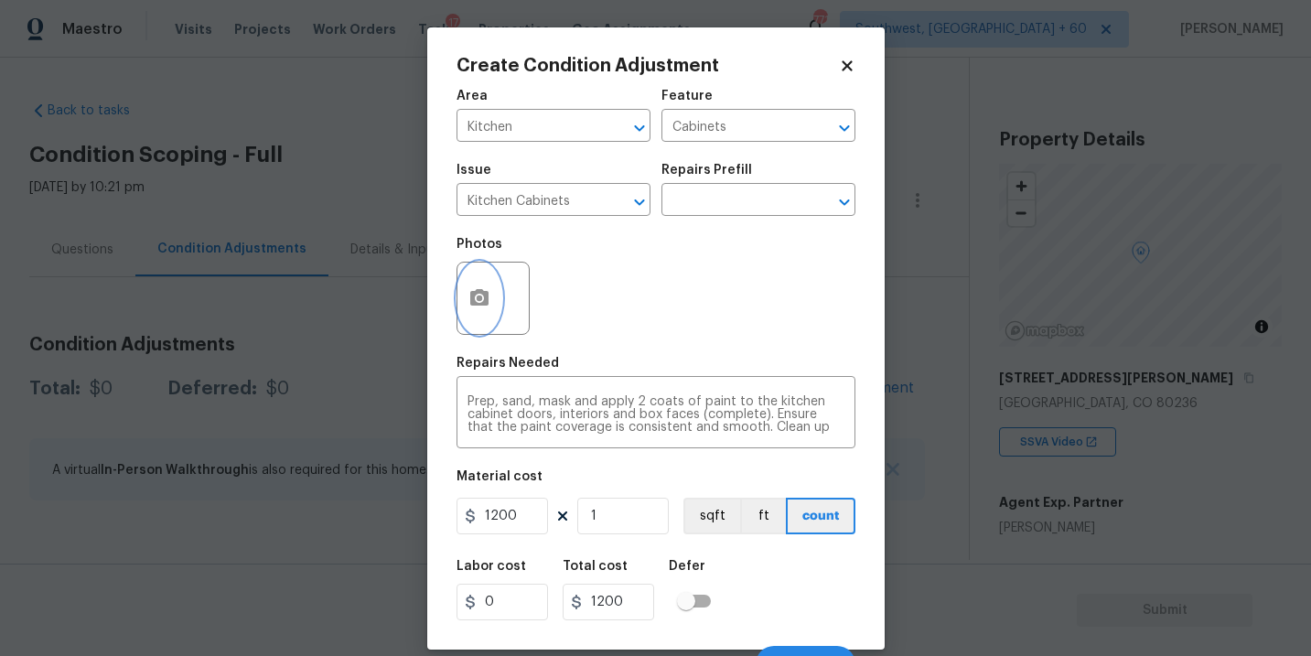
click at [483, 316] on button "button" at bounding box center [479, 298] width 44 height 71
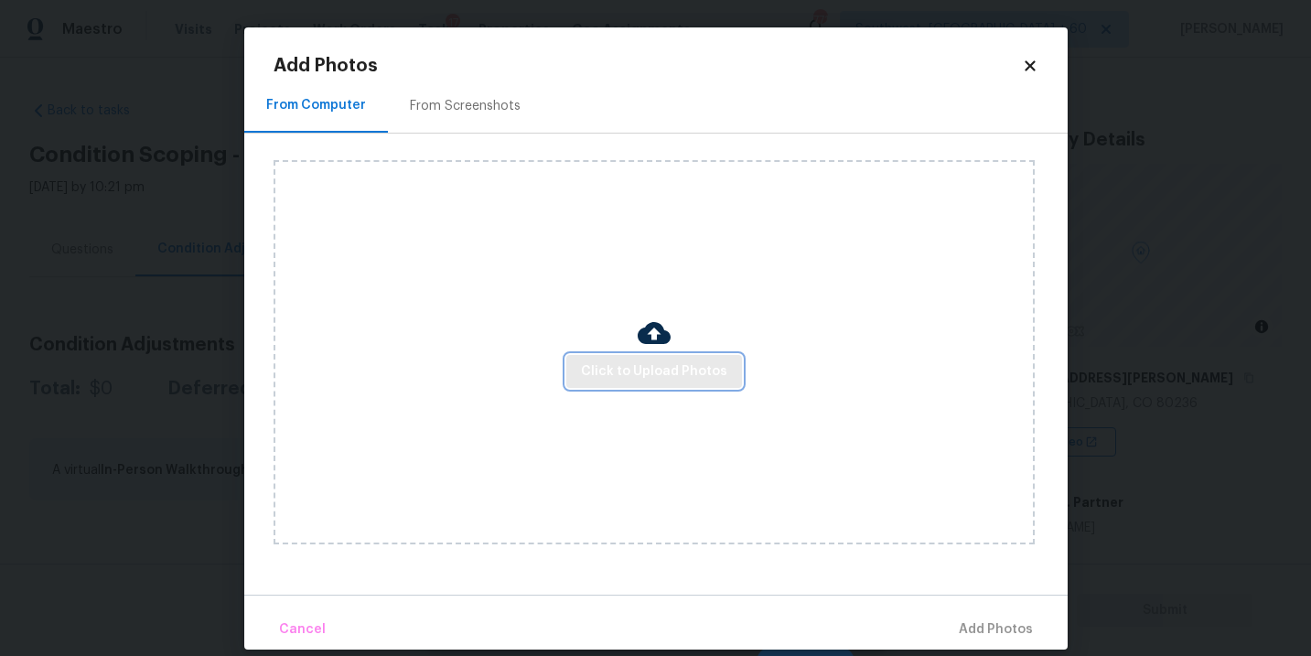
click at [619, 362] on span "Click to Upload Photos" at bounding box center [654, 371] width 146 height 23
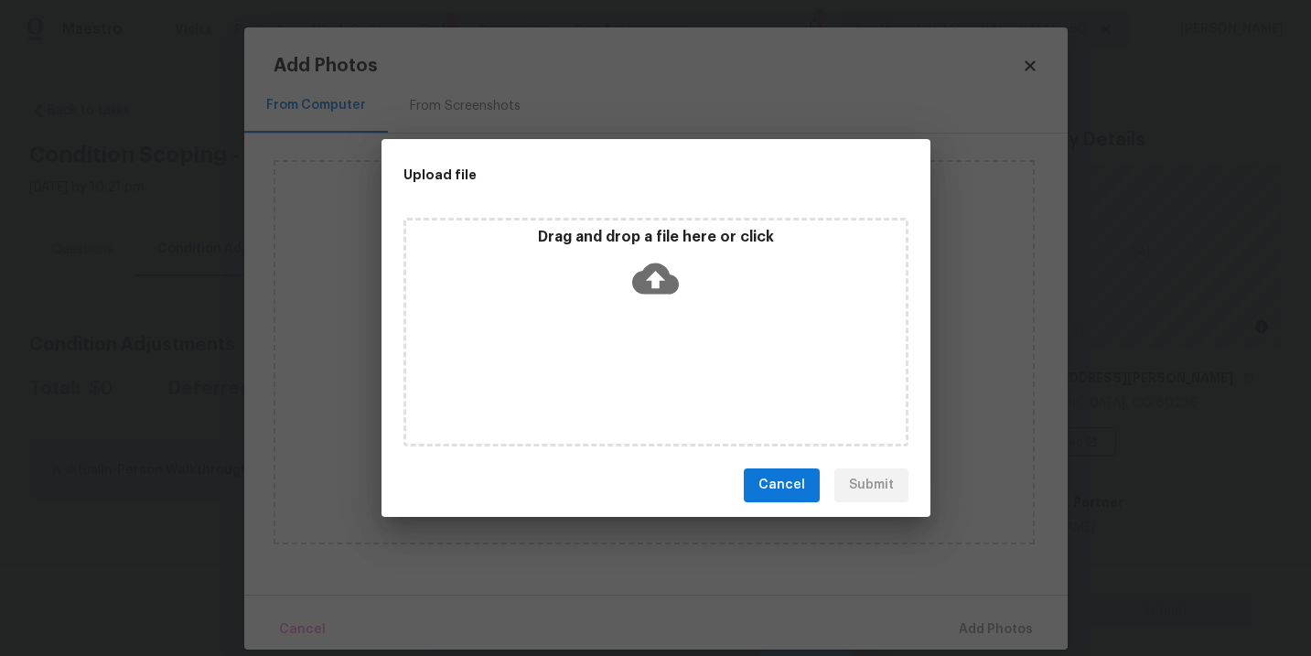
click at [656, 287] on icon at bounding box center [655, 278] width 47 height 31
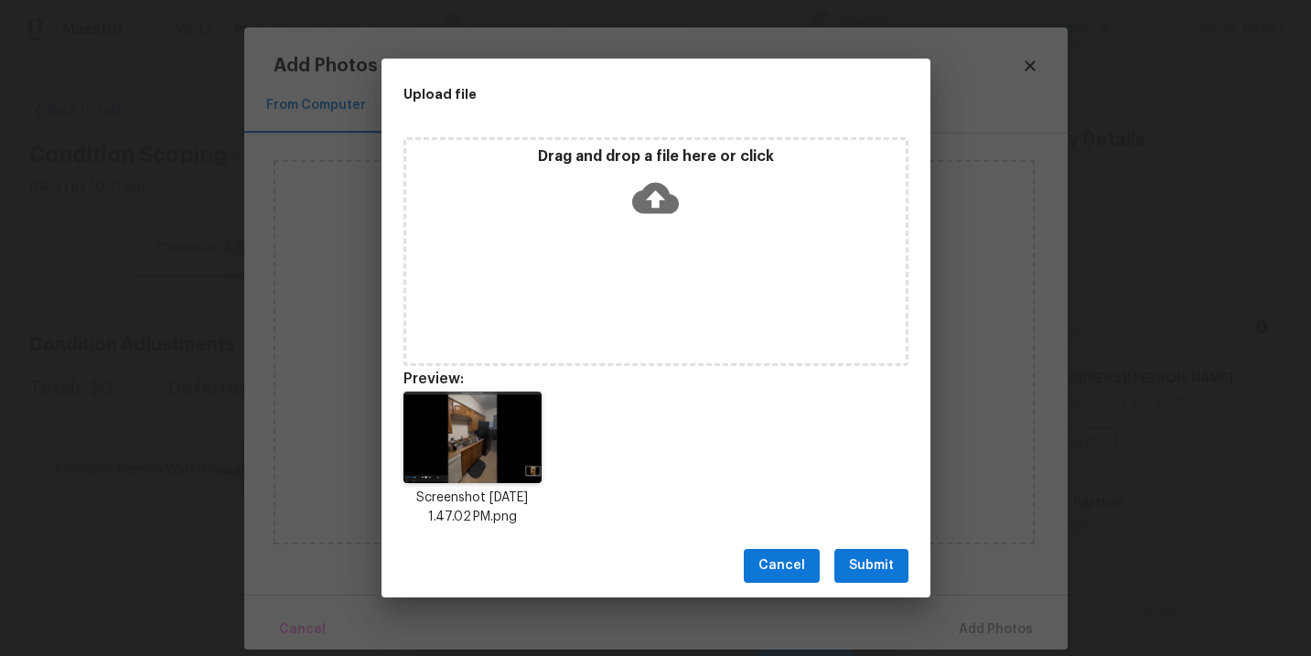
click at [862, 566] on span "Submit" at bounding box center [871, 565] width 45 height 23
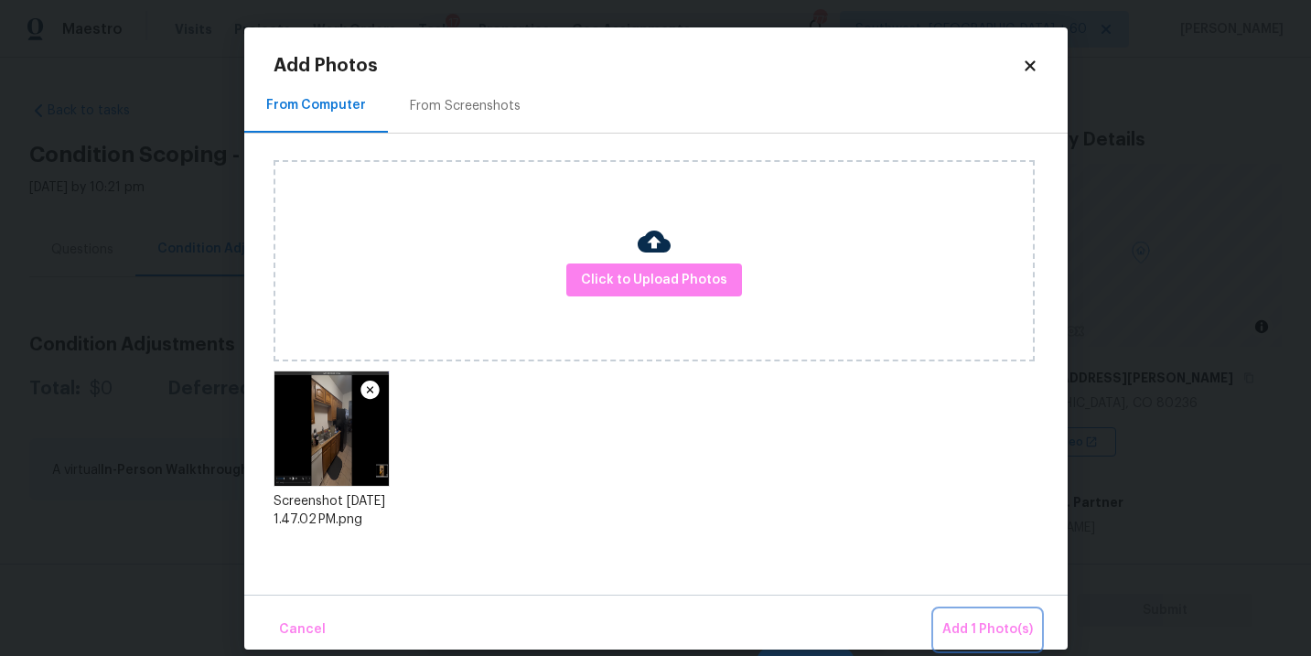
click at [960, 627] on span "Add 1 Photo(s)" at bounding box center [987, 630] width 91 height 23
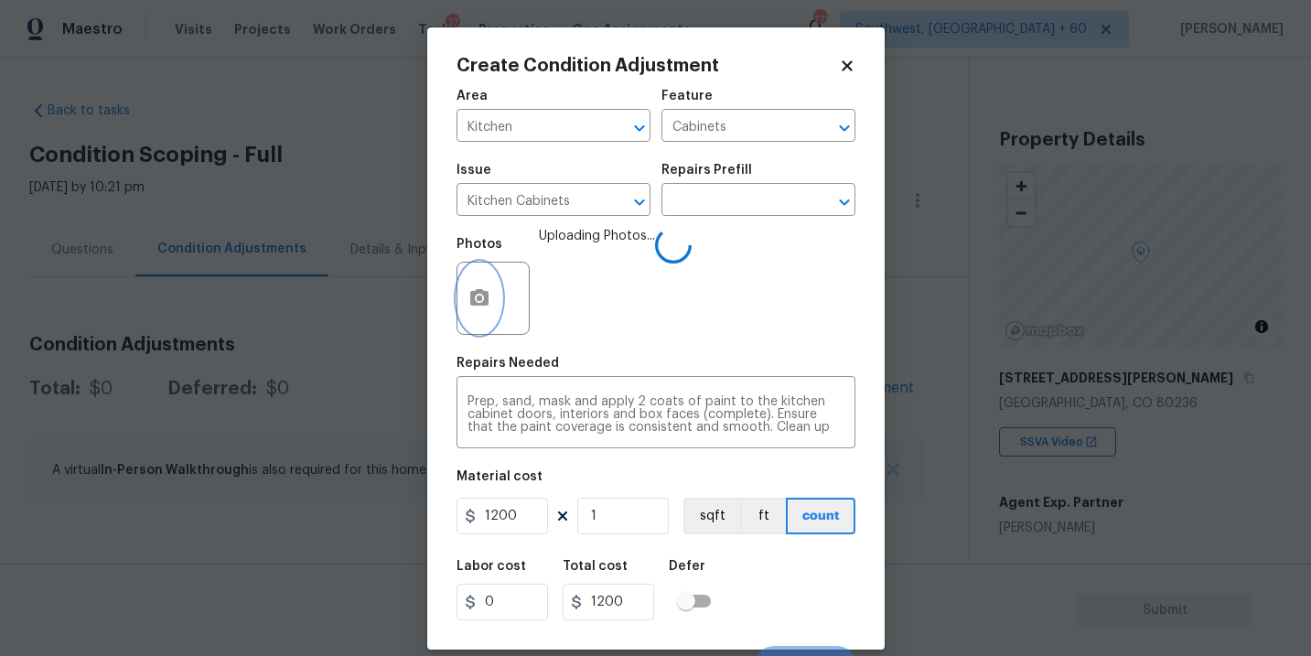
scroll to position [27, 0]
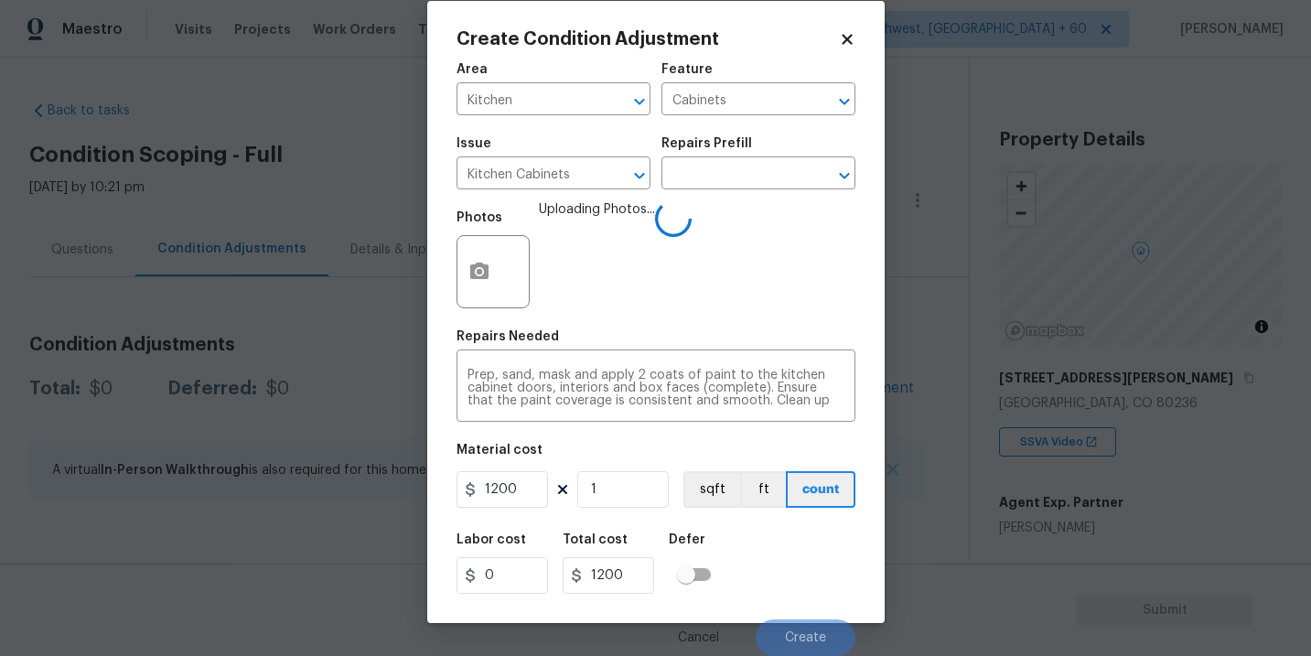
click at [821, 557] on div "Labor cost 0 Total cost 1200 Defer" at bounding box center [656, 563] width 399 height 82
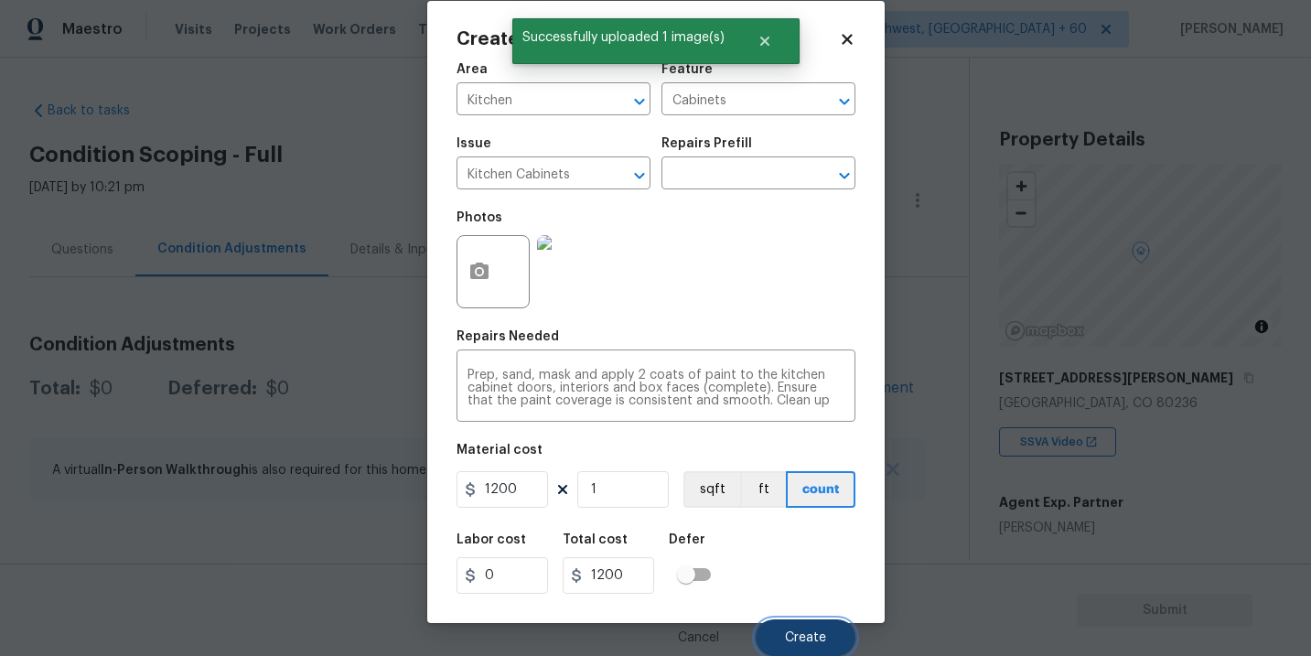
click at [815, 640] on span "Create" at bounding box center [805, 638] width 41 height 14
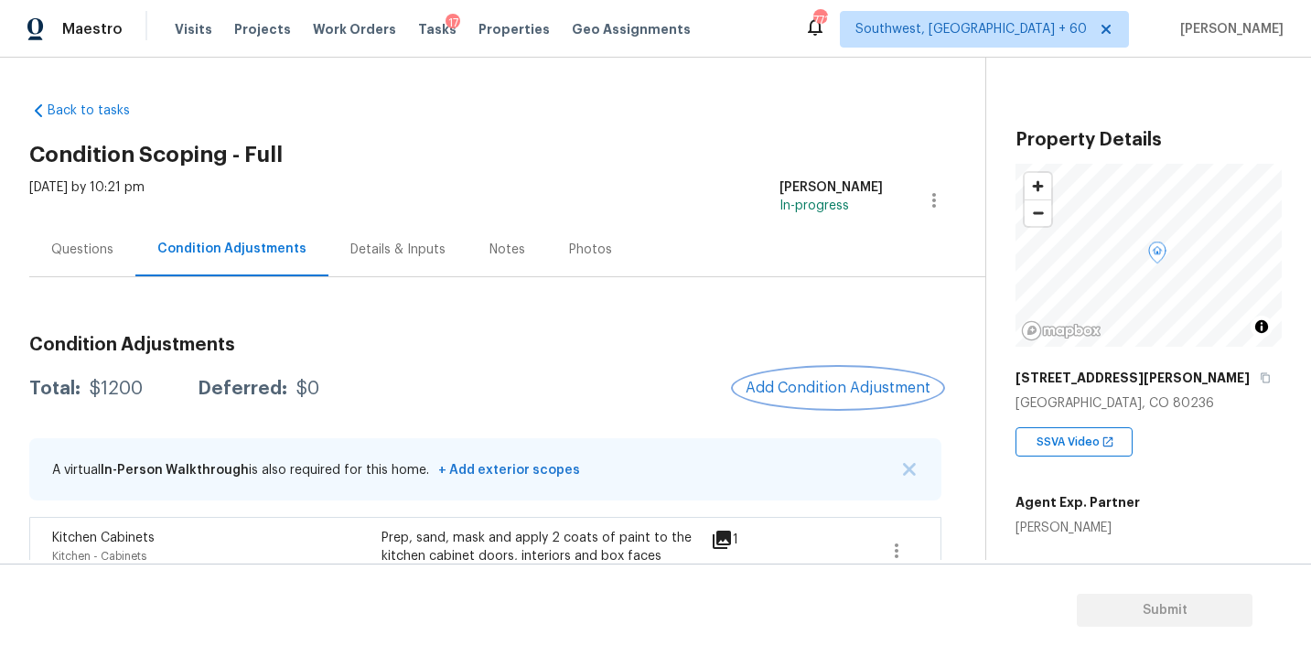
scroll to position [114, 0]
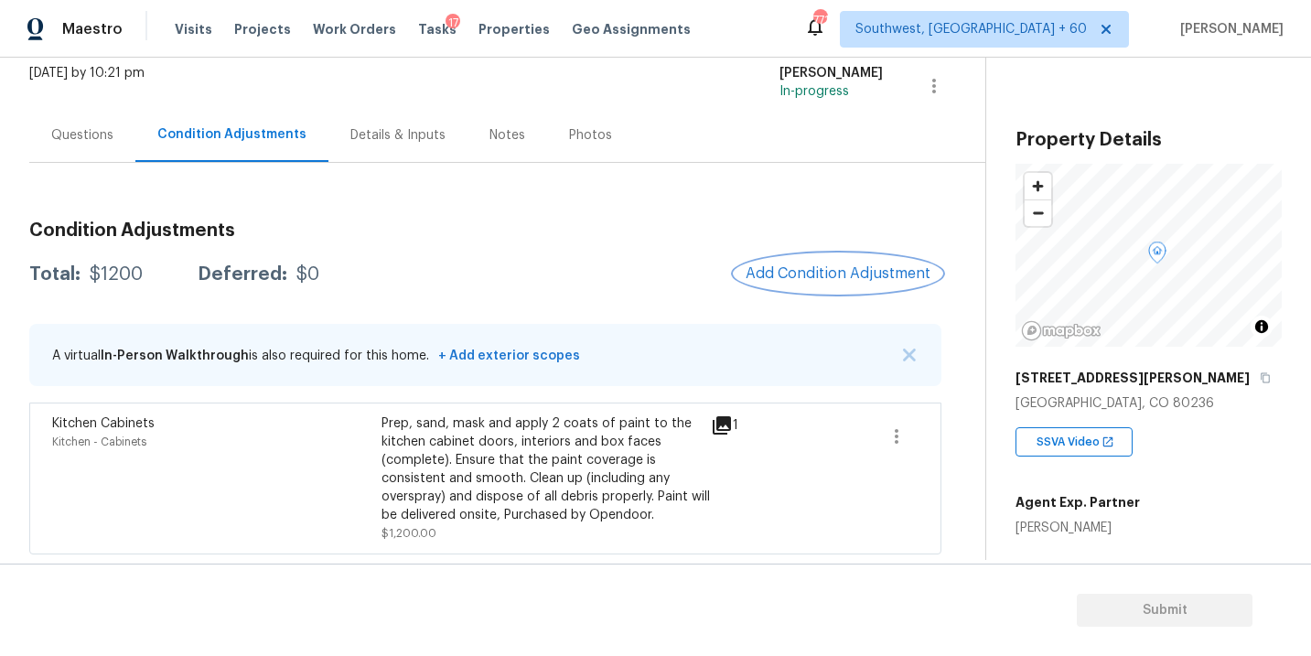
click at [867, 278] on span "Add Condition Adjustment" at bounding box center [838, 273] width 185 height 16
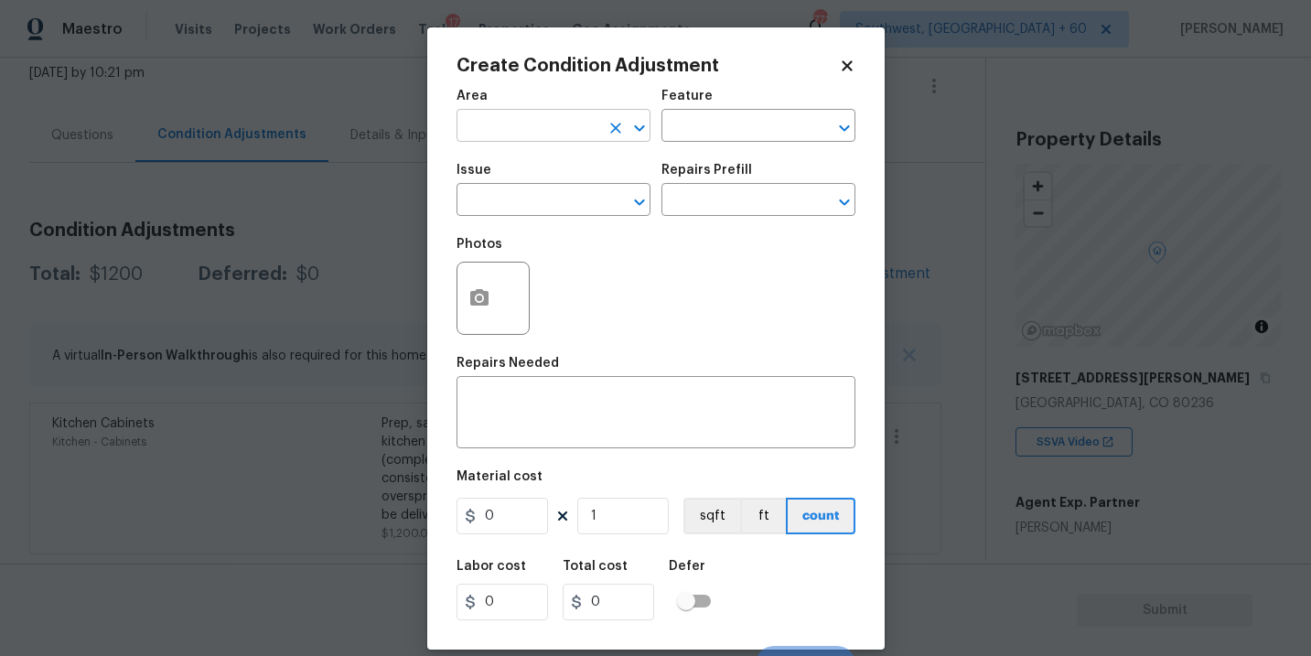
click at [532, 124] on input "text" at bounding box center [528, 127] width 143 height 28
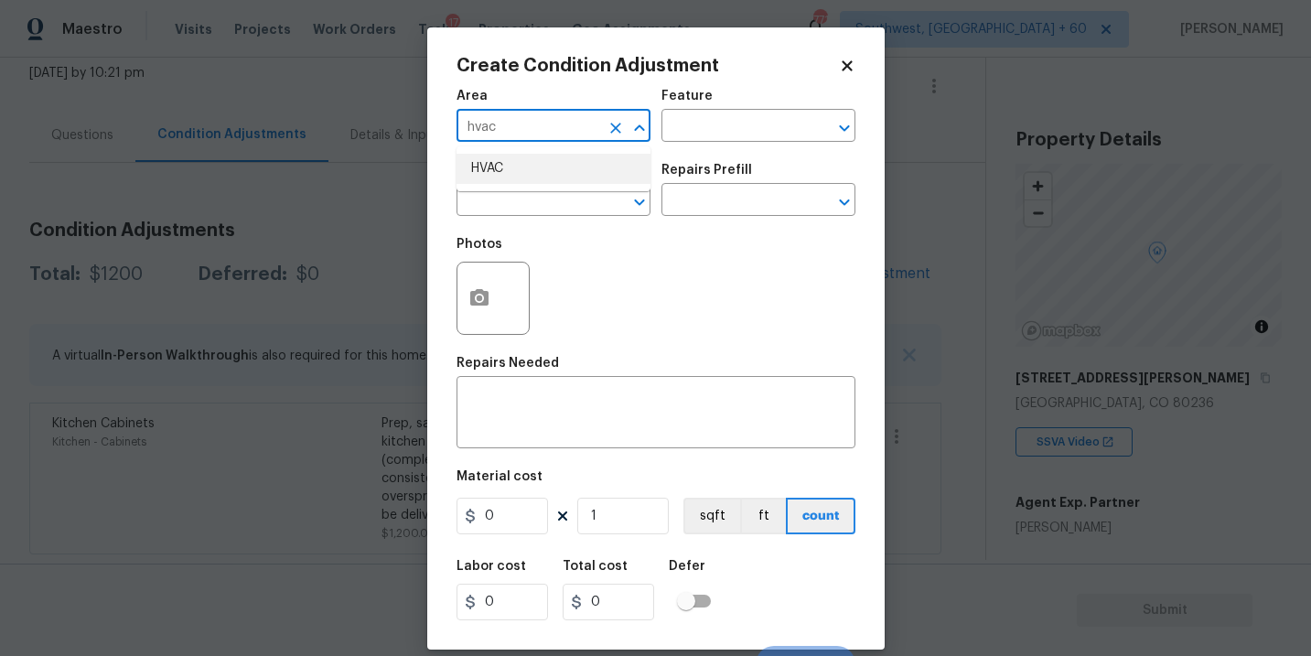
click at [542, 168] on li "HVAC" at bounding box center [554, 169] width 194 height 30
type input "HVAC"
click at [704, 133] on input "text" at bounding box center [733, 127] width 143 height 28
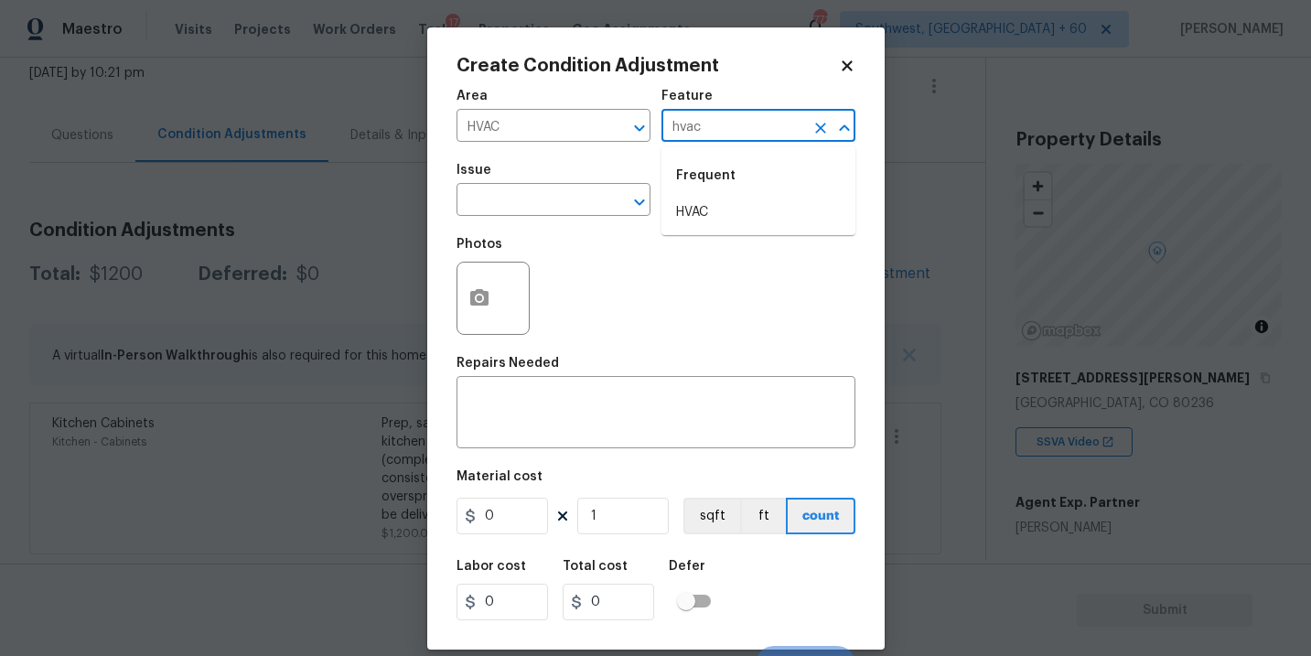
click at [718, 190] on div "Frequent" at bounding box center [759, 176] width 194 height 44
click at [705, 208] on li "HVAC" at bounding box center [759, 213] width 194 height 30
type input "HVAC"
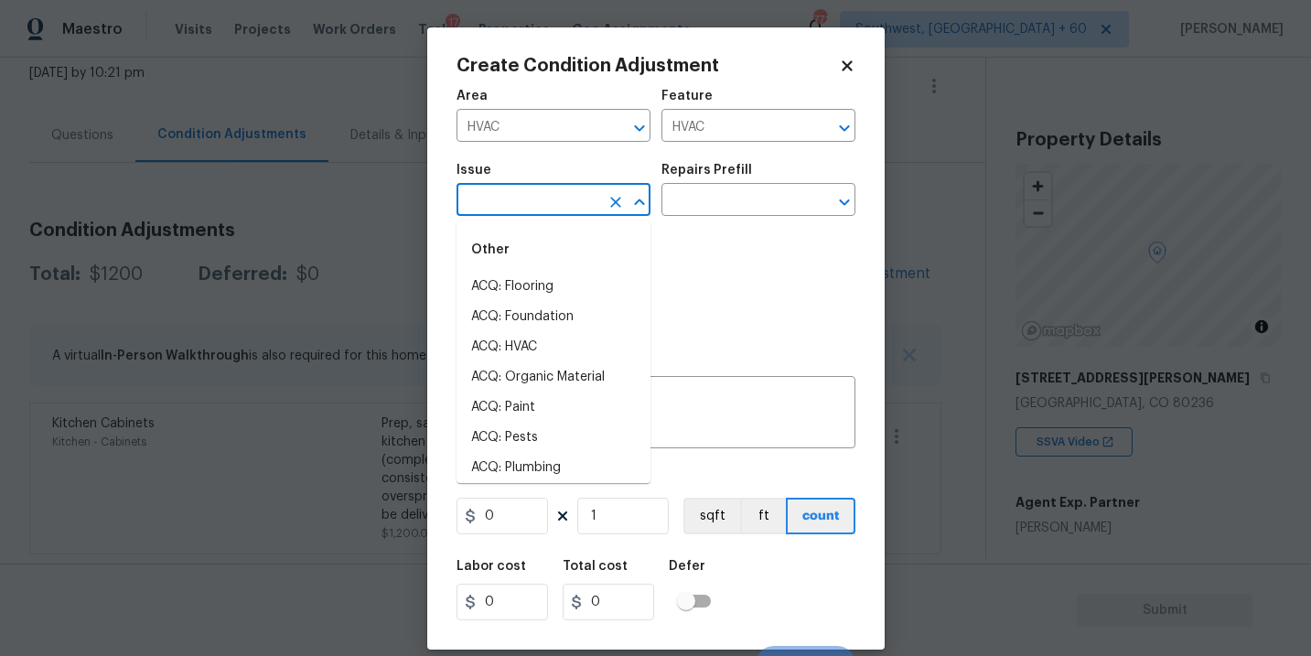
click at [576, 207] on input "text" at bounding box center [528, 202] width 143 height 28
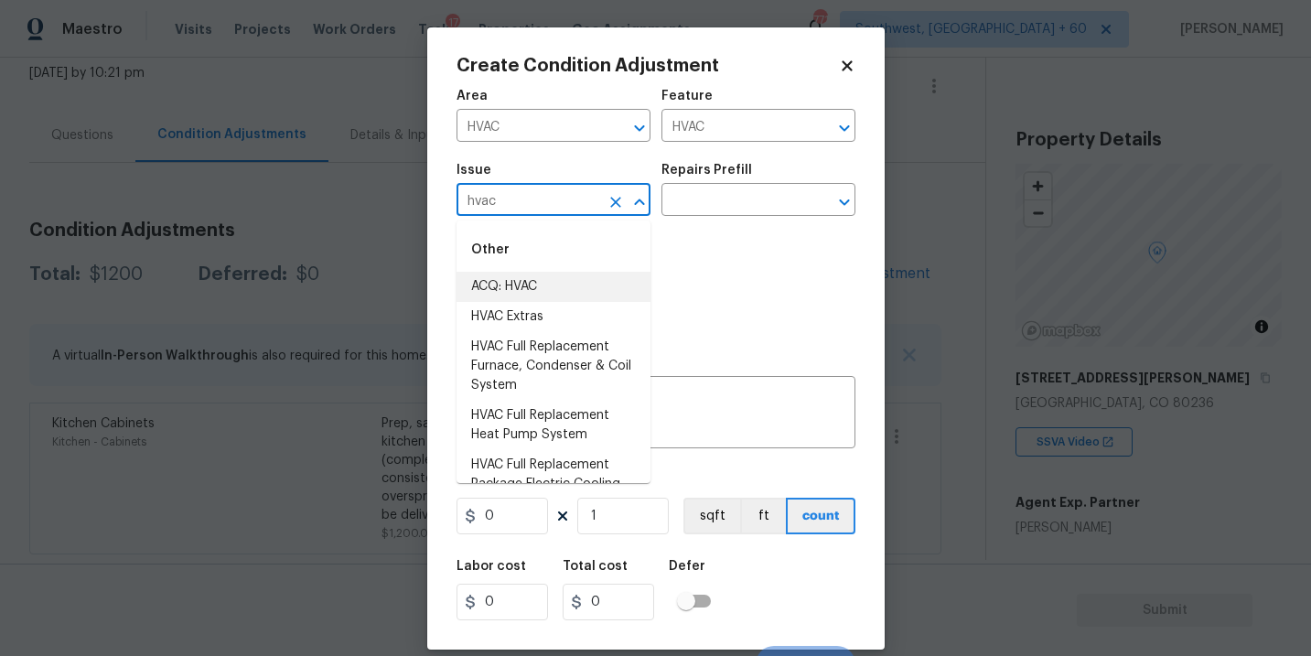
click at [589, 274] on li "ACQ: HVAC" at bounding box center [554, 287] width 194 height 30
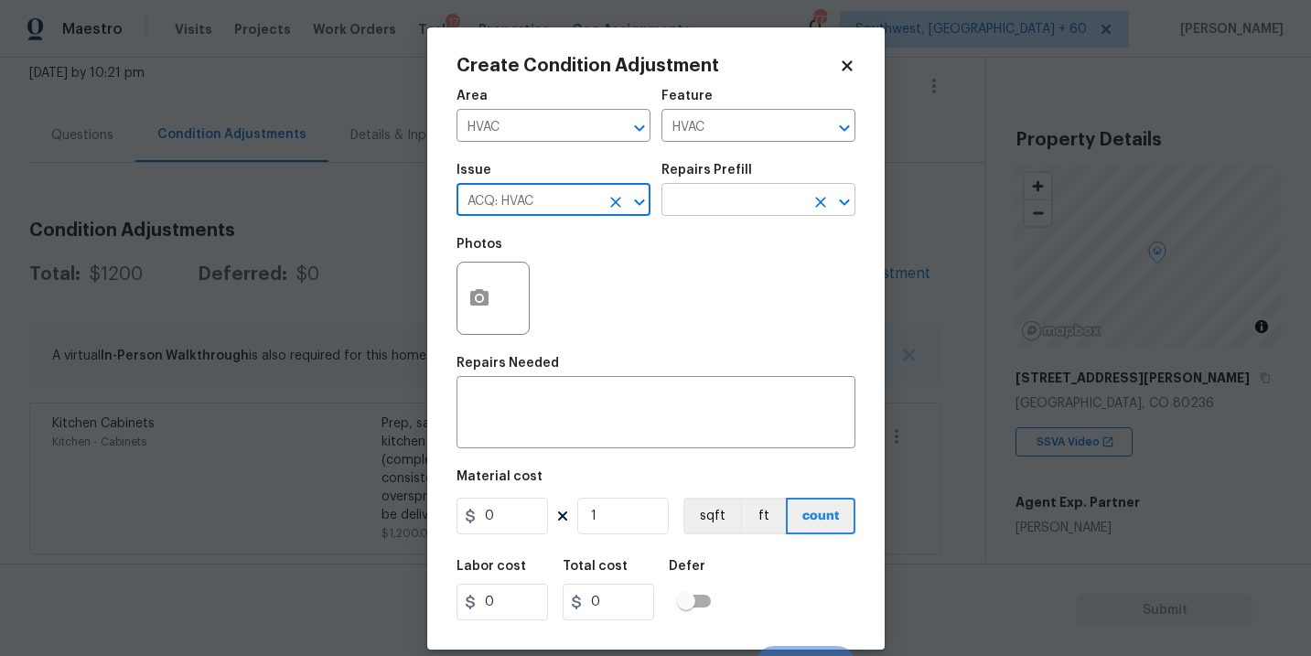
type input "ACQ: HVAC"
click at [733, 189] on input "text" at bounding box center [733, 202] width 143 height 28
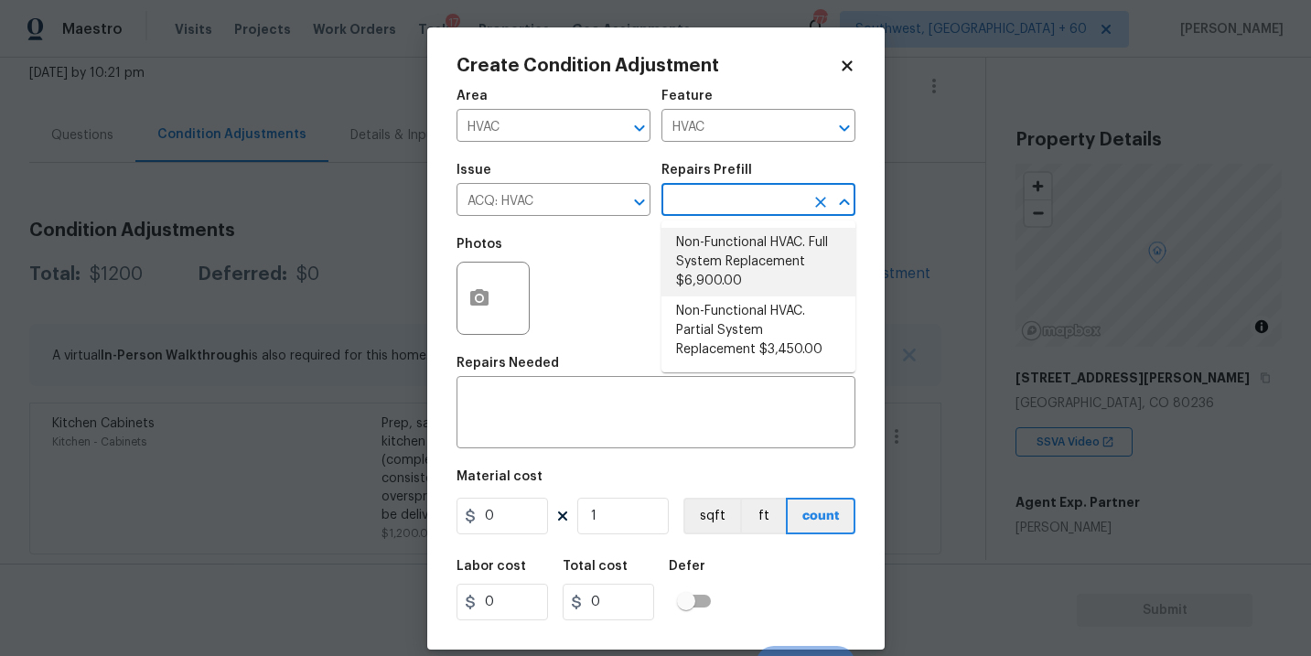
click at [733, 236] on li "Non-Functional HVAC. Full System Replacement $6,900.00" at bounding box center [759, 262] width 194 height 69
type input "Acquisition"
type textarea "Acquisition Scope: Full System Replacement"
type input "6900"
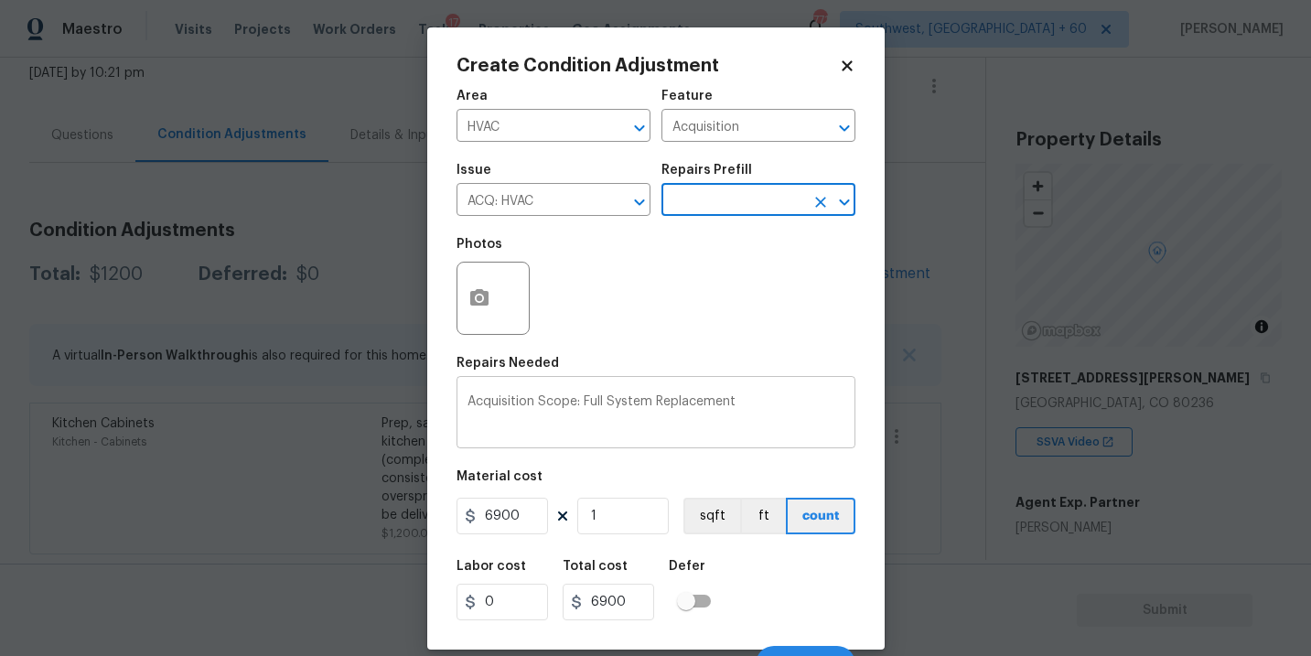
scroll to position [27, 0]
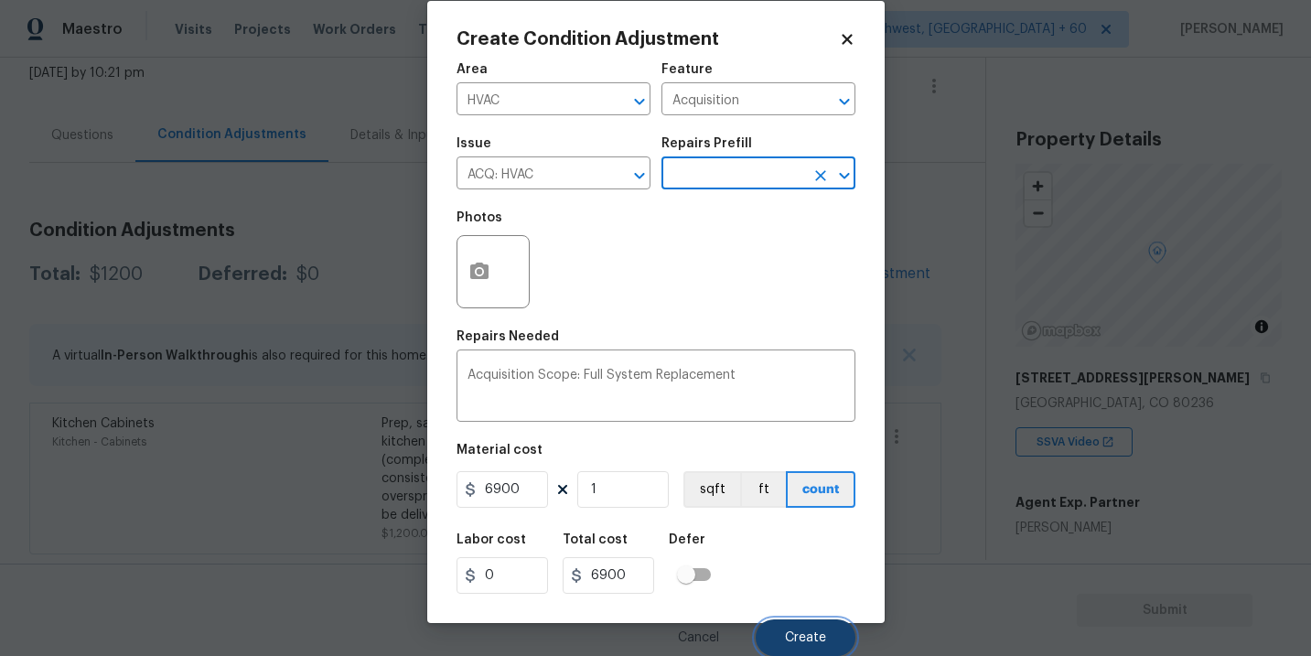
click at [806, 643] on span "Create" at bounding box center [805, 638] width 41 height 14
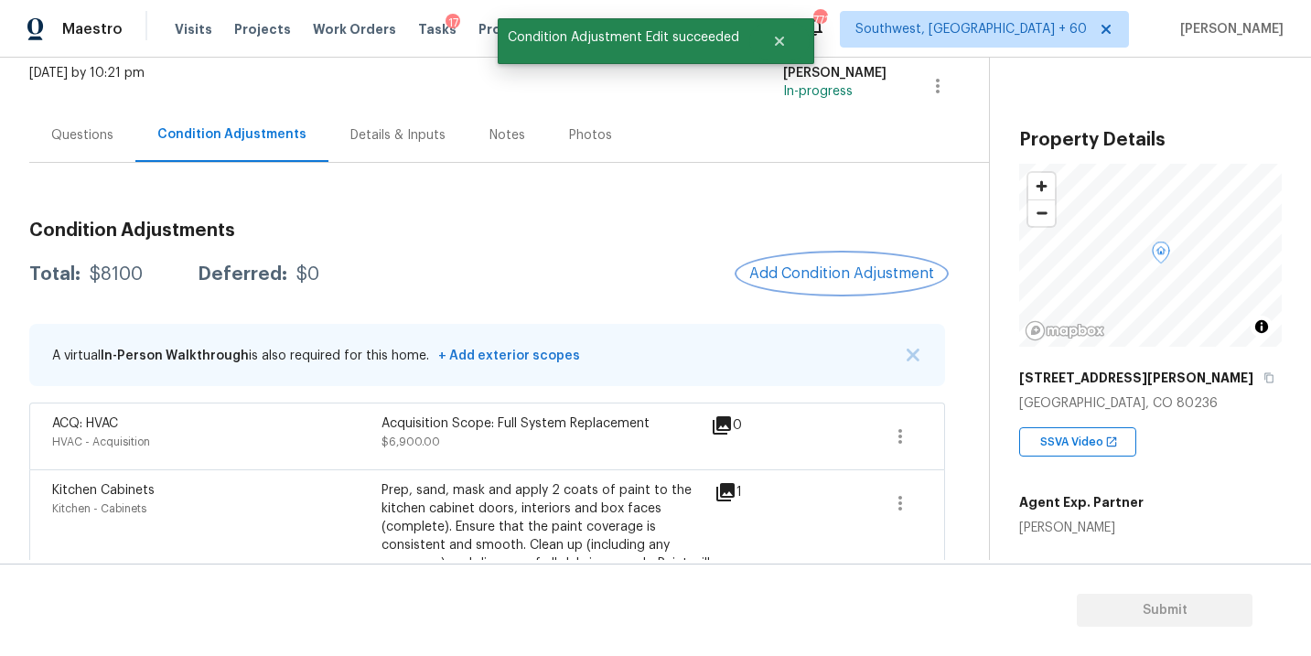
scroll to position [181, 0]
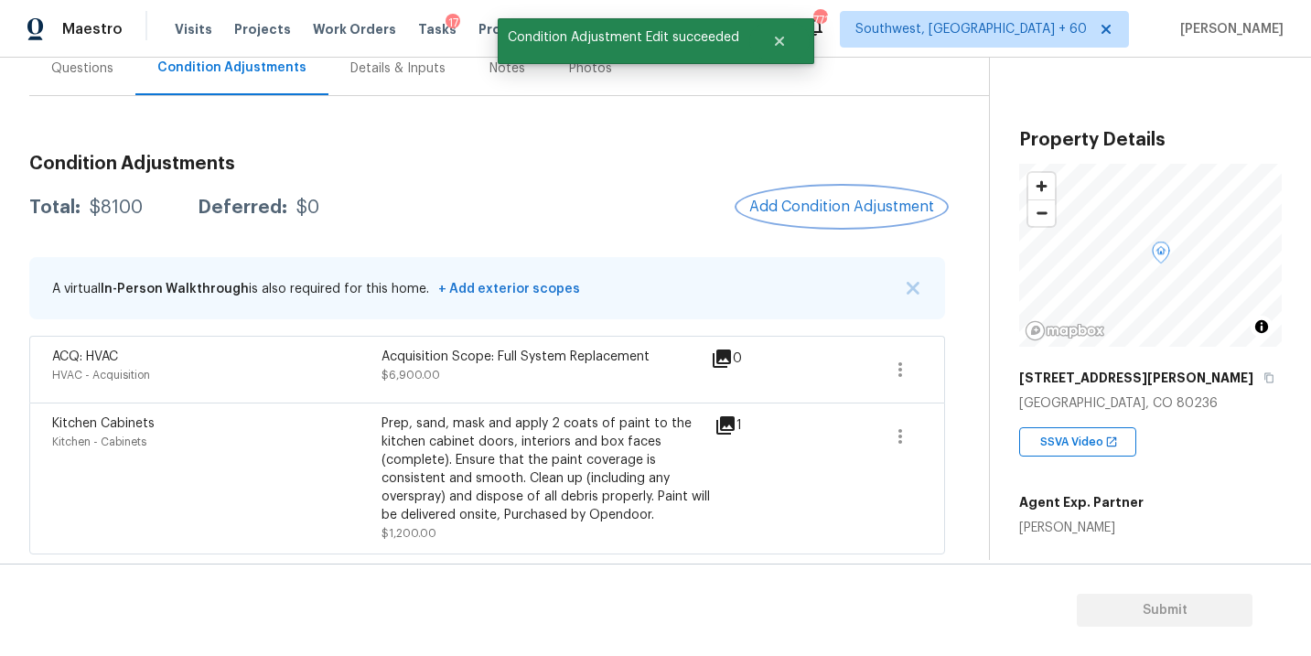
click at [820, 207] on span "Add Condition Adjustment" at bounding box center [841, 207] width 185 height 16
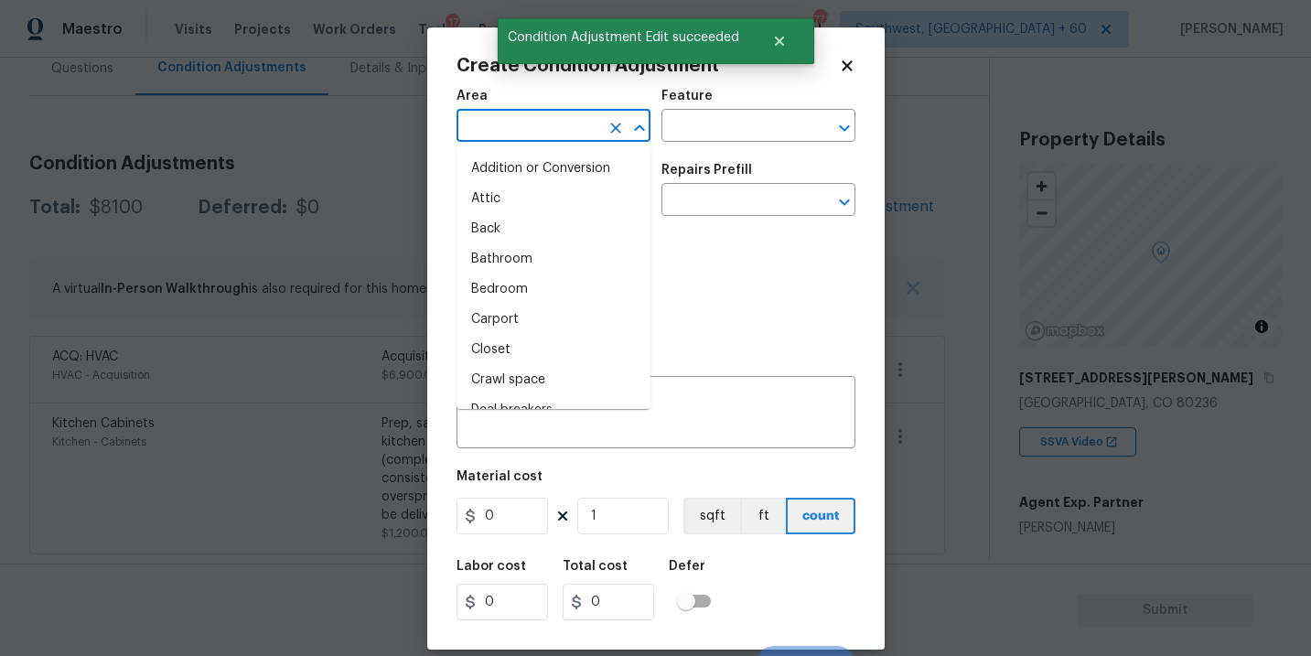
click at [557, 134] on input "text" at bounding box center [528, 127] width 143 height 28
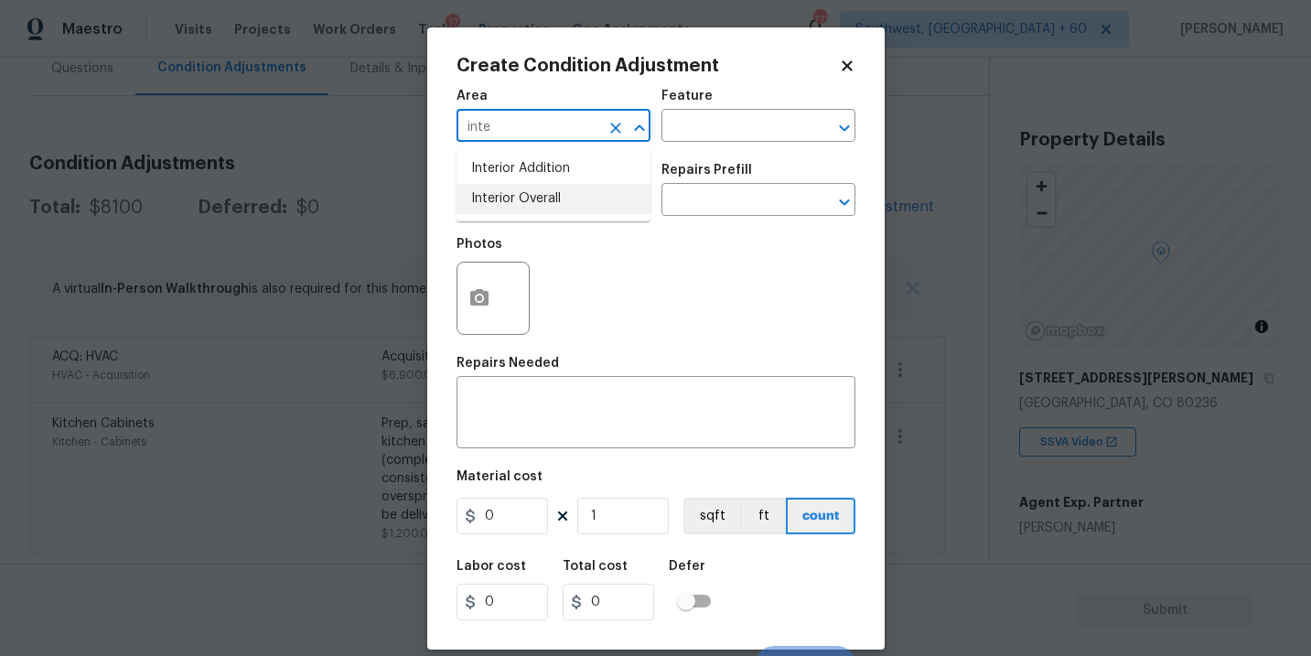
click at [565, 200] on li "Interior Overall" at bounding box center [554, 199] width 194 height 30
type input "Interior Overall"
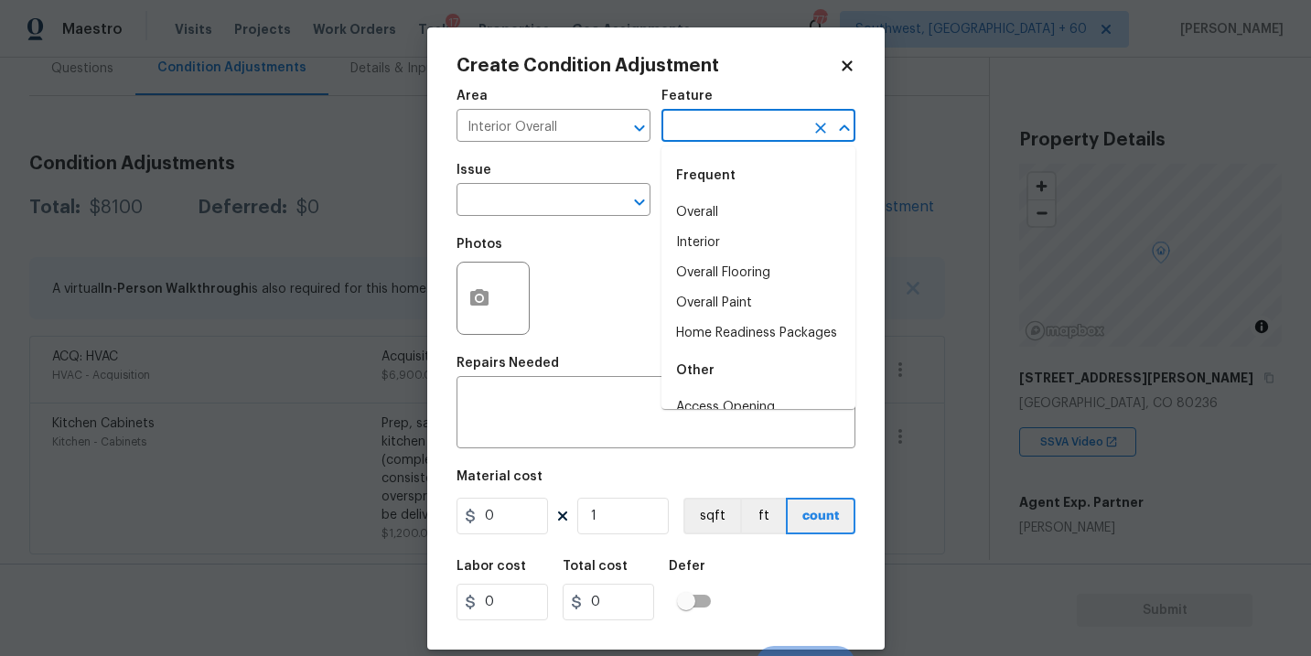
click at [700, 140] on input "text" at bounding box center [733, 127] width 143 height 28
click at [736, 305] on li "Overall Paint" at bounding box center [759, 303] width 194 height 30
type input "Overall Paint"
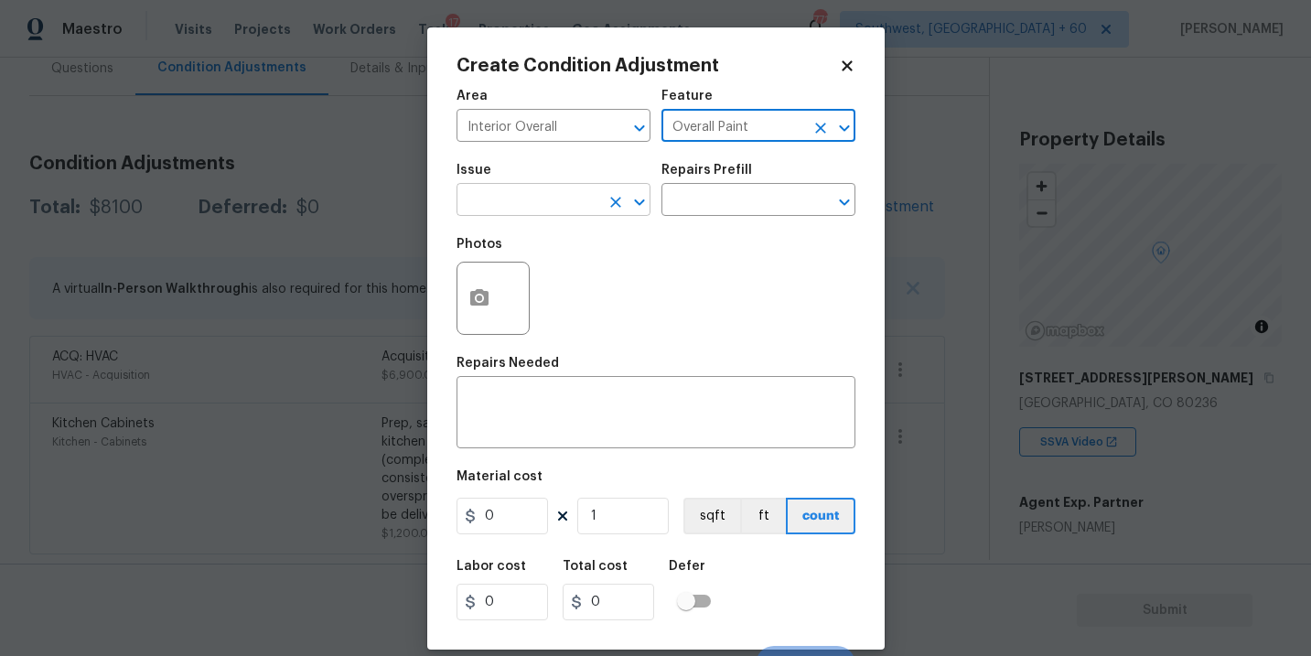
click at [576, 199] on input "text" at bounding box center [528, 202] width 143 height 28
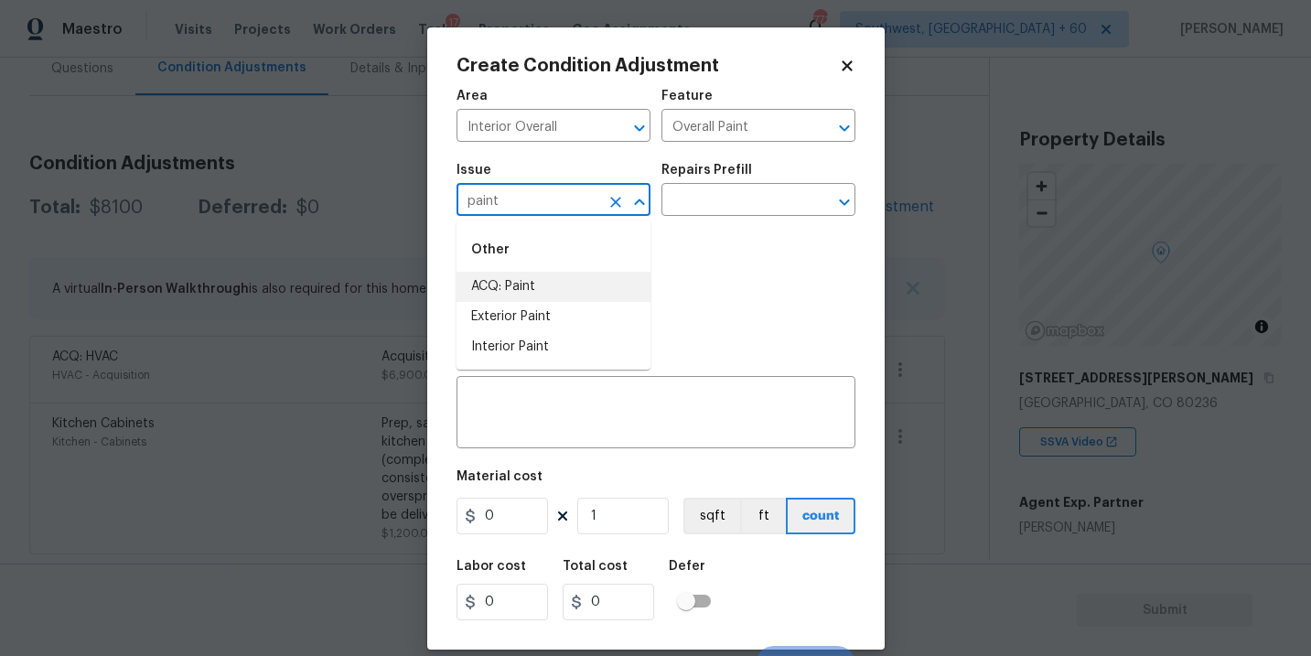
click at [571, 289] on li "ACQ: Paint" at bounding box center [554, 287] width 194 height 30
type input "ACQ: Paint"
click at [740, 214] on input "text" at bounding box center [733, 202] width 143 height 28
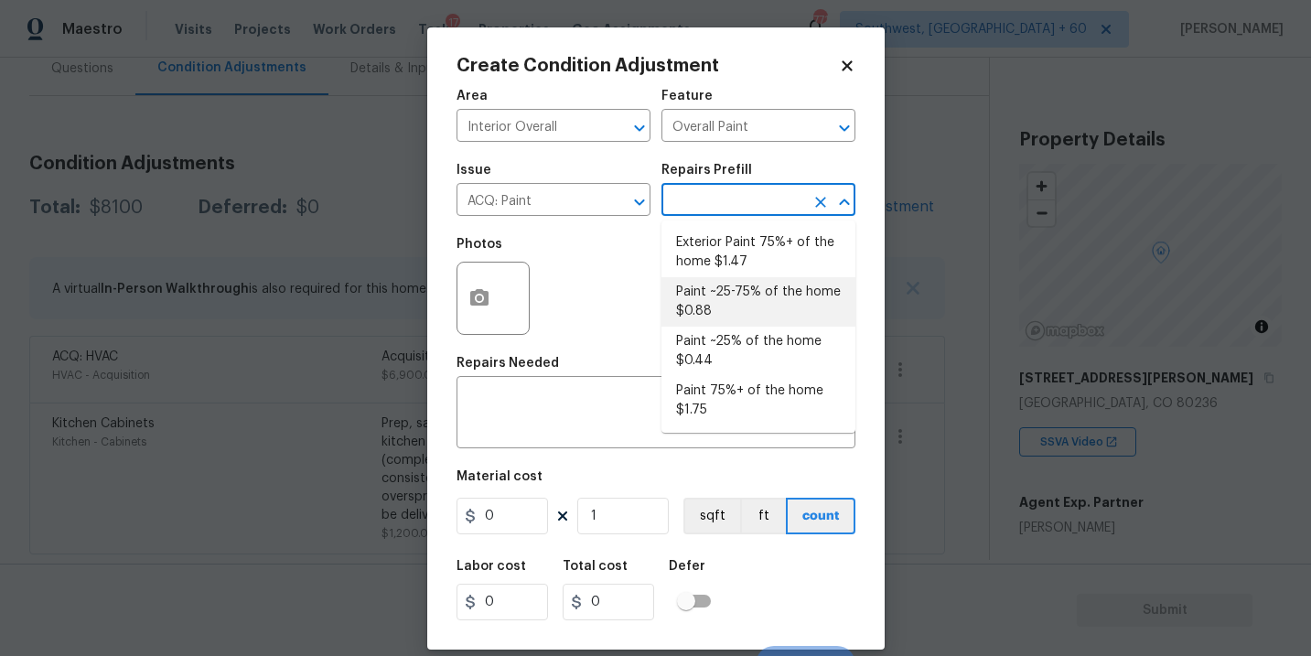
click at [737, 291] on li "Paint ~25-75% of the home $0.88" at bounding box center [759, 301] width 194 height 49
type input "Acquisition"
type textarea "Acquisition Scope: ~25 - 75% of the home needs interior paint"
type input "0.88"
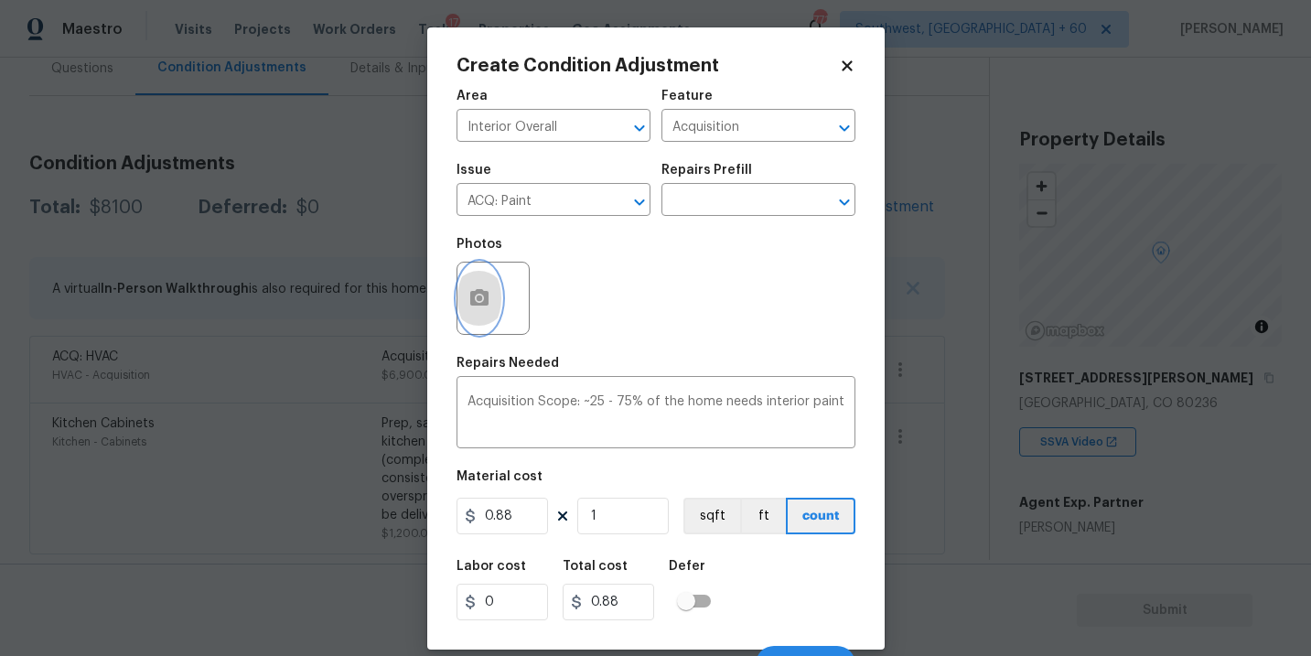
click at [475, 310] on button "button" at bounding box center [479, 298] width 44 height 71
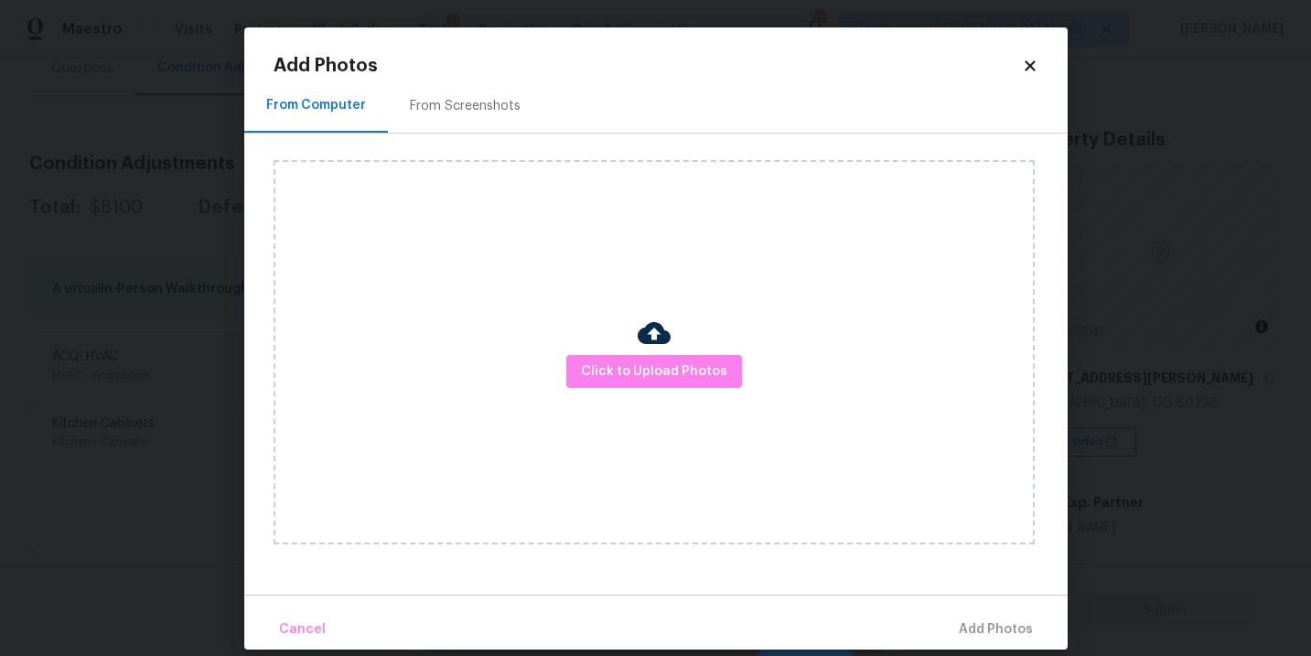
click at [614, 353] on div "Click to Upload Photos" at bounding box center [654, 352] width 761 height 384
click at [620, 369] on span "Click to Upload Photos" at bounding box center [654, 371] width 146 height 23
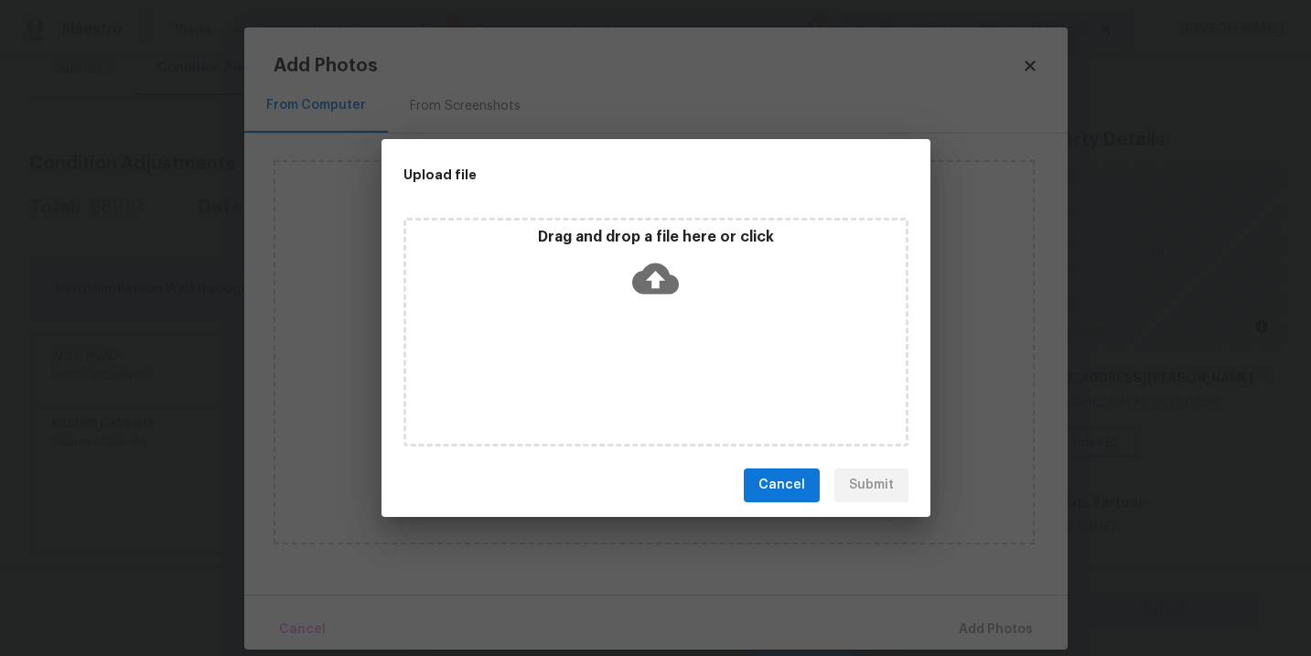
click at [661, 315] on div "Drag and drop a file here or click" at bounding box center [656, 332] width 505 height 229
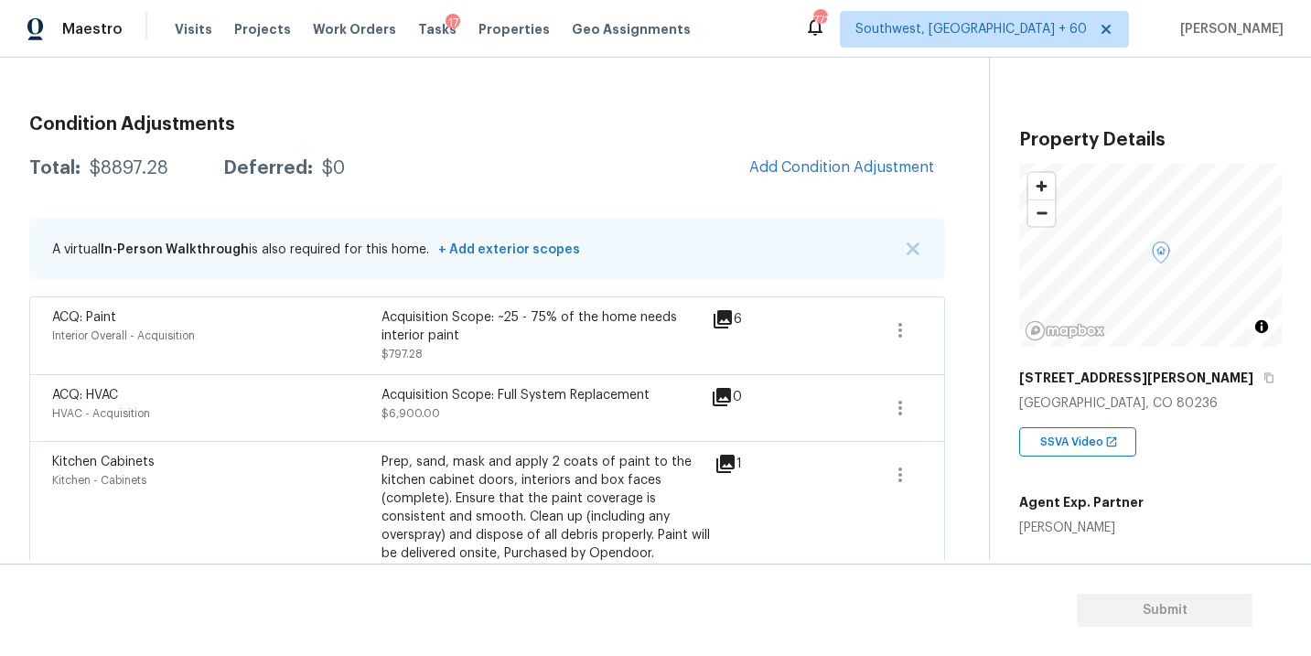
scroll to position [217, 0]
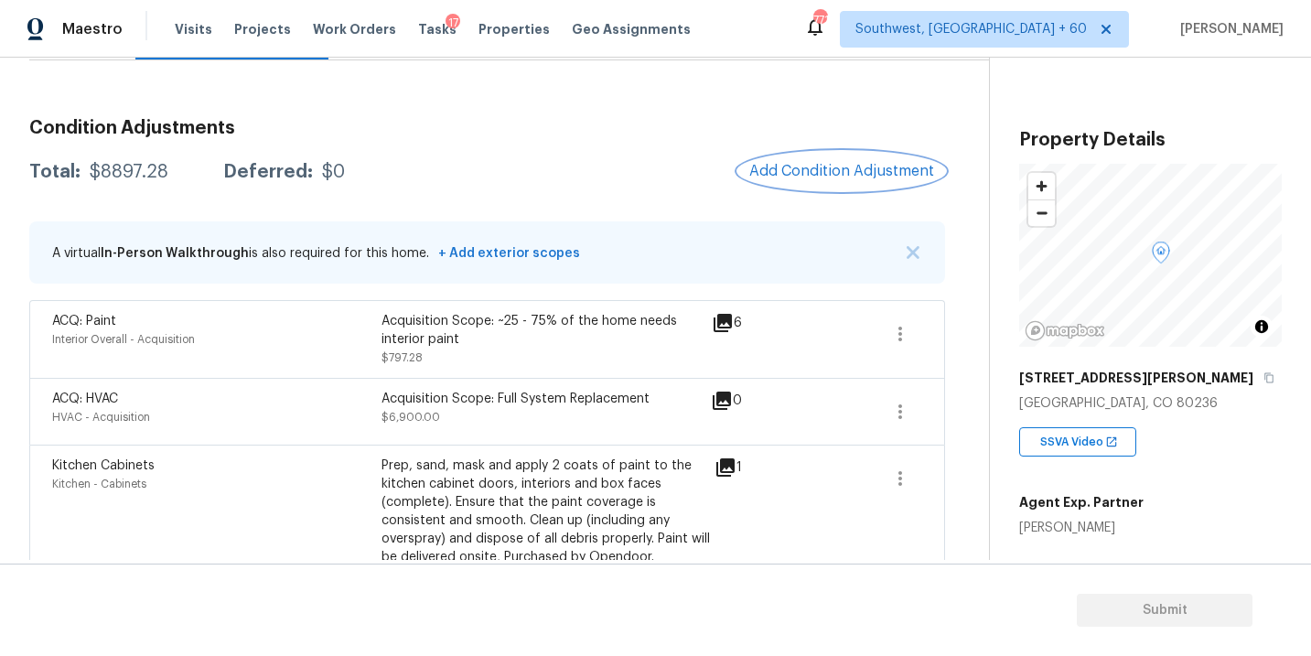
click at [798, 167] on span "Add Condition Adjustment" at bounding box center [841, 171] width 185 height 16
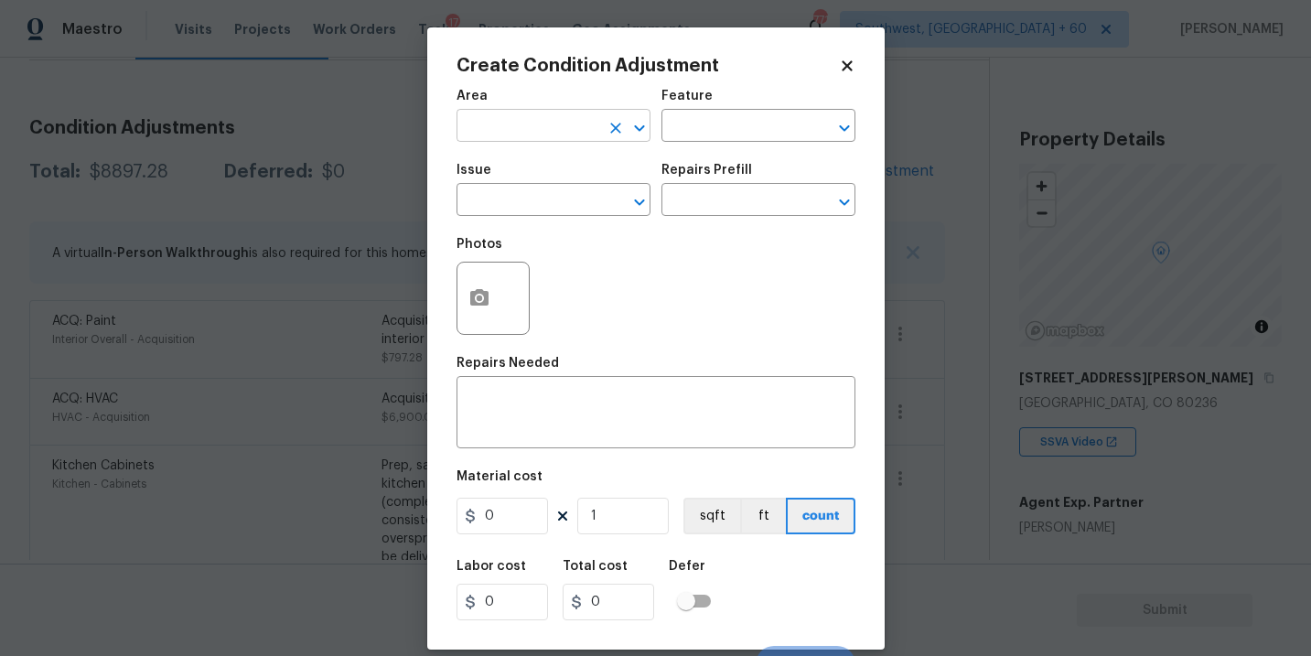
click at [496, 123] on input "text" at bounding box center [528, 127] width 143 height 28
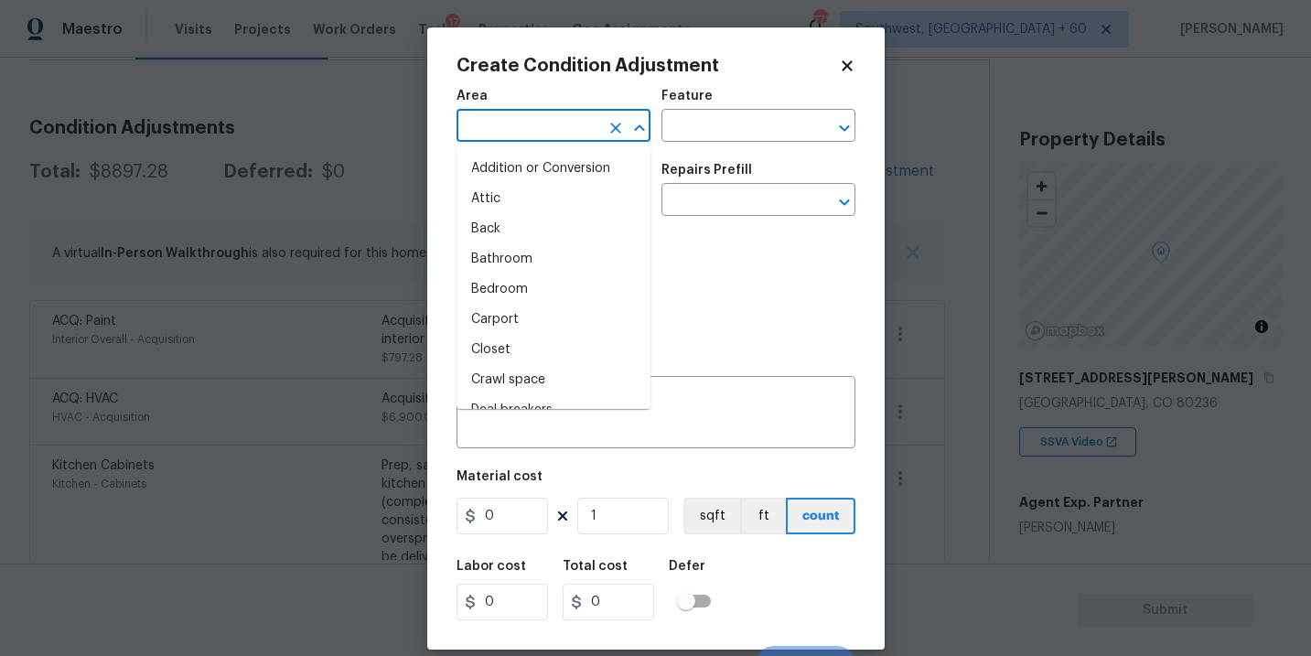
type input "i"
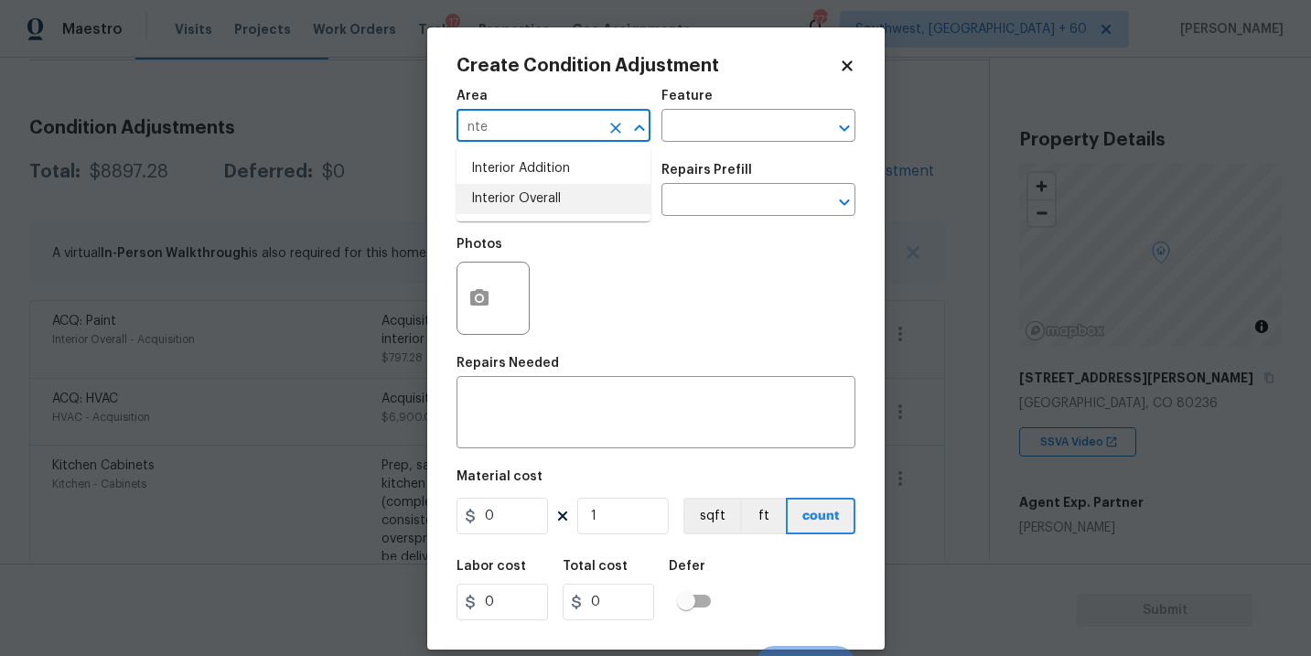
click at [520, 201] on li "Interior Overall" at bounding box center [554, 199] width 194 height 30
type input "Interior Overall"
click at [666, 157] on div "Issue ​ Repairs Prefill ​" at bounding box center [656, 190] width 399 height 74
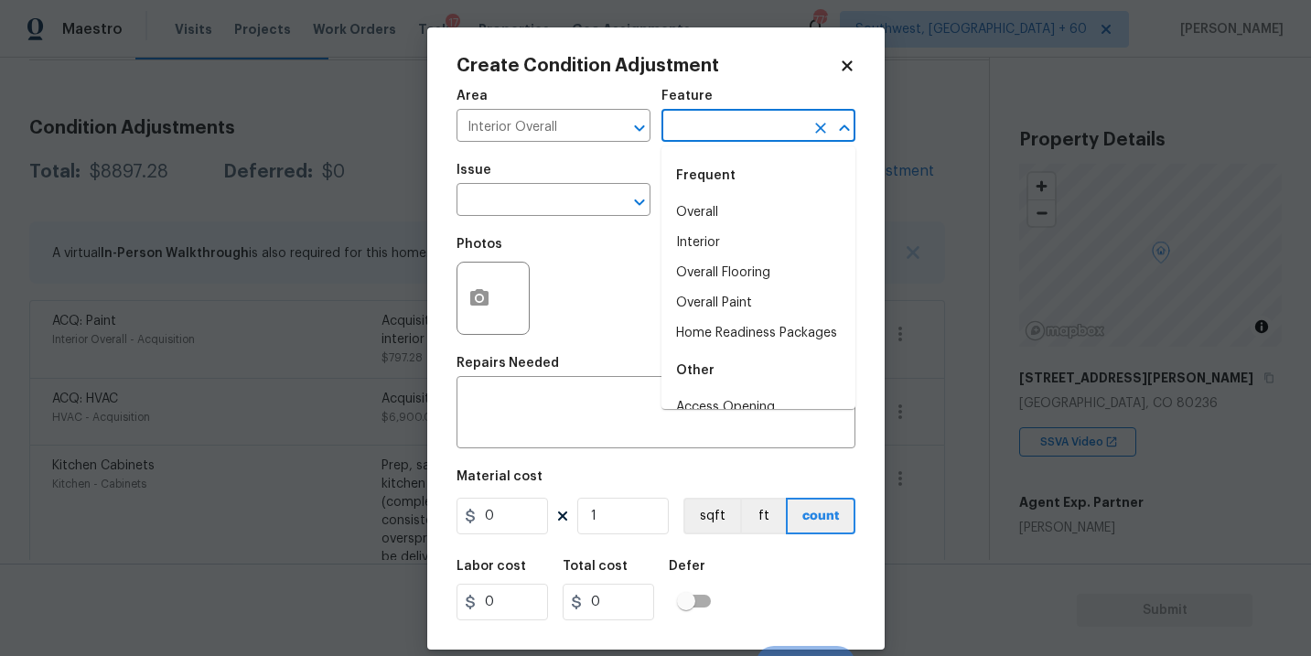
click at [707, 137] on input "text" at bounding box center [733, 127] width 143 height 28
click at [752, 272] on li "Overall Flooring" at bounding box center [759, 273] width 194 height 30
type input "Overall Flooring"
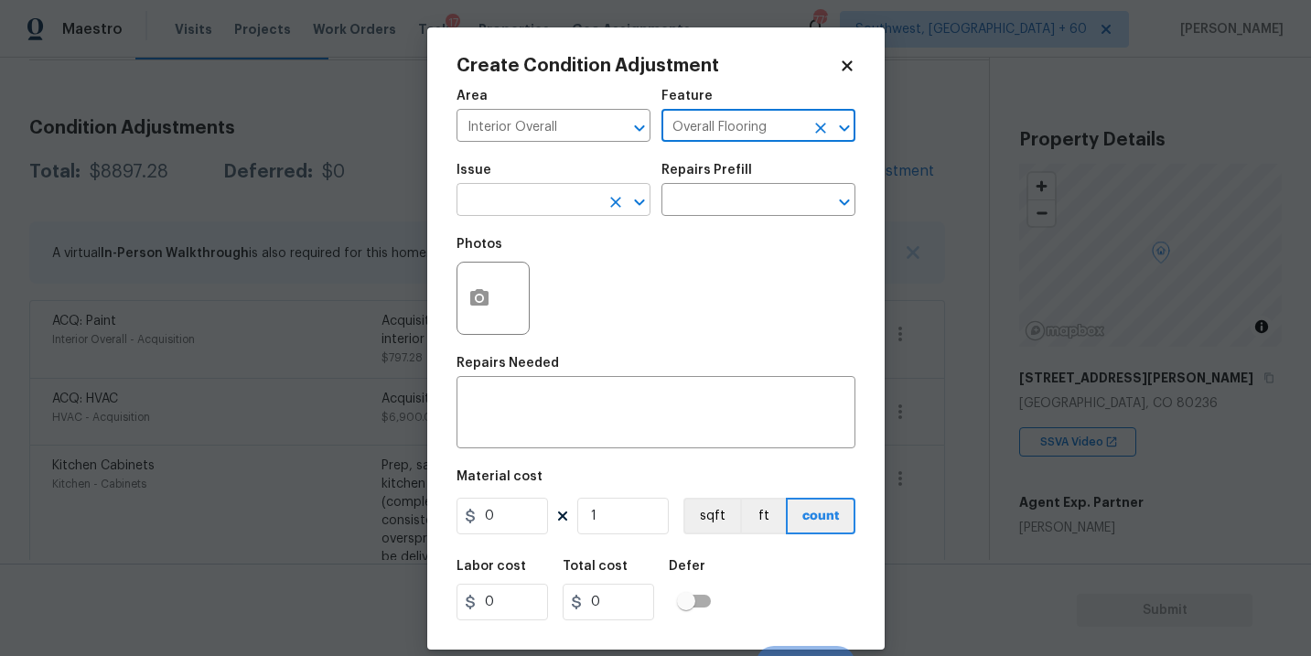
click at [572, 199] on input "text" at bounding box center [528, 202] width 143 height 28
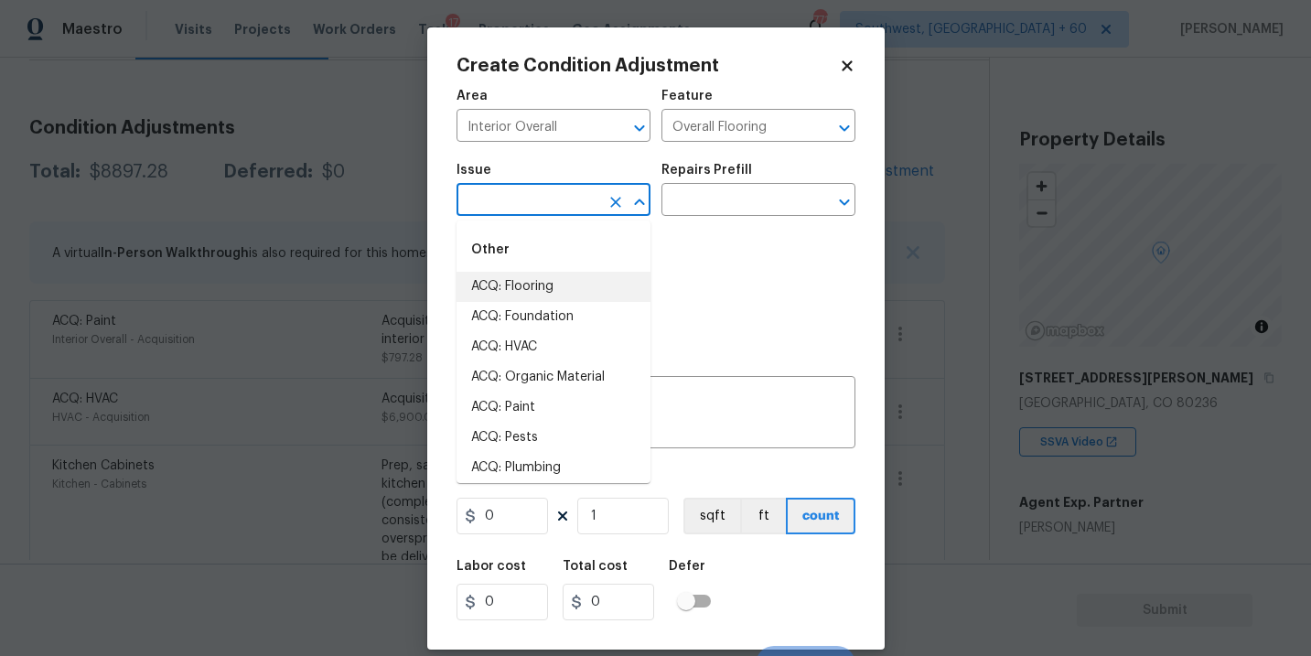
click at [553, 295] on li "ACQ: Flooring" at bounding box center [554, 287] width 194 height 30
type input "ACQ: Flooring"
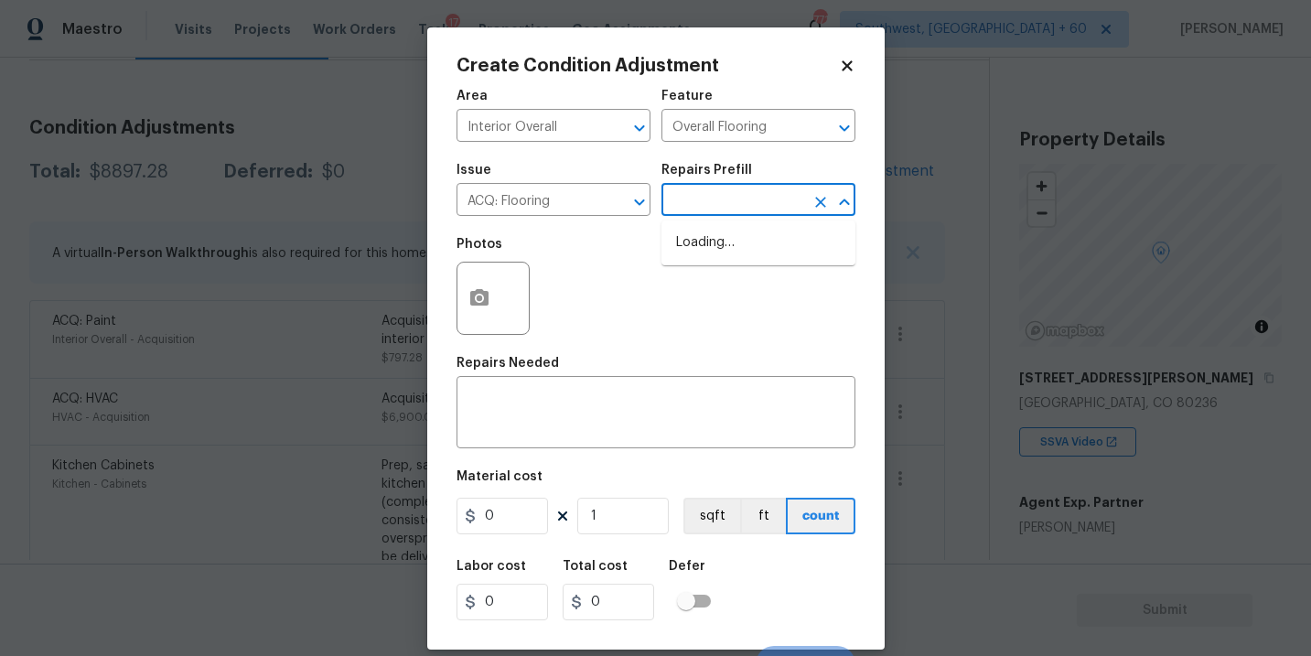
click at [732, 189] on input "text" at bounding box center [733, 202] width 143 height 28
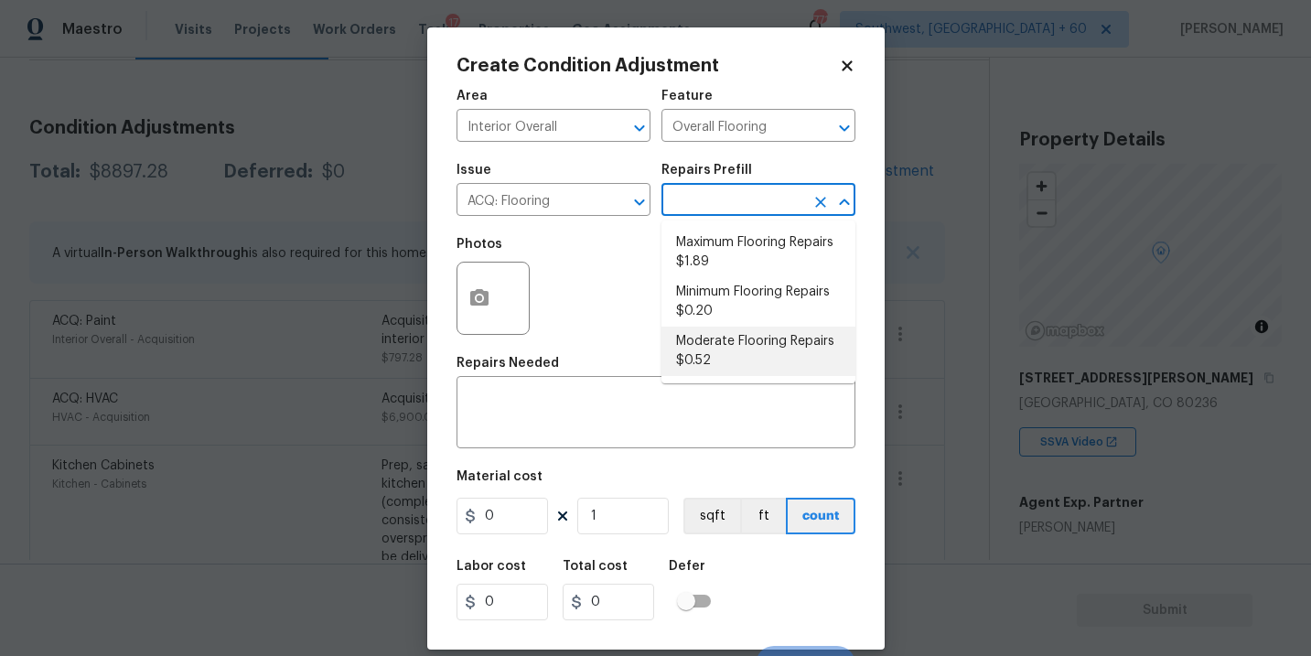
click at [723, 350] on li "Moderate Flooring Repairs $0.52" at bounding box center [759, 351] width 194 height 49
type input "Acquisition"
type textarea "Acquisition Scope: Moderate flooring repairs"
type input "0.52"
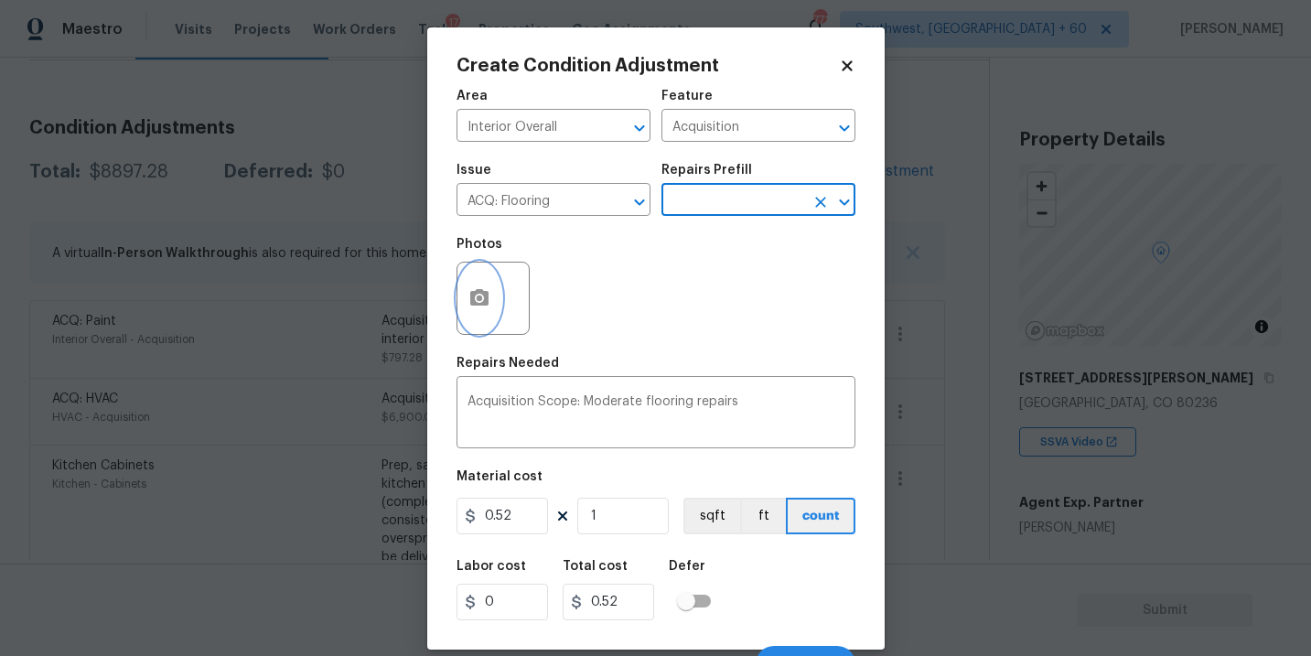
click at [492, 305] on button "button" at bounding box center [479, 298] width 44 height 71
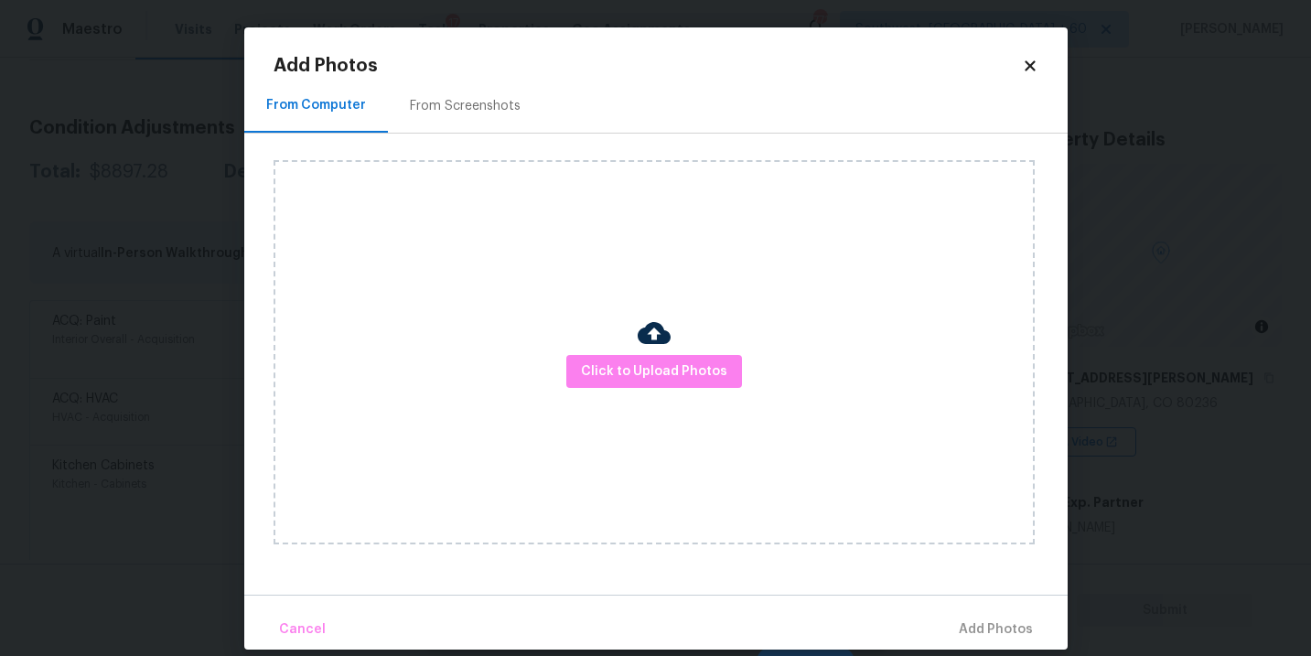
click at [654, 351] on div at bounding box center [654, 336] width 33 height 38
click at [654, 382] on button "Click to Upload Photos" at bounding box center [654, 372] width 176 height 34
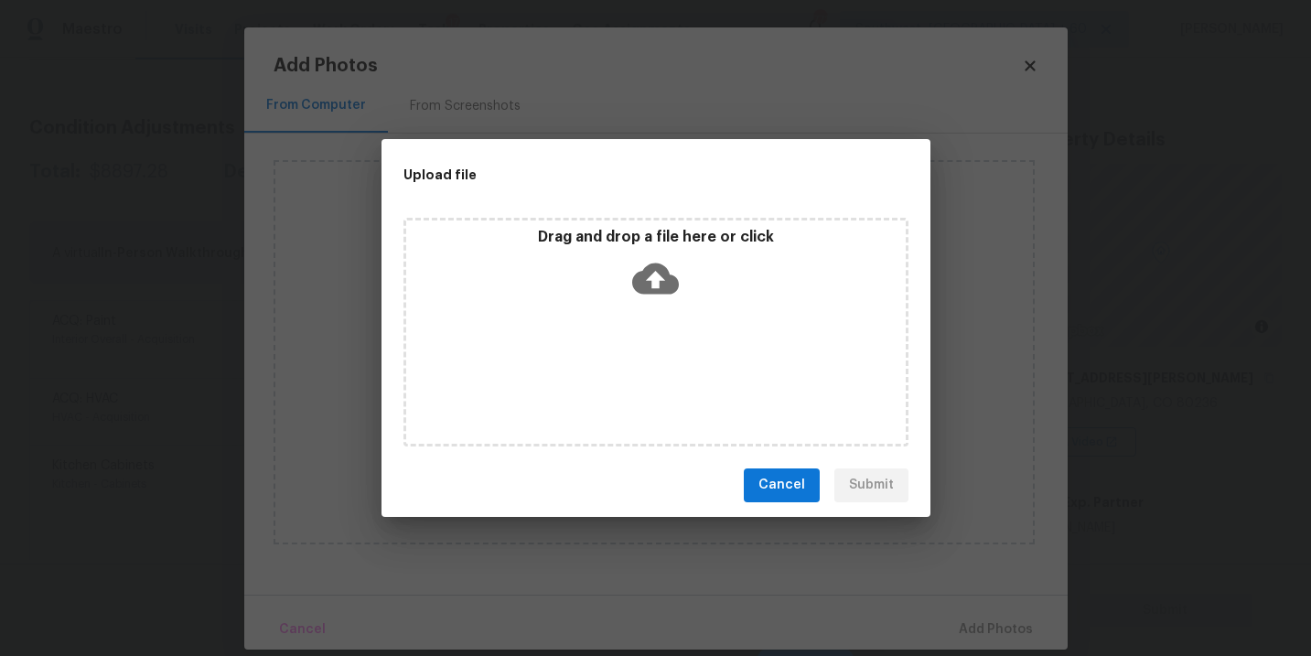
click at [673, 311] on div "Drag and drop a file here or click" at bounding box center [656, 332] width 505 height 229
